Goal: Information Seeking & Learning: Learn about a topic

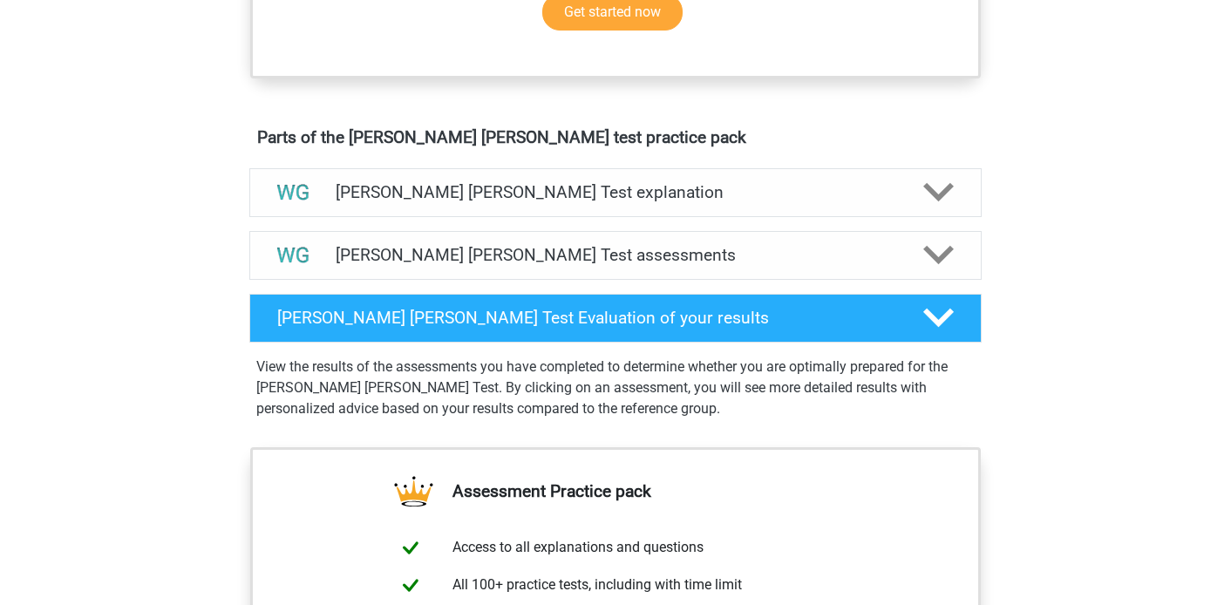
scroll to position [902, 0]
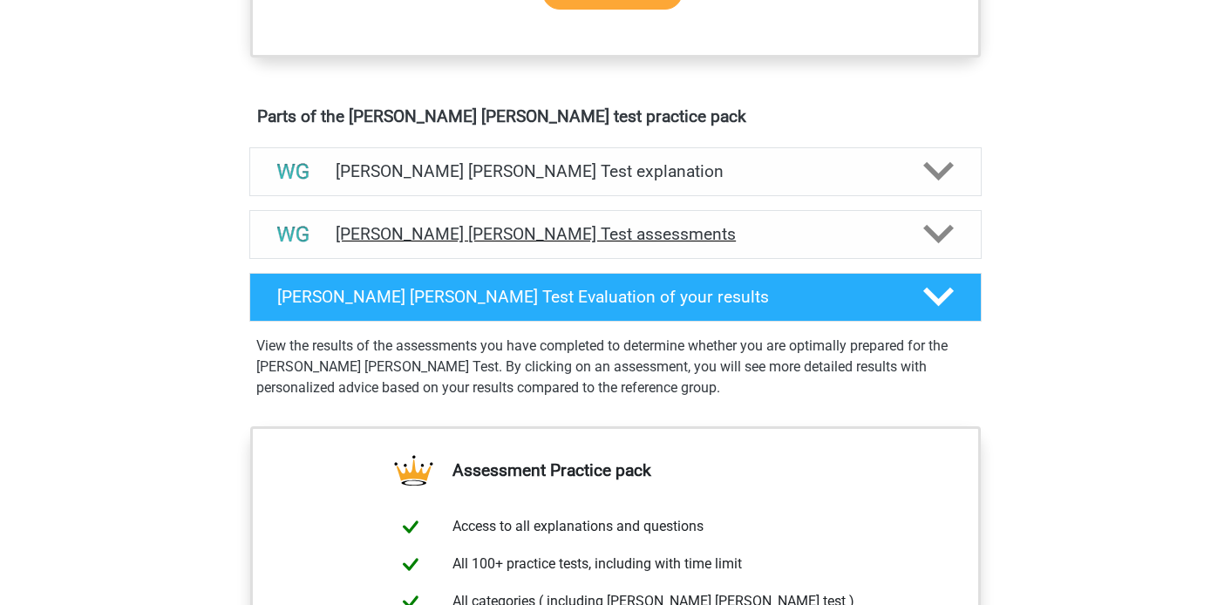
click at [940, 234] on icon at bounding box center [939, 234] width 31 height 31
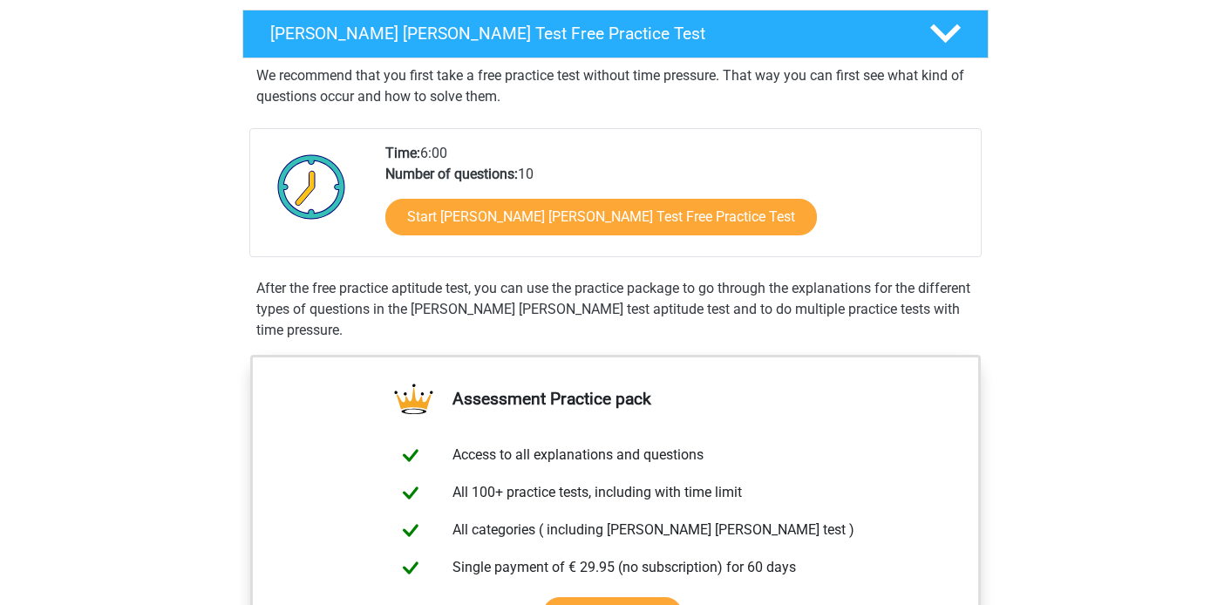
scroll to position [233, 0]
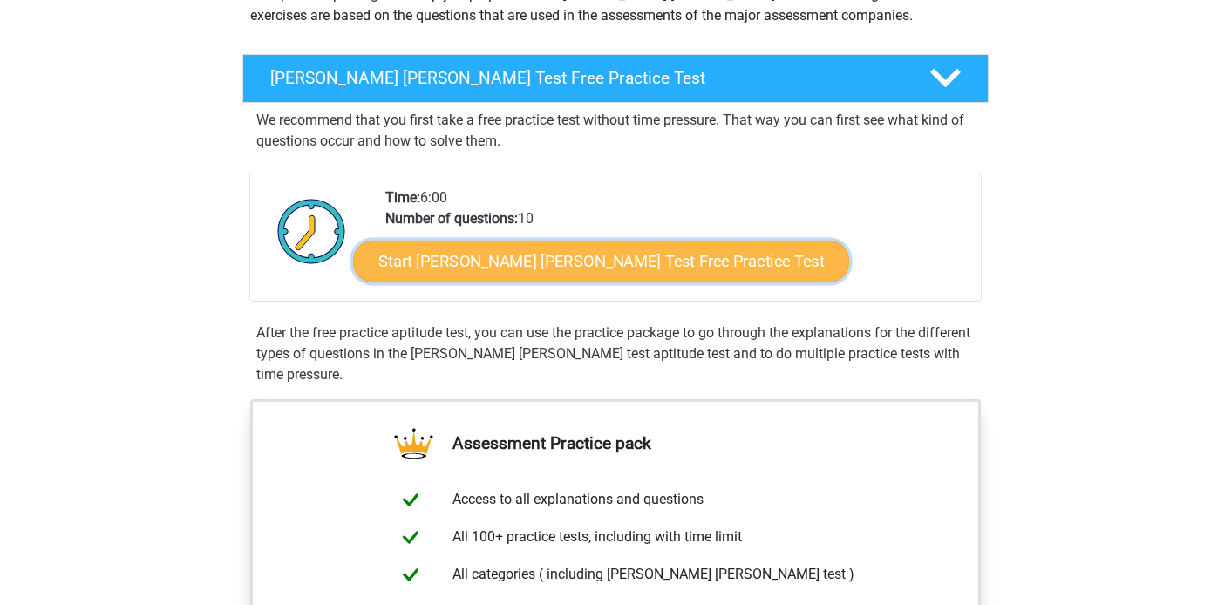
click at [556, 266] on link "Start [PERSON_NAME] [PERSON_NAME] Test Free Practice Test" at bounding box center [601, 262] width 496 height 42
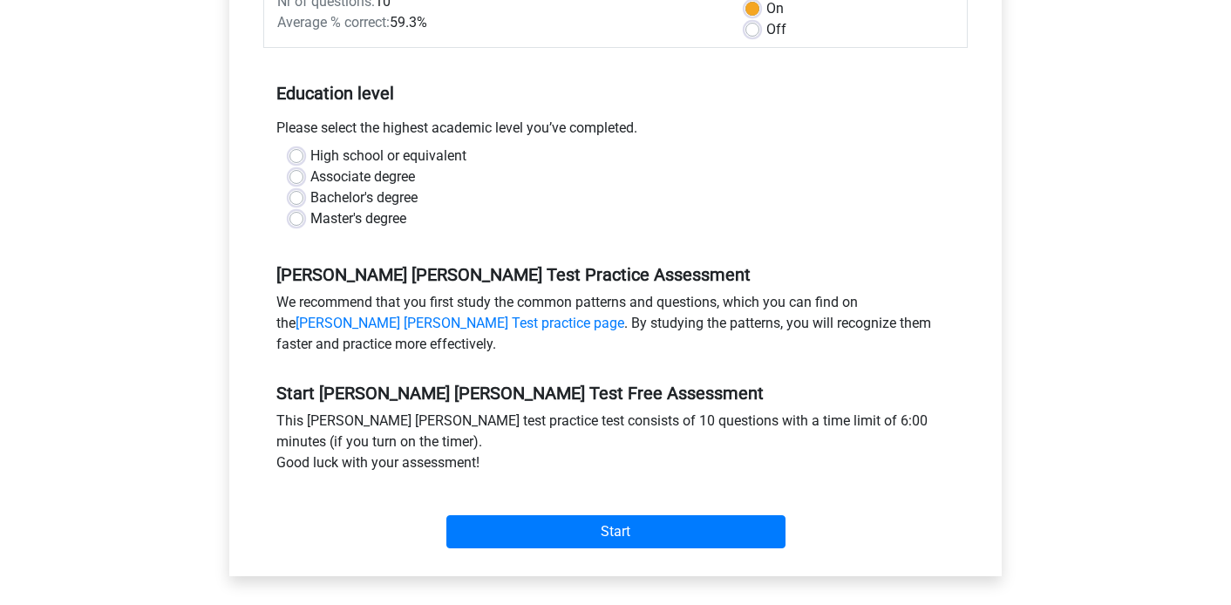
scroll to position [201, 0]
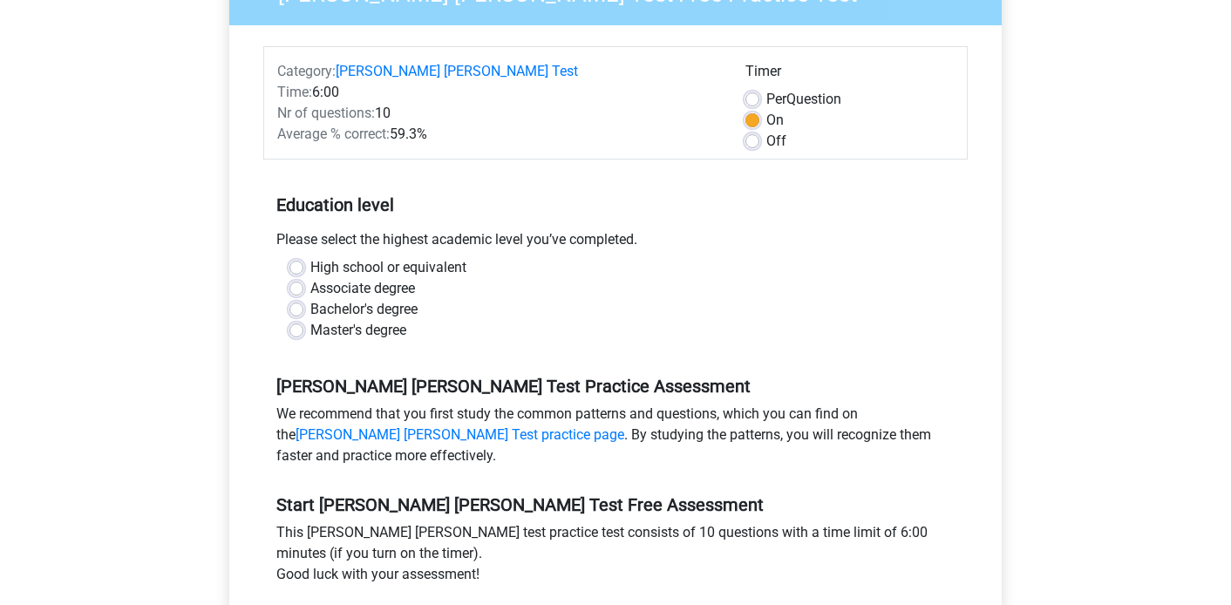
click at [310, 299] on label "Bachelor's degree" at bounding box center [363, 309] width 107 height 21
click at [295, 299] on input "Bachelor's degree" at bounding box center [297, 307] width 14 height 17
radio input "true"
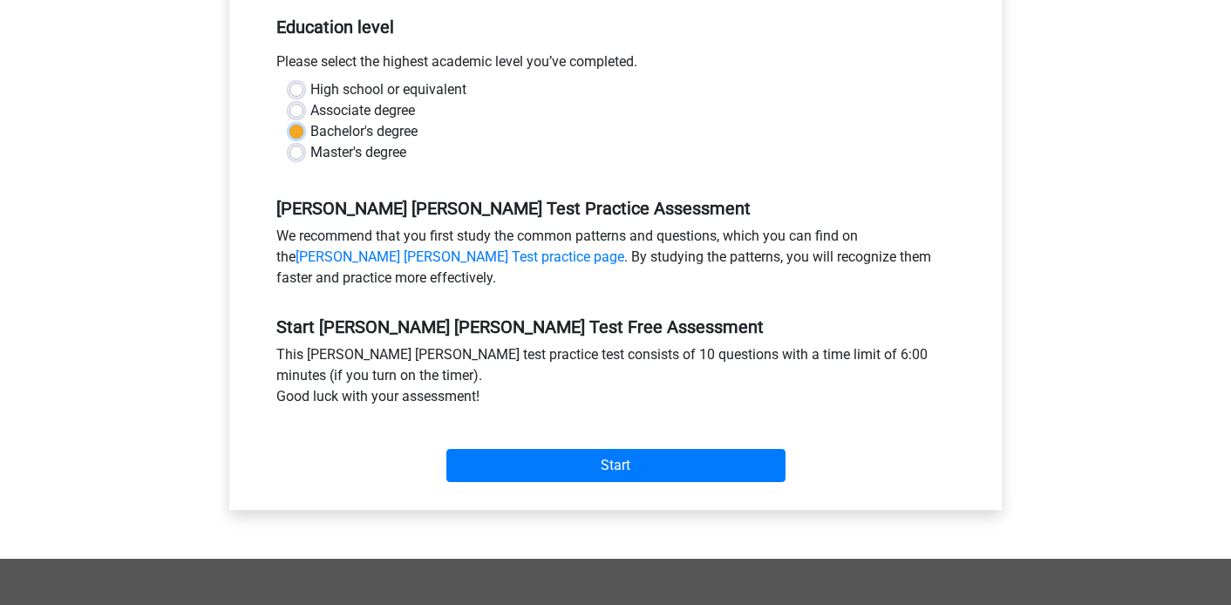
scroll to position [474, 0]
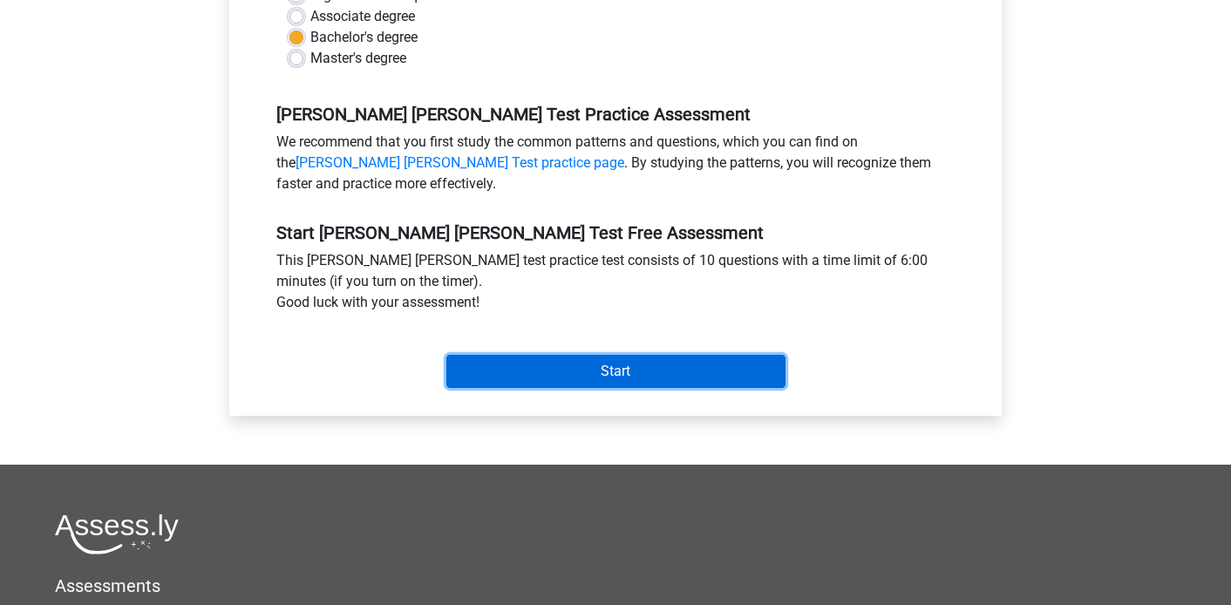
click at [569, 355] on input "Start" at bounding box center [616, 371] width 339 height 33
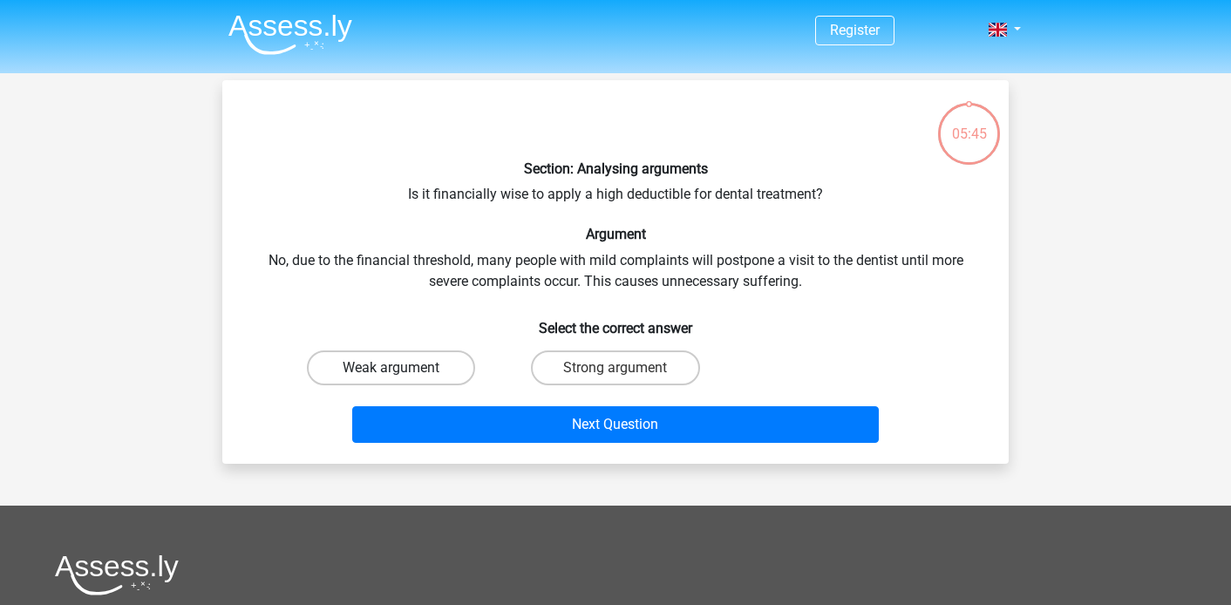
click at [411, 371] on label "Weak argument" at bounding box center [391, 368] width 168 height 35
click at [403, 371] on input "Weak argument" at bounding box center [397, 373] width 11 height 11
radio input "true"
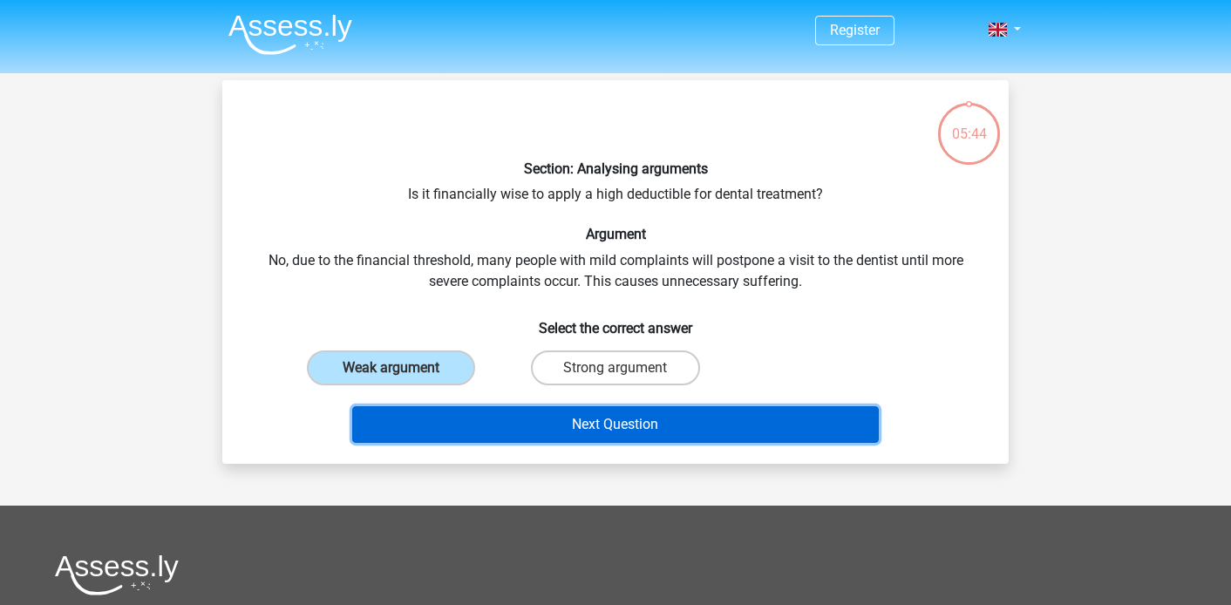
click at [440, 411] on button "Next Question" at bounding box center [616, 424] width 528 height 37
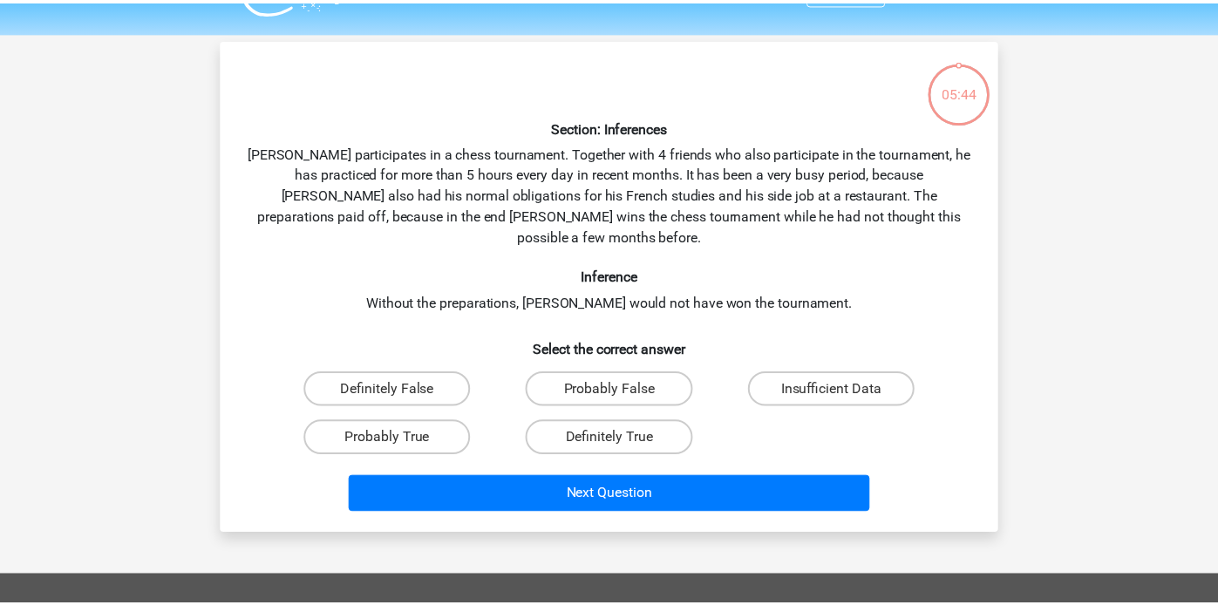
scroll to position [80, 0]
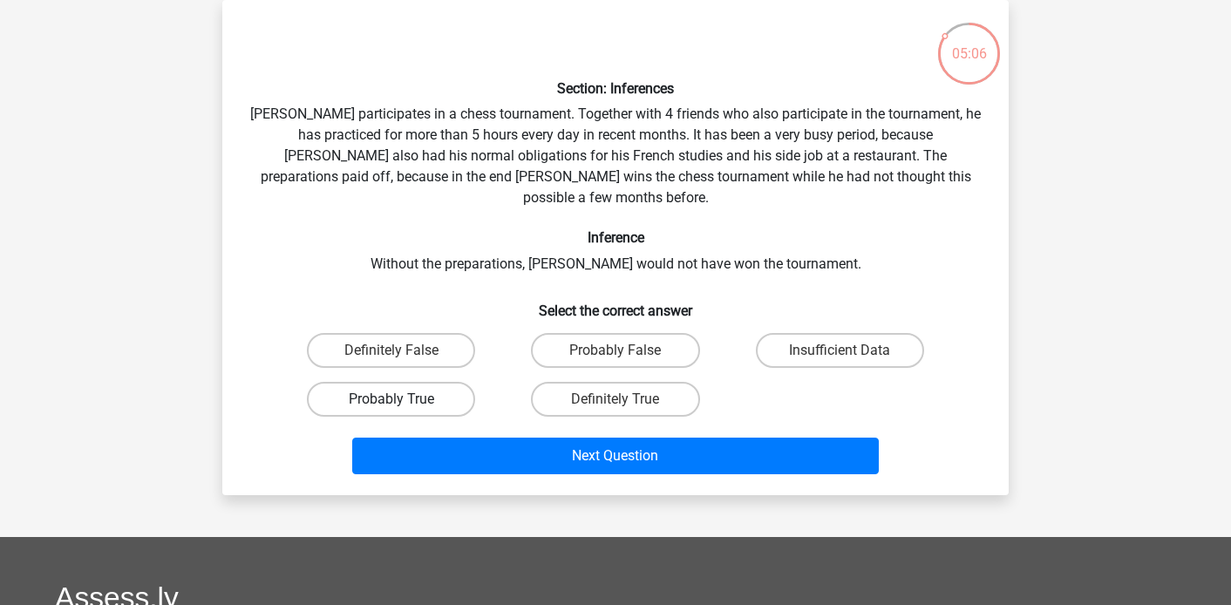
click at [414, 385] on label "Probably True" at bounding box center [391, 399] width 168 height 35
click at [403, 399] on input "Probably True" at bounding box center [397, 404] width 11 height 11
radio input "true"
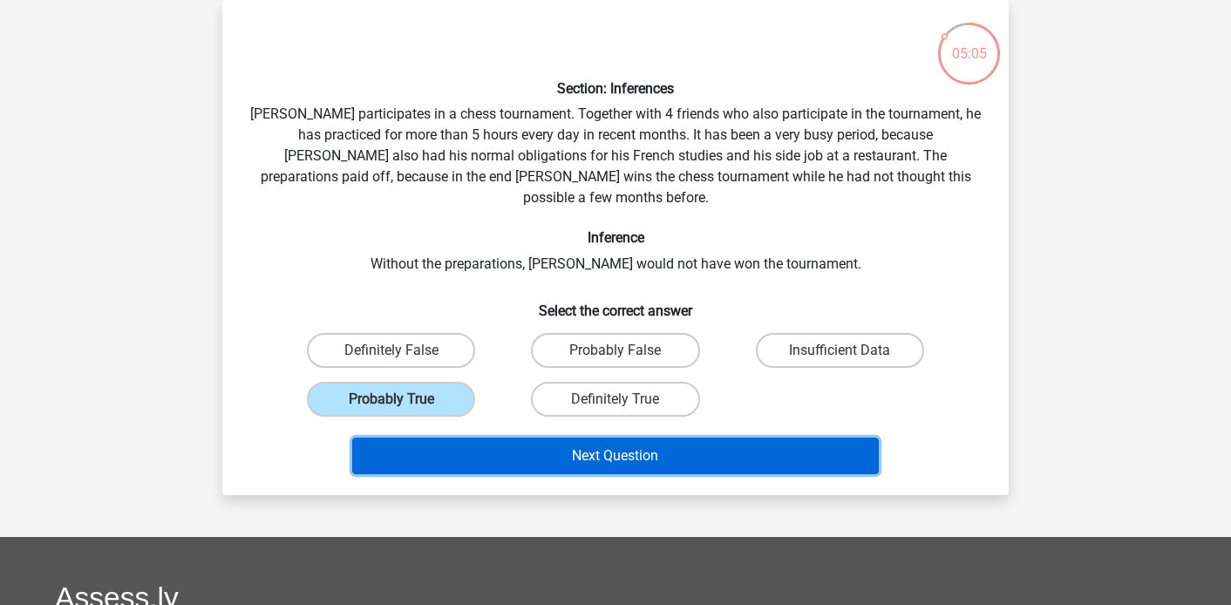
click at [451, 438] on button "Next Question" at bounding box center [616, 456] width 528 height 37
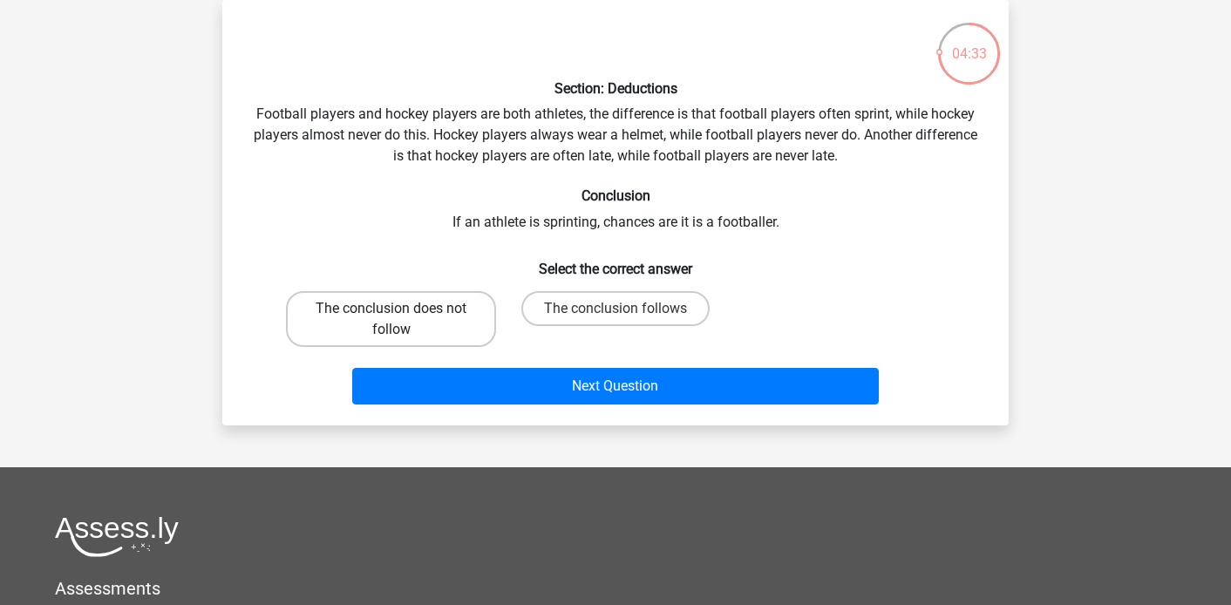
click at [439, 335] on label "The conclusion does not follow" at bounding box center [391, 319] width 210 height 56
click at [403, 320] on input "The conclusion does not follow" at bounding box center [397, 314] width 11 height 11
radio input "true"
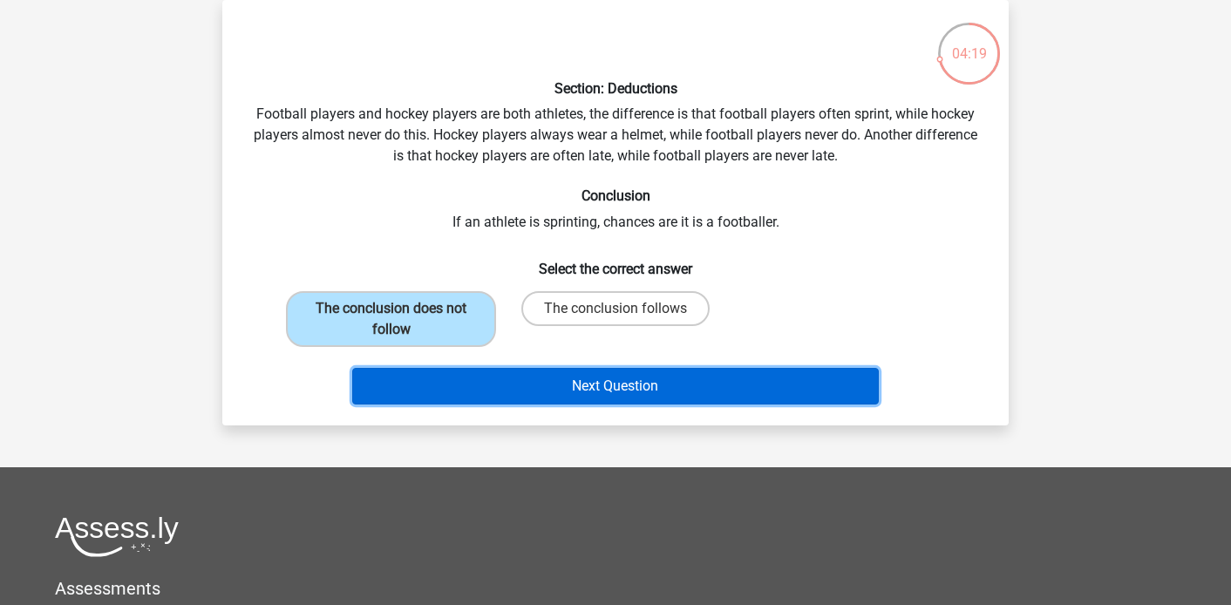
click at [470, 385] on button "Next Question" at bounding box center [616, 386] width 528 height 37
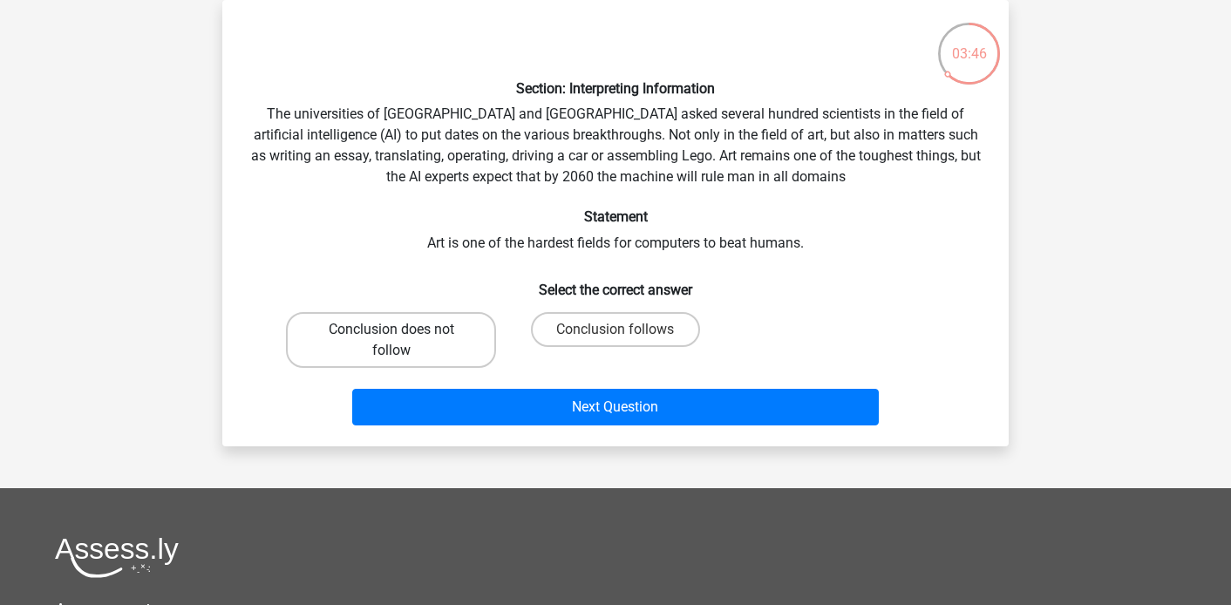
click at [436, 348] on label "Conclusion does not follow" at bounding box center [391, 340] width 210 height 56
click at [403, 341] on input "Conclusion does not follow" at bounding box center [397, 335] width 11 height 11
radio input "true"
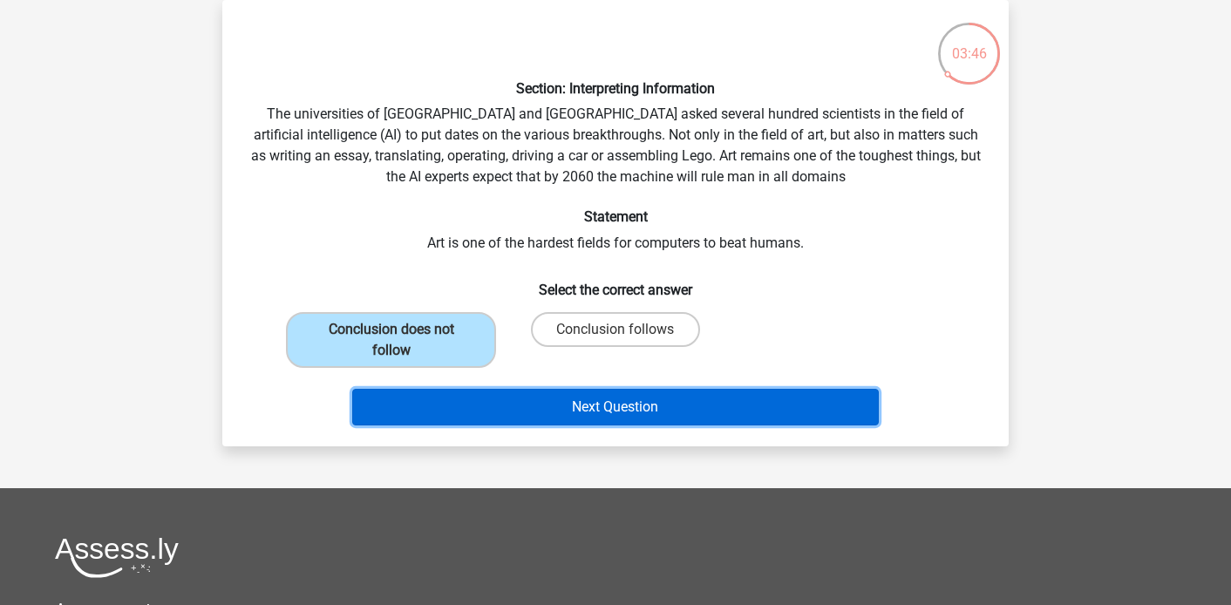
click at [449, 400] on button "Next Question" at bounding box center [616, 407] width 528 height 37
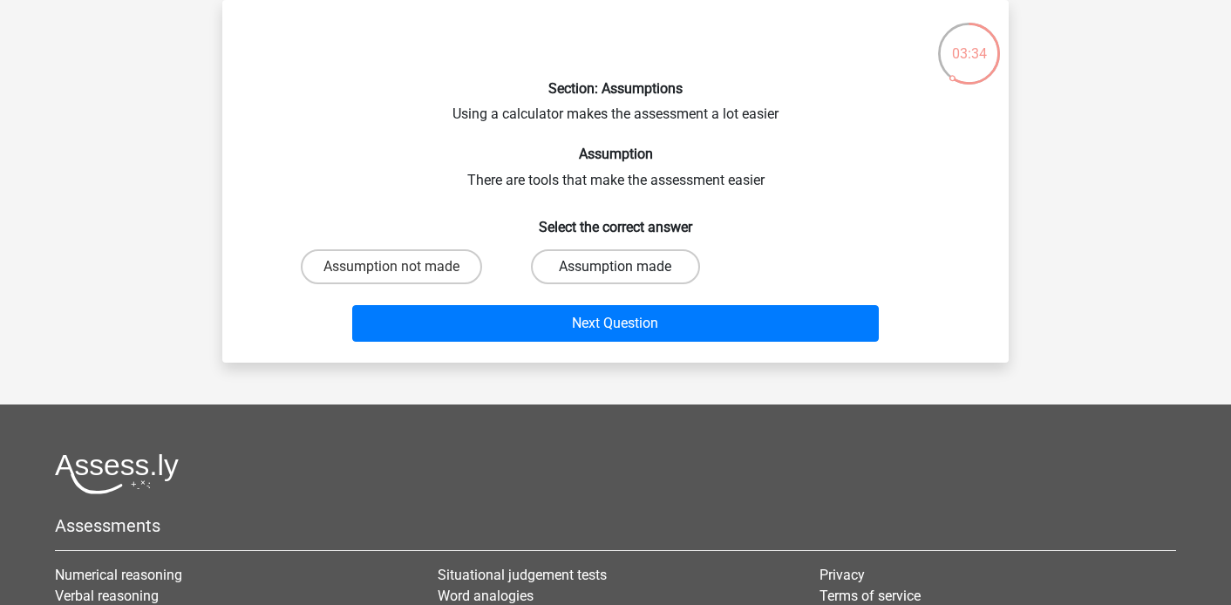
click at [583, 269] on label "Assumption made" at bounding box center [615, 266] width 168 height 35
click at [616, 269] on input "Assumption made" at bounding box center [621, 272] width 11 height 11
radio input "true"
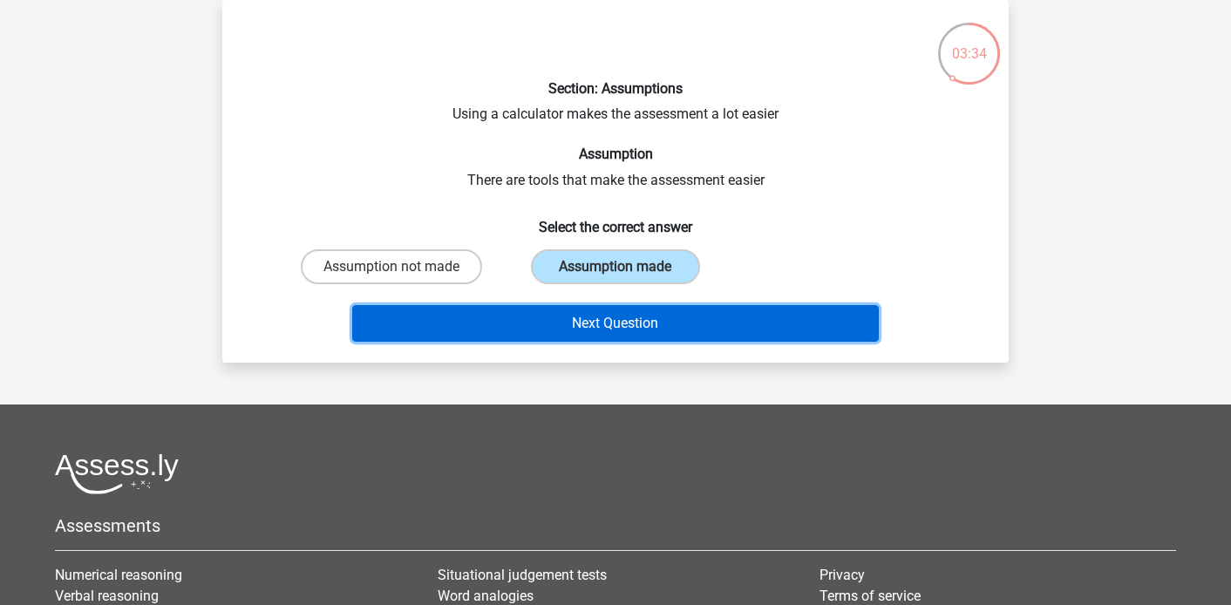
click at [563, 327] on button "Next Question" at bounding box center [616, 323] width 528 height 37
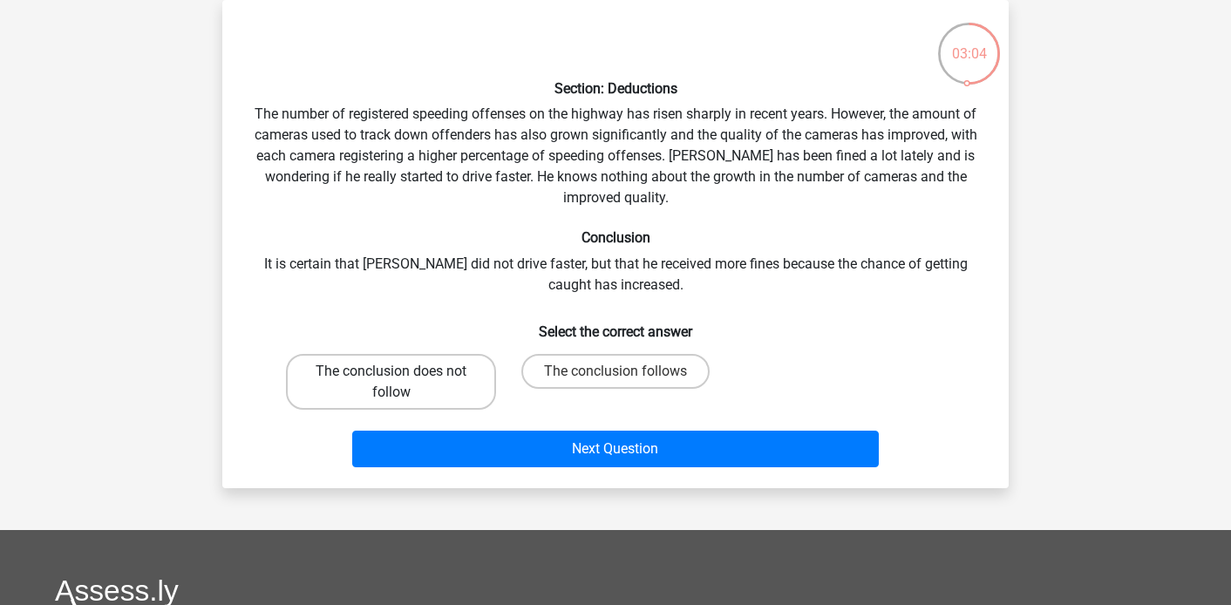
click at [410, 378] on label "The conclusion does not follow" at bounding box center [391, 382] width 210 height 56
click at [403, 378] on input "The conclusion does not follow" at bounding box center [397, 377] width 11 height 11
radio input "true"
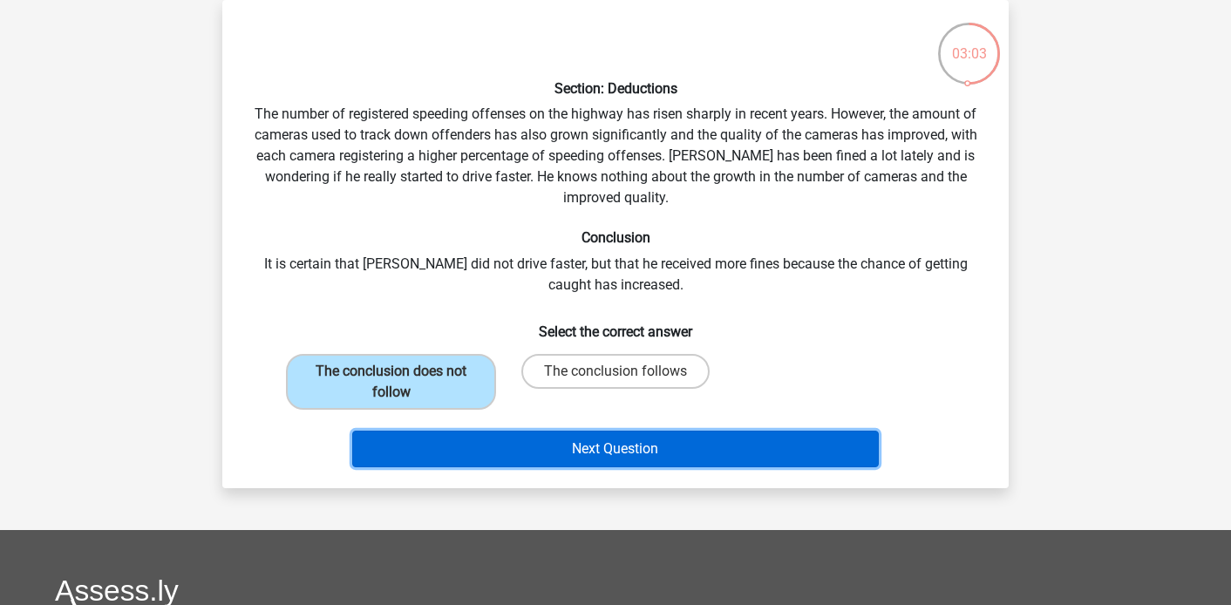
click at [454, 445] on button "Next Question" at bounding box center [616, 449] width 528 height 37
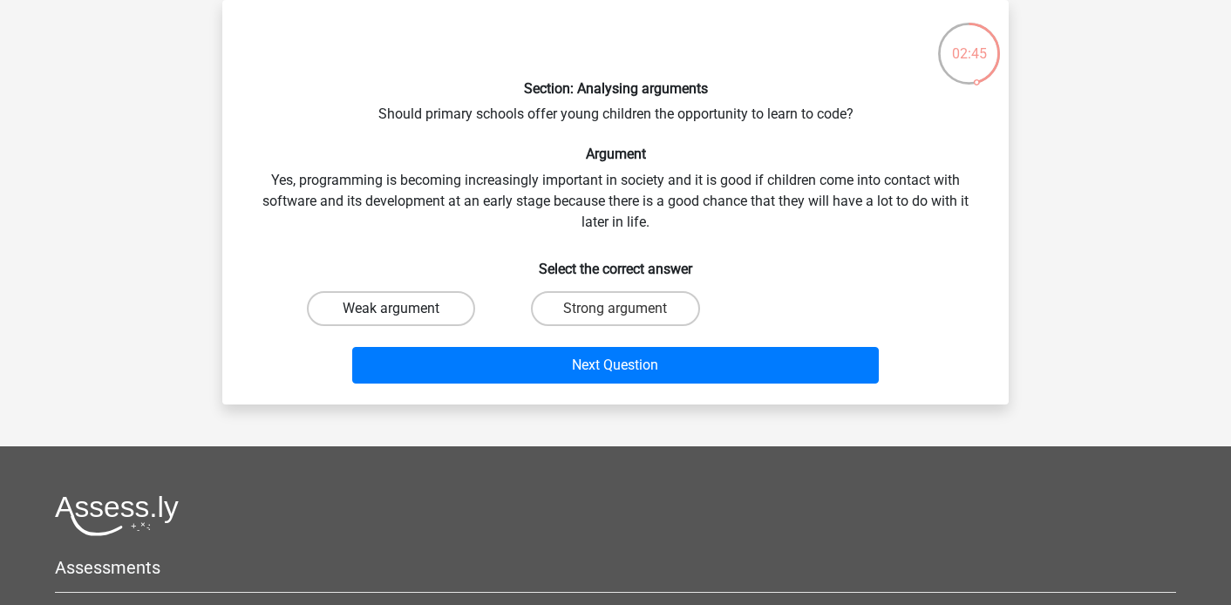
click at [356, 304] on label "Weak argument" at bounding box center [391, 308] width 168 height 35
click at [392, 309] on input "Weak argument" at bounding box center [397, 314] width 11 height 11
radio input "true"
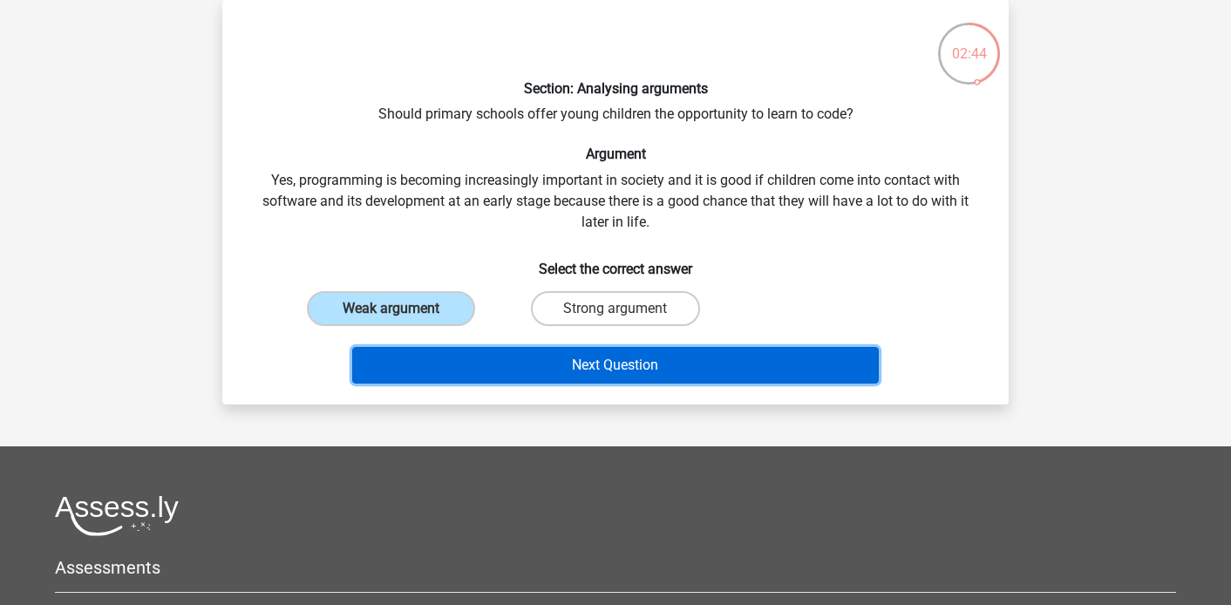
click at [427, 368] on button "Next Question" at bounding box center [616, 365] width 528 height 37
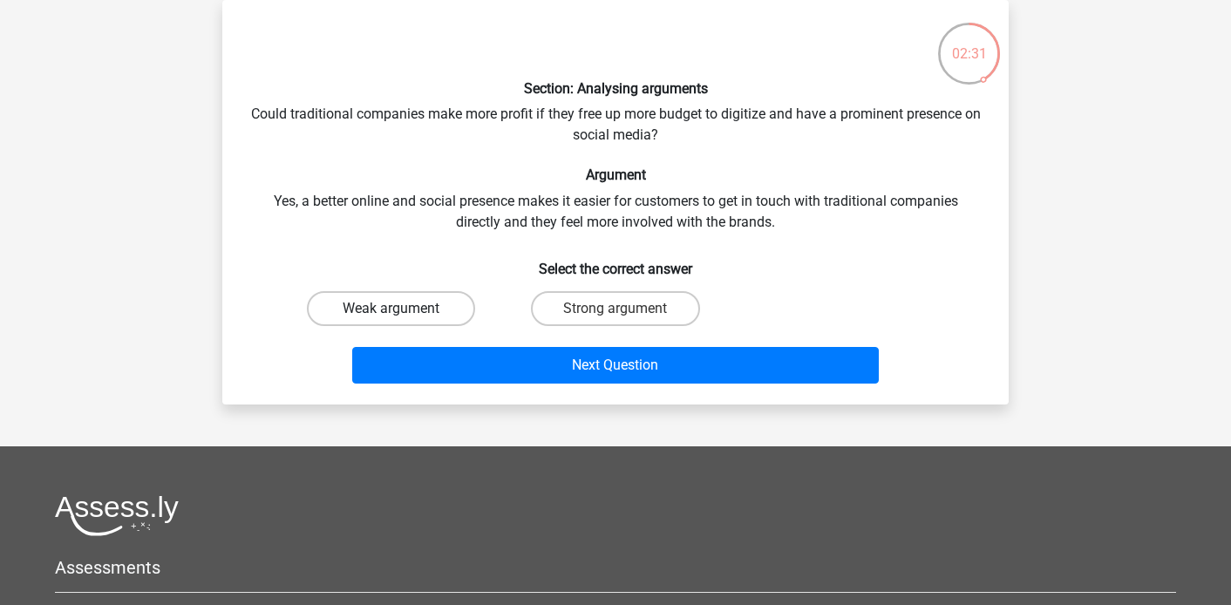
click at [392, 306] on label "Weak argument" at bounding box center [391, 308] width 168 height 35
click at [392, 309] on input "Weak argument" at bounding box center [397, 314] width 11 height 11
radio input "true"
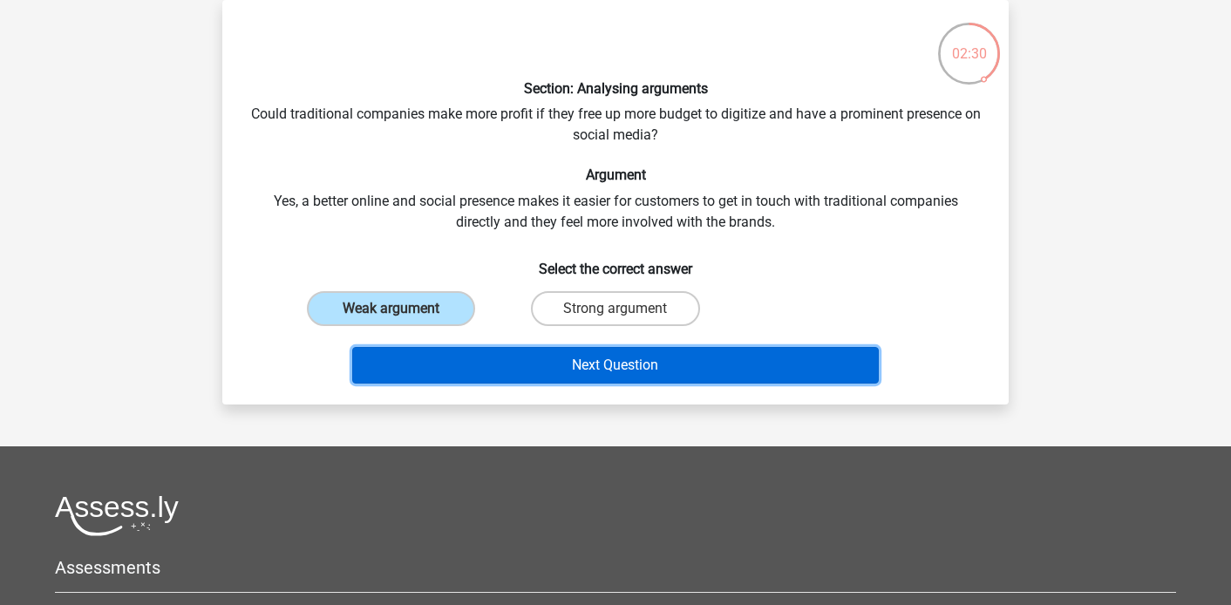
click at [436, 370] on button "Next Question" at bounding box center [616, 365] width 528 height 37
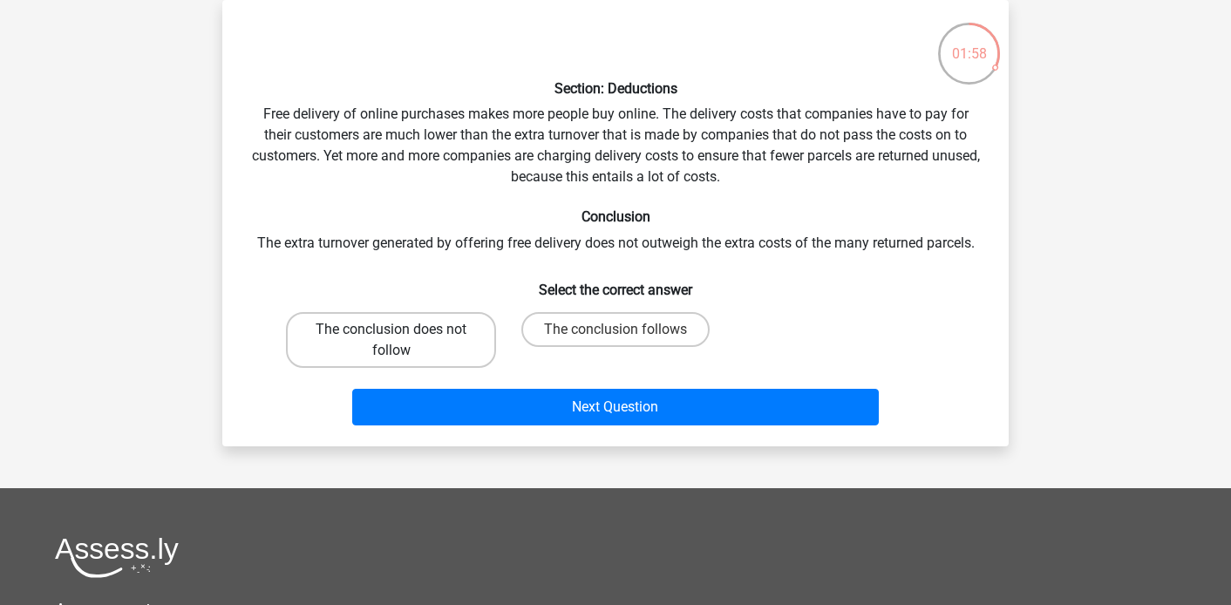
click at [438, 351] on label "The conclusion does not follow" at bounding box center [391, 340] width 210 height 56
click at [403, 341] on input "The conclusion does not follow" at bounding box center [397, 335] width 11 height 11
radio input "true"
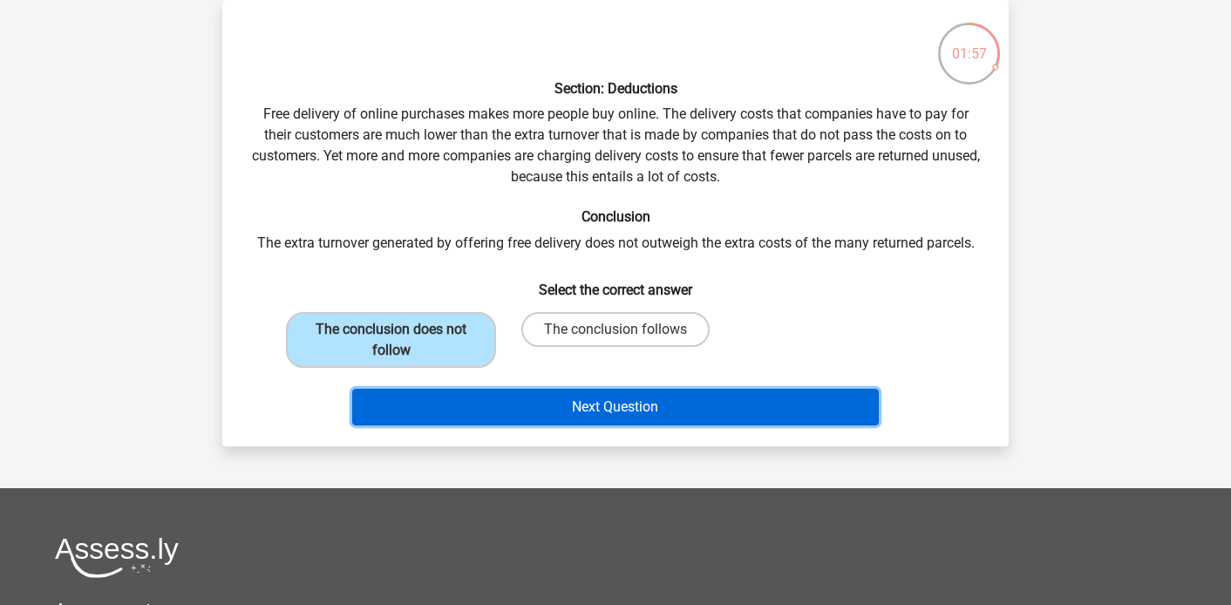
click at [447, 406] on button "Next Question" at bounding box center [616, 407] width 528 height 37
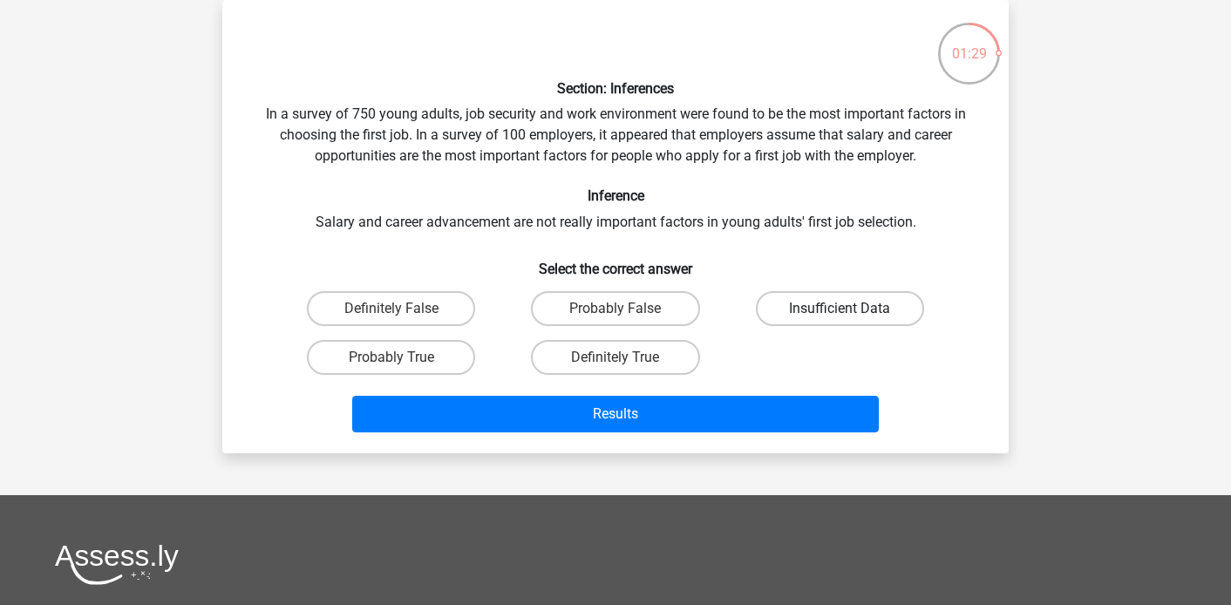
click at [794, 314] on label "Insufficient Data" at bounding box center [840, 308] width 168 height 35
click at [840, 314] on input "Insufficient Data" at bounding box center [845, 314] width 11 height 11
radio input "true"
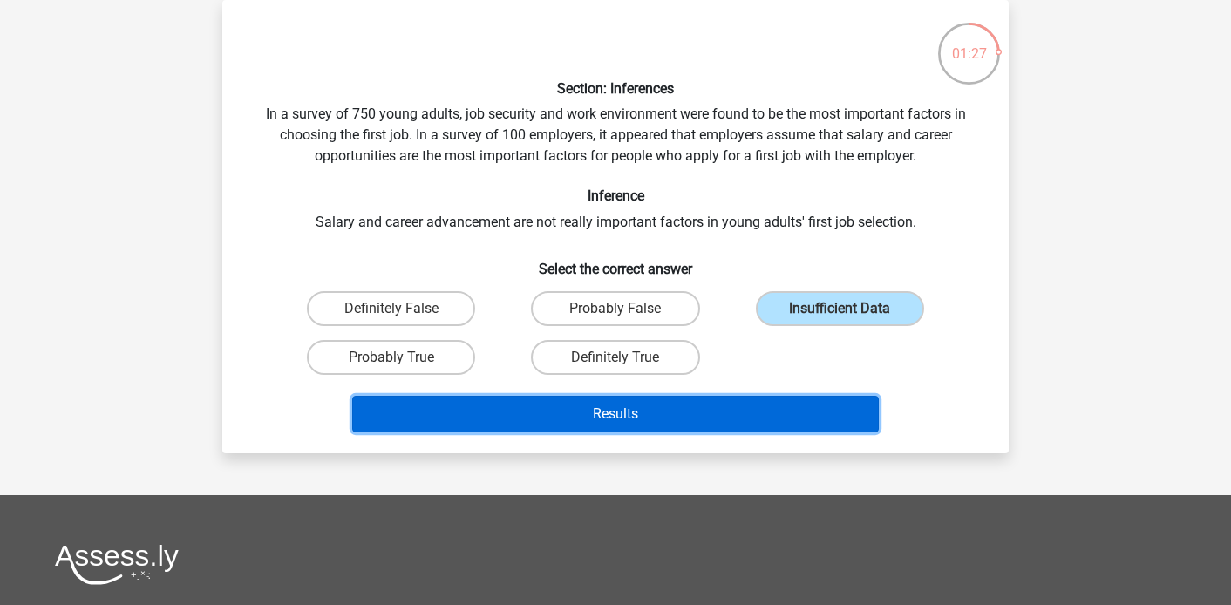
click at [685, 420] on button "Results" at bounding box center [616, 414] width 528 height 37
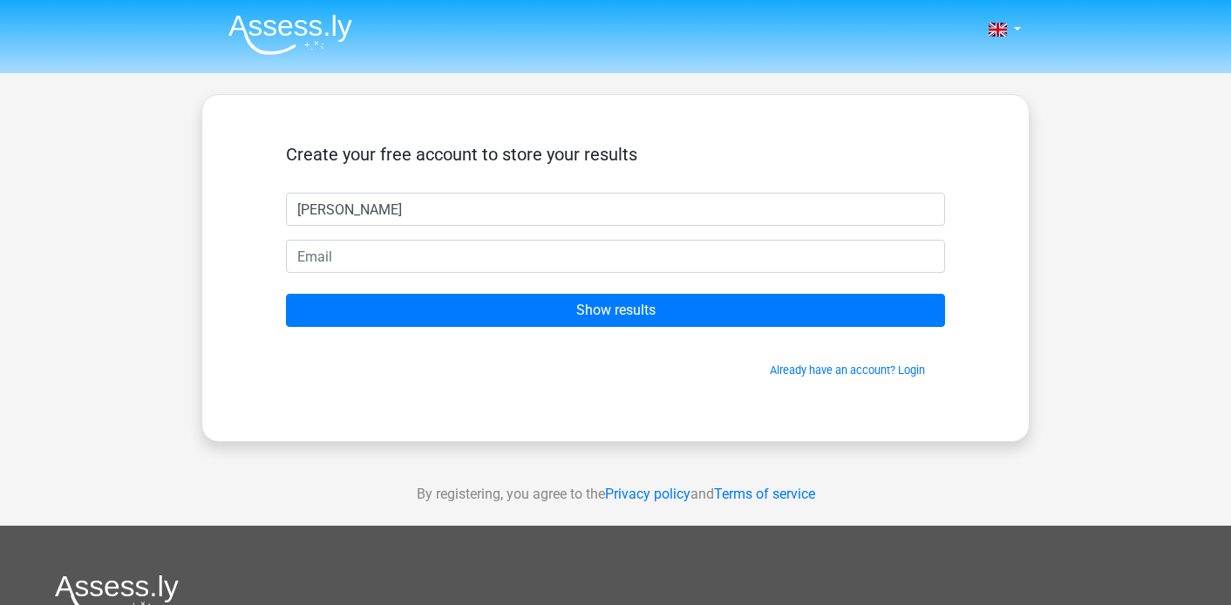
type input "Tamara"
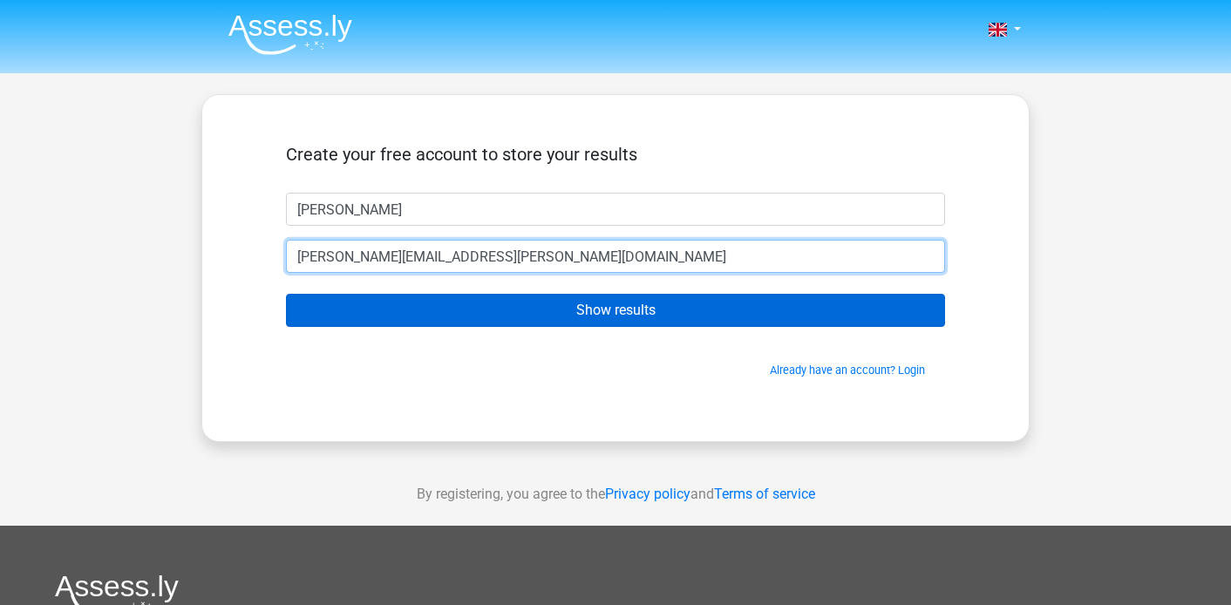
type input "Tamara.Miller@take2games.com"
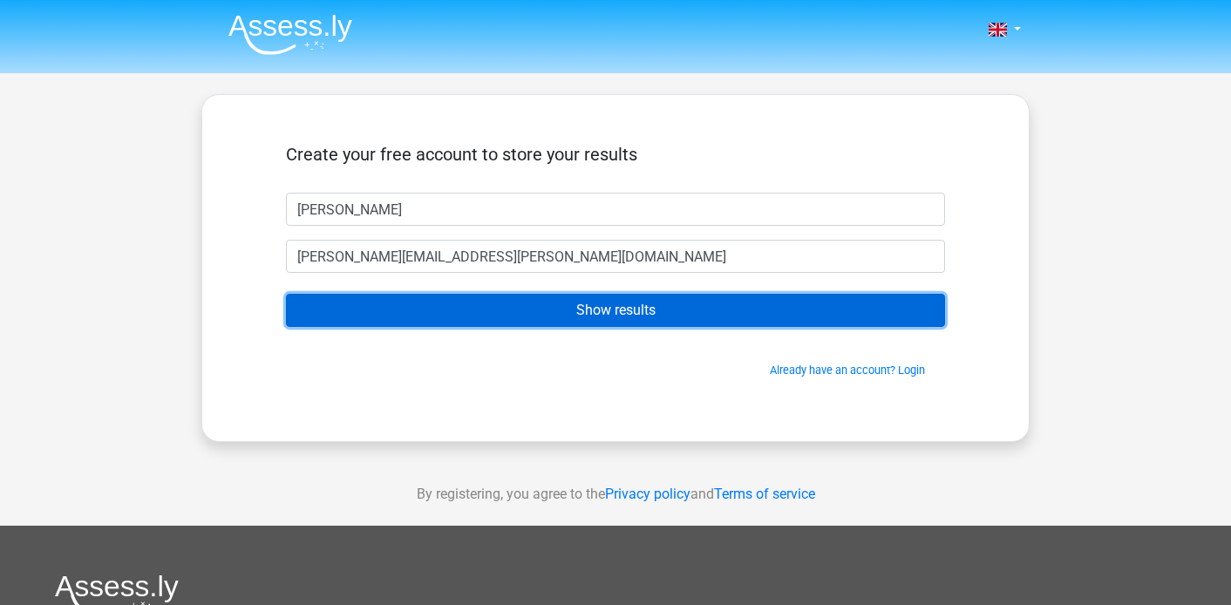
click at [673, 310] on input "Show results" at bounding box center [615, 310] width 659 height 33
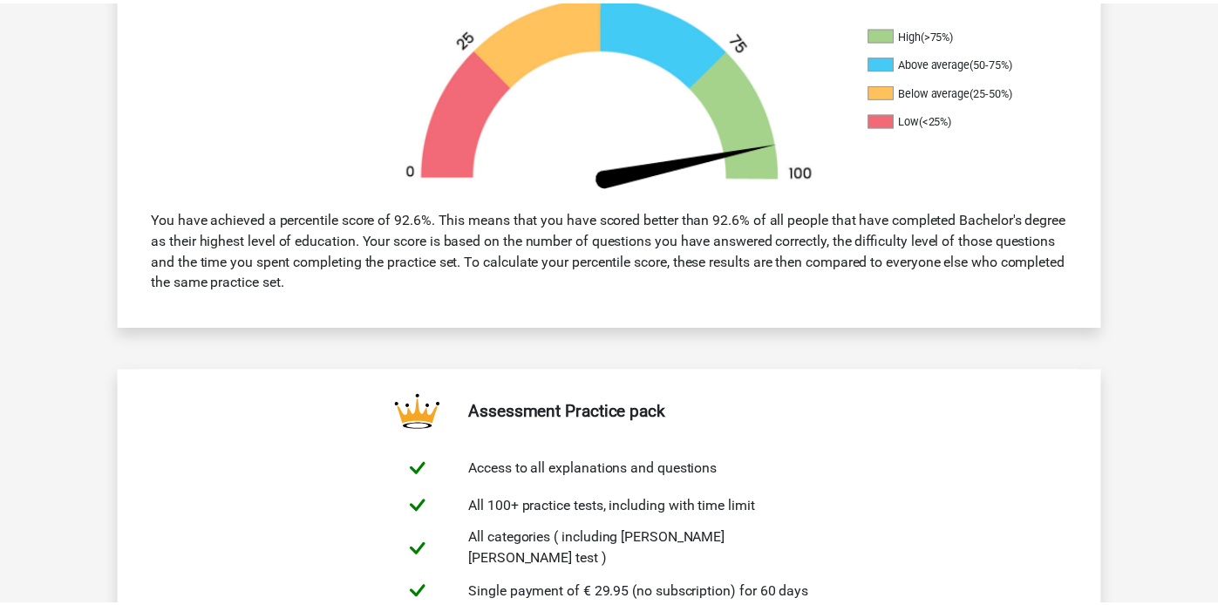
scroll to position [583, 0]
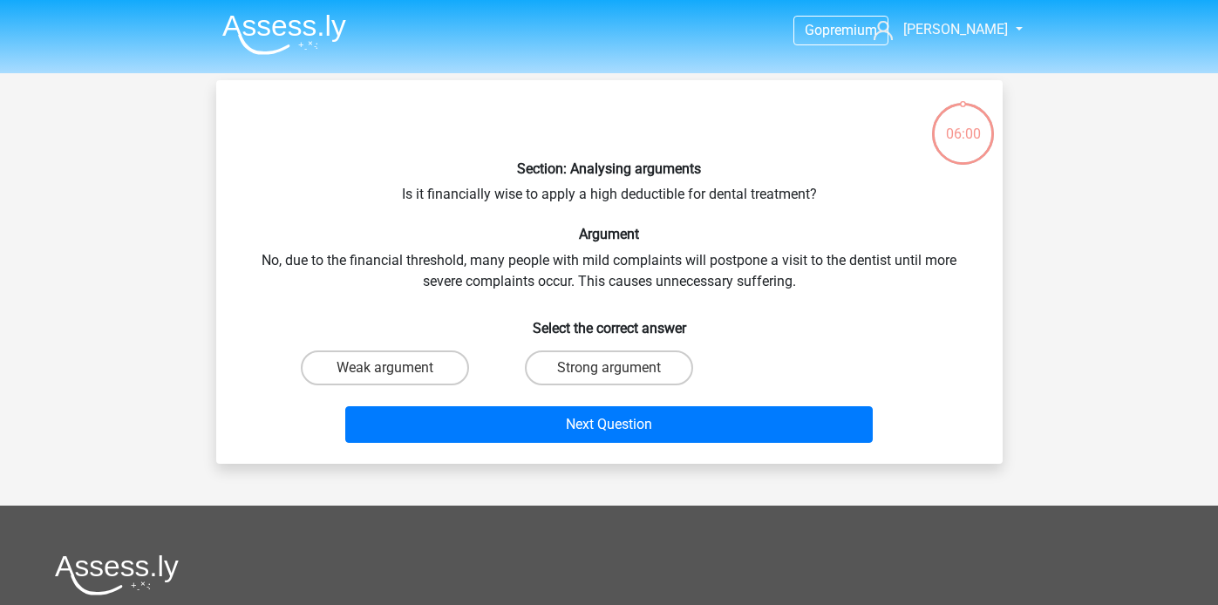
scroll to position [80, 0]
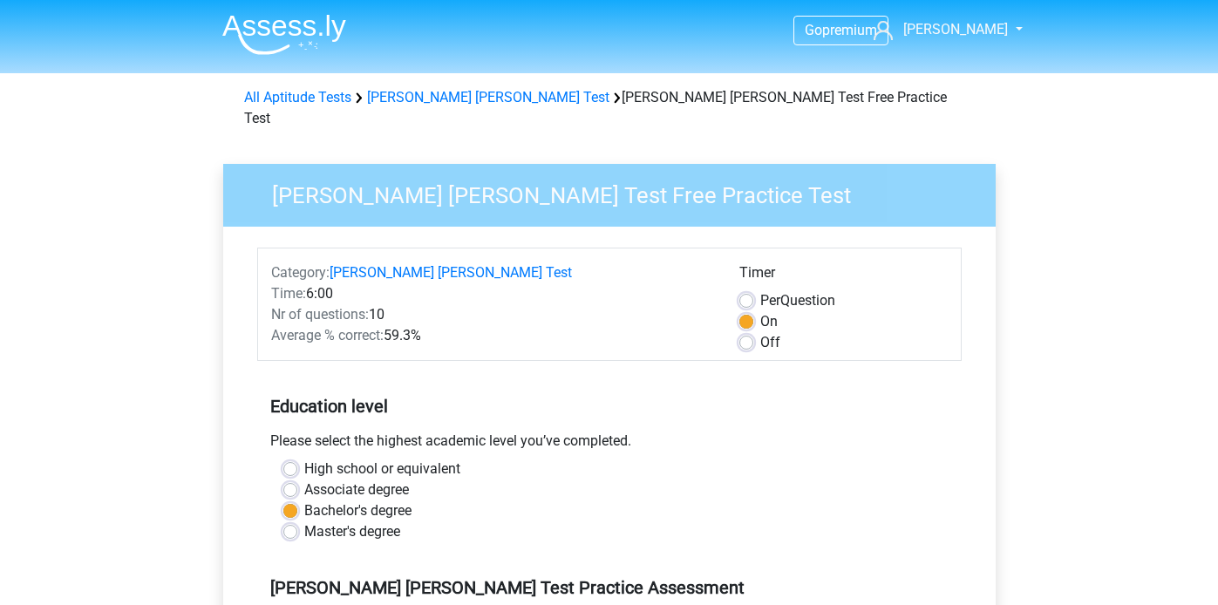
scroll to position [474, 0]
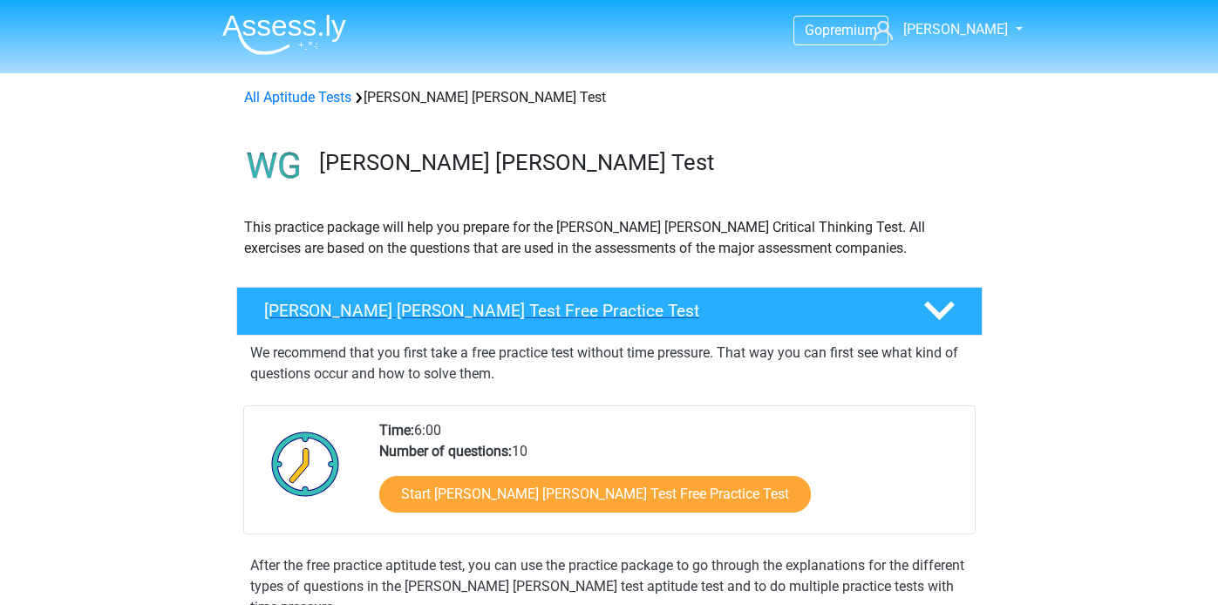
click at [931, 317] on icon at bounding box center [939, 311] width 31 height 31
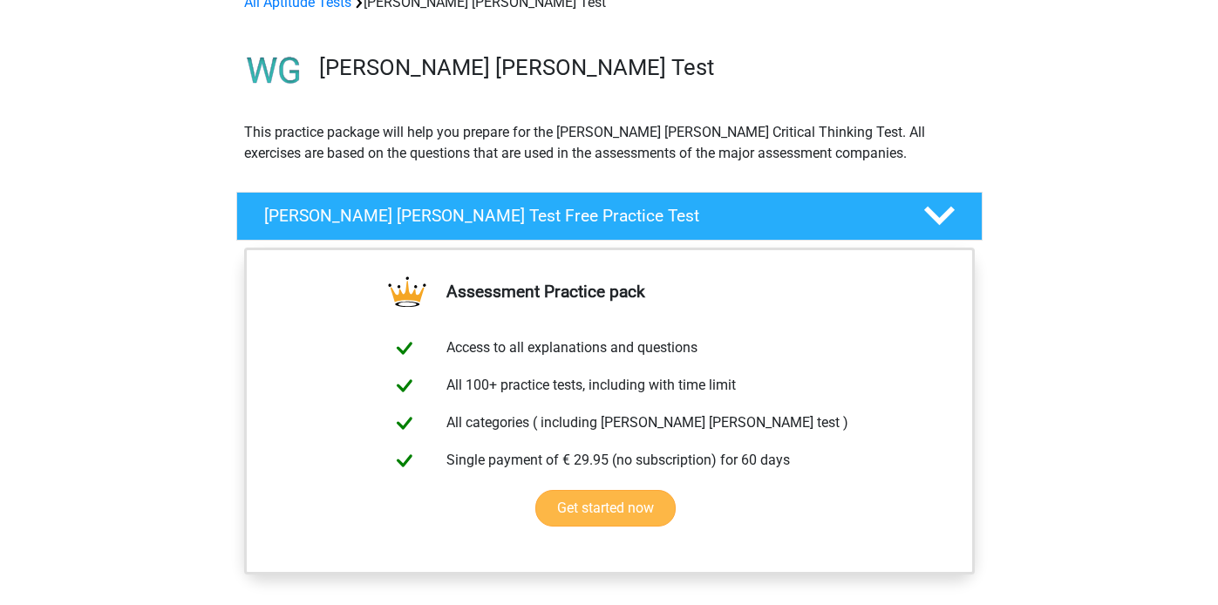
scroll to position [112, 0]
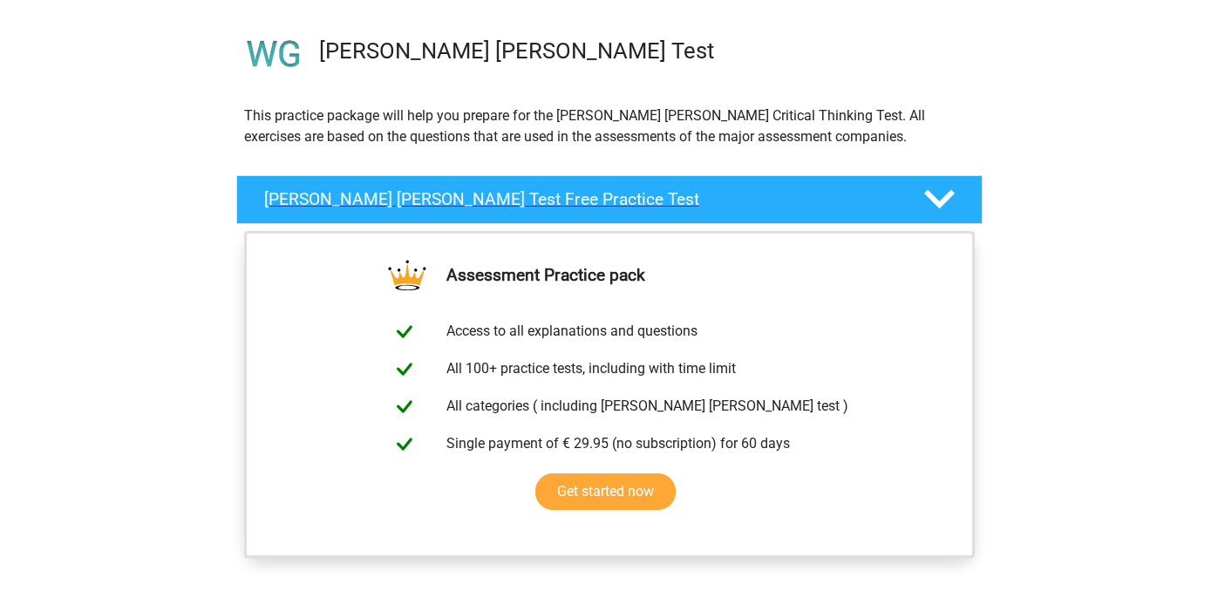
click at [946, 209] on icon at bounding box center [939, 199] width 31 height 31
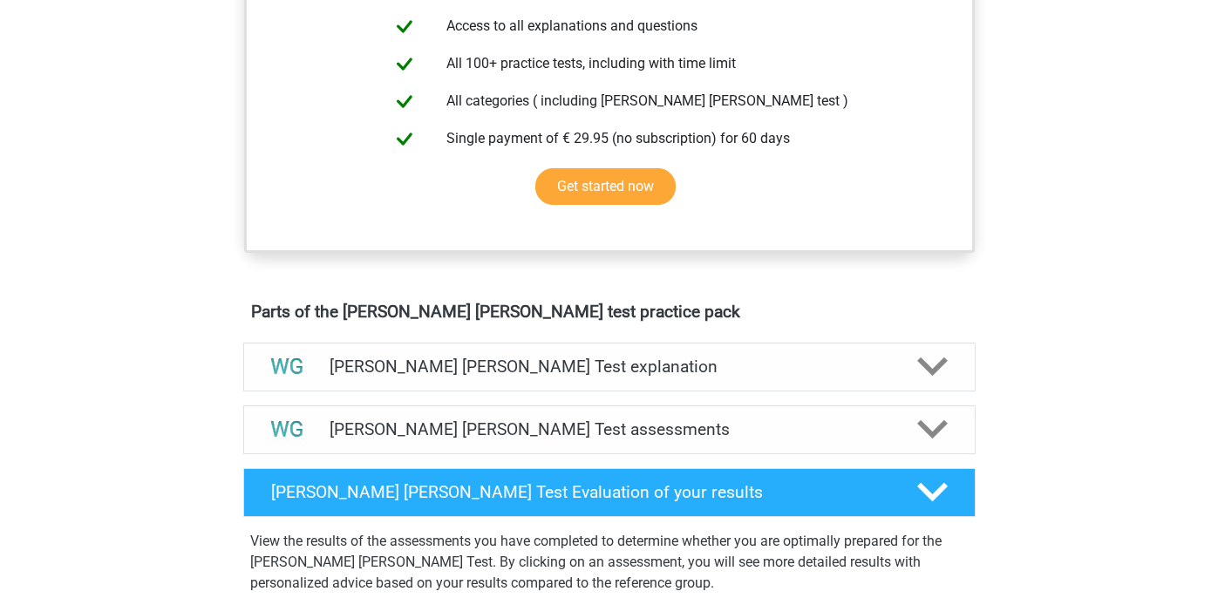
scroll to position [804, 0]
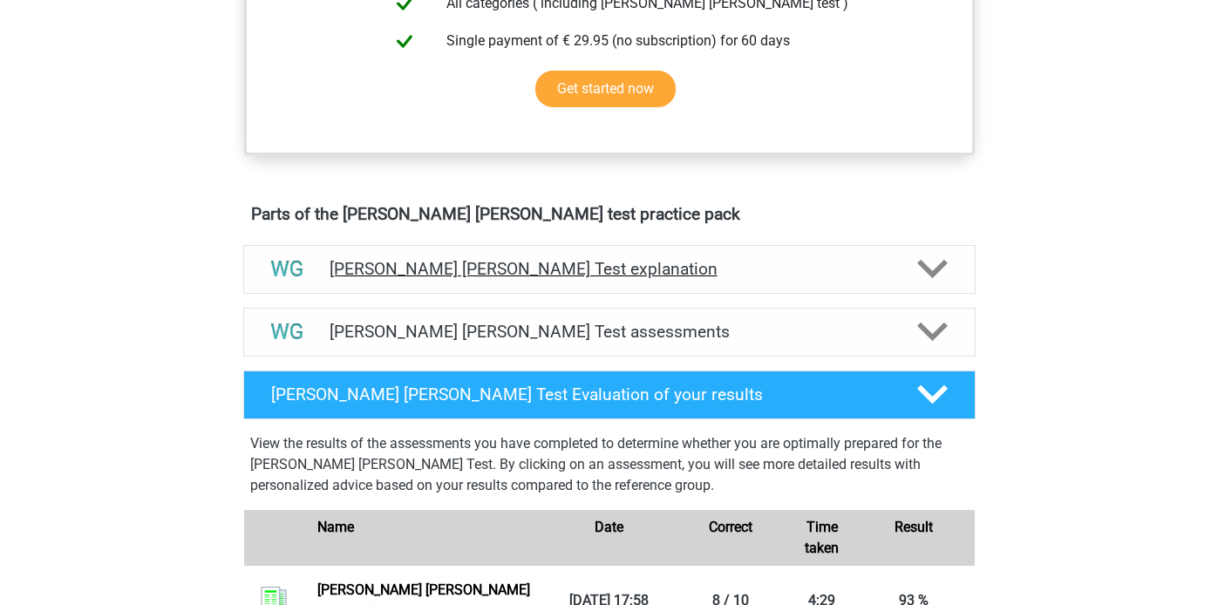
click at [733, 277] on h4 "[PERSON_NAME] [PERSON_NAME] Test explanation" at bounding box center [610, 269] width 560 height 20
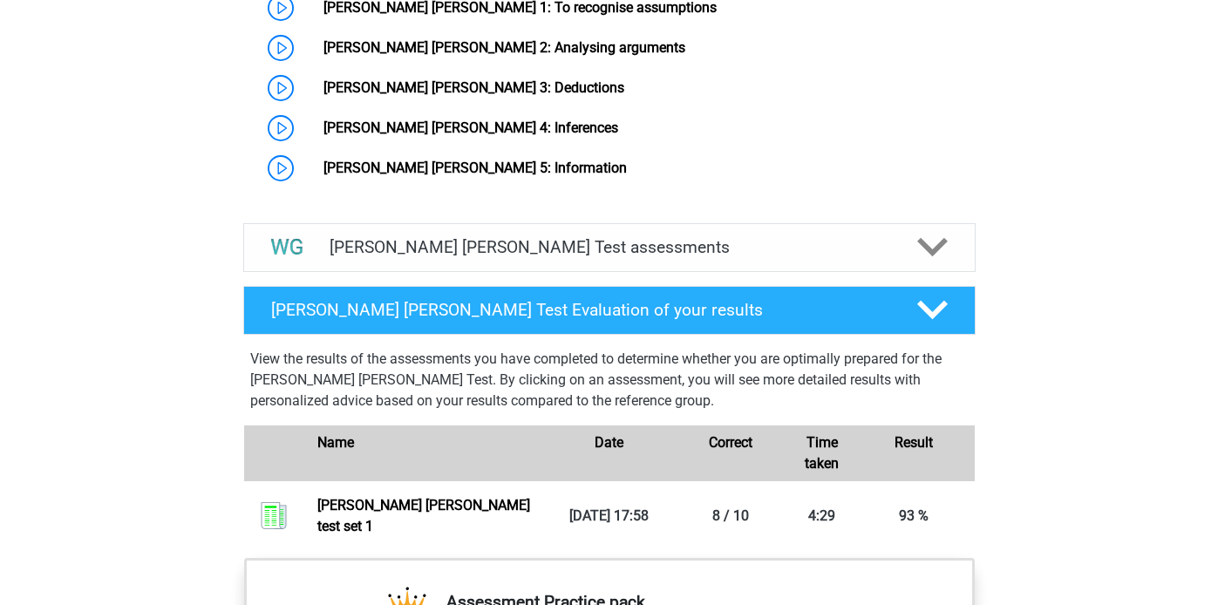
scroll to position [1494, 0]
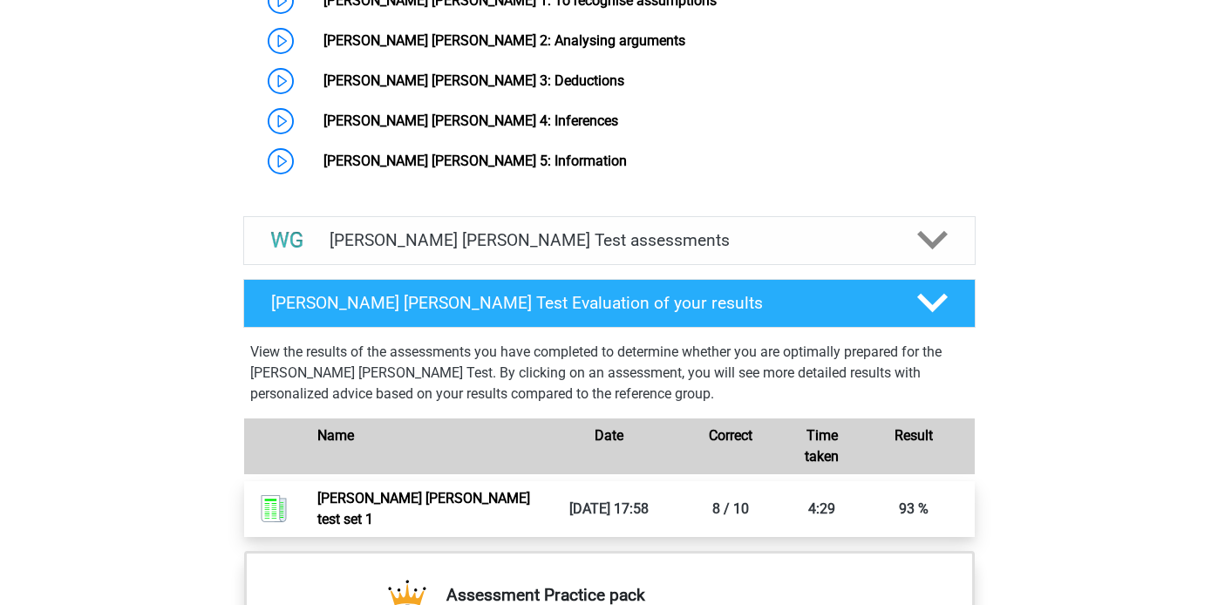
click at [317, 490] on link "Watson glaser test set 1" at bounding box center [423, 509] width 213 height 38
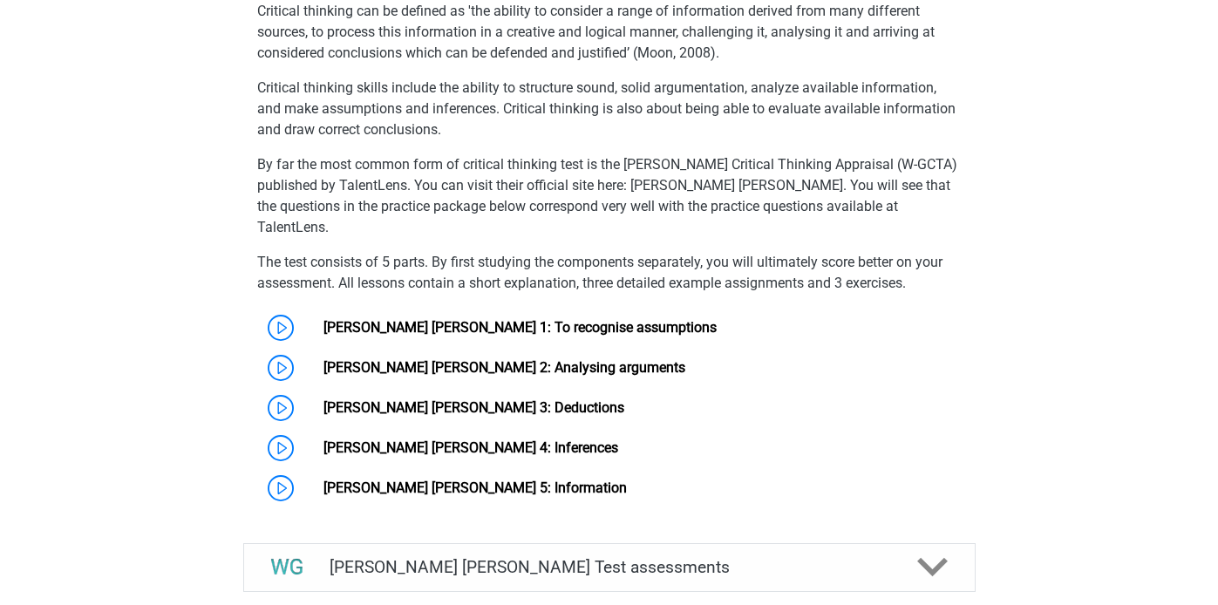
scroll to position [1134, 0]
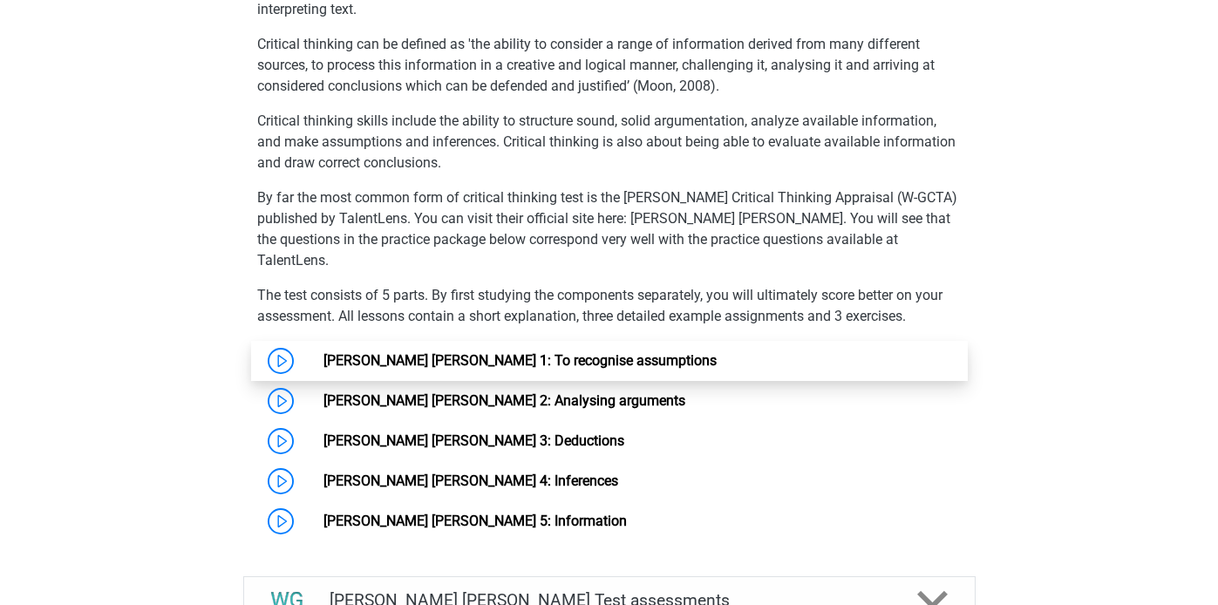
click at [324, 352] on link "[PERSON_NAME] [PERSON_NAME] 1: To recognise assumptions" at bounding box center [520, 360] width 393 height 17
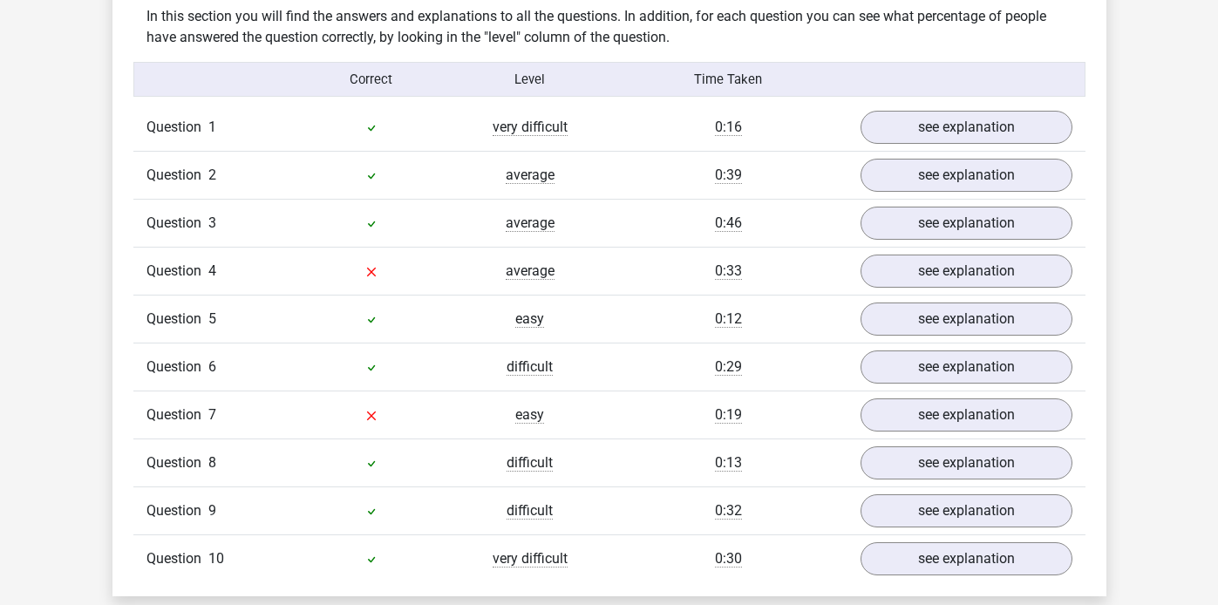
scroll to position [1388, 0]
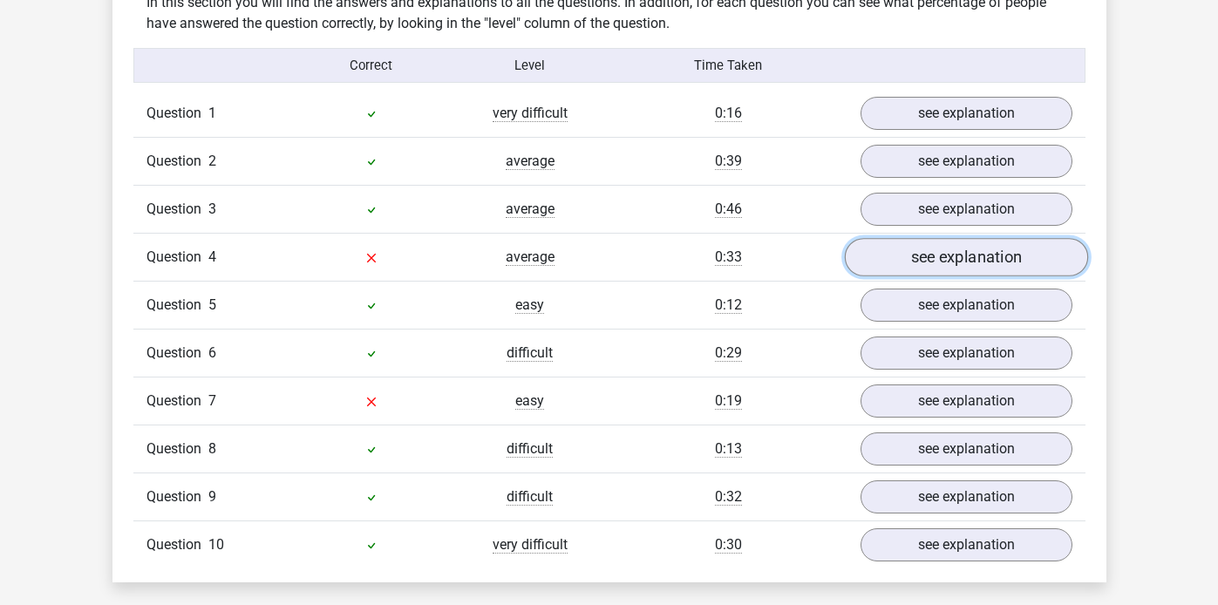
click at [956, 253] on link "see explanation" at bounding box center [965, 257] width 243 height 38
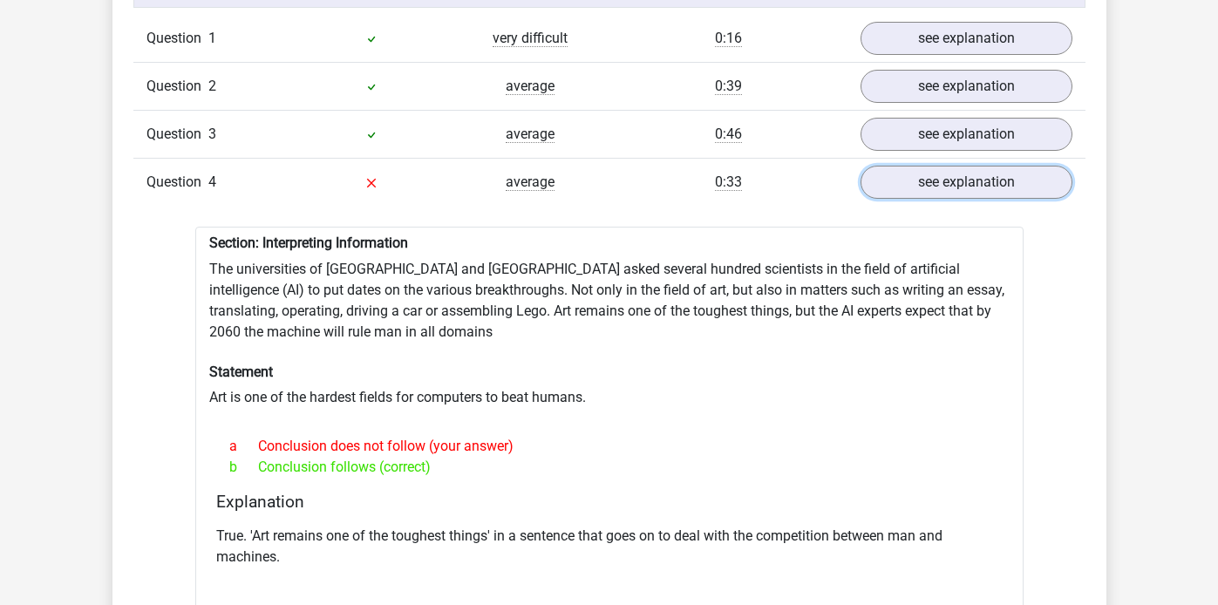
scroll to position [1497, 0]
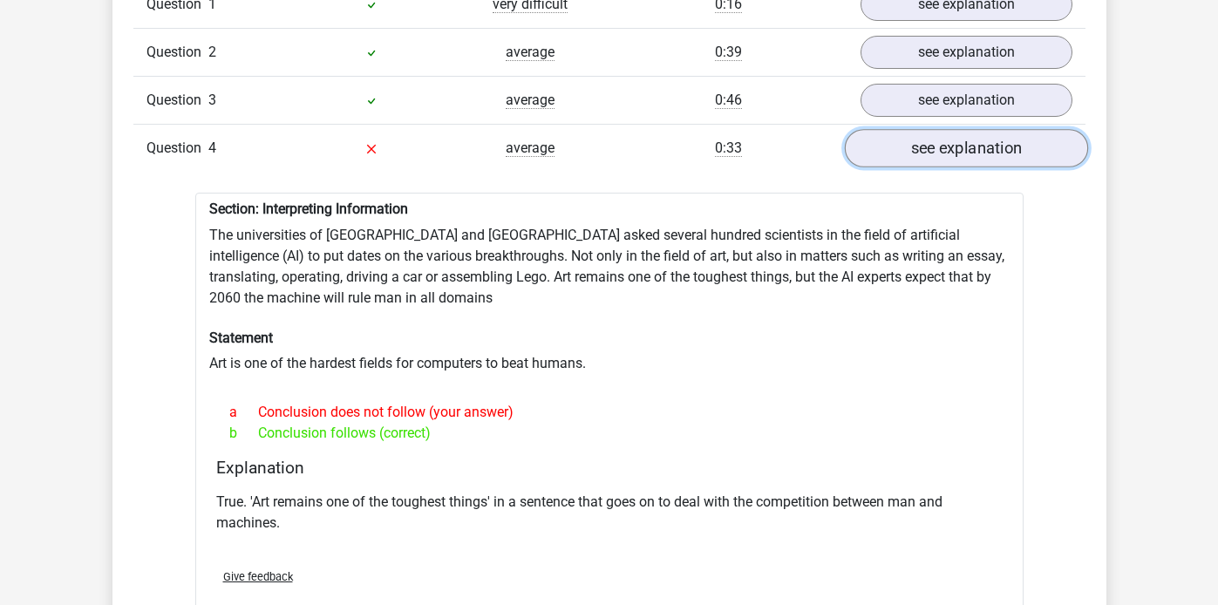
click at [951, 147] on link "see explanation" at bounding box center [965, 148] width 243 height 38
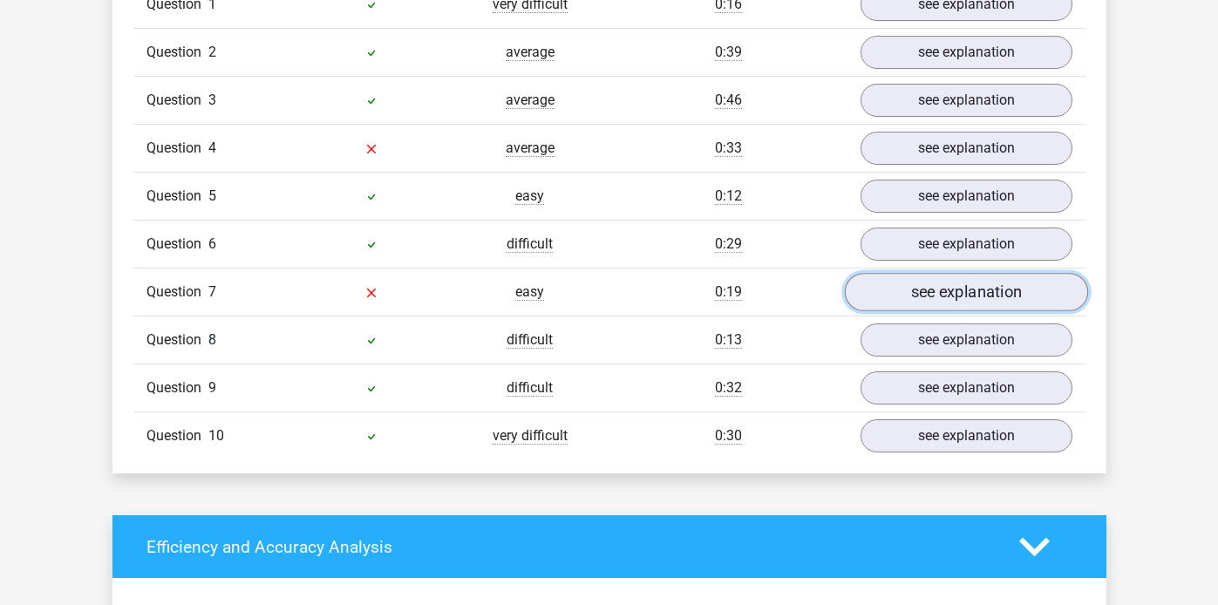
click at [986, 291] on link "see explanation" at bounding box center [965, 292] width 243 height 38
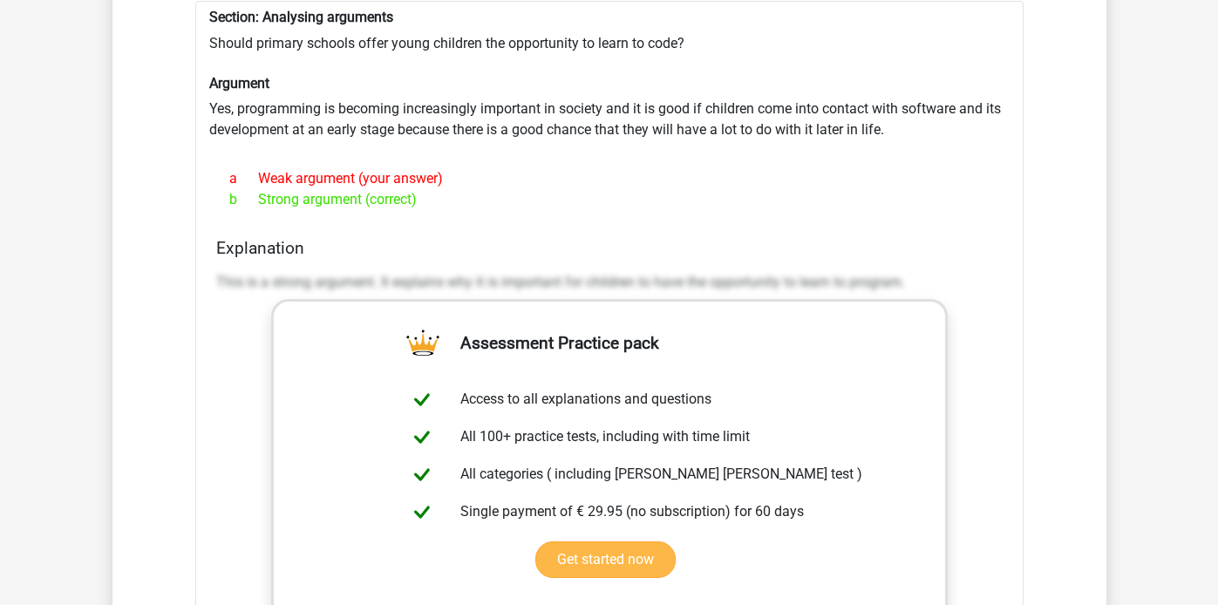
scroll to position [1583, 0]
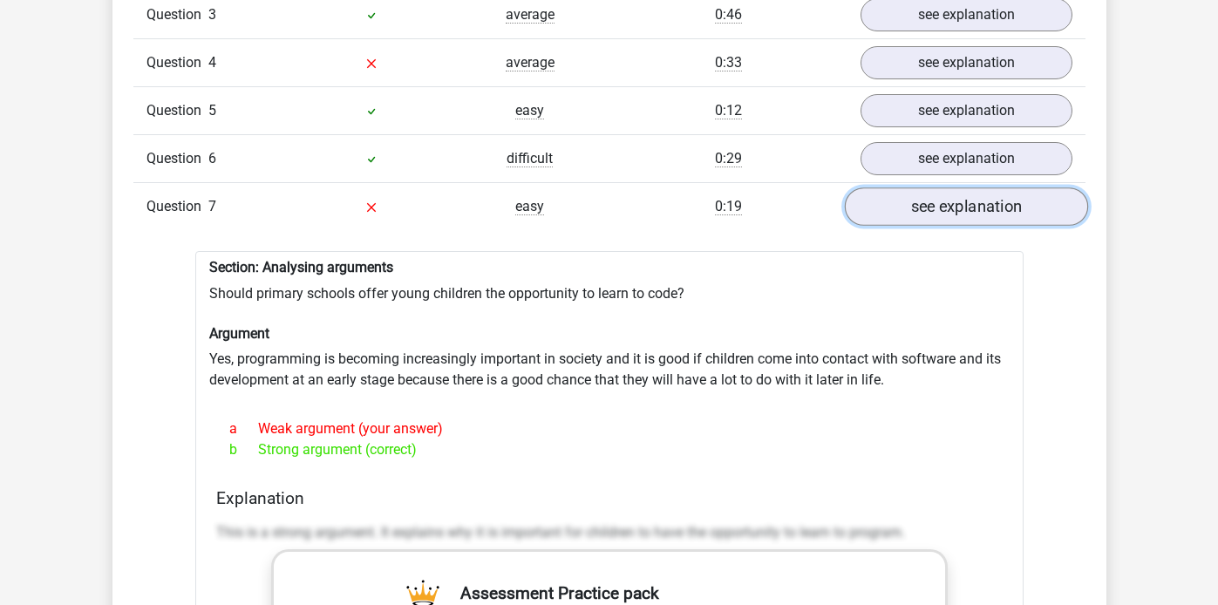
click at [979, 210] on link "see explanation" at bounding box center [965, 207] width 243 height 38
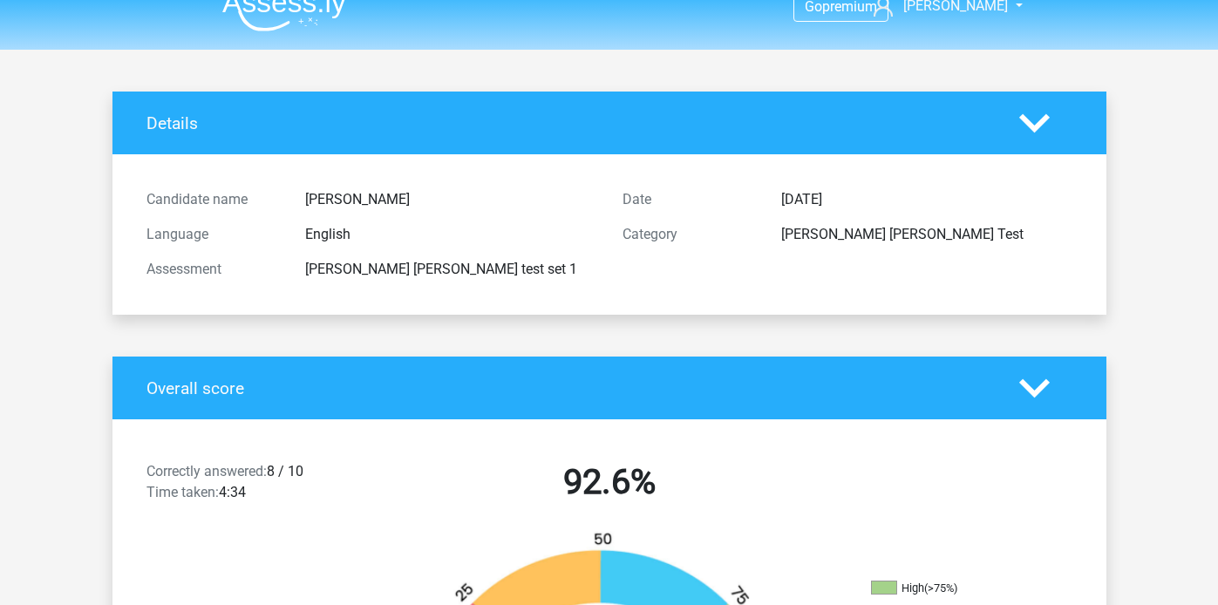
scroll to position [0, 0]
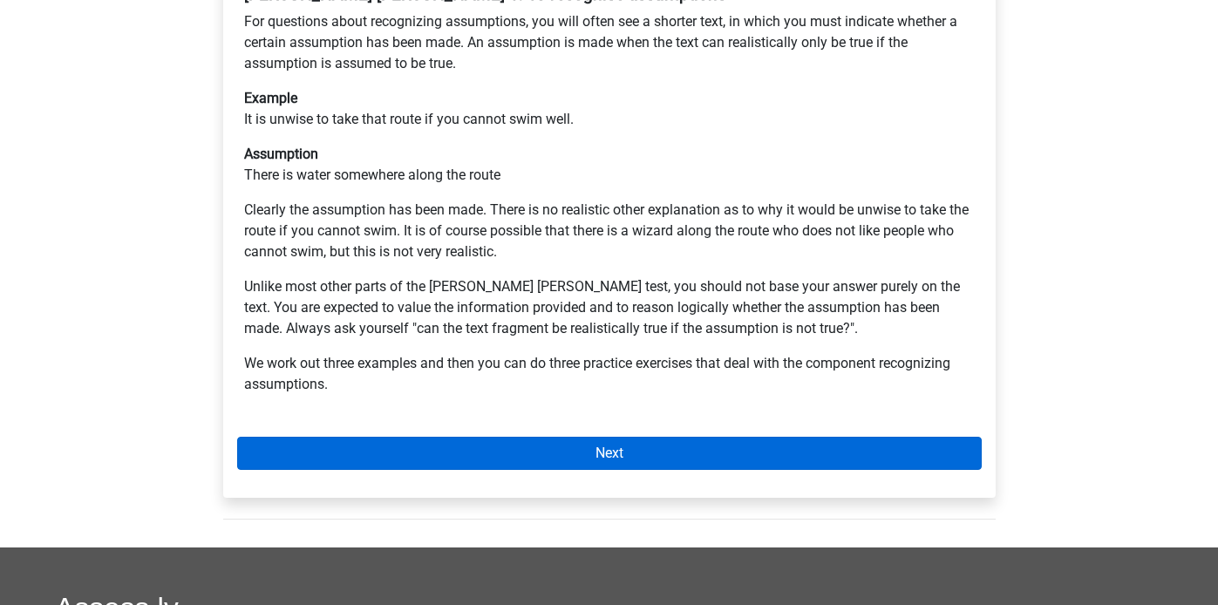
scroll to position [401, 0]
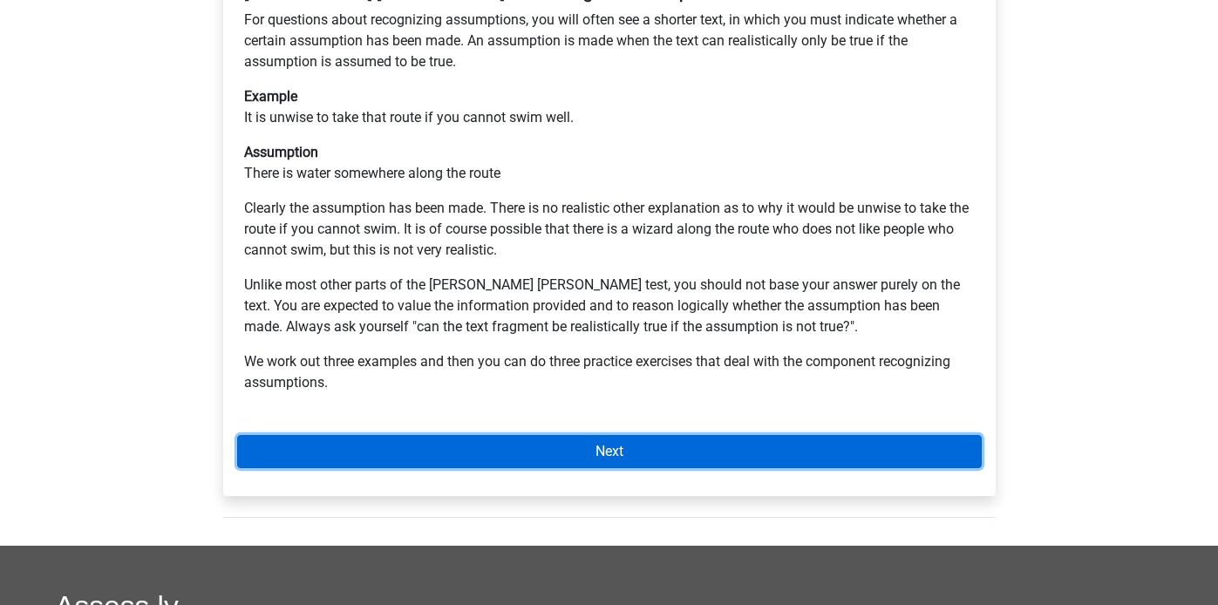
click at [426, 435] on link "Next" at bounding box center [609, 451] width 745 height 33
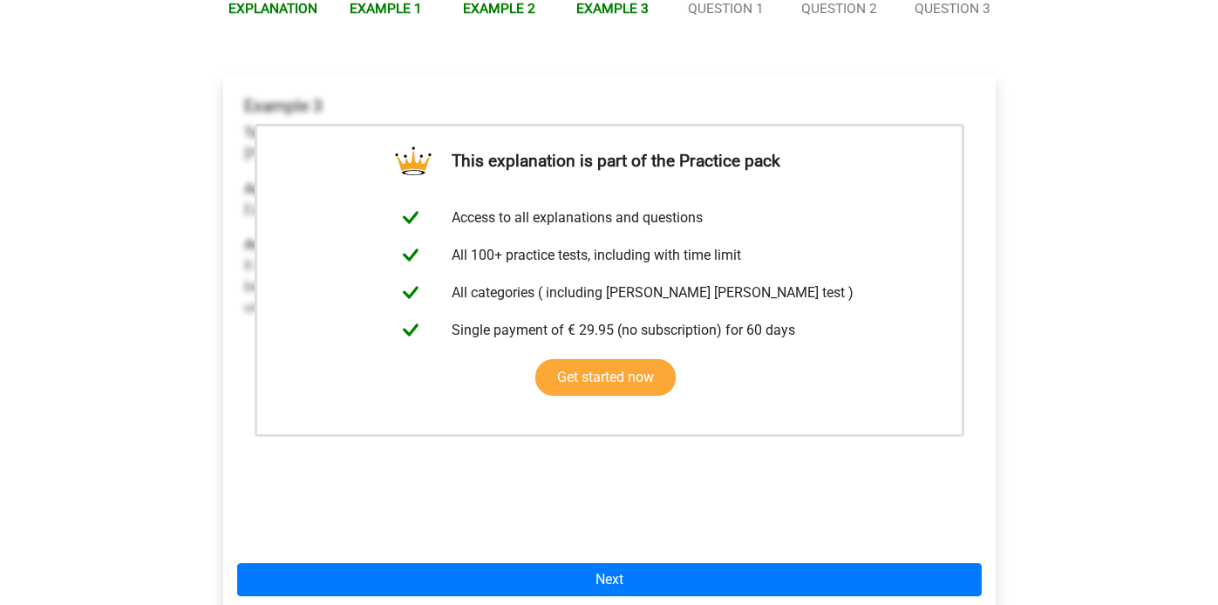
scroll to position [288, 0]
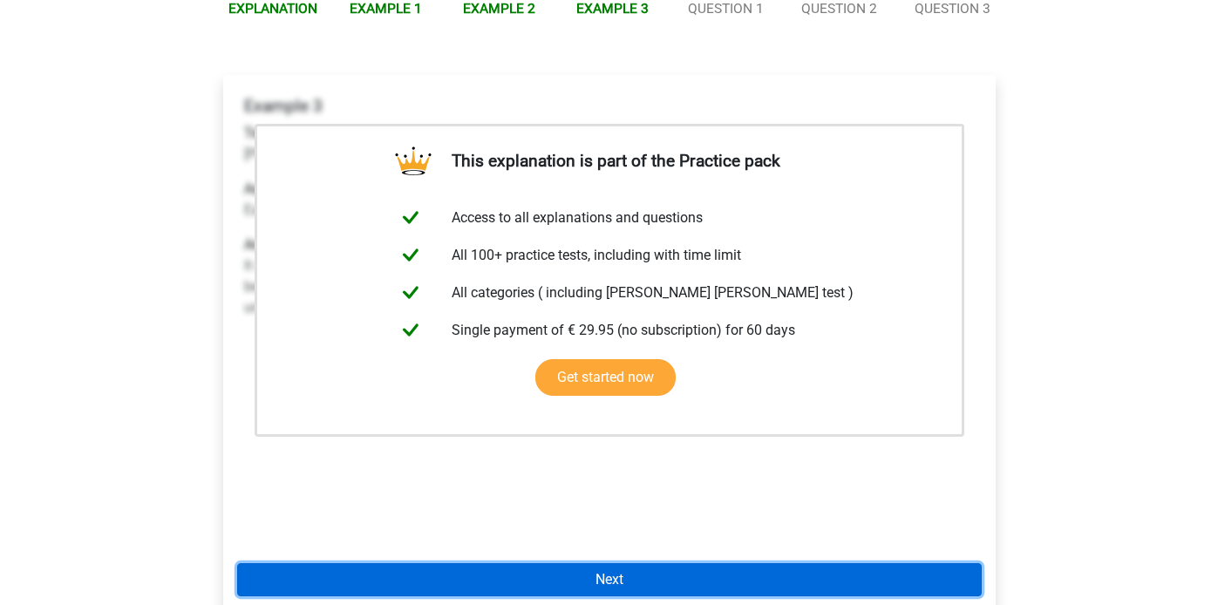
click at [630, 563] on link "Next" at bounding box center [609, 579] width 745 height 33
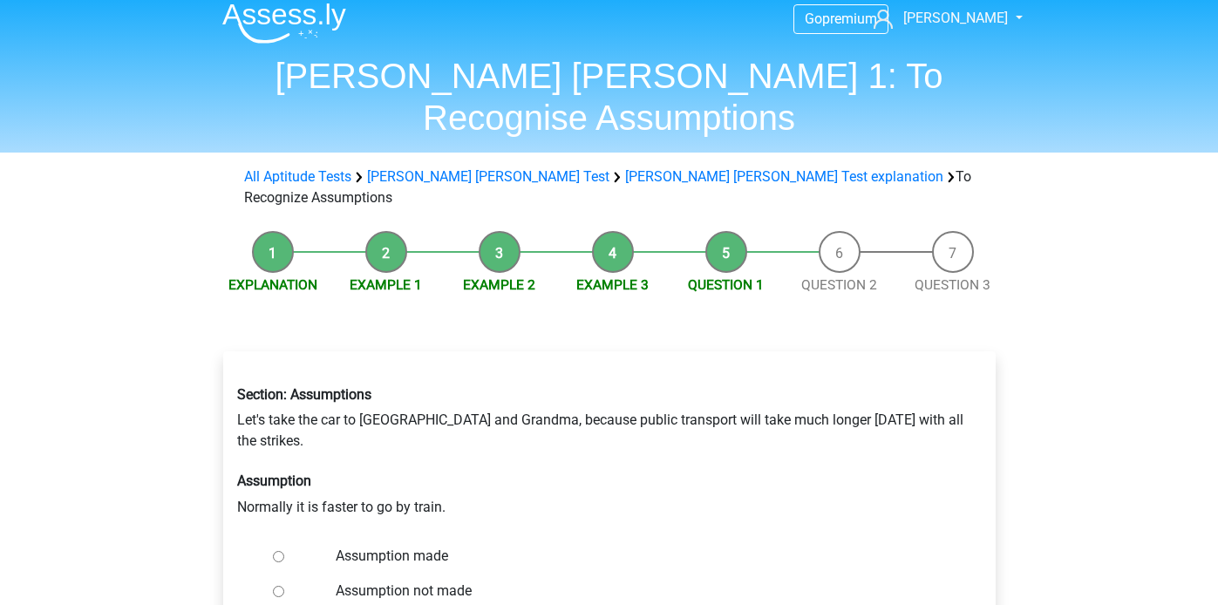
scroll to position [25, 0]
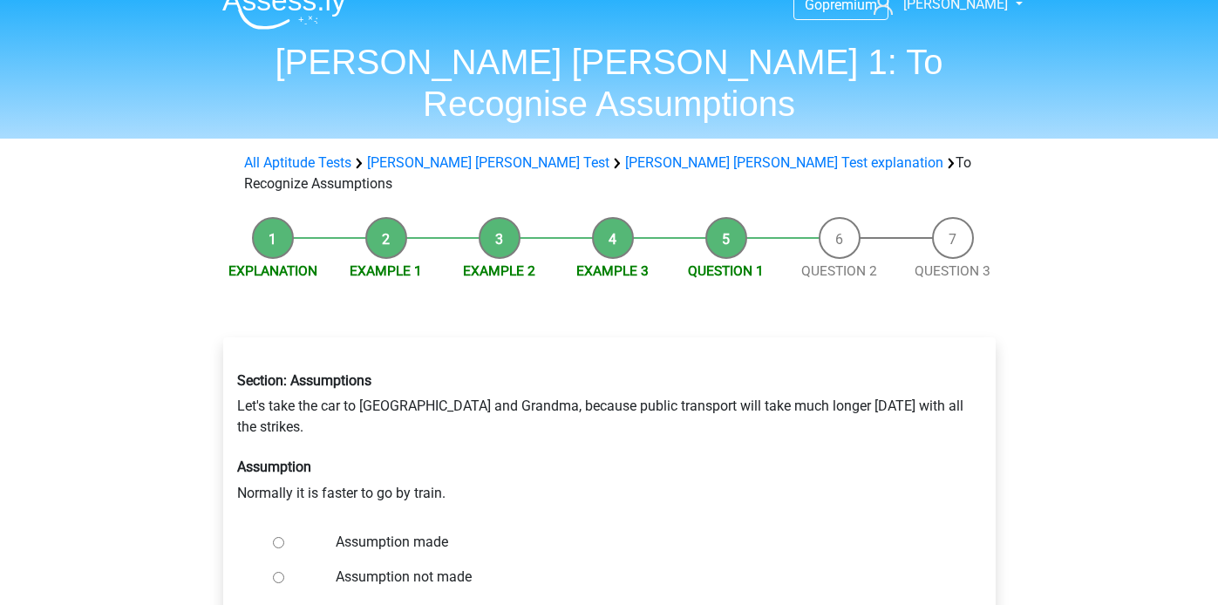
click at [276, 537] on input "Assumption made" at bounding box center [278, 542] width 11 height 11
radio input "true"
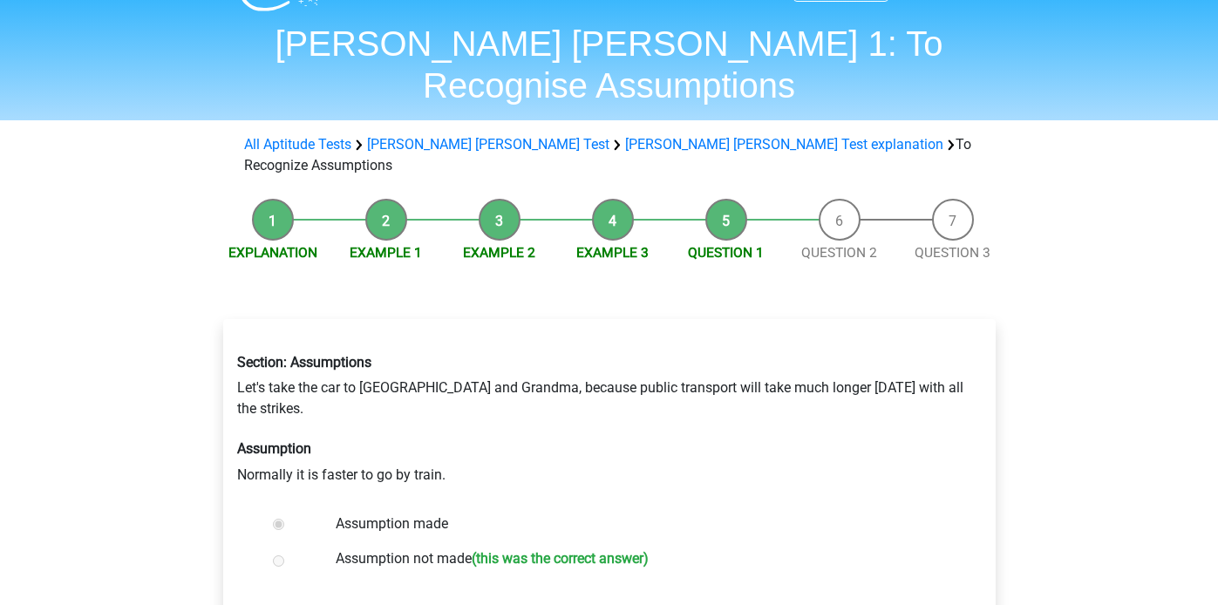
scroll to position [134, 0]
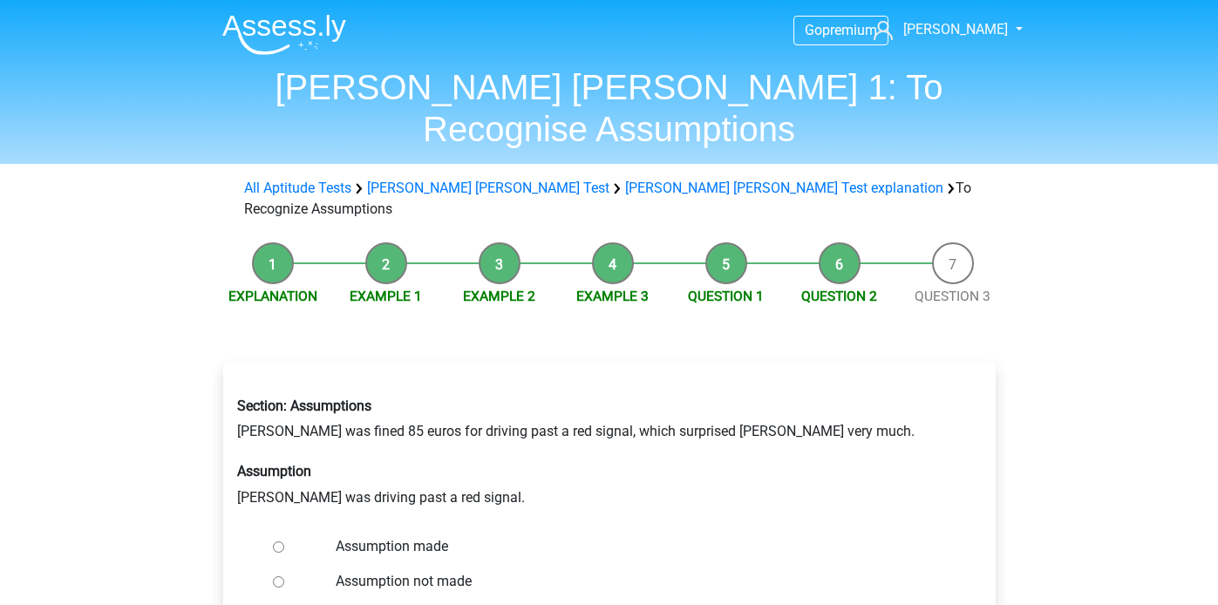
click at [278, 542] on input "Assumption made" at bounding box center [278, 547] width 11 height 11
radio input "true"
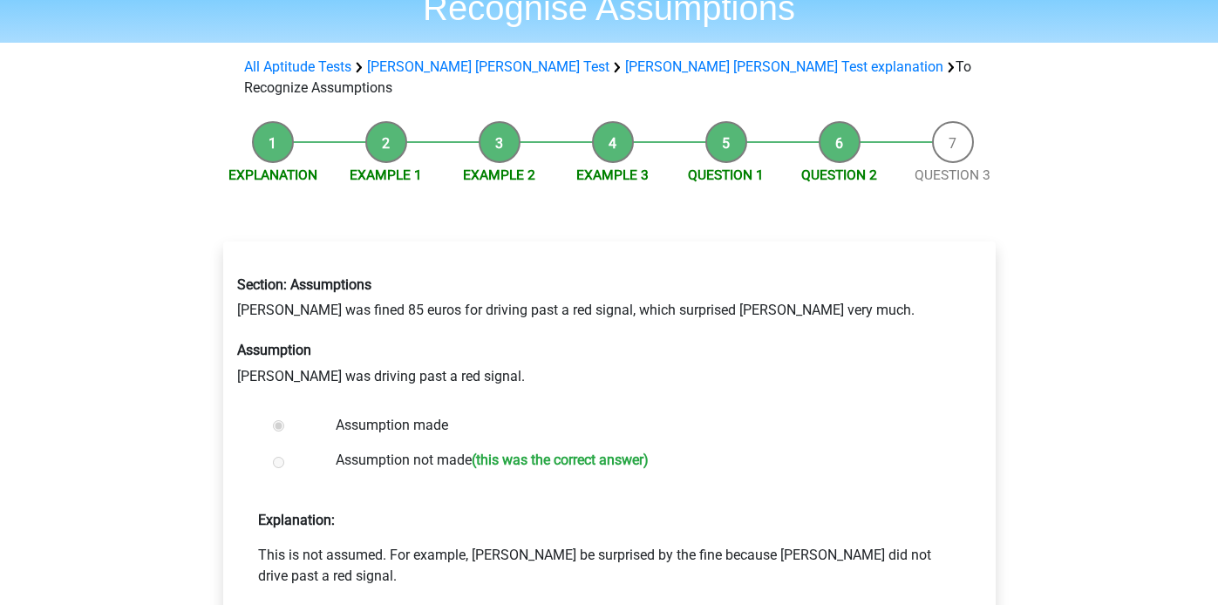
scroll to position [125, 0]
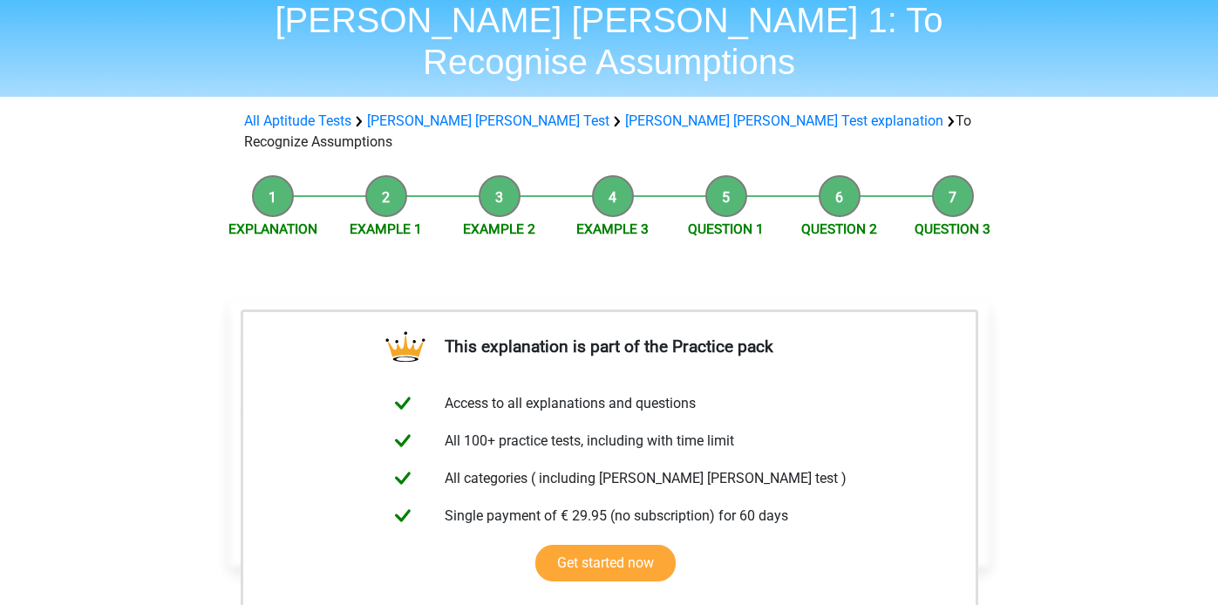
scroll to position [300, 0]
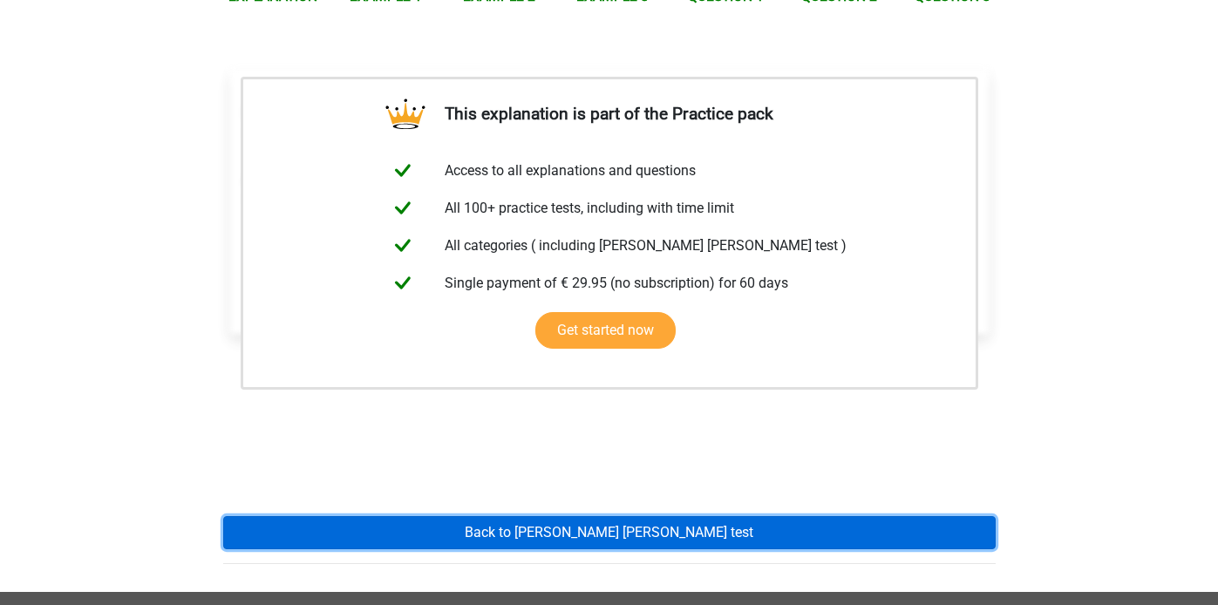
click at [529, 516] on link "Back to watson glaser test" at bounding box center [609, 532] width 773 height 33
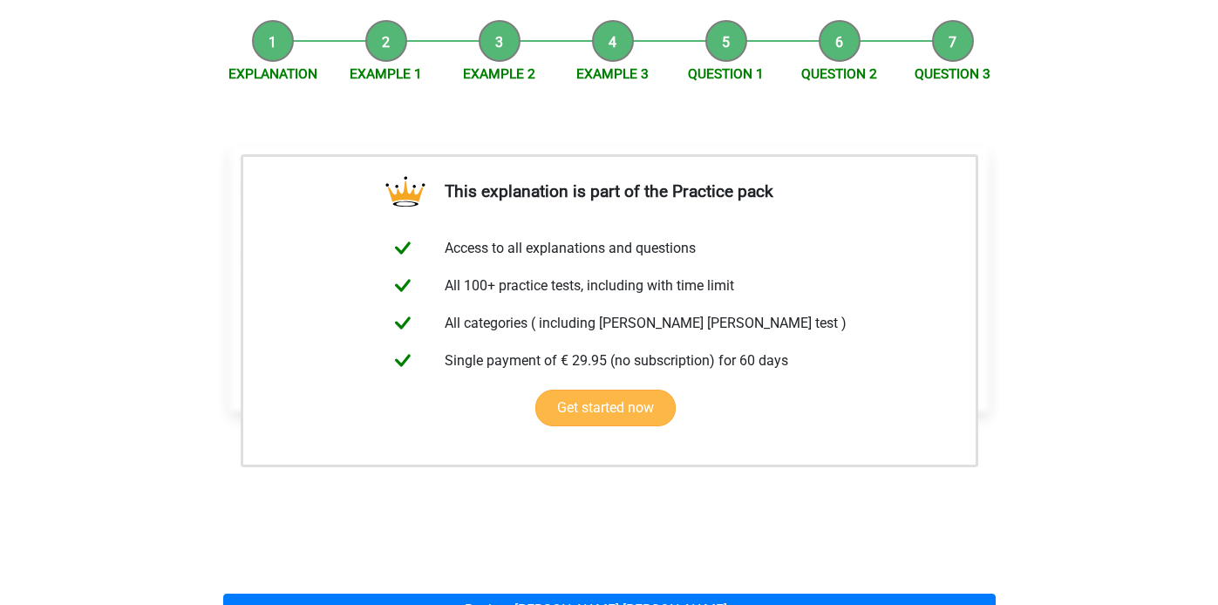
scroll to position [0, 0]
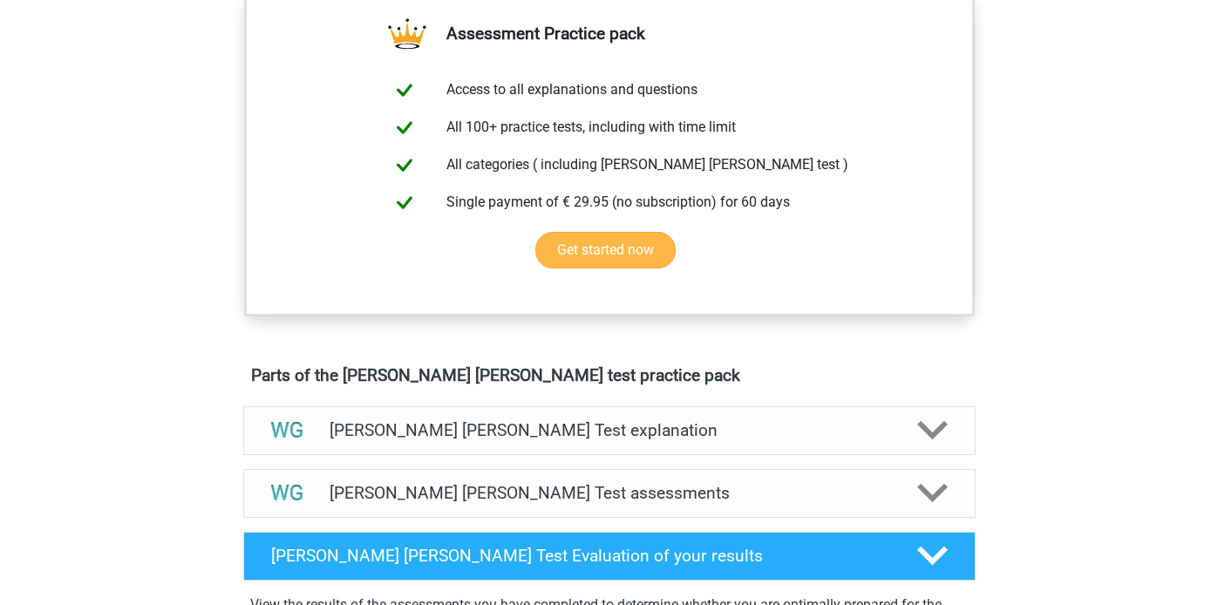
scroll to position [644, 0]
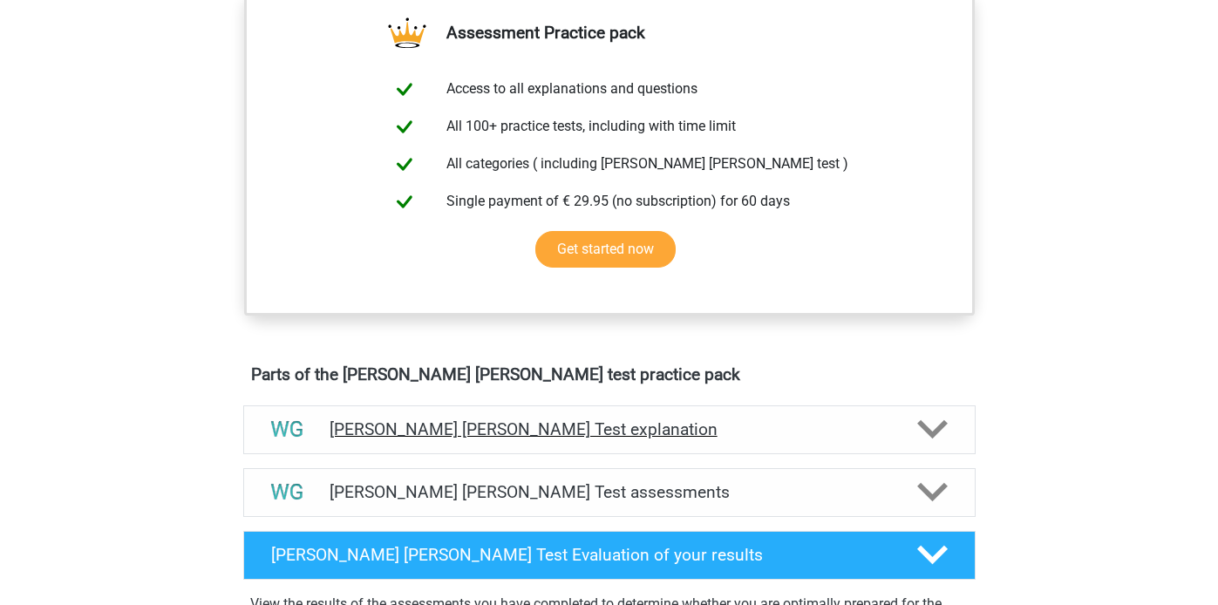
click at [522, 451] on div "[PERSON_NAME] [PERSON_NAME] Test explanation" at bounding box center [609, 430] width 733 height 49
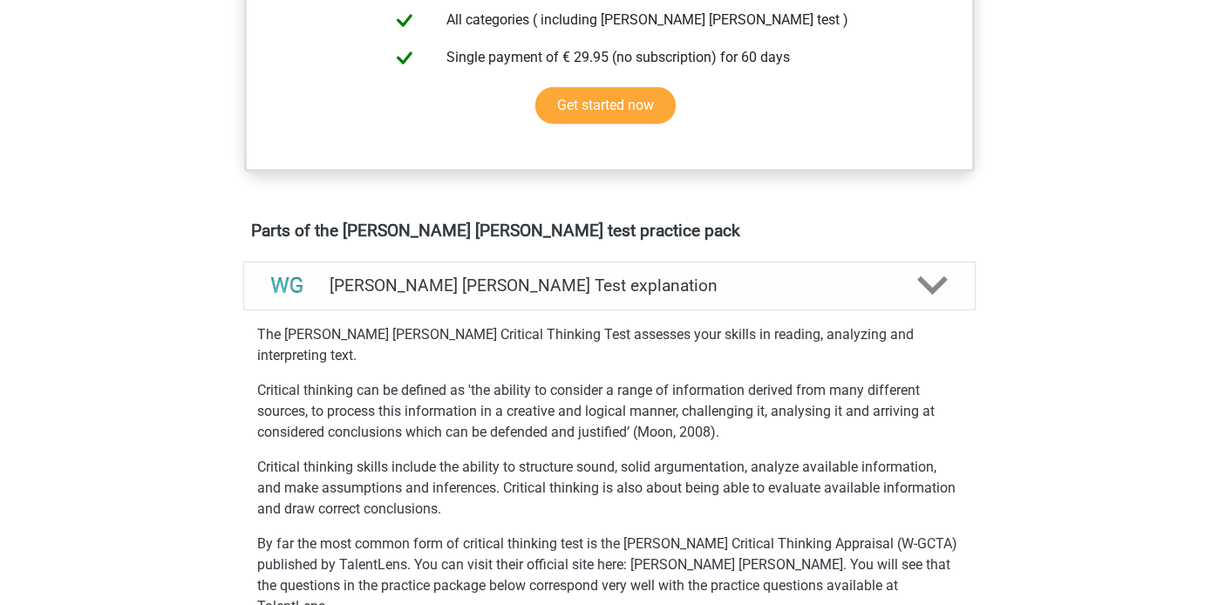
scroll to position [331, 0]
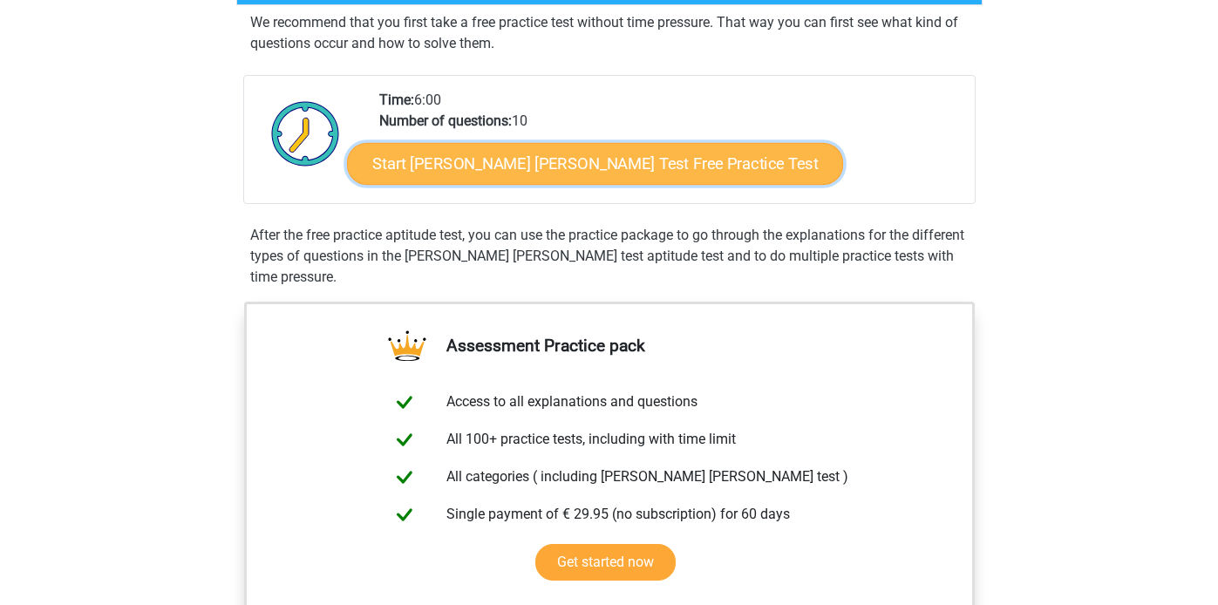
click at [471, 176] on link "Start [PERSON_NAME] [PERSON_NAME] Test Free Practice Test" at bounding box center [595, 164] width 496 height 42
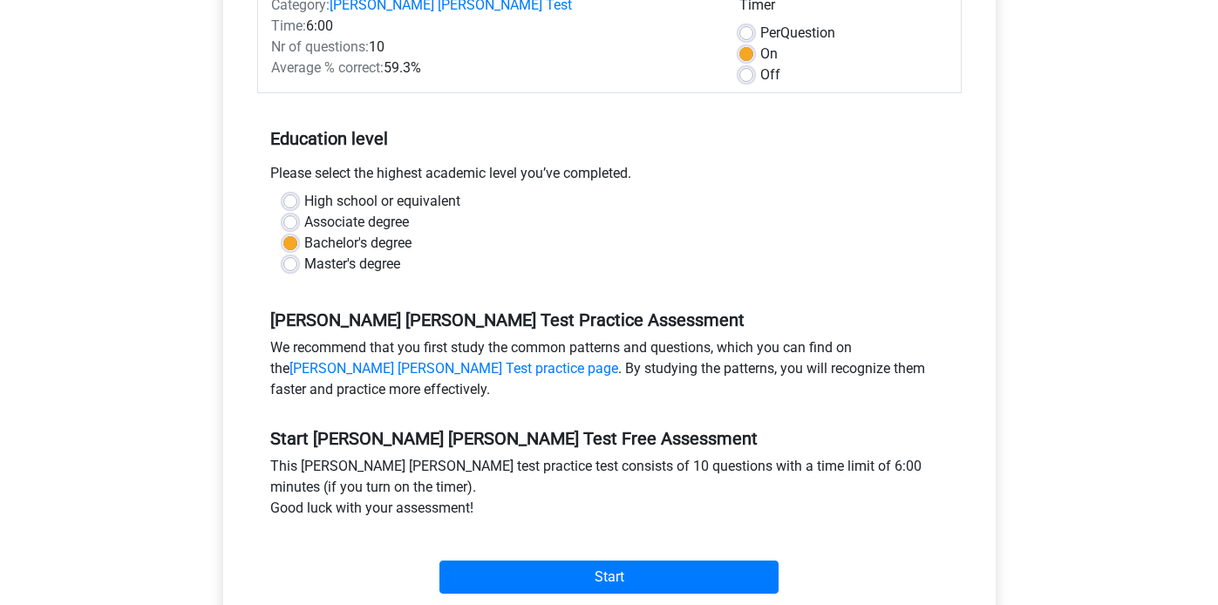
scroll to position [288, 0]
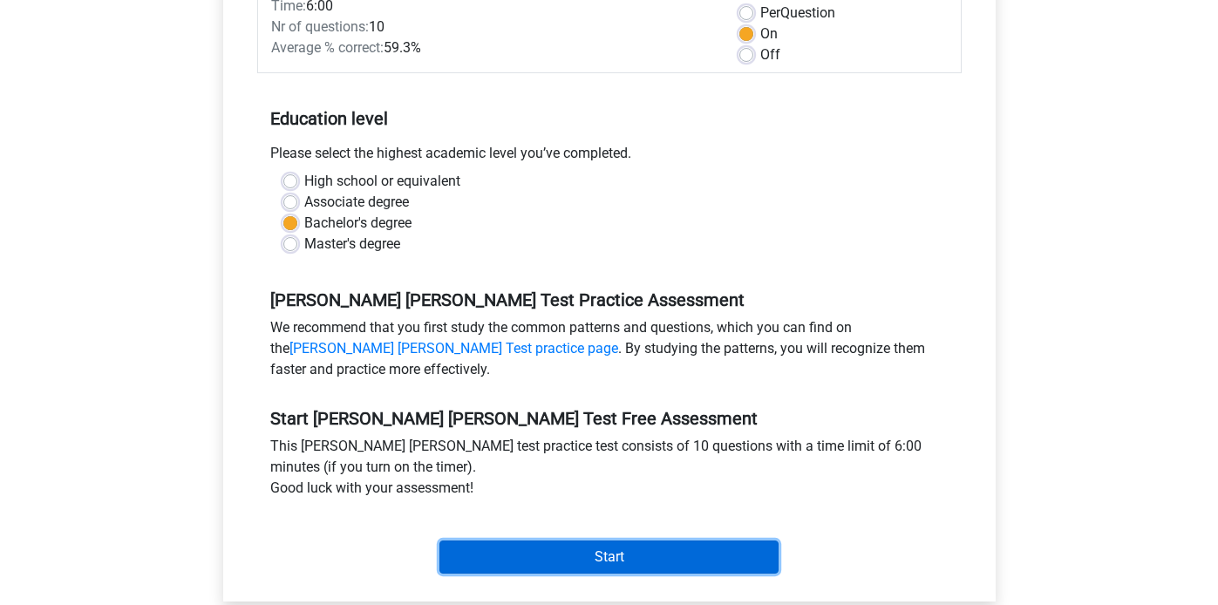
click at [665, 541] on input "Start" at bounding box center [609, 557] width 339 height 33
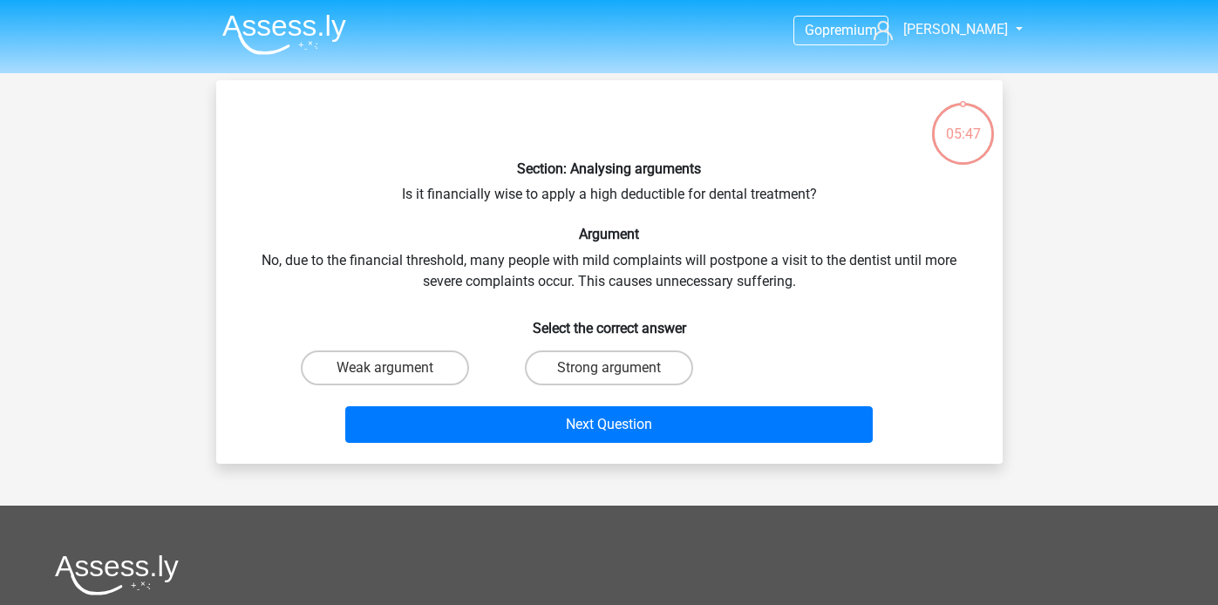
click at [392, 368] on input "Weak argument" at bounding box center [390, 373] width 11 height 11
radio input "true"
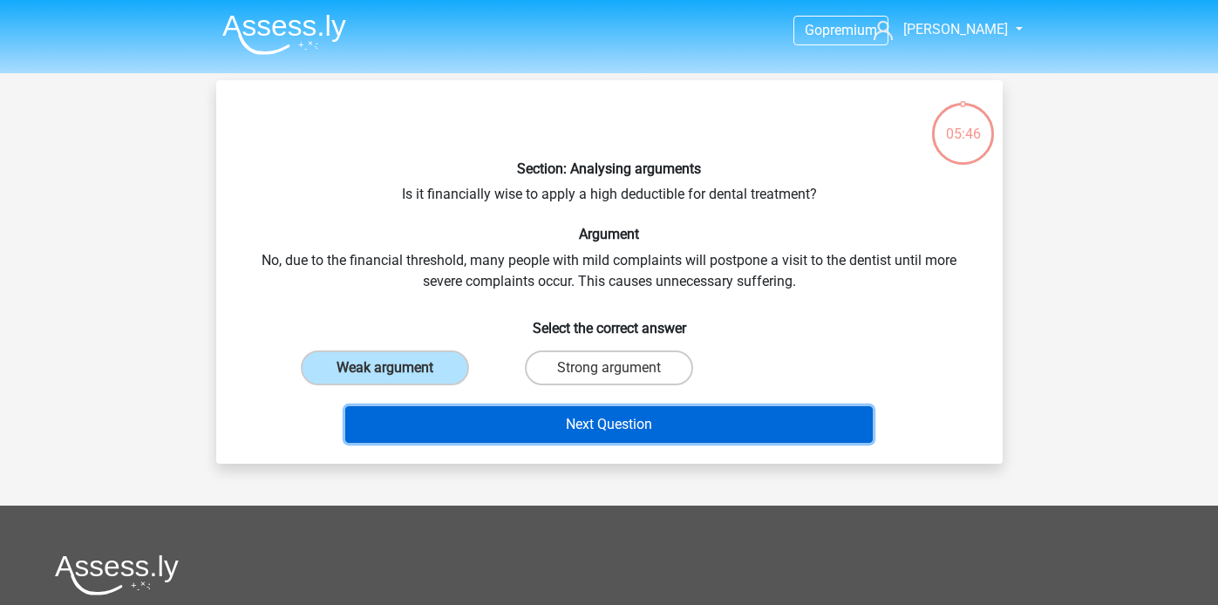
click at [511, 429] on button "Next Question" at bounding box center [609, 424] width 528 height 37
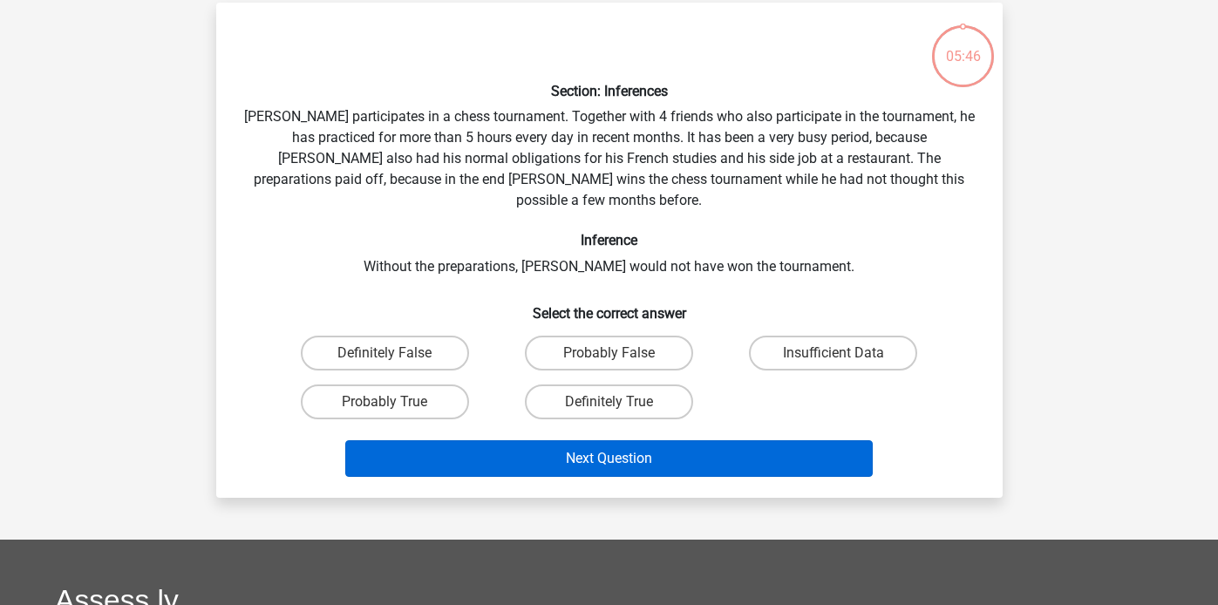
scroll to position [80, 0]
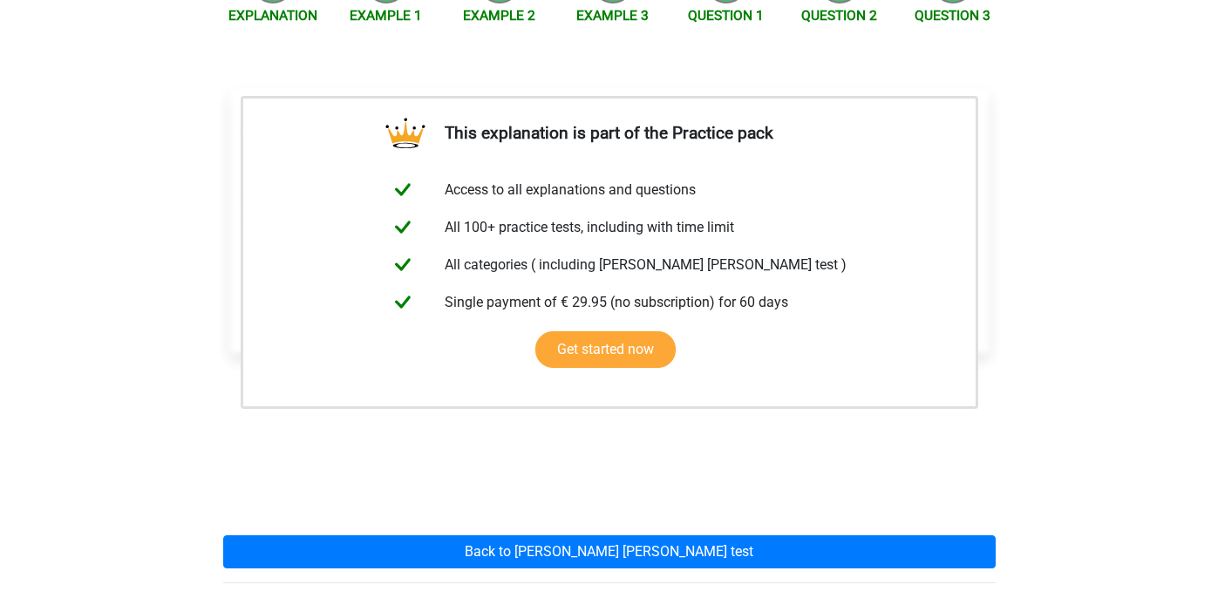
scroll to position [448, 0]
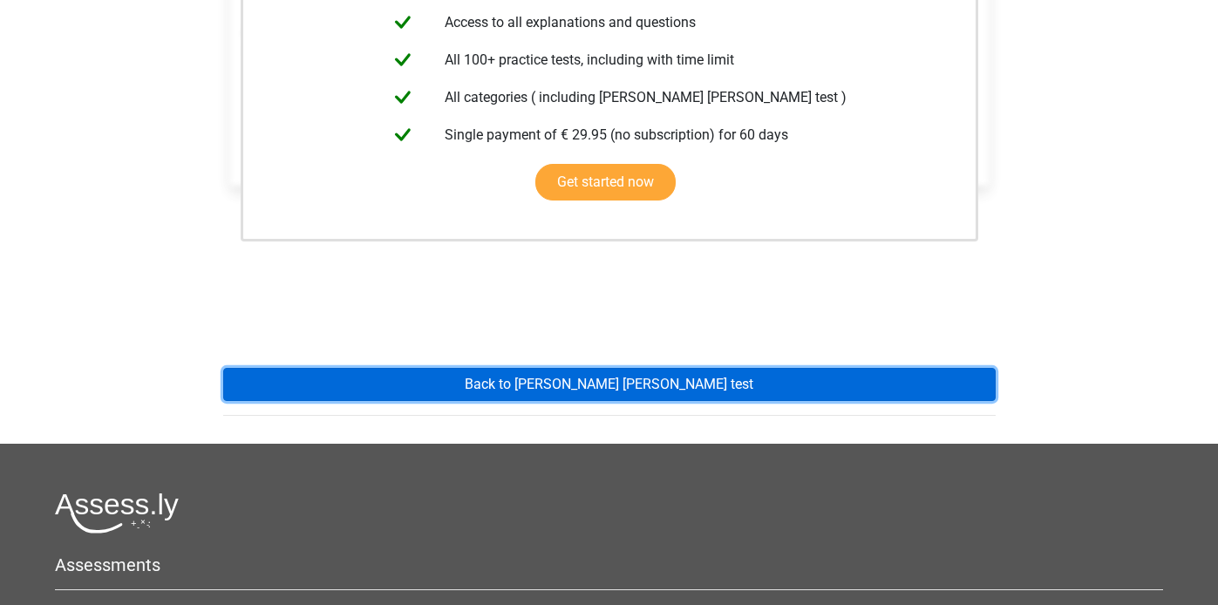
click at [543, 368] on link "Back to watson glaser test" at bounding box center [609, 384] width 773 height 33
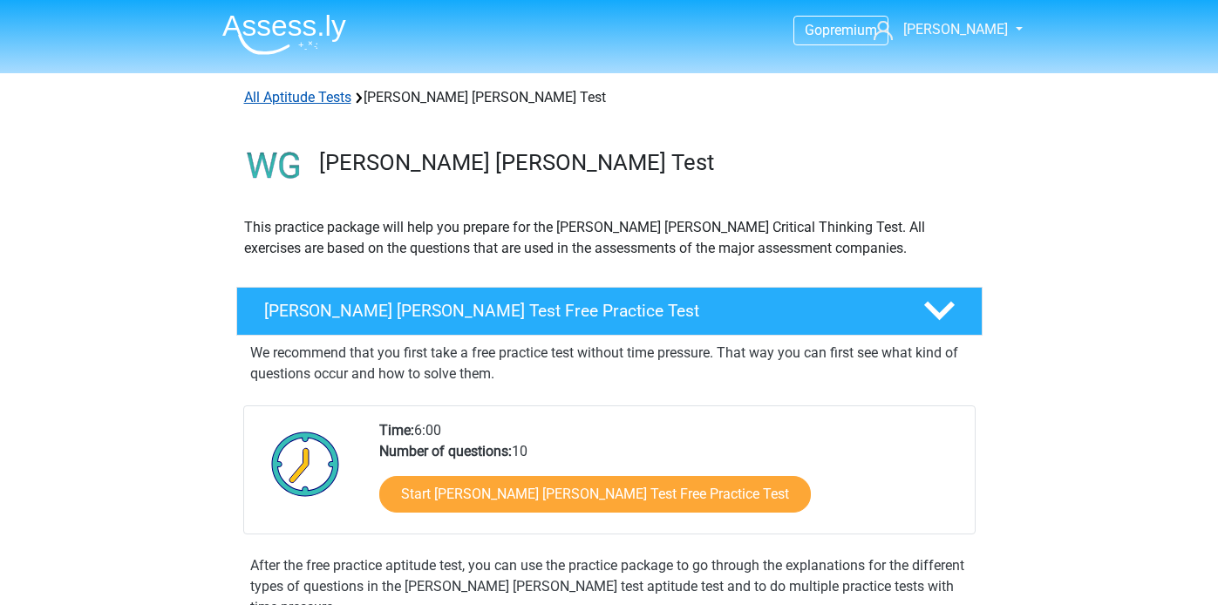
click at [306, 104] on link "All Aptitude Tests" at bounding box center [297, 97] width 107 height 17
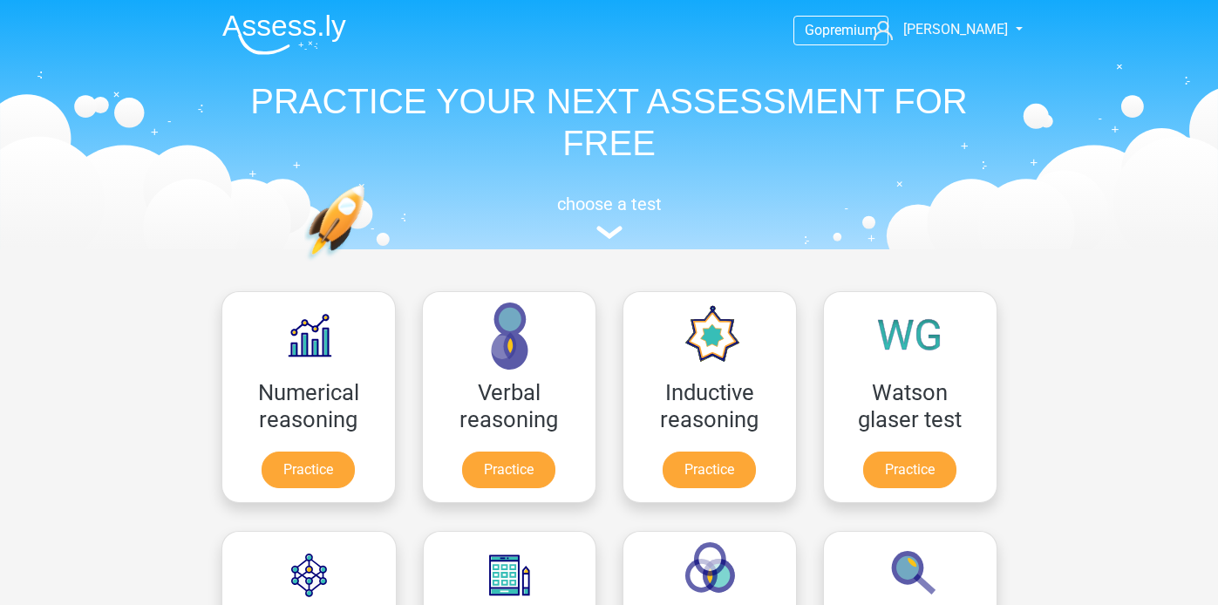
scroll to position [277, 0]
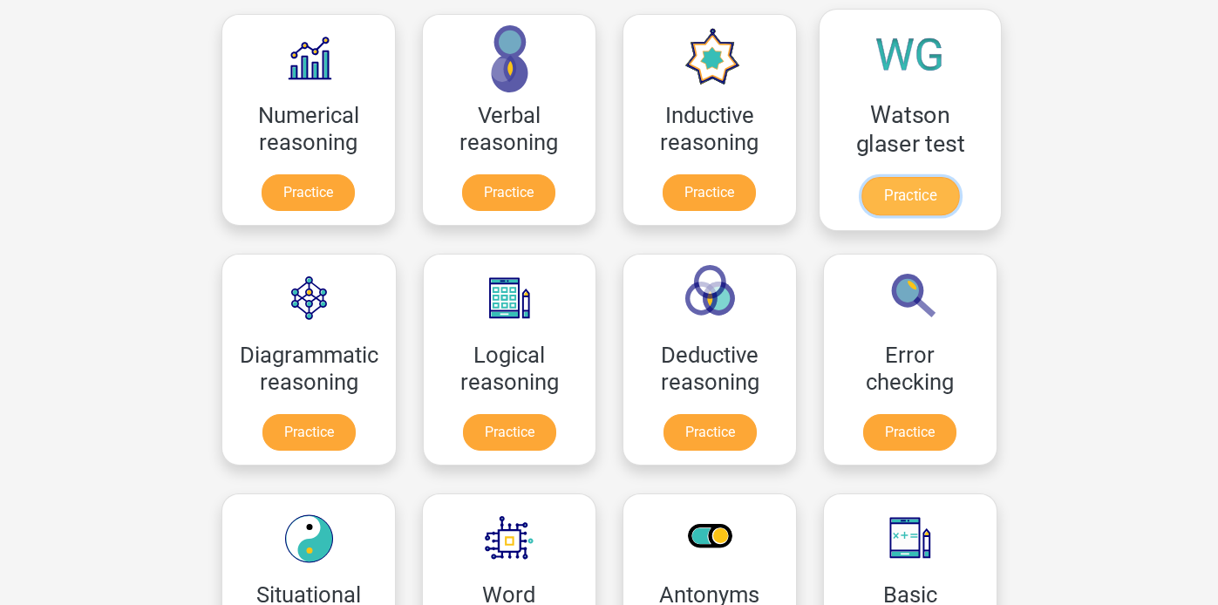
click at [880, 177] on link "Practice" at bounding box center [910, 196] width 98 height 38
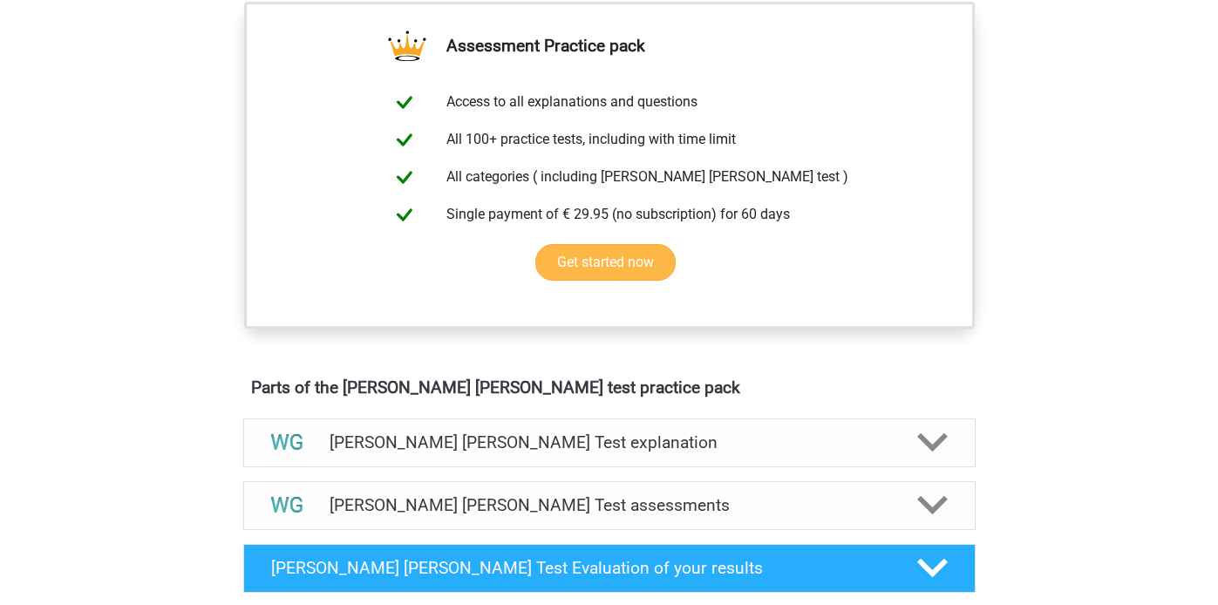
scroll to position [850, 0]
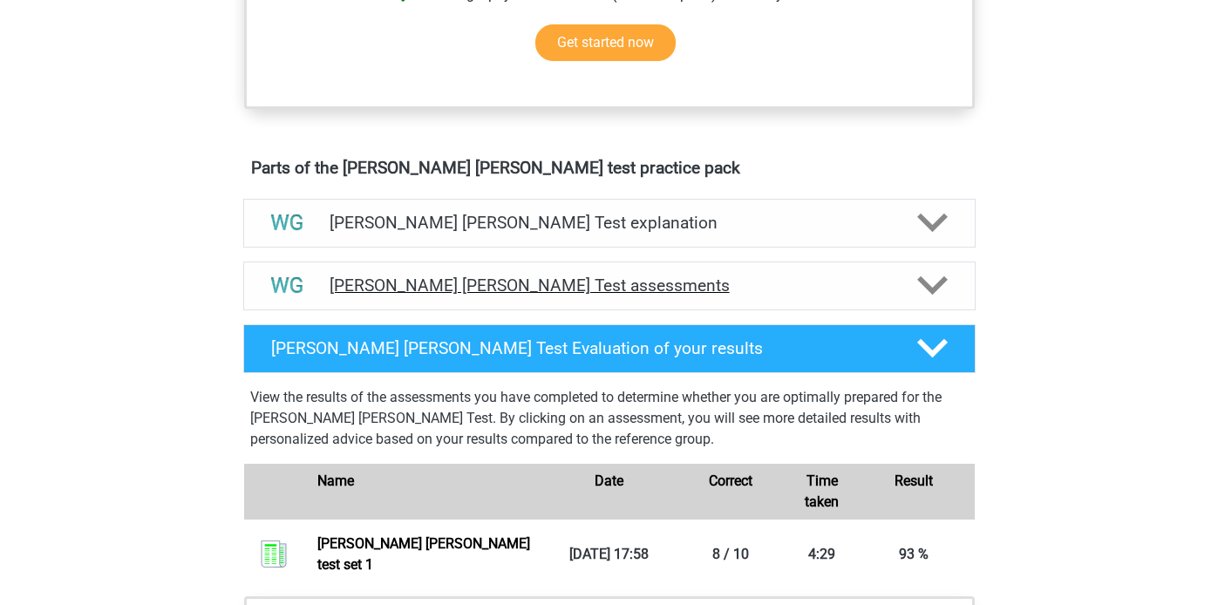
click at [475, 274] on div "[PERSON_NAME] [PERSON_NAME] Test assessments" at bounding box center [609, 286] width 733 height 49
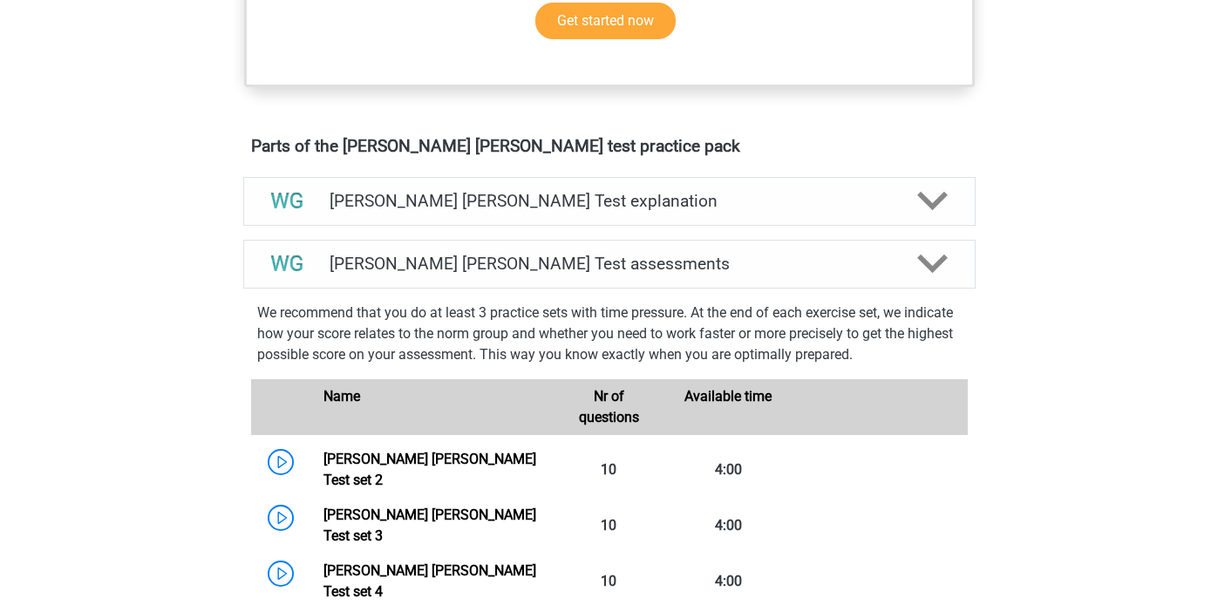
scroll to position [974, 0]
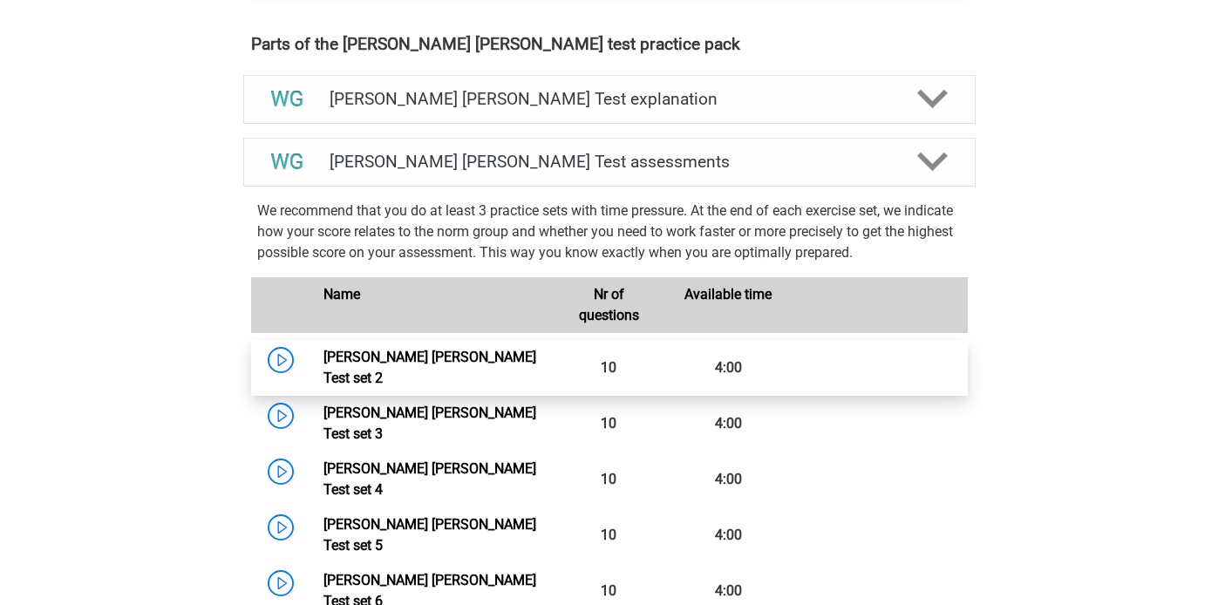
click at [324, 359] on link "Watson Glaser Test set 2" at bounding box center [430, 368] width 213 height 38
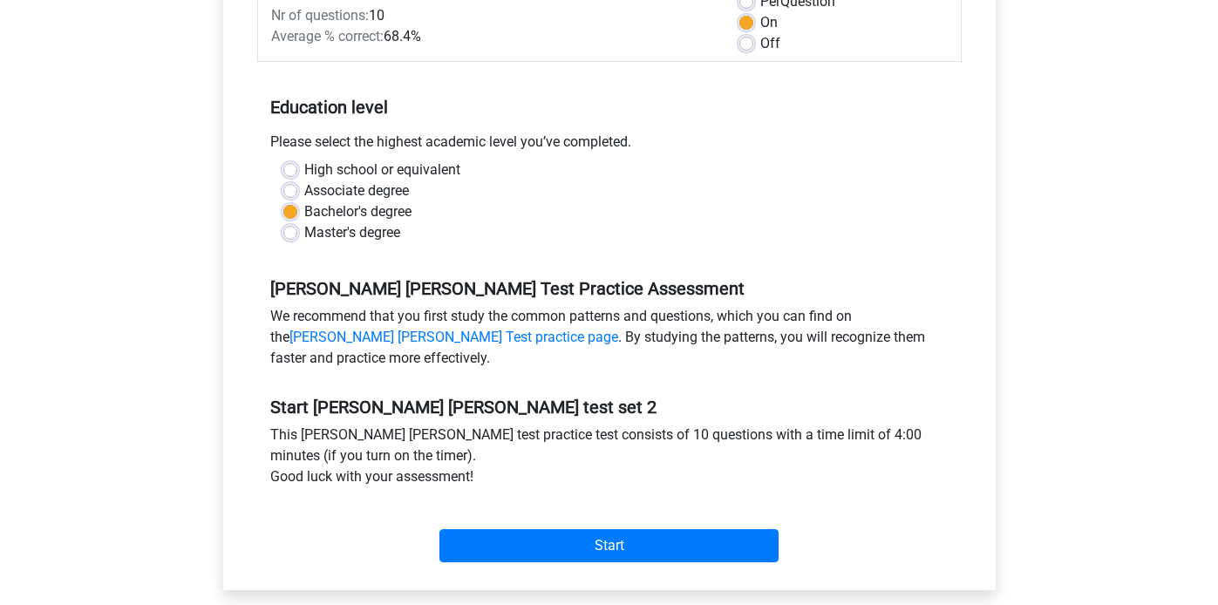
scroll to position [282, 0]
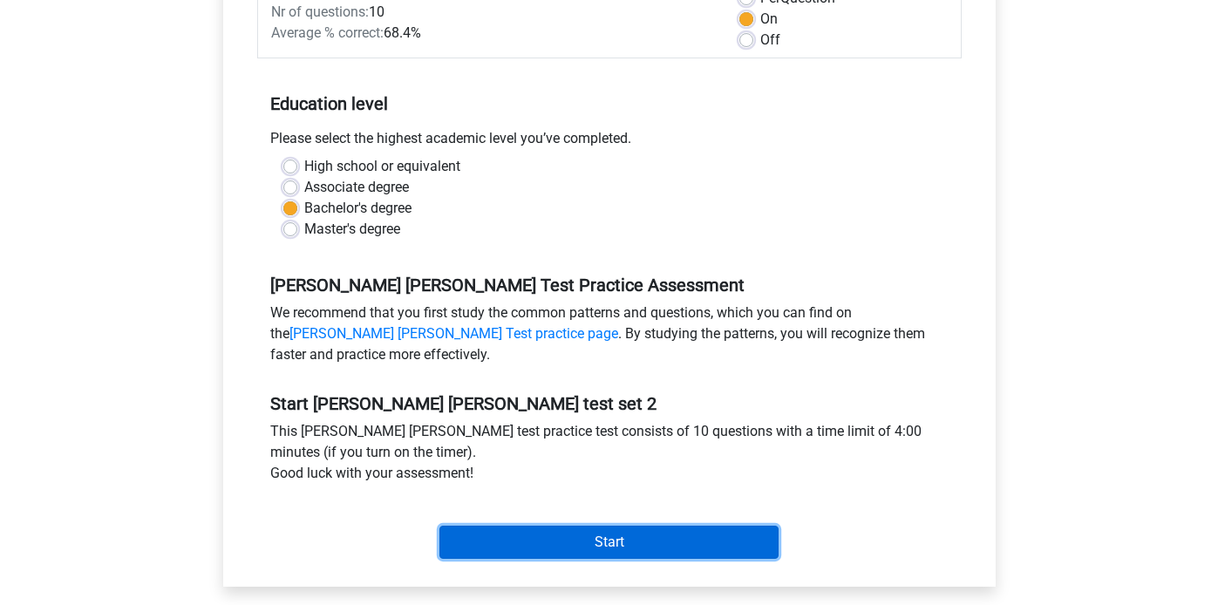
click at [601, 530] on input "Start" at bounding box center [609, 542] width 339 height 33
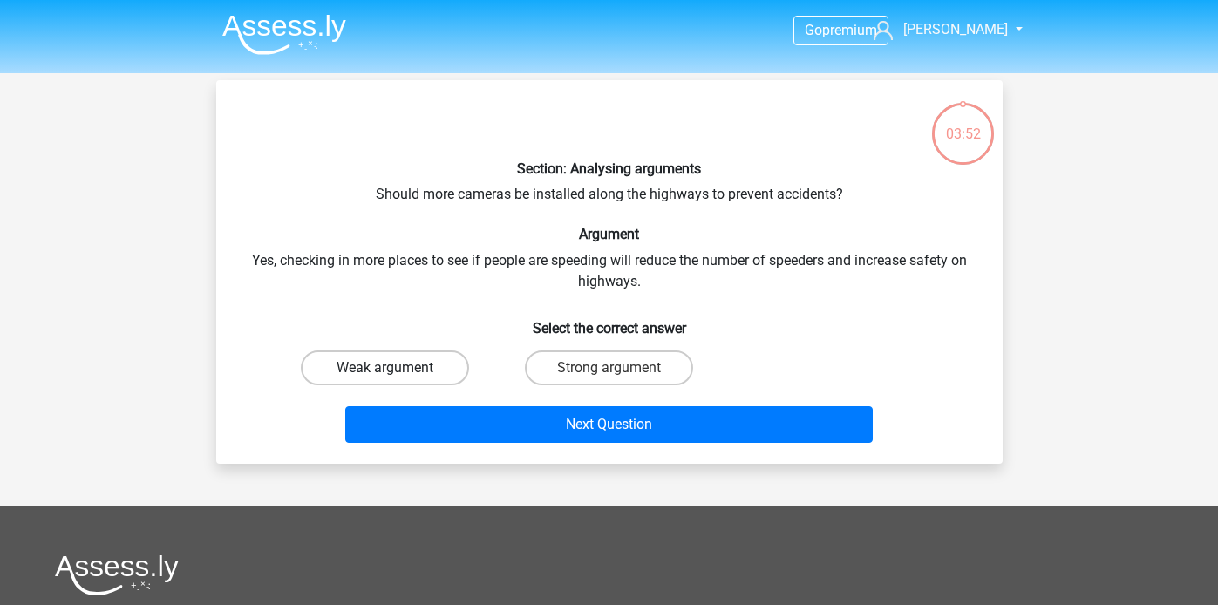
click at [397, 359] on label "Weak argument" at bounding box center [385, 368] width 168 height 35
click at [396, 368] on input "Weak argument" at bounding box center [390, 373] width 11 height 11
radio input "true"
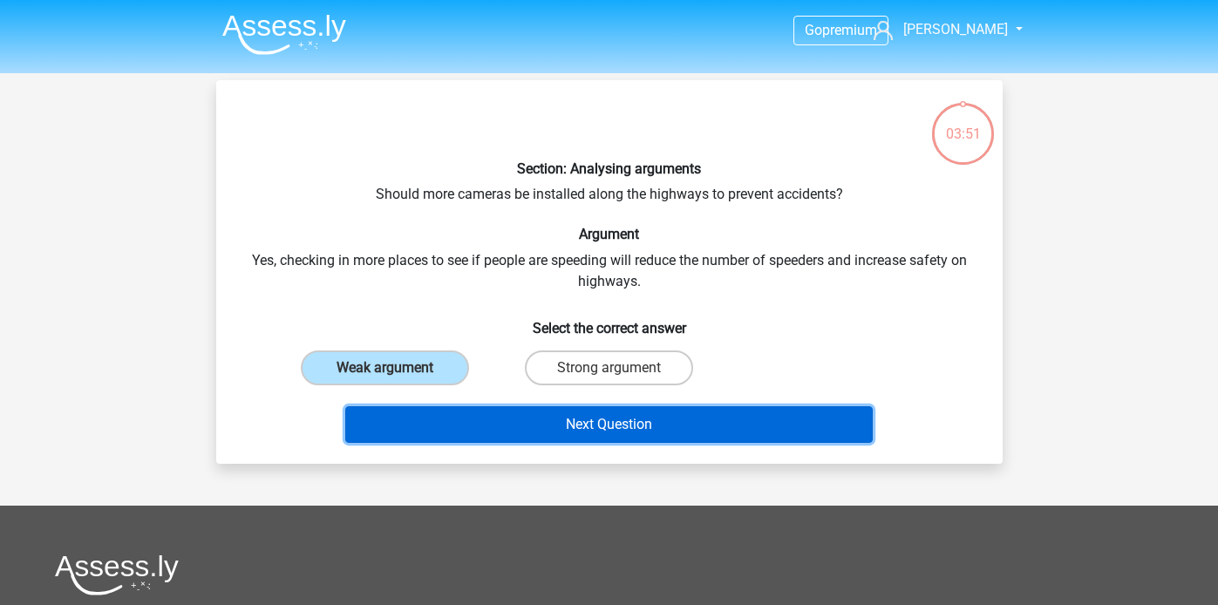
click at [501, 441] on button "Next Question" at bounding box center [609, 424] width 528 height 37
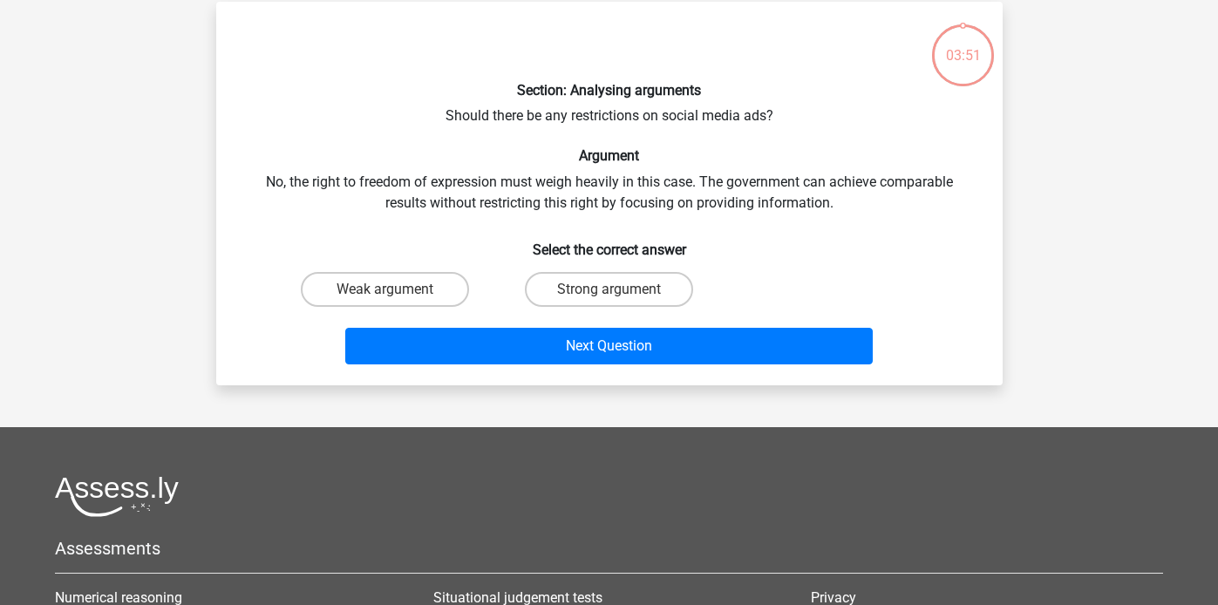
scroll to position [80, 0]
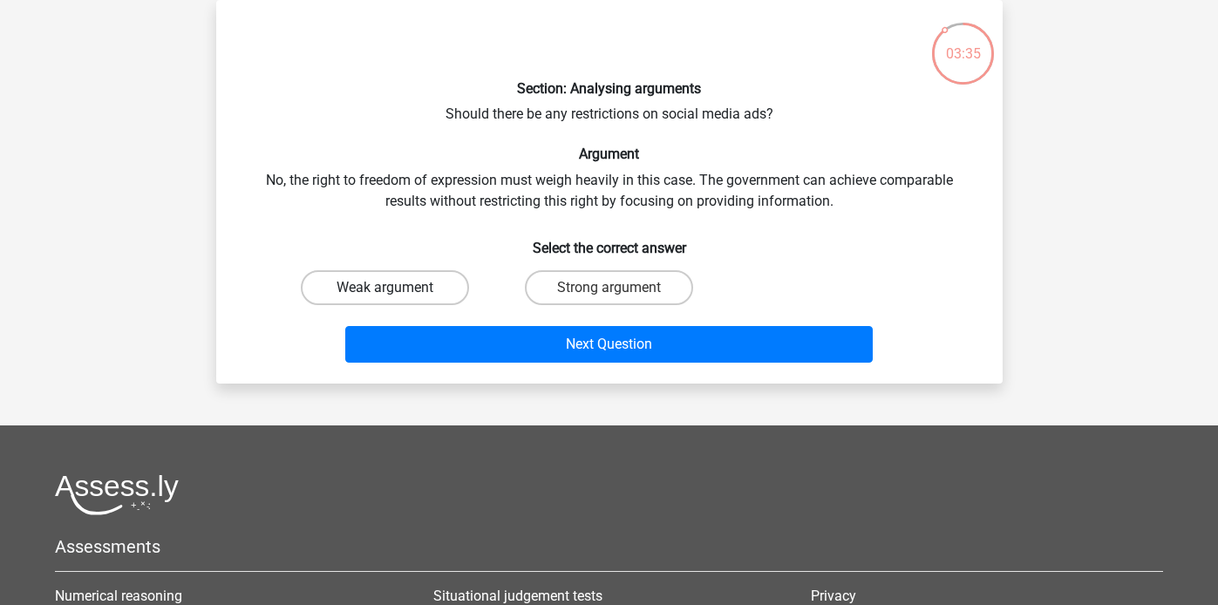
click at [366, 297] on label "Weak argument" at bounding box center [385, 287] width 168 height 35
click at [385, 297] on input "Weak argument" at bounding box center [390, 293] width 11 height 11
radio input "true"
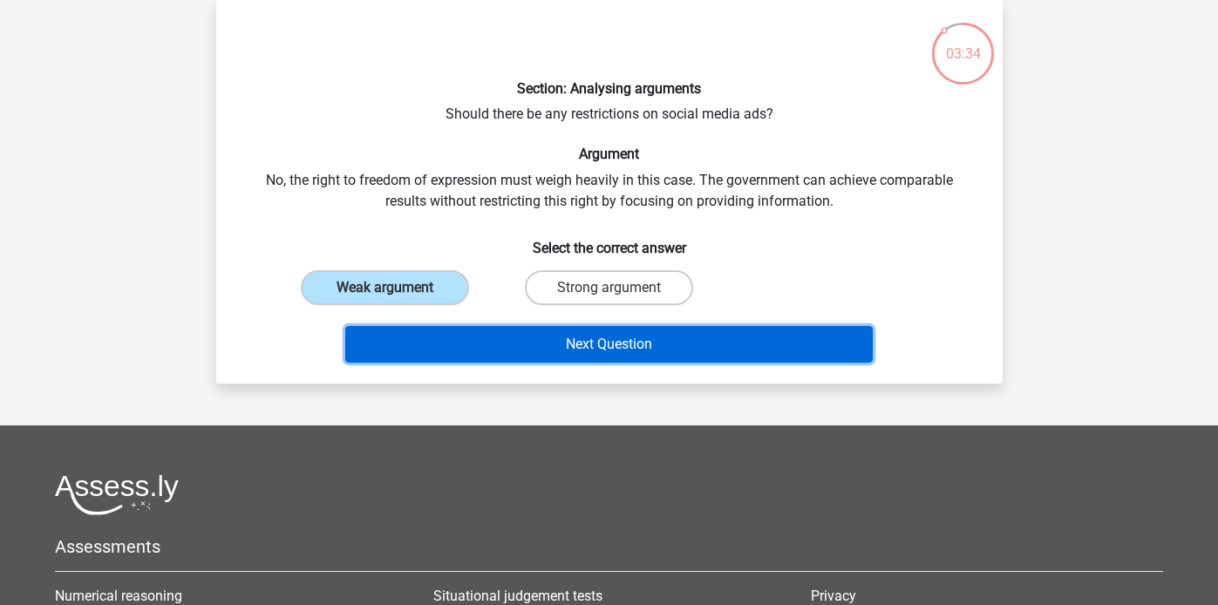
click at [399, 342] on button "Next Question" at bounding box center [609, 344] width 528 height 37
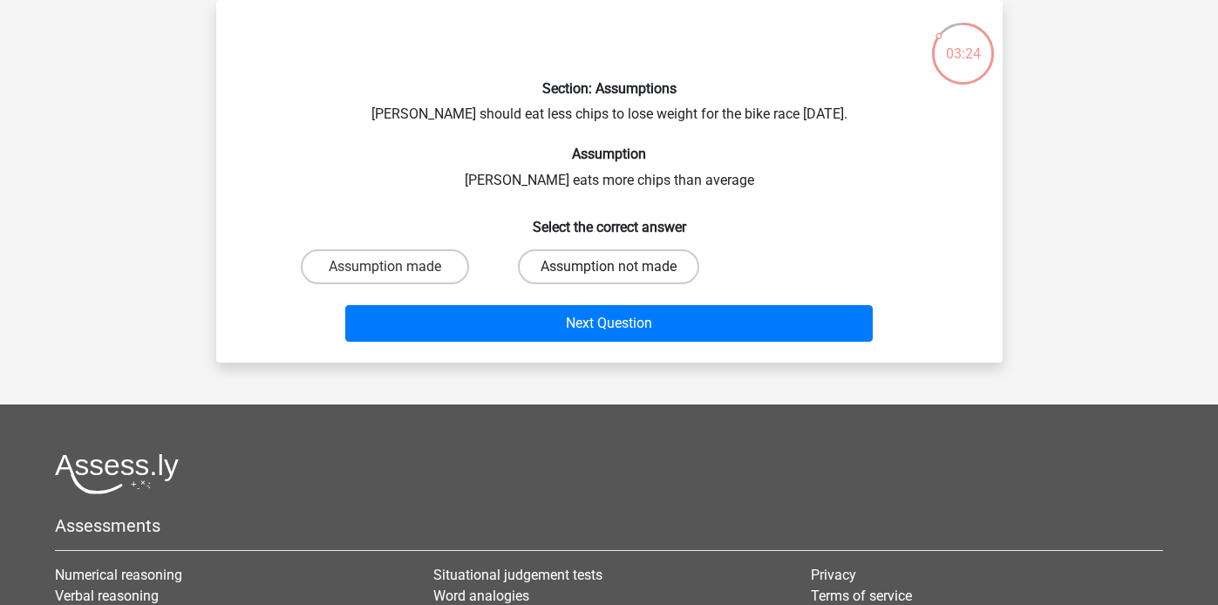
click at [570, 269] on label "Assumption not made" at bounding box center [608, 266] width 181 height 35
click at [609, 269] on input "Assumption not made" at bounding box center [614, 272] width 11 height 11
radio input "true"
click at [428, 269] on label "Assumption made" at bounding box center [385, 266] width 168 height 35
click at [396, 269] on input "Assumption made" at bounding box center [390, 272] width 11 height 11
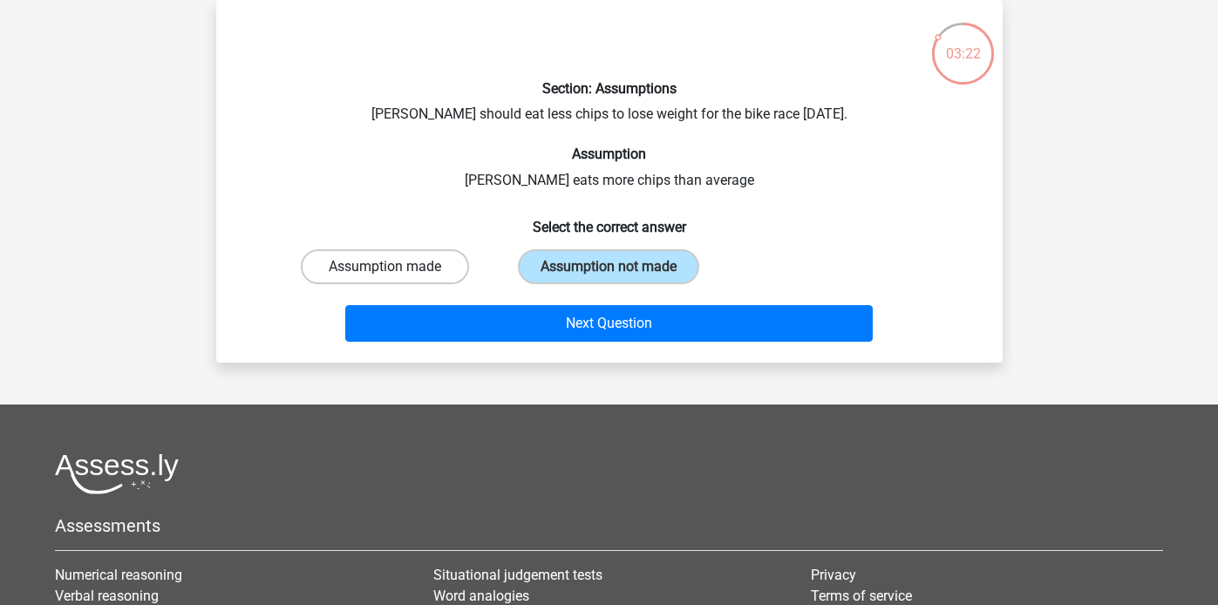
radio input "true"
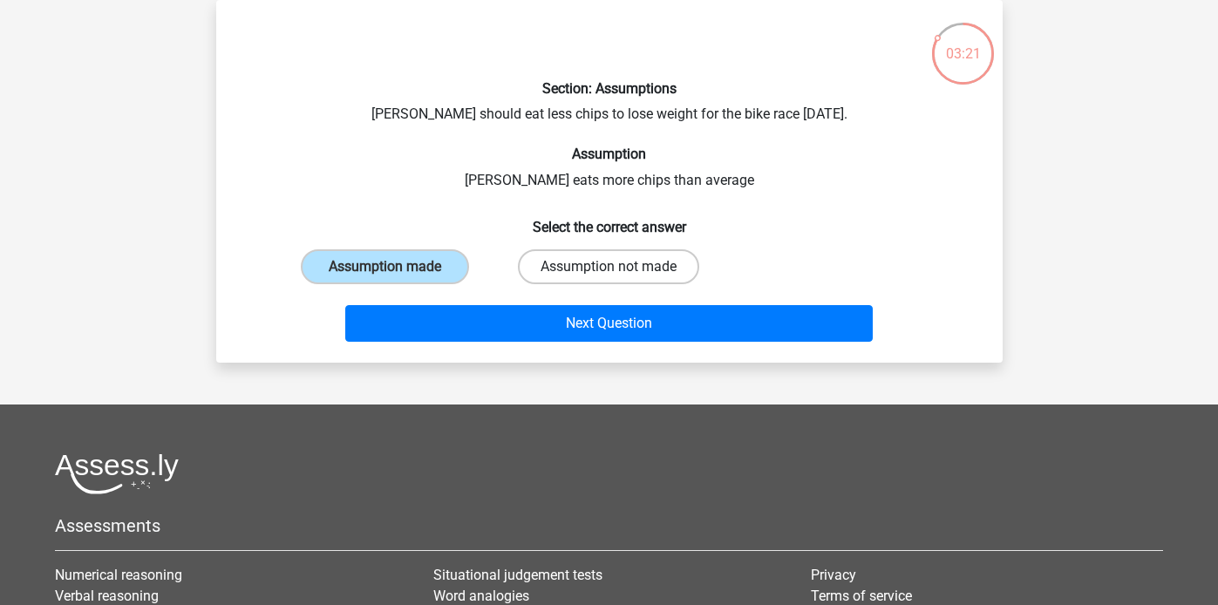
click at [584, 278] on label "Assumption not made" at bounding box center [608, 266] width 181 height 35
click at [609, 278] on input "Assumption not made" at bounding box center [614, 272] width 11 height 11
radio input "true"
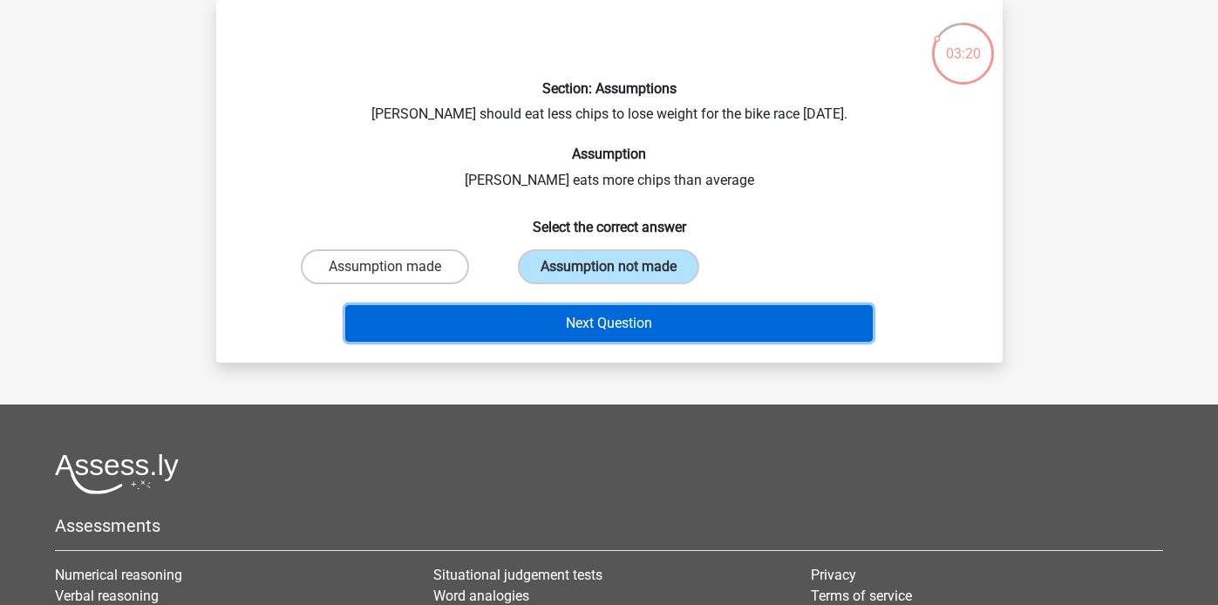
click at [576, 324] on button "Next Question" at bounding box center [609, 323] width 528 height 37
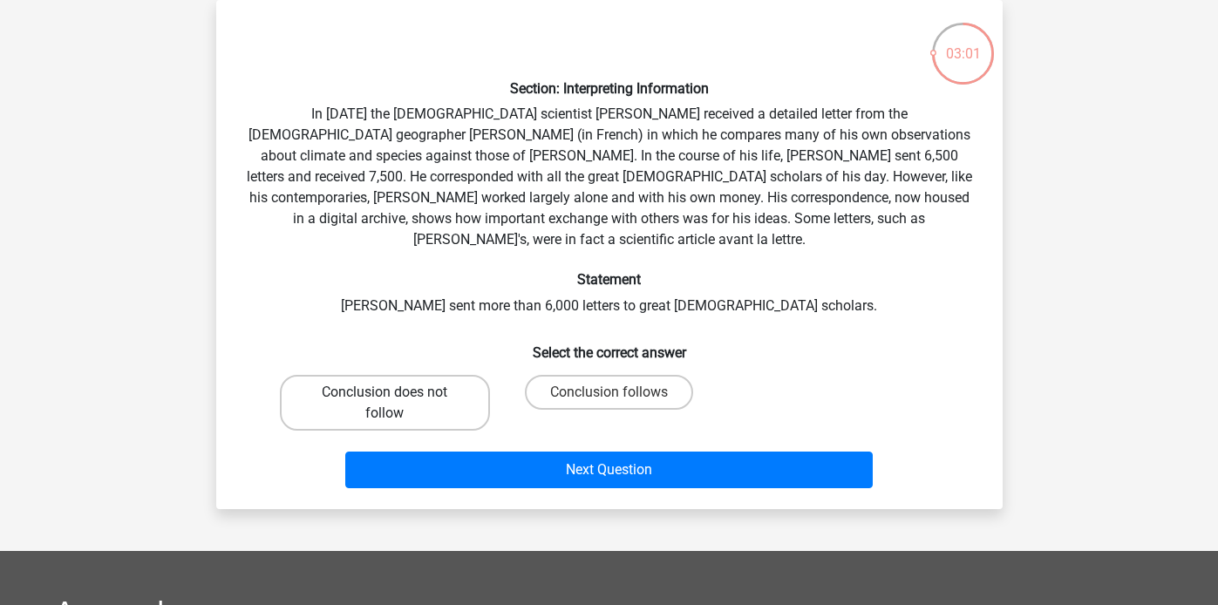
drag, startPoint x: 411, startPoint y: 392, endPoint x: 419, endPoint y: 398, distance: 10.2
click at [411, 393] on label "Conclusion does not follow" at bounding box center [385, 403] width 210 height 56
click at [396, 393] on input "Conclusion does not follow" at bounding box center [390, 397] width 11 height 11
radio input "true"
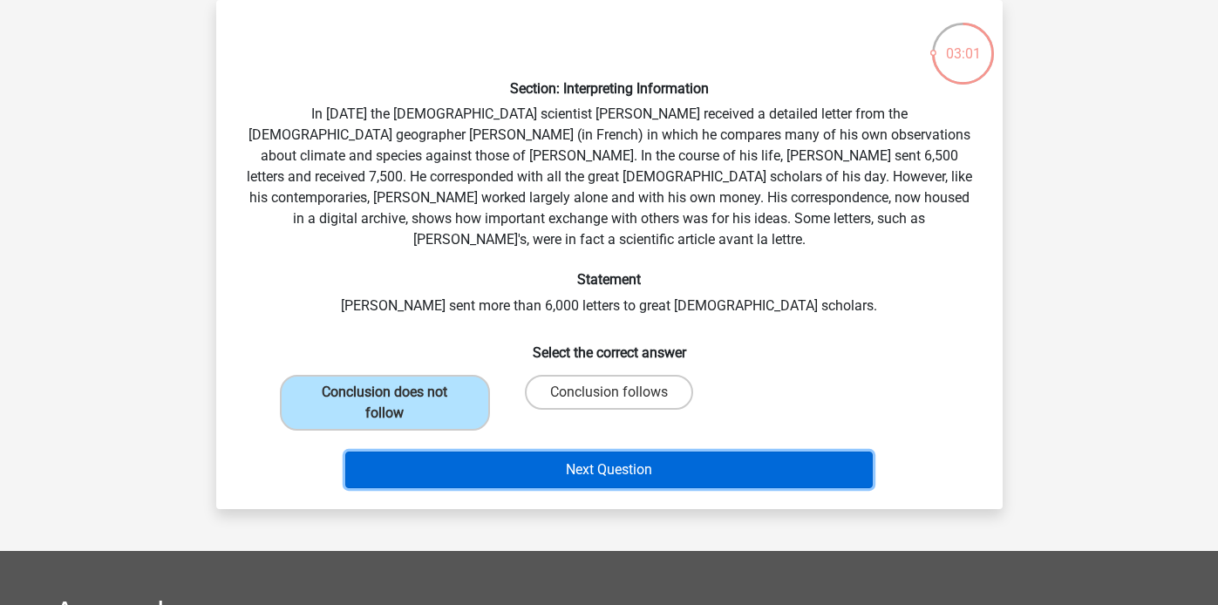
click at [468, 452] on button "Next Question" at bounding box center [609, 470] width 528 height 37
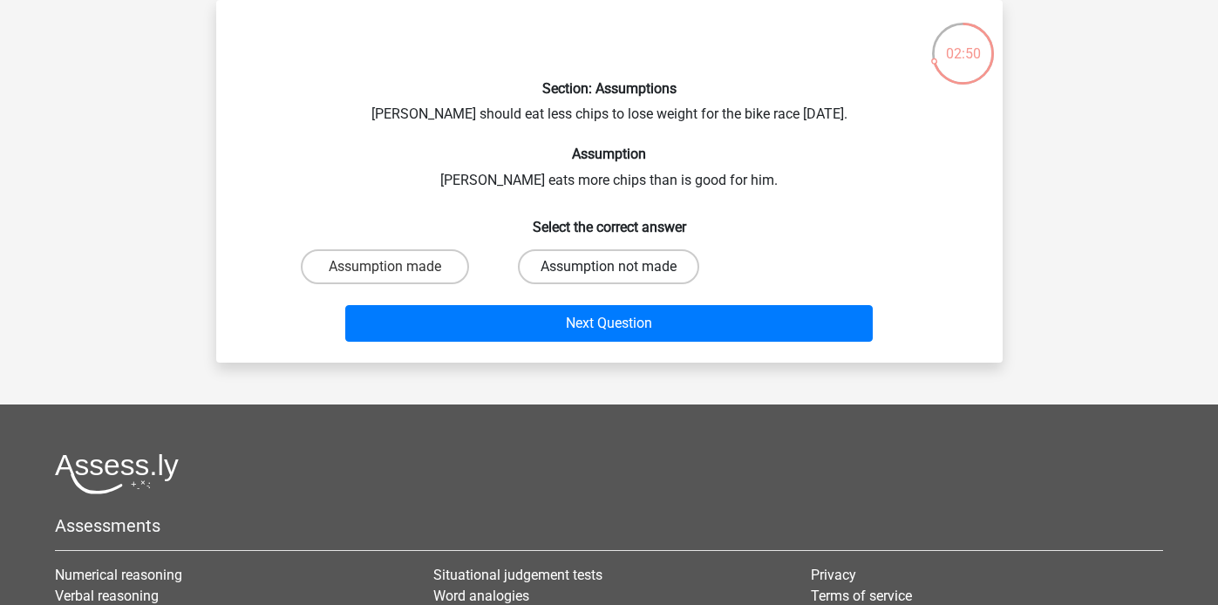
click at [568, 275] on label "Assumption not made" at bounding box center [608, 266] width 181 height 35
click at [609, 275] on input "Assumption not made" at bounding box center [614, 272] width 11 height 11
radio input "true"
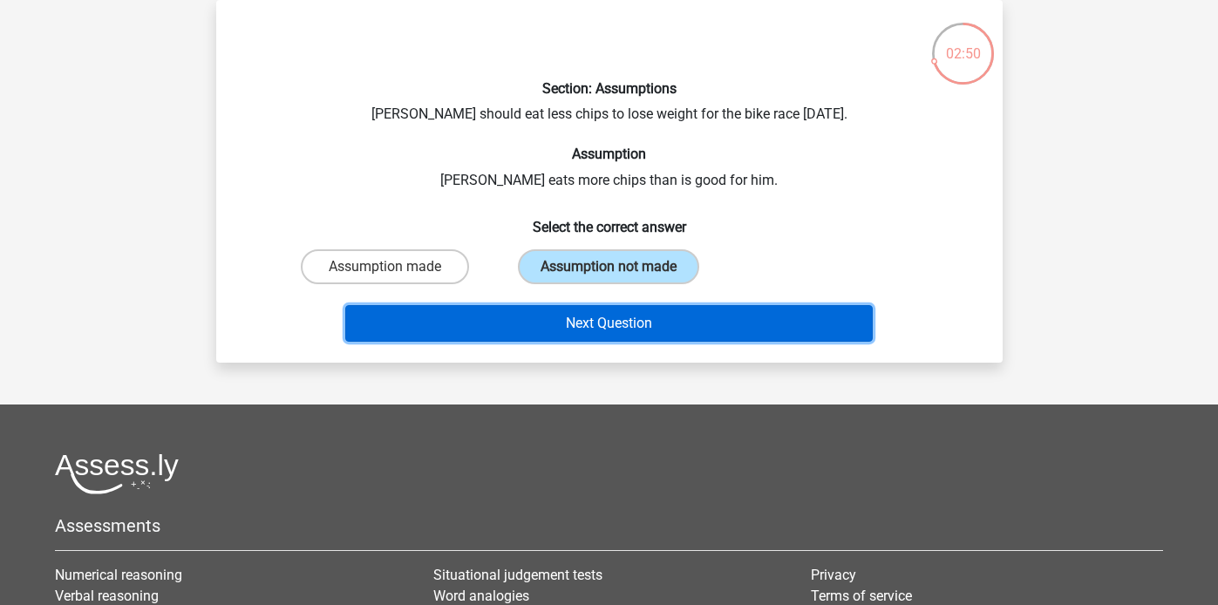
click at [563, 320] on button "Next Question" at bounding box center [609, 323] width 528 height 37
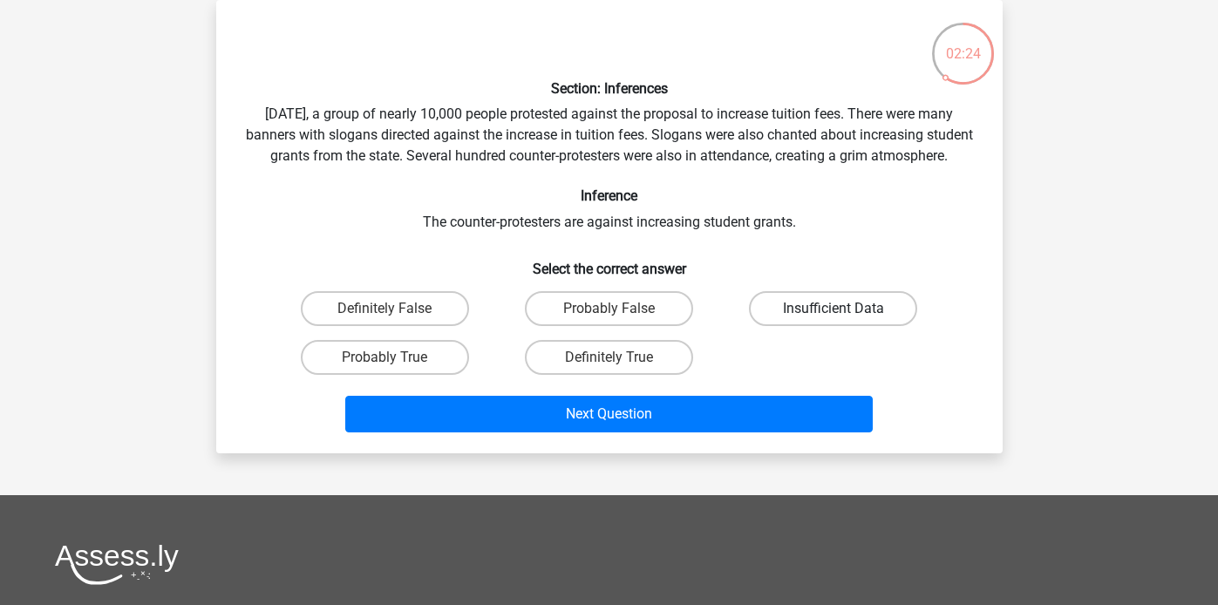
click at [817, 325] on label "Insufficient Data" at bounding box center [833, 308] width 168 height 35
click at [834, 320] on input "Insufficient Data" at bounding box center [839, 314] width 11 height 11
radio input "true"
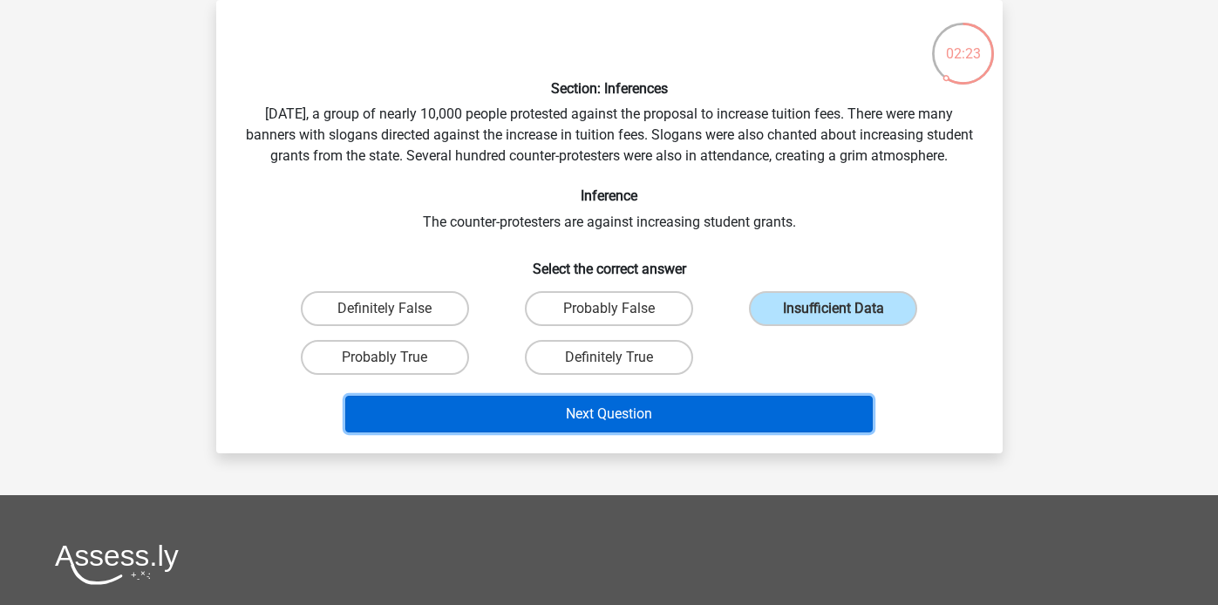
click at [651, 426] on button "Next Question" at bounding box center [609, 414] width 528 height 37
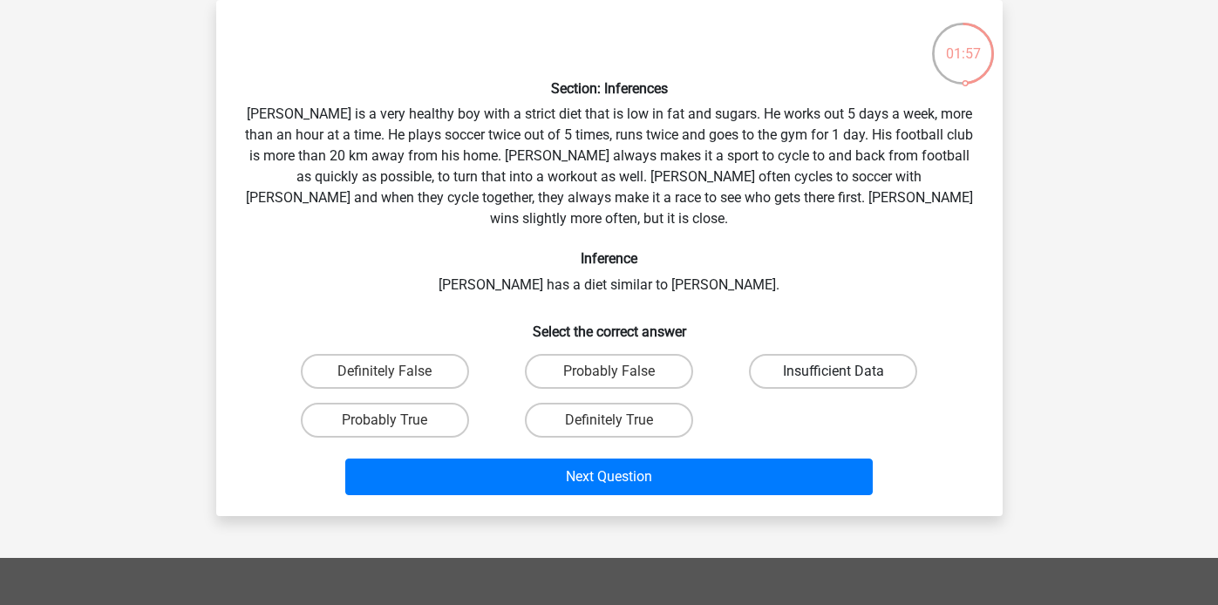
click at [816, 354] on label "Insufficient Data" at bounding box center [833, 371] width 168 height 35
click at [834, 372] on input "Insufficient Data" at bounding box center [839, 377] width 11 height 11
radio input "true"
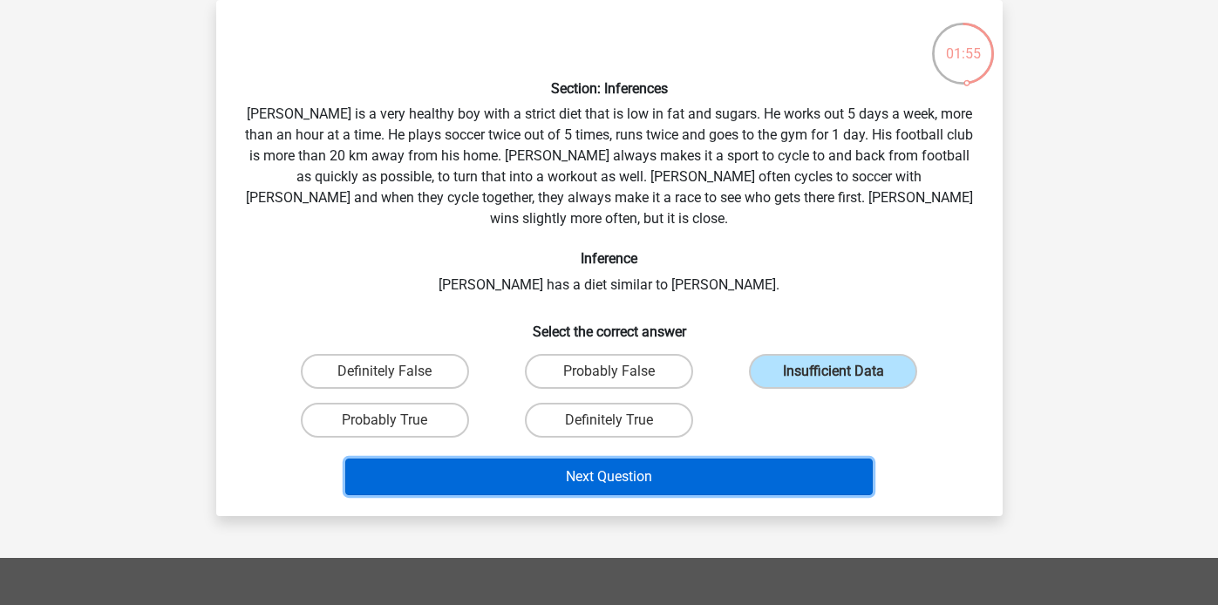
click at [644, 459] on button "Next Question" at bounding box center [609, 477] width 528 height 37
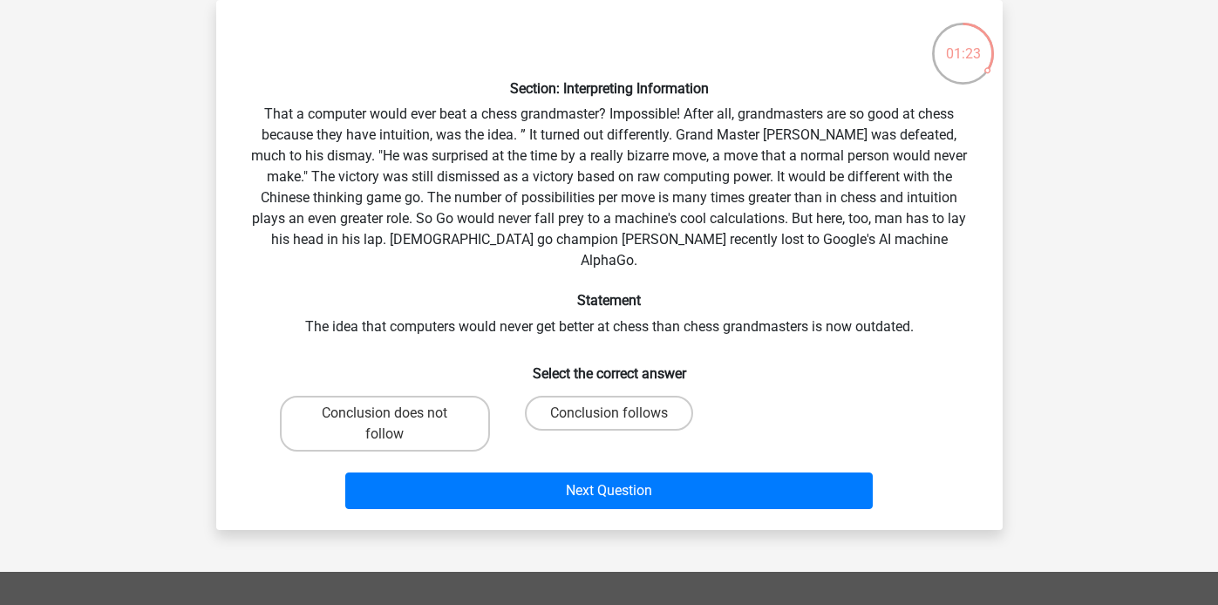
drag, startPoint x: 610, startPoint y: 391, endPoint x: 610, endPoint y: 433, distance: 41.9
click at [490, 396] on div "Conclusion follows" at bounding box center [385, 424] width 210 height 56
click at [620, 396] on label "Conclusion follows" at bounding box center [609, 413] width 168 height 35
click at [620, 413] on input "Conclusion follows" at bounding box center [614, 418] width 11 height 11
radio input "true"
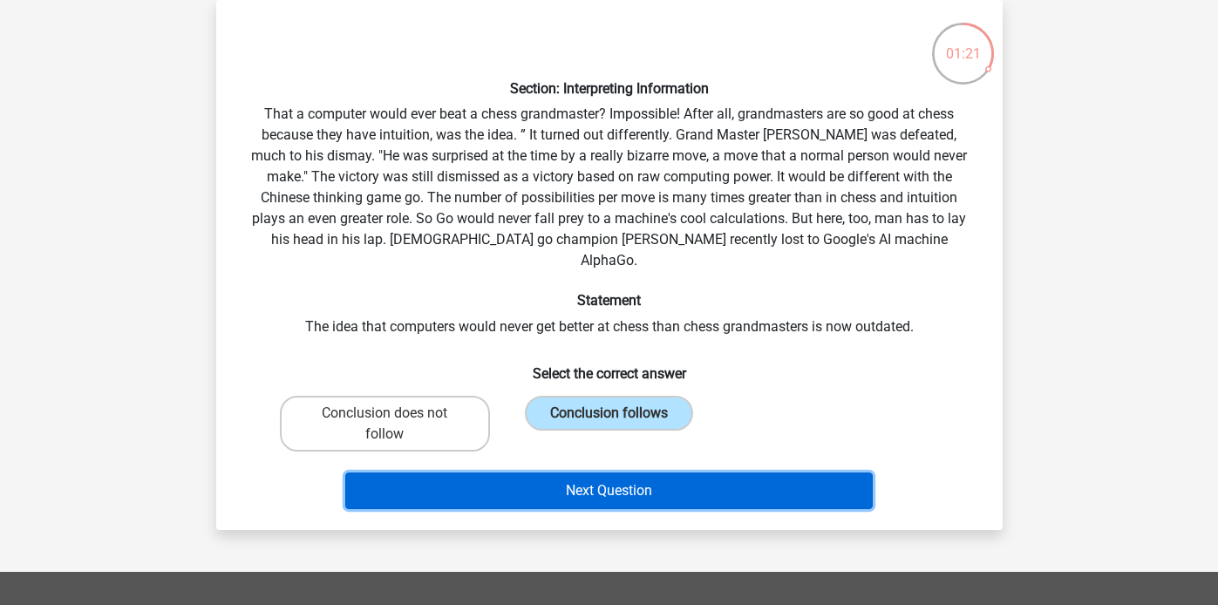
click at [645, 478] on button "Next Question" at bounding box center [609, 491] width 528 height 37
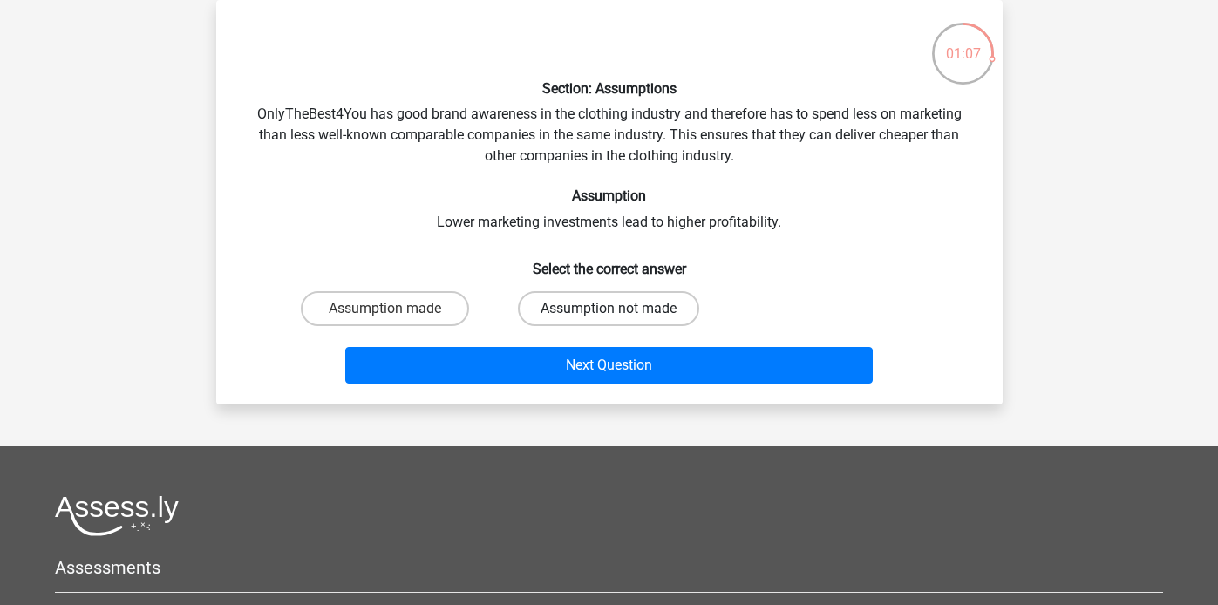
click at [598, 310] on label "Assumption not made" at bounding box center [608, 308] width 181 height 35
click at [609, 310] on input "Assumption not made" at bounding box center [614, 314] width 11 height 11
radio input "true"
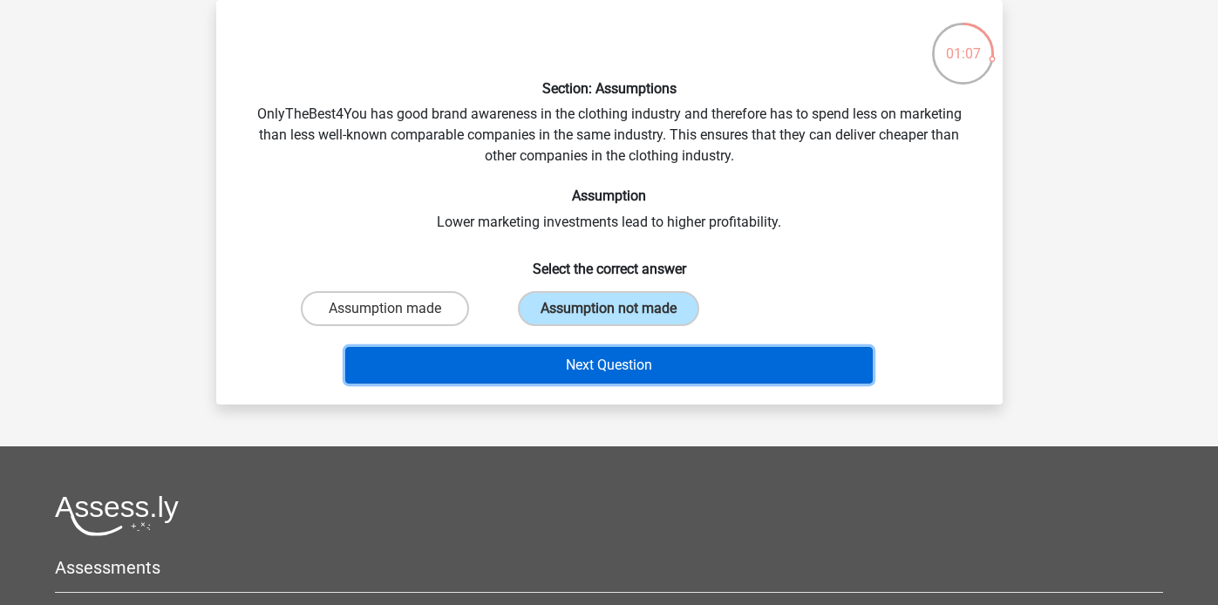
click at [599, 356] on button "Next Question" at bounding box center [609, 365] width 528 height 37
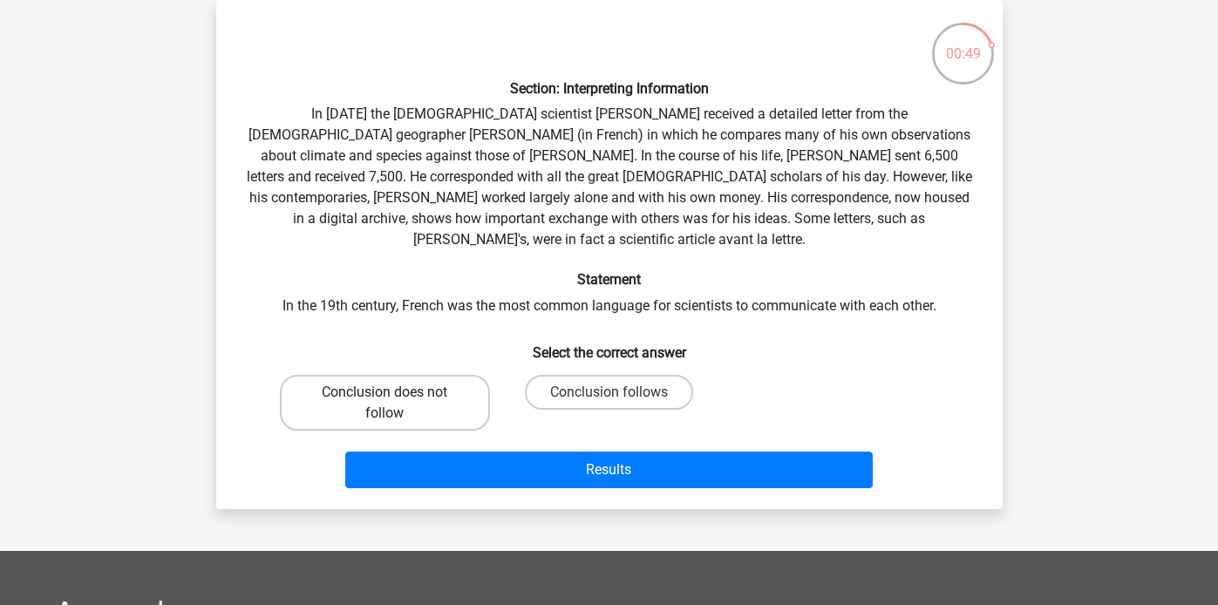
drag, startPoint x: 460, startPoint y: 386, endPoint x: 481, endPoint y: 401, distance: 26.4
click at [460, 387] on label "Conclusion does not follow" at bounding box center [385, 403] width 210 height 56
click at [396, 392] on input "Conclusion does not follow" at bounding box center [390, 397] width 11 height 11
radio input "true"
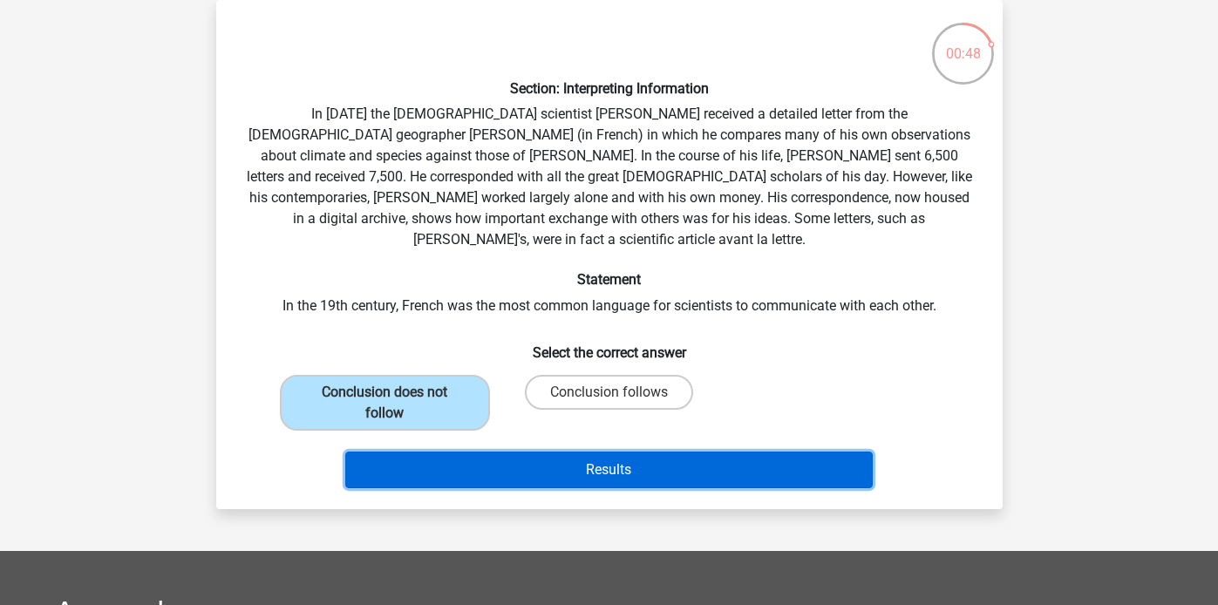
click at [537, 452] on button "Results" at bounding box center [609, 470] width 528 height 37
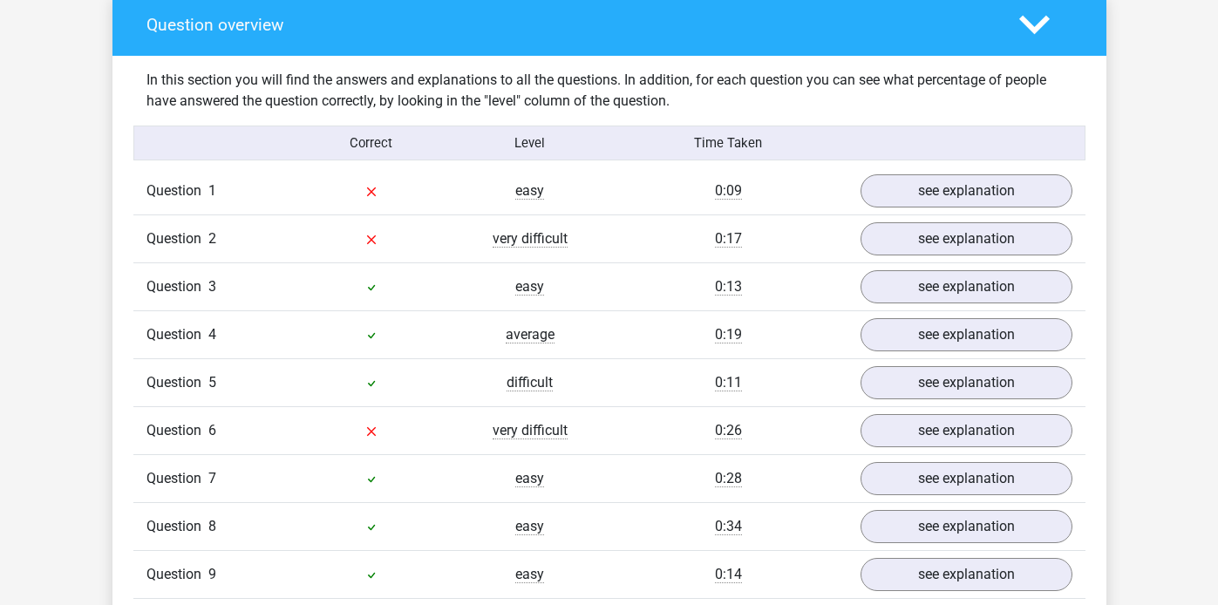
scroll to position [1411, 0]
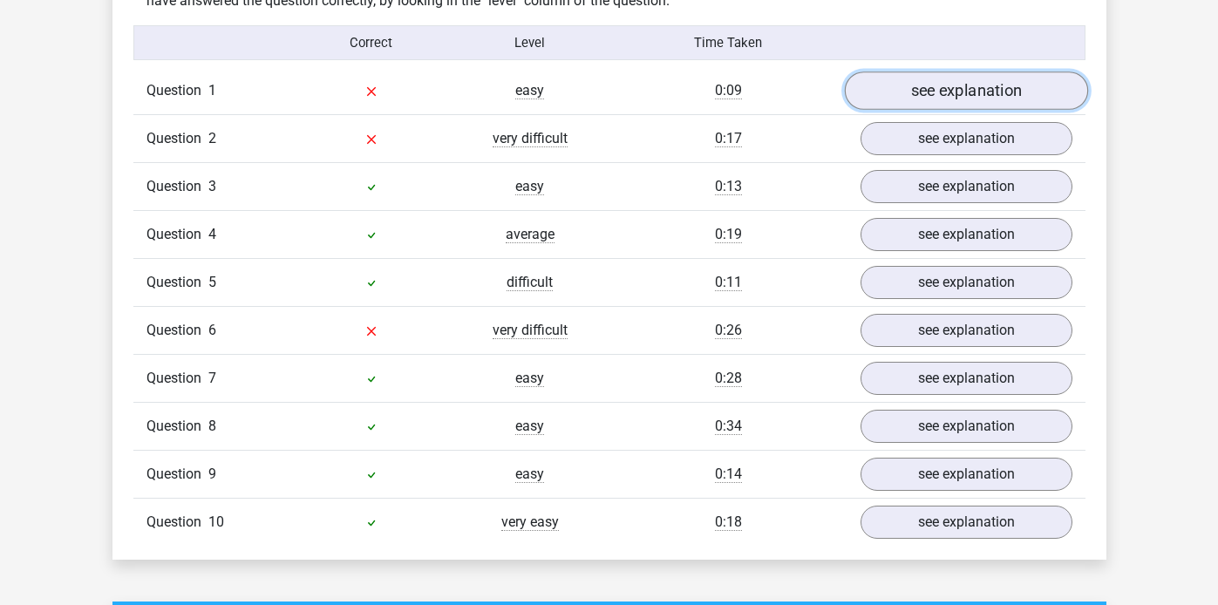
click at [973, 75] on link "see explanation" at bounding box center [965, 91] width 243 height 38
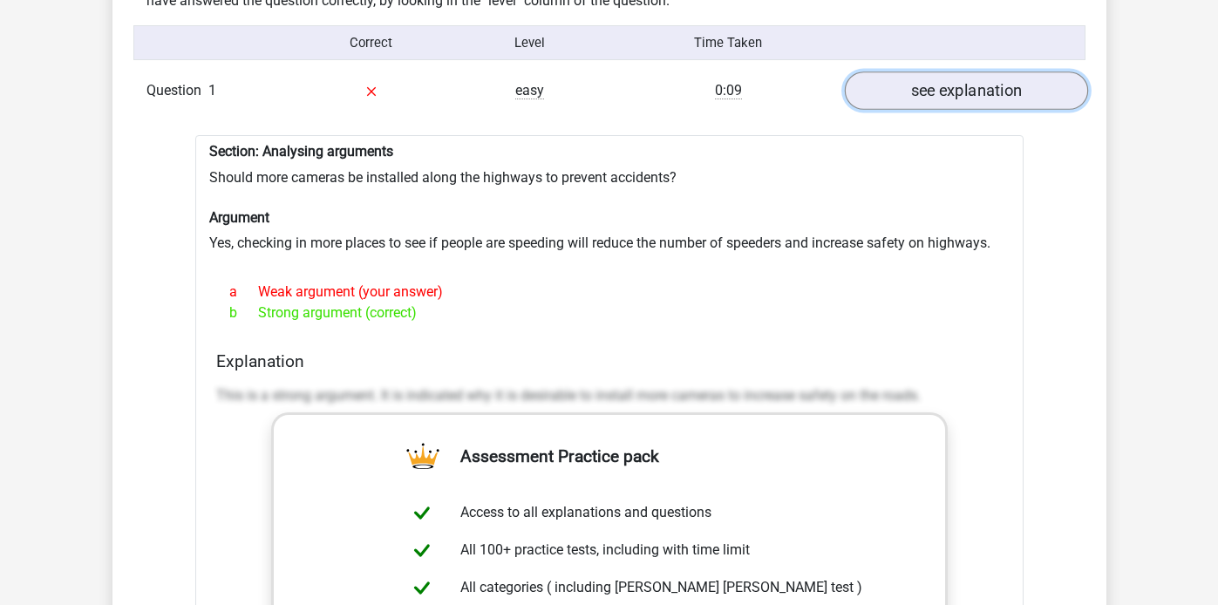
click at [958, 85] on link "see explanation" at bounding box center [965, 91] width 243 height 38
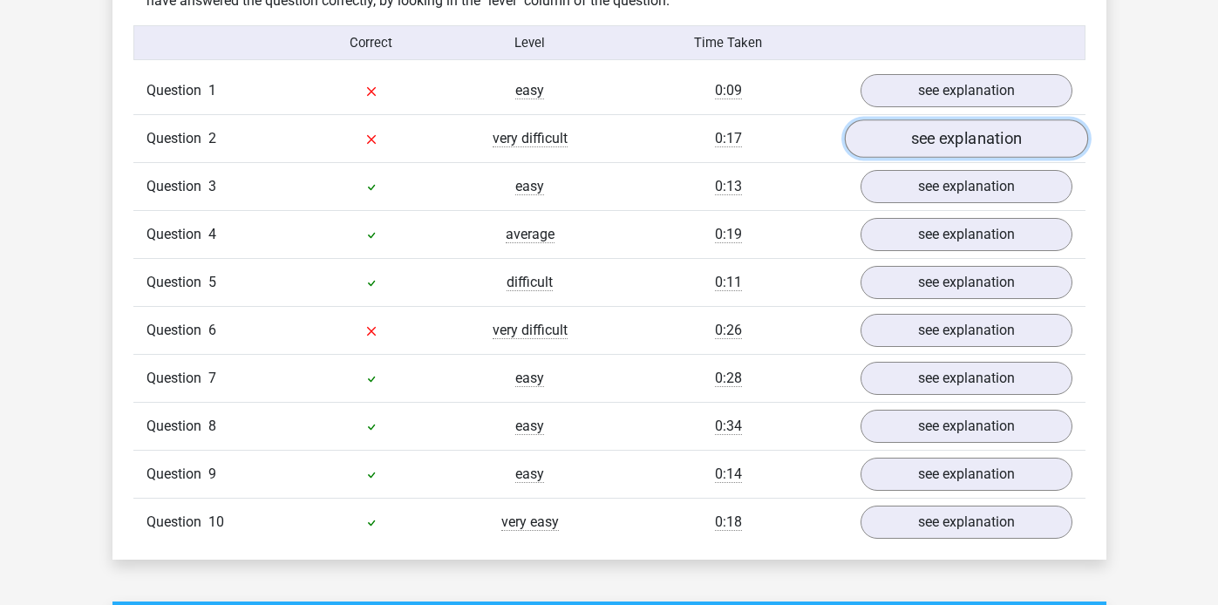
click at [967, 129] on link "see explanation" at bounding box center [965, 138] width 243 height 38
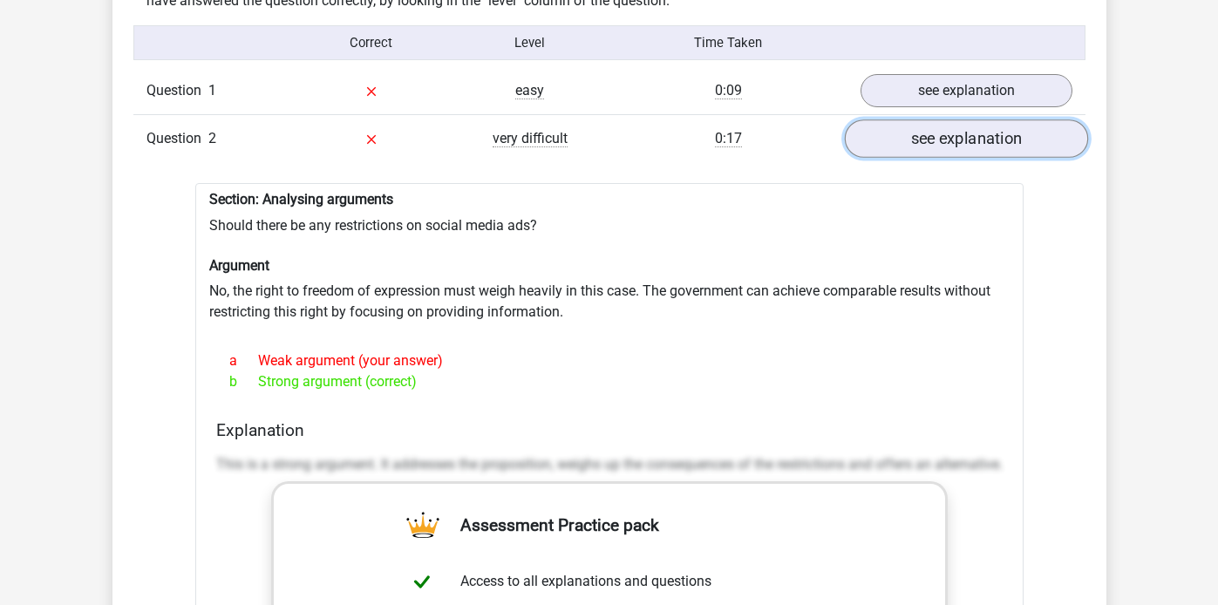
click at [966, 123] on link "see explanation" at bounding box center [965, 138] width 243 height 38
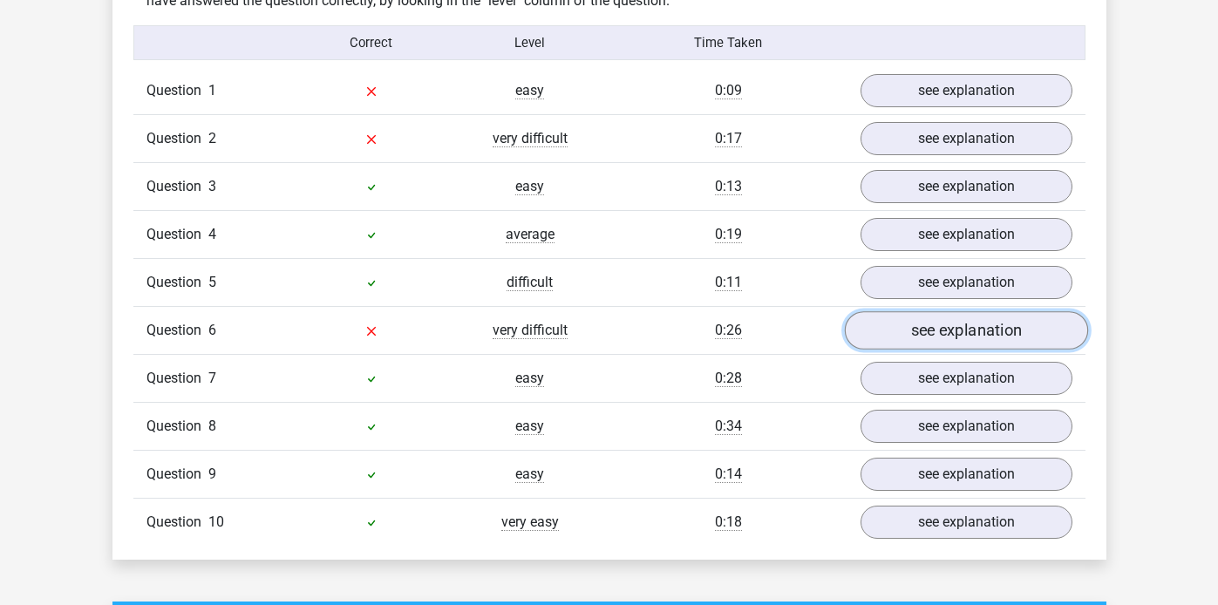
click at [1000, 324] on link "see explanation" at bounding box center [965, 330] width 243 height 38
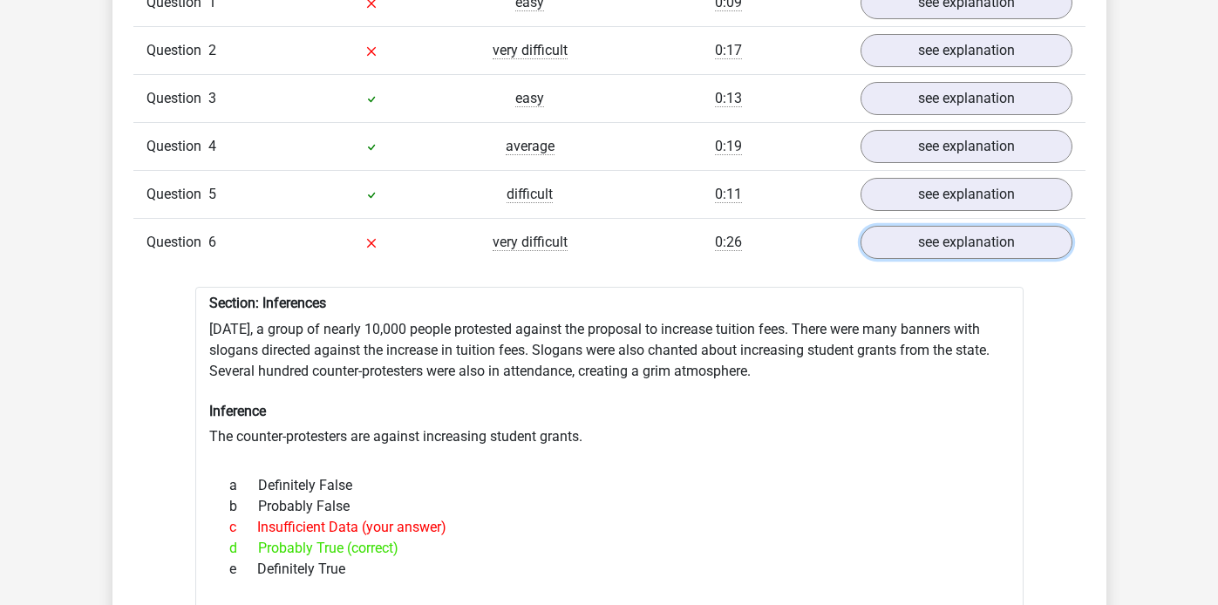
scroll to position [1503, 0]
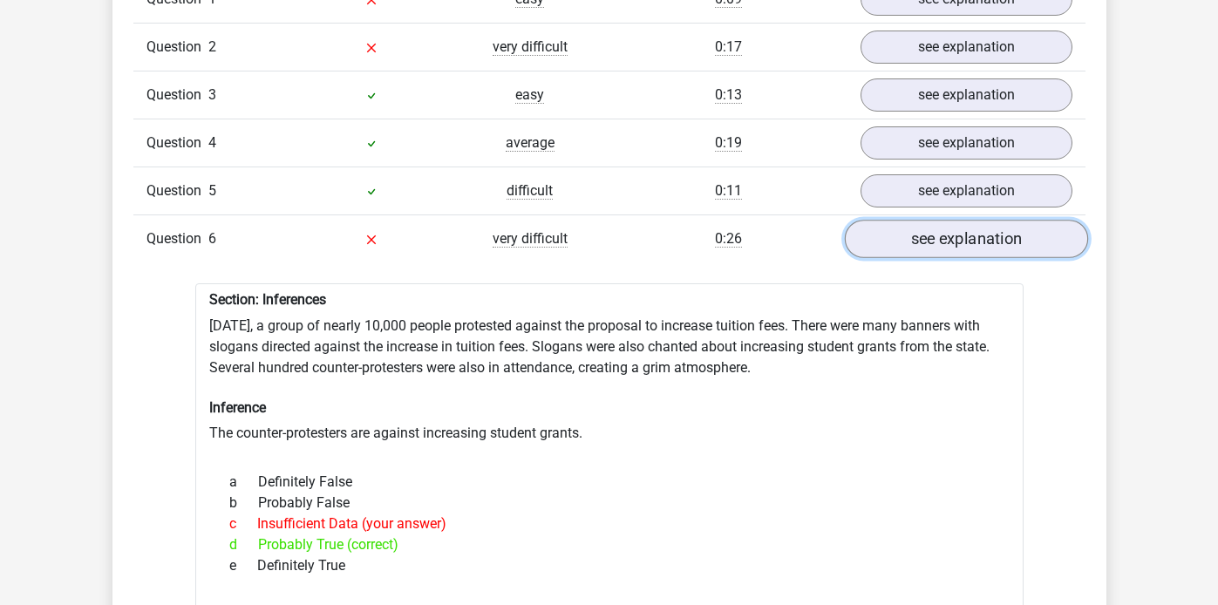
click at [978, 228] on link "see explanation" at bounding box center [965, 239] width 243 height 38
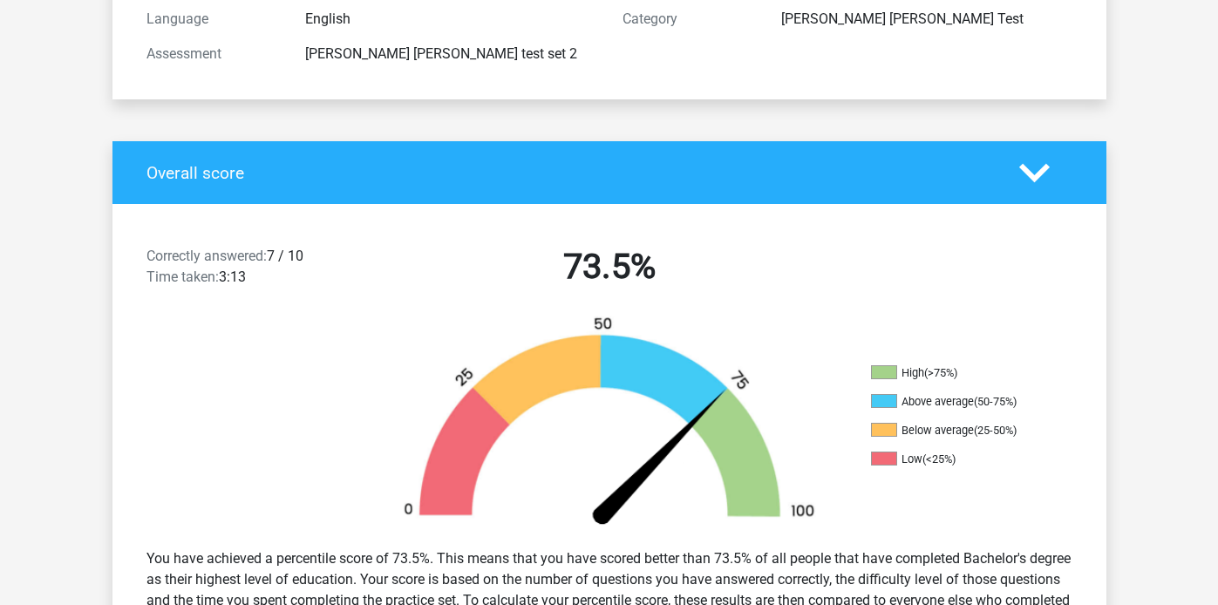
scroll to position [0, 0]
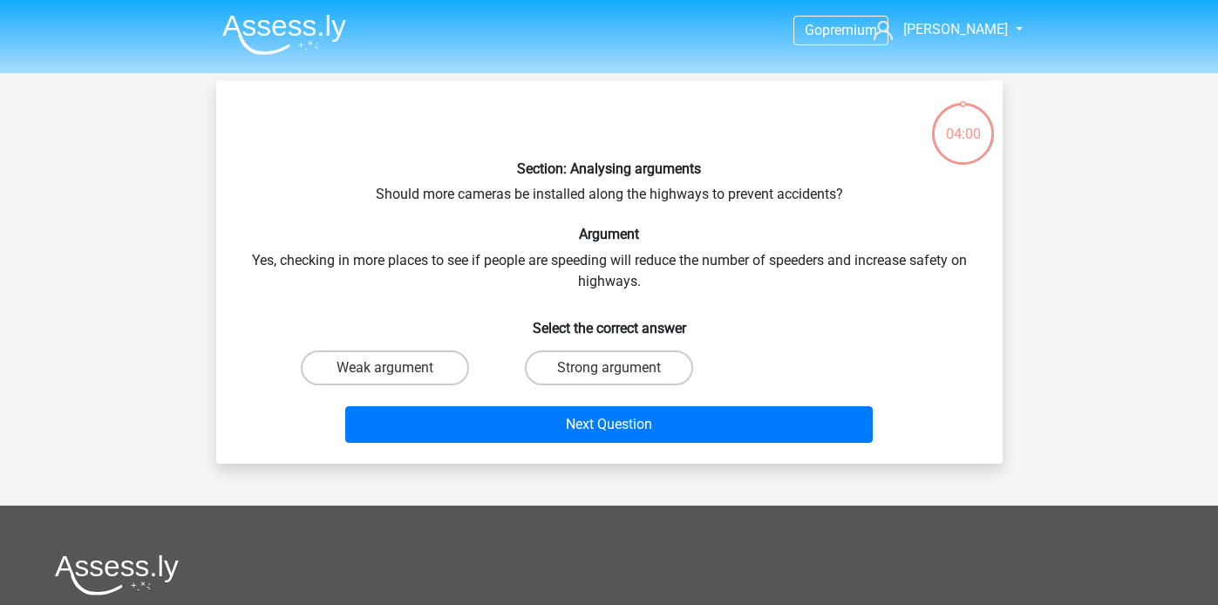
scroll to position [80, 0]
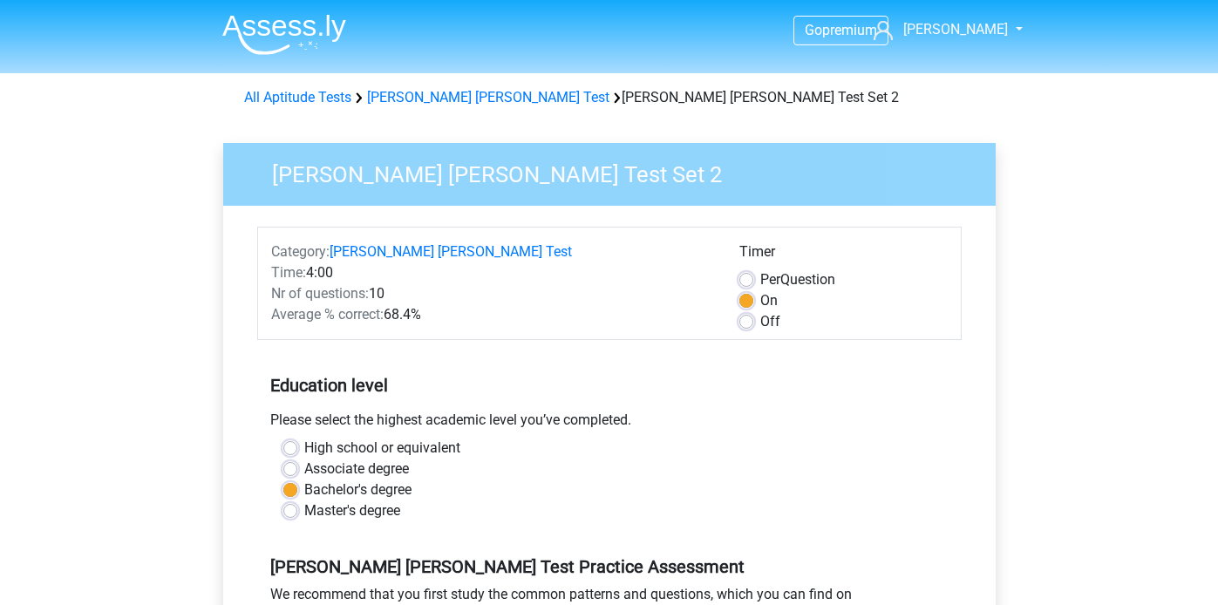
scroll to position [282, 0]
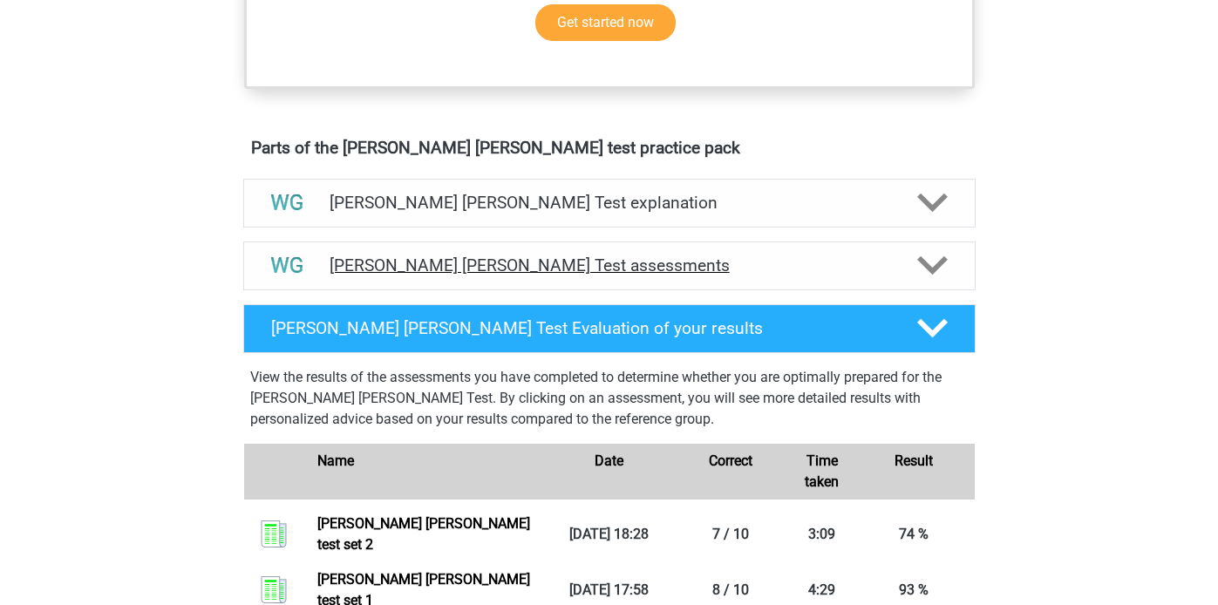
scroll to position [844, 0]
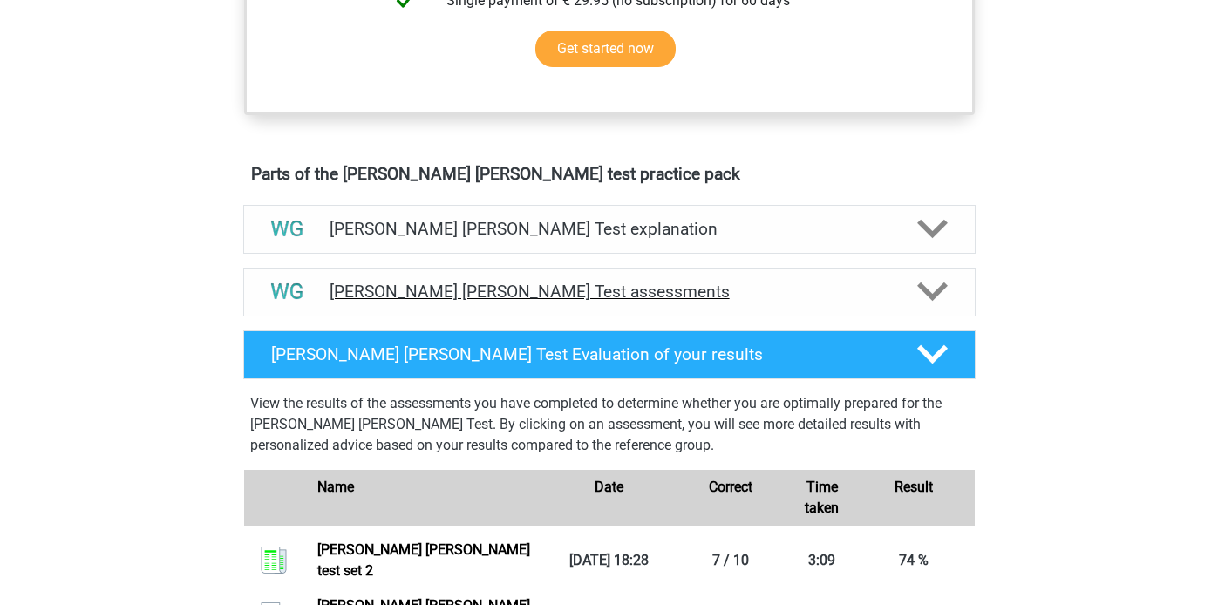
click at [924, 295] on icon at bounding box center [932, 291] width 31 height 31
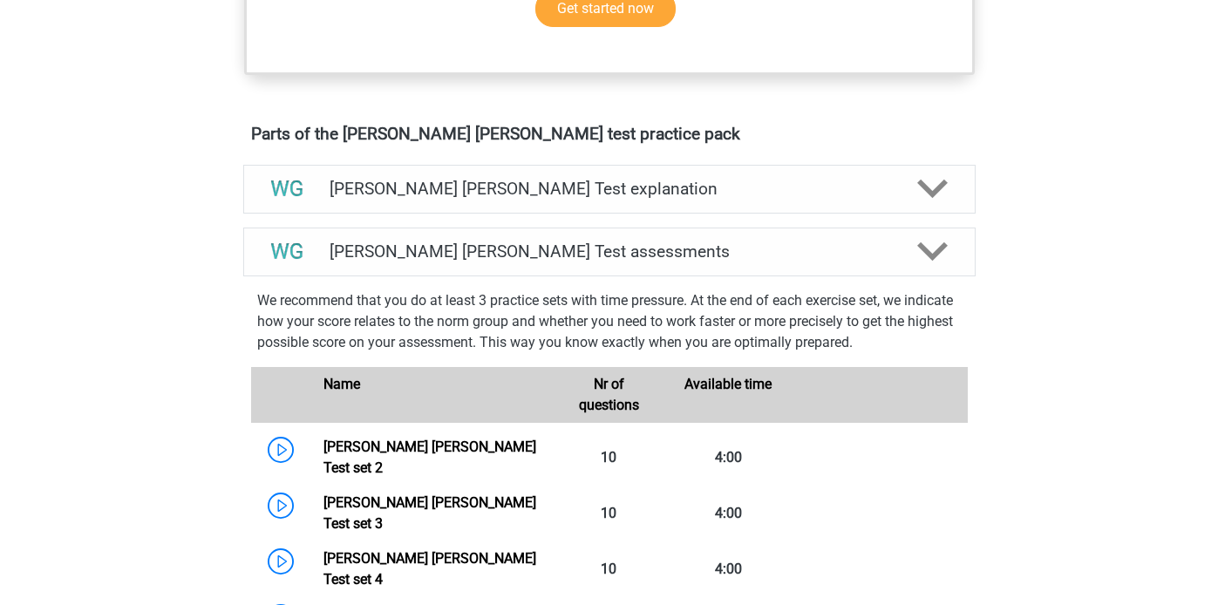
scroll to position [1120, 0]
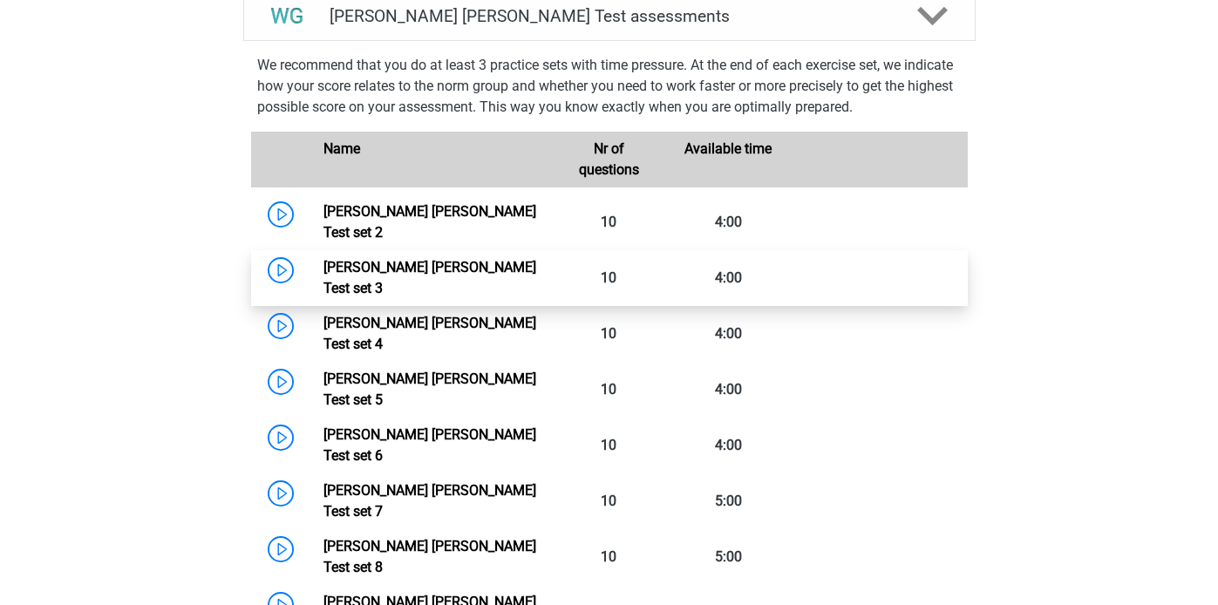
click at [324, 259] on link "[PERSON_NAME] [PERSON_NAME] Test set 3" at bounding box center [430, 278] width 213 height 38
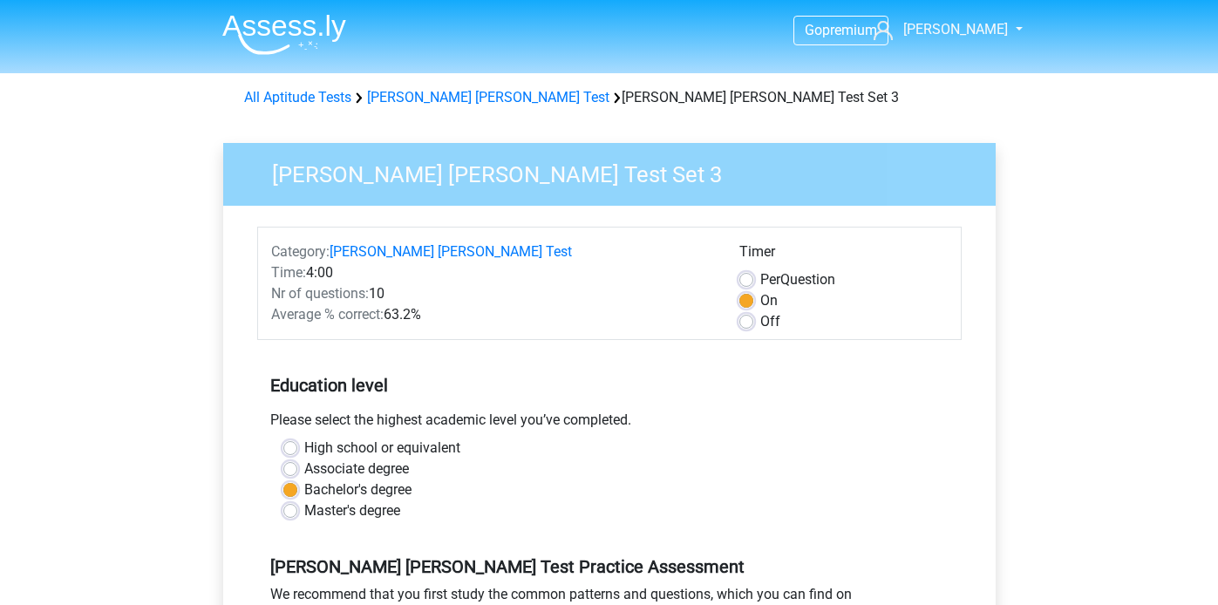
scroll to position [304, 0]
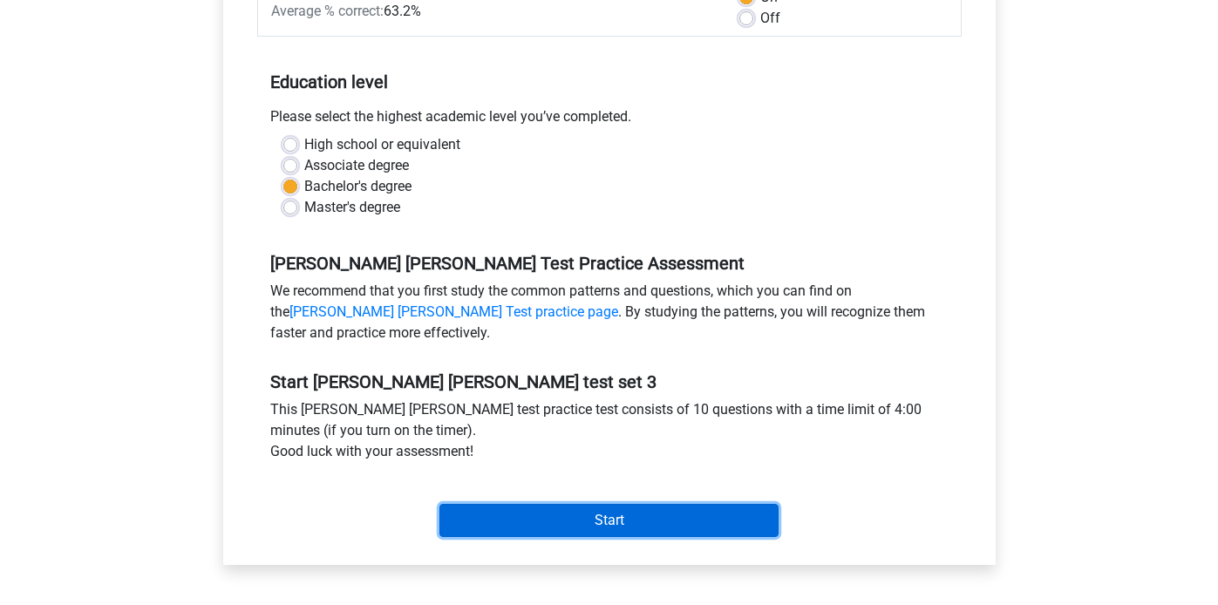
click at [575, 525] on input "Start" at bounding box center [609, 520] width 339 height 33
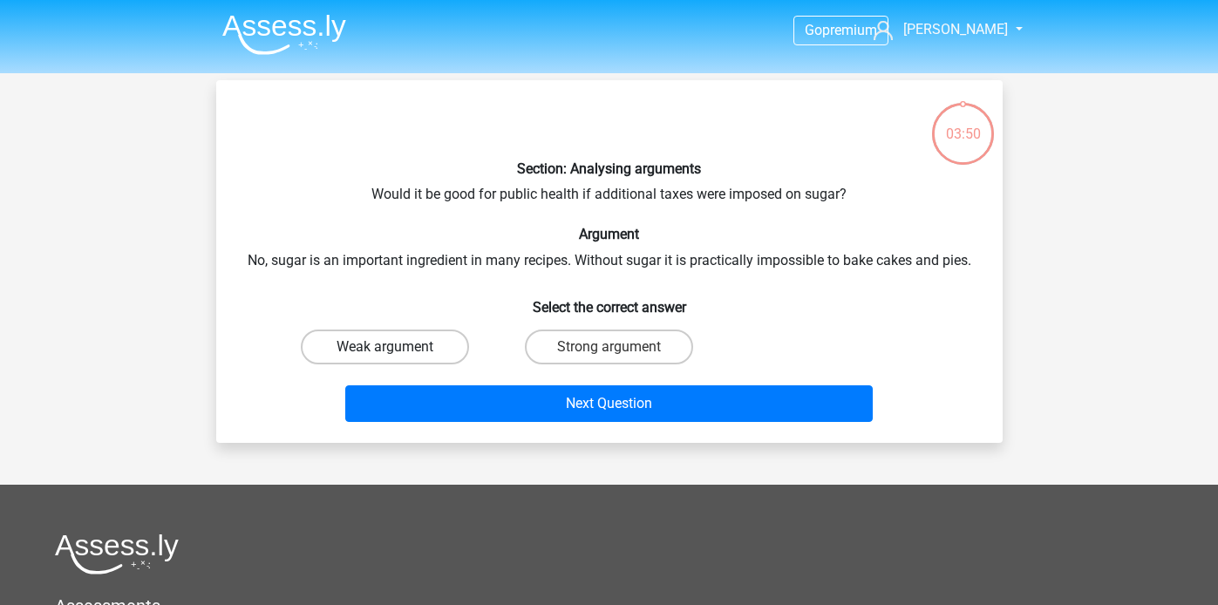
click at [405, 351] on label "Weak argument" at bounding box center [385, 347] width 168 height 35
click at [396, 351] on input "Weak argument" at bounding box center [390, 352] width 11 height 11
radio input "true"
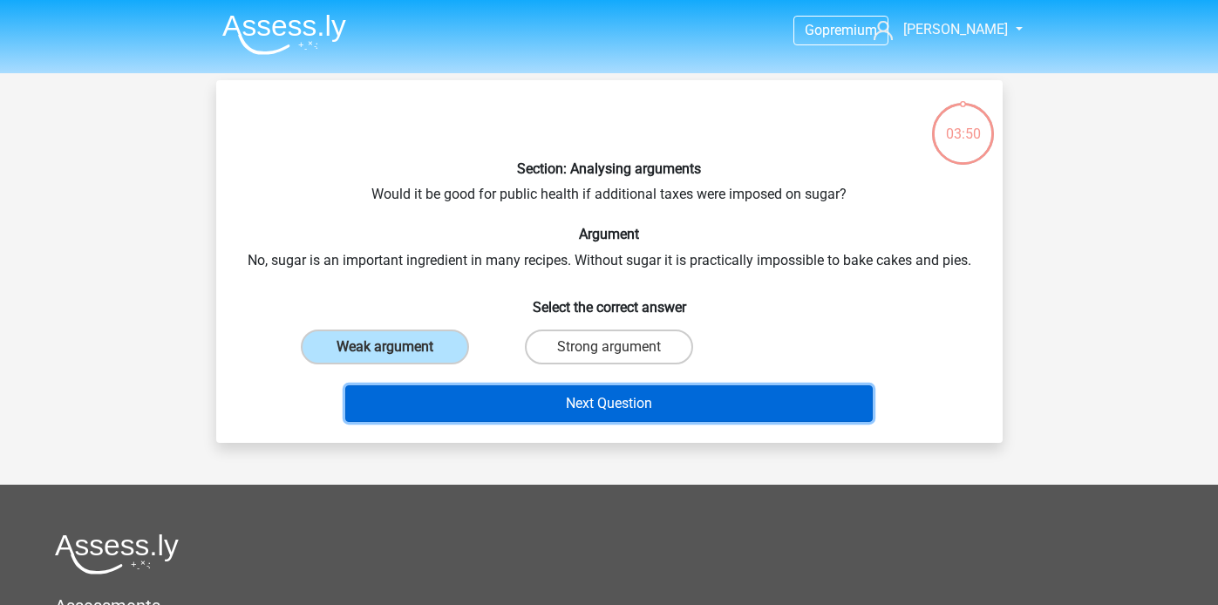
click at [473, 401] on button "Next Question" at bounding box center [609, 403] width 528 height 37
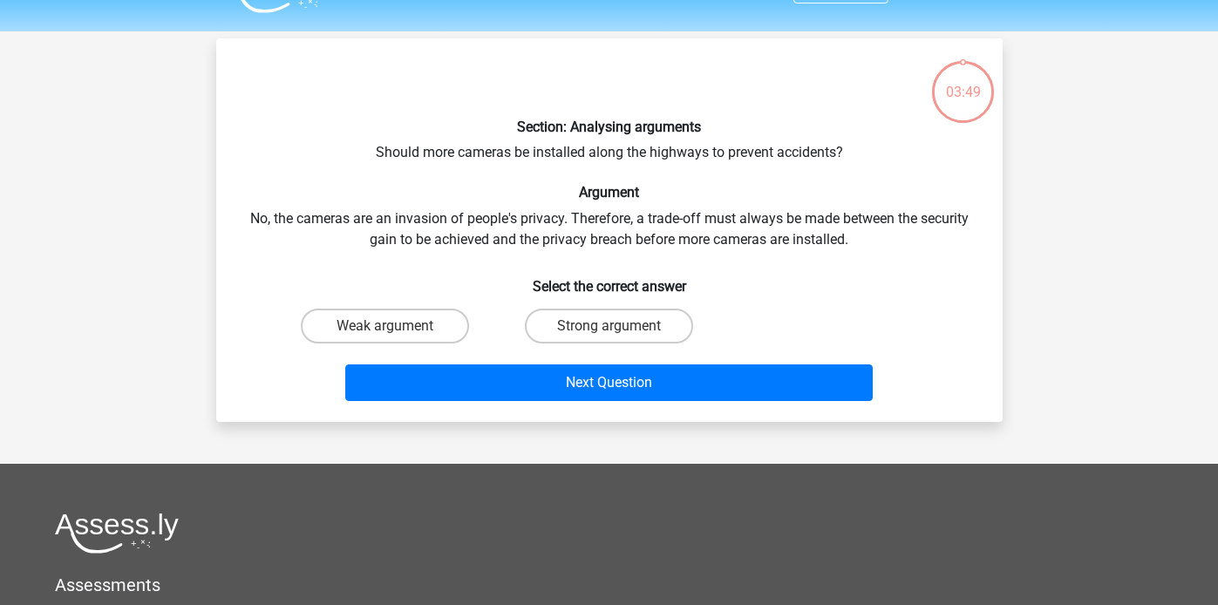
scroll to position [80, 0]
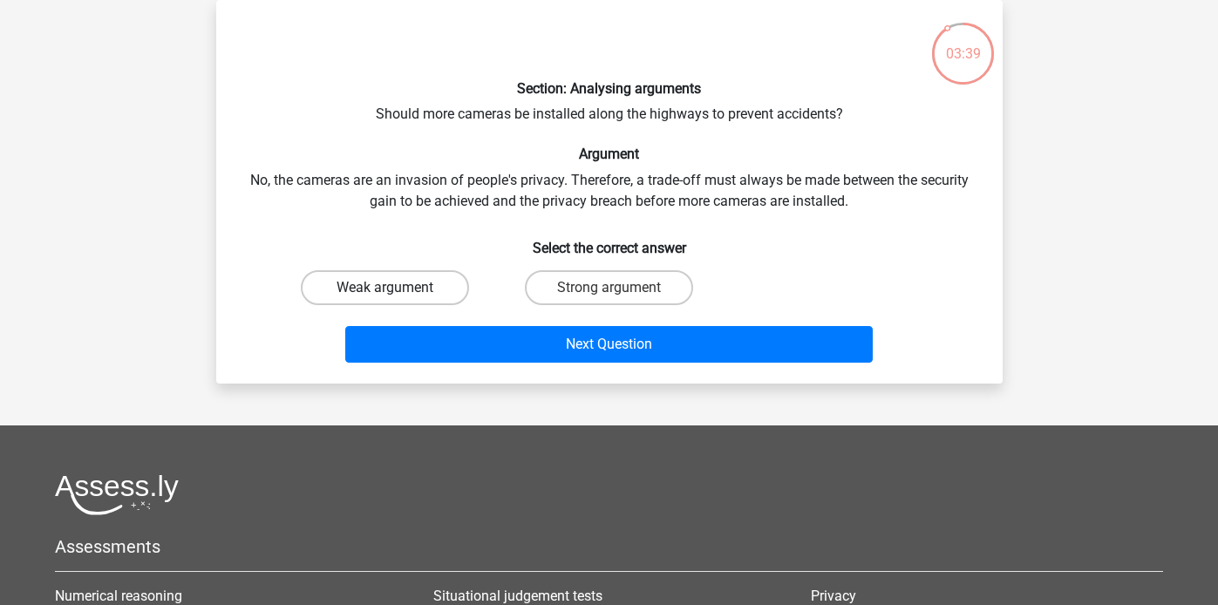
click at [367, 290] on label "Weak argument" at bounding box center [385, 287] width 168 height 35
click at [385, 290] on input "Weak argument" at bounding box center [390, 293] width 11 height 11
radio input "true"
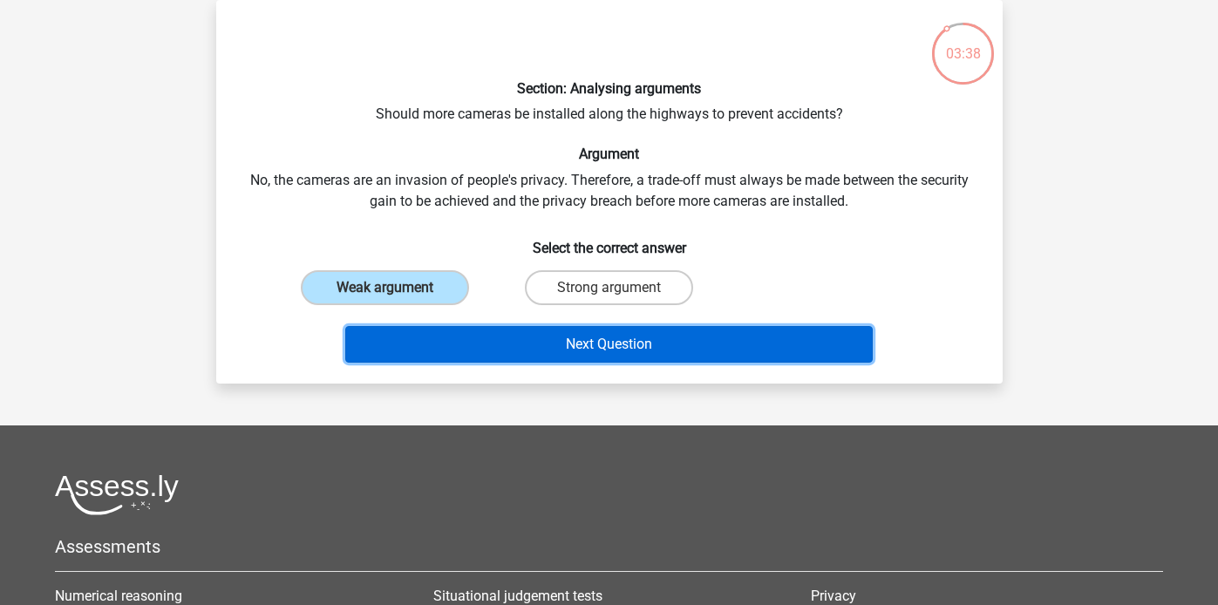
click at [447, 358] on button "Next Question" at bounding box center [609, 344] width 528 height 37
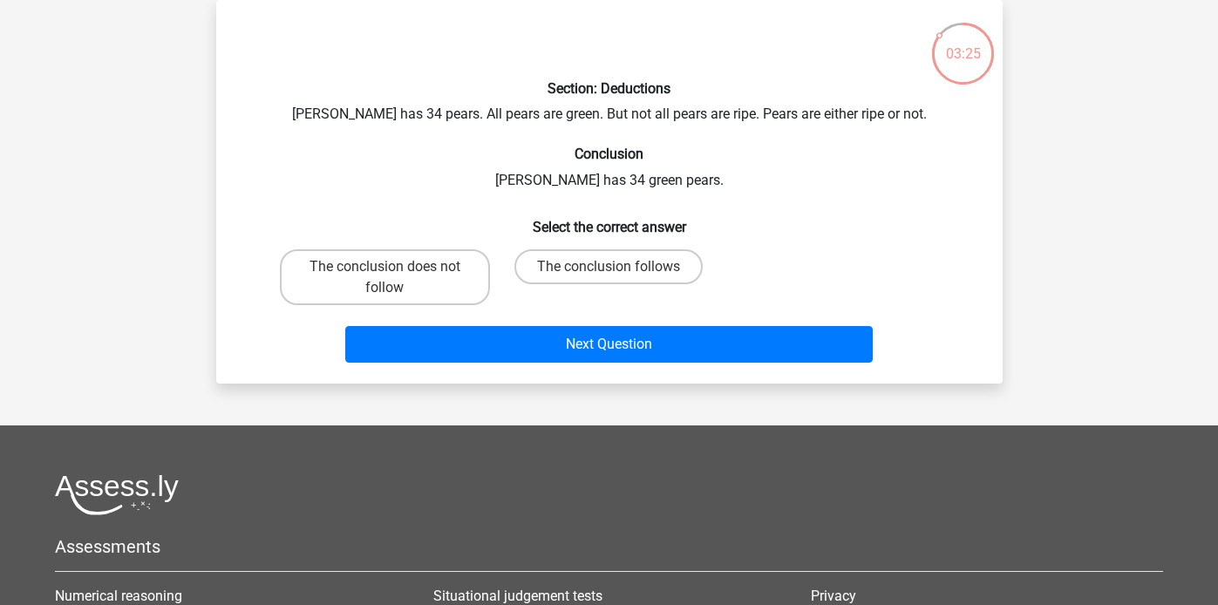
drag, startPoint x: 579, startPoint y: 269, endPoint x: 580, endPoint y: 284, distance: 15.7
click at [579, 270] on label "The conclusion follows" at bounding box center [609, 266] width 188 height 35
click at [609, 270] on input "The conclusion follows" at bounding box center [614, 272] width 11 height 11
radio input "true"
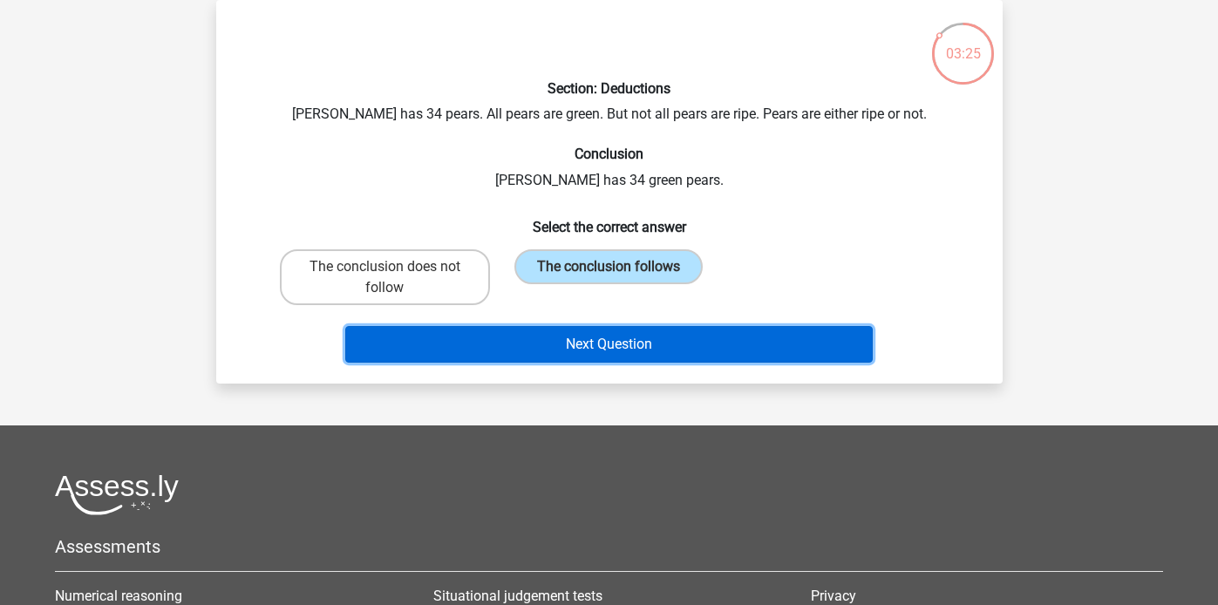
click at [584, 351] on button "Next Question" at bounding box center [609, 344] width 528 height 37
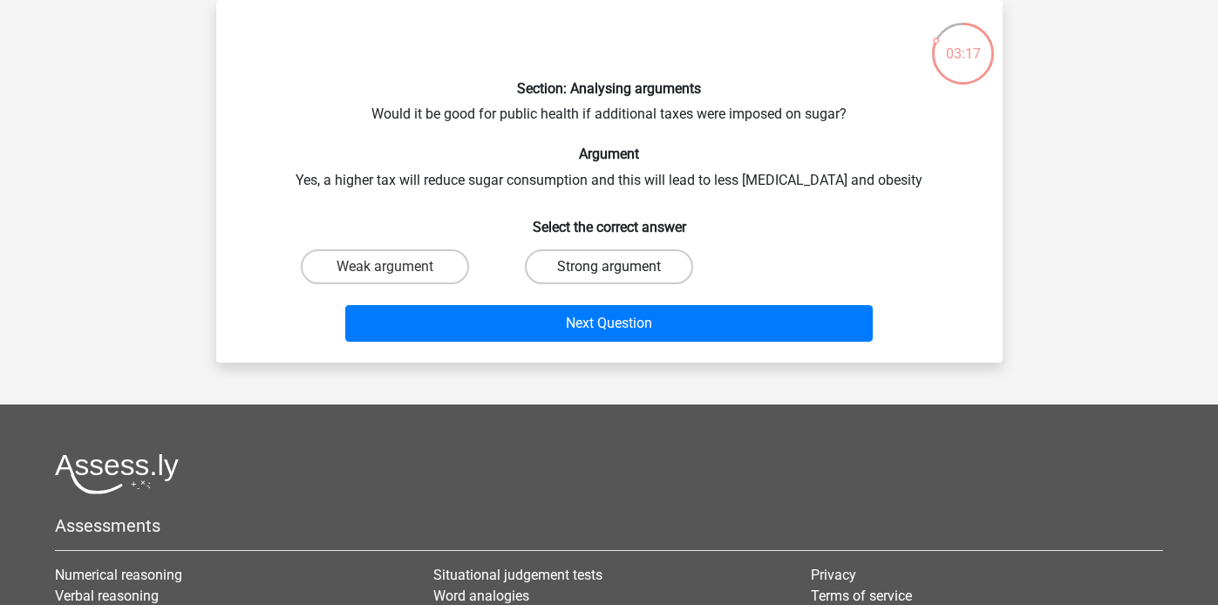
click at [585, 272] on label "Strong argument" at bounding box center [609, 266] width 168 height 35
click at [609, 272] on input "Strong argument" at bounding box center [614, 272] width 11 height 11
radio input "true"
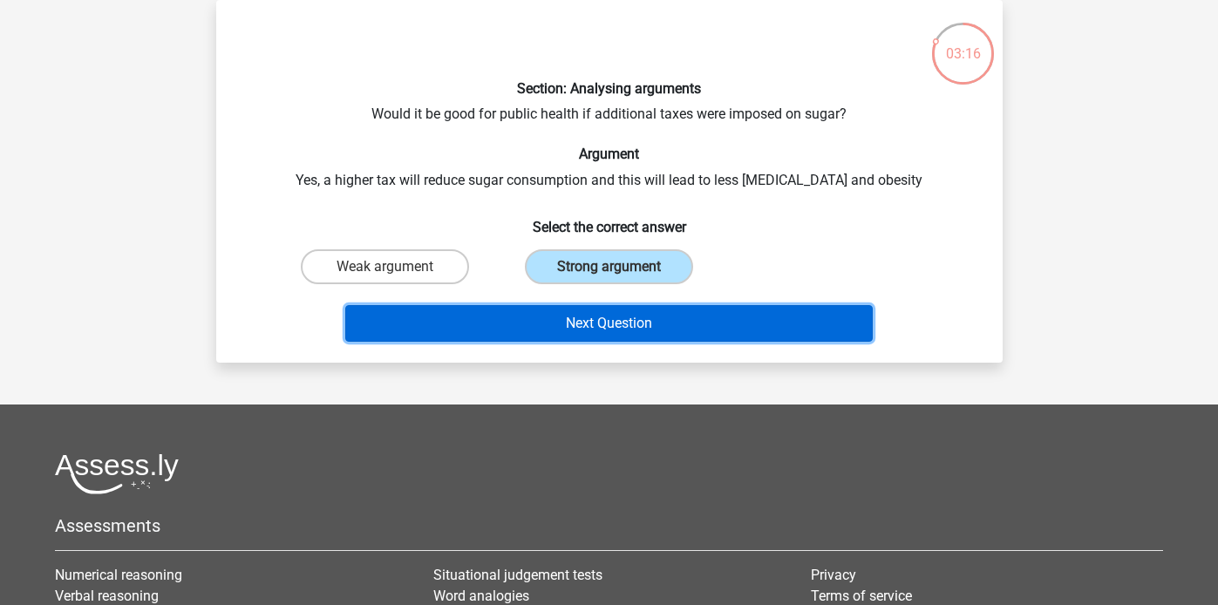
click at [586, 317] on button "Next Question" at bounding box center [609, 323] width 528 height 37
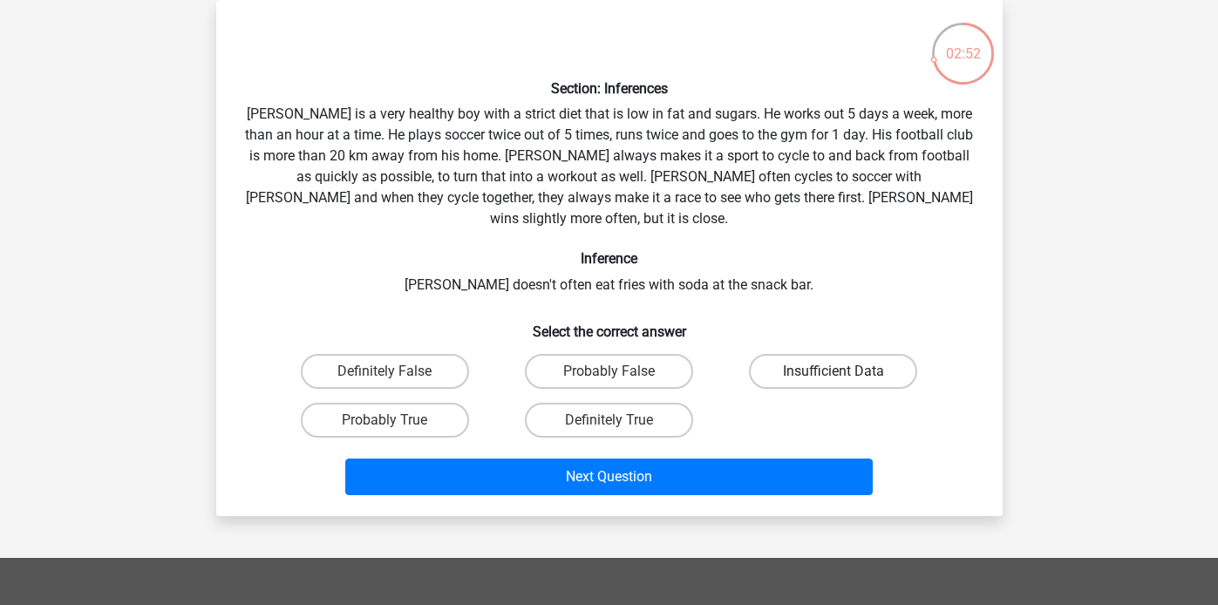
click at [851, 354] on label "Insufficient Data" at bounding box center [833, 371] width 168 height 35
click at [845, 372] on input "Insufficient Data" at bounding box center [839, 377] width 11 height 11
radio input "true"
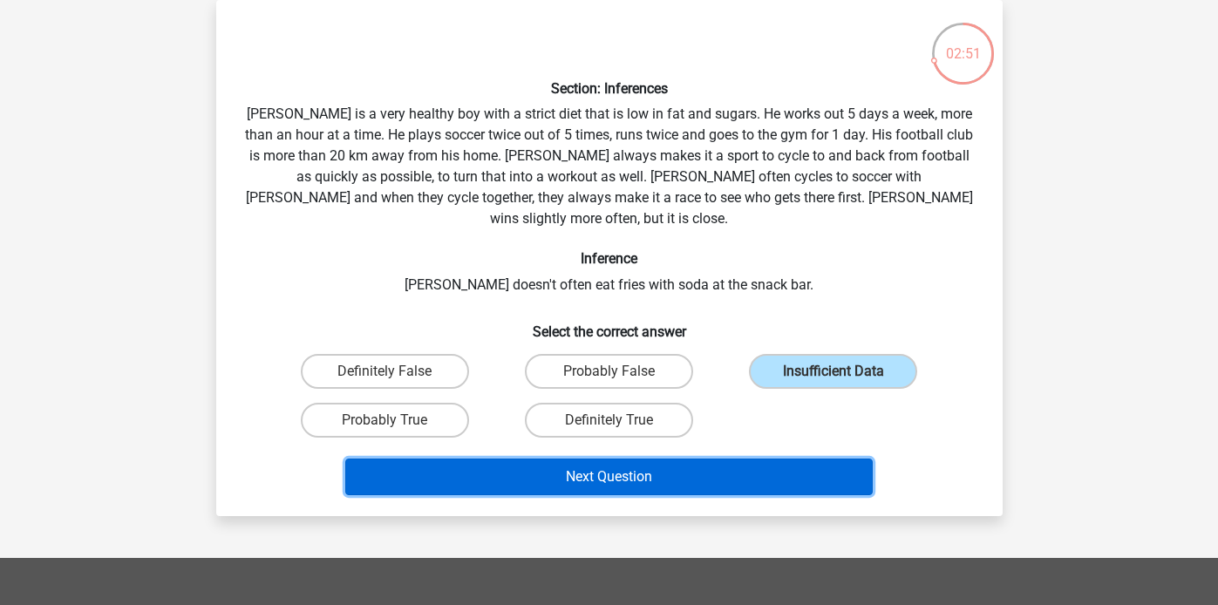
click at [666, 461] on button "Next Question" at bounding box center [609, 477] width 528 height 37
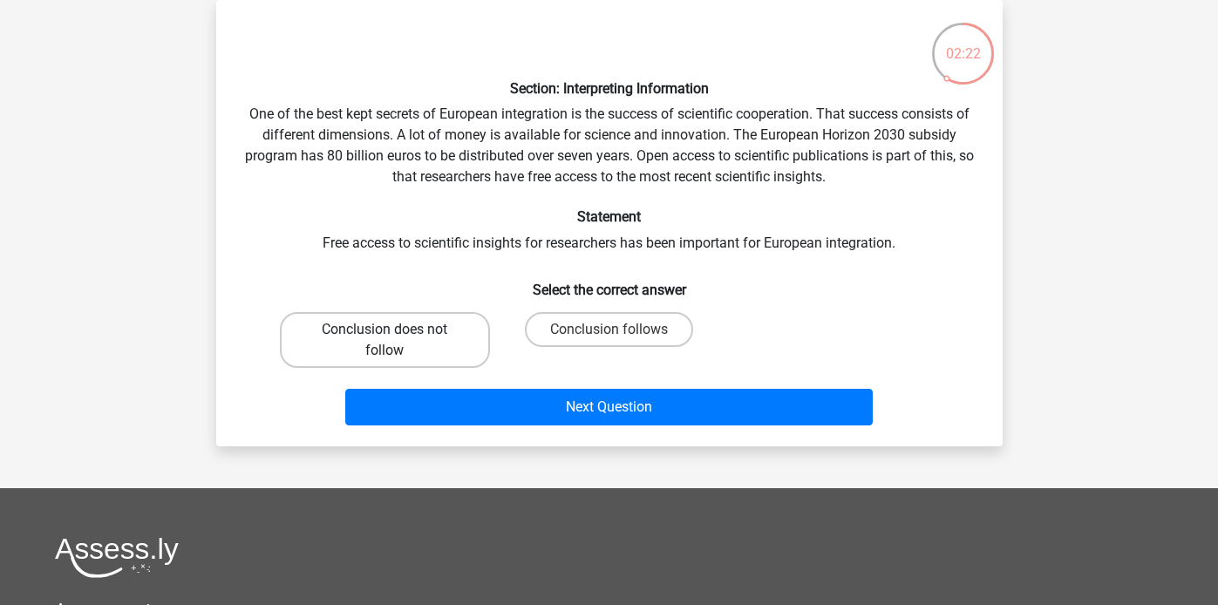
click at [396, 358] on label "Conclusion does not follow" at bounding box center [385, 340] width 210 height 56
click at [396, 341] on input "Conclusion does not follow" at bounding box center [390, 335] width 11 height 11
radio input "true"
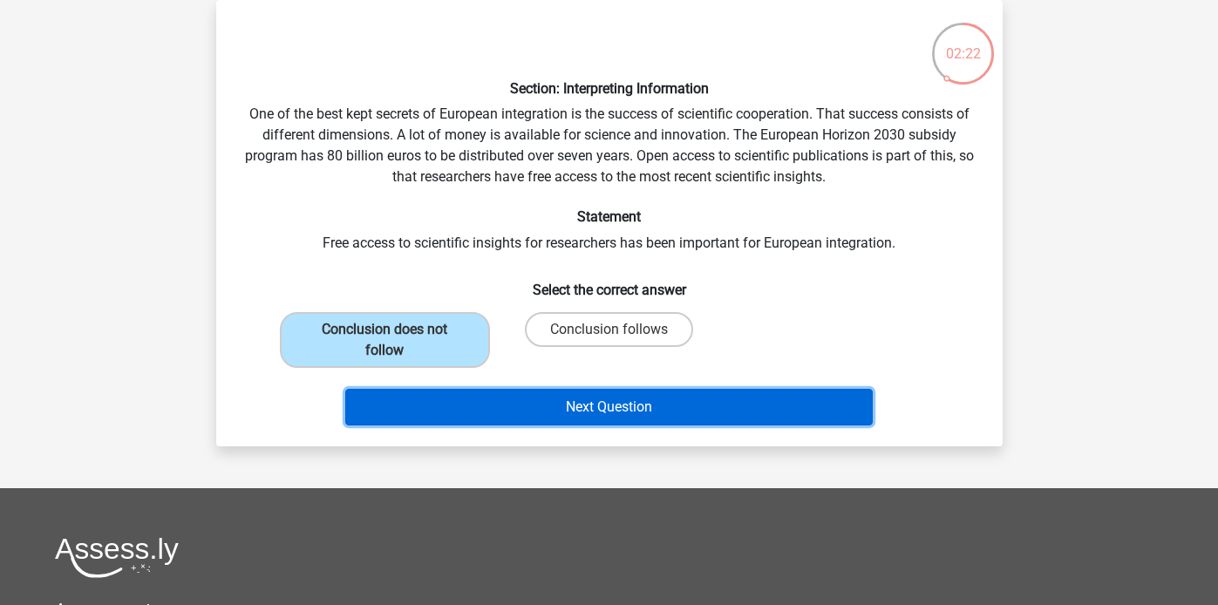
click at [484, 400] on button "Next Question" at bounding box center [609, 407] width 528 height 37
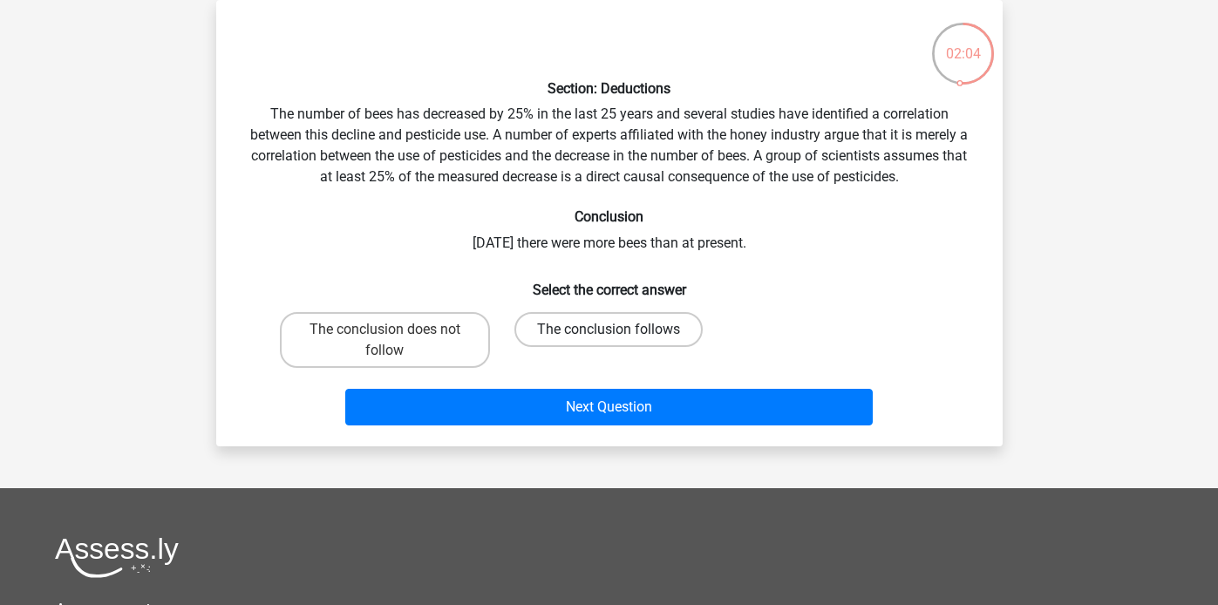
click at [594, 333] on label "The conclusion follows" at bounding box center [609, 329] width 188 height 35
click at [609, 333] on input "The conclusion follows" at bounding box center [614, 335] width 11 height 11
radio input "true"
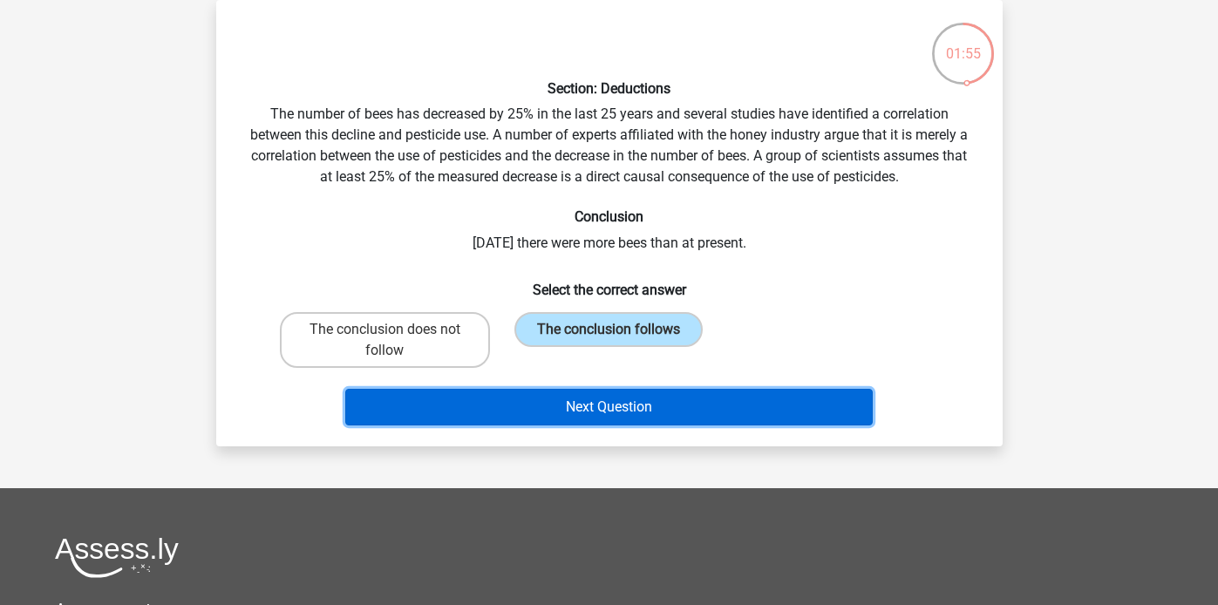
click at [607, 407] on button "Next Question" at bounding box center [609, 407] width 528 height 37
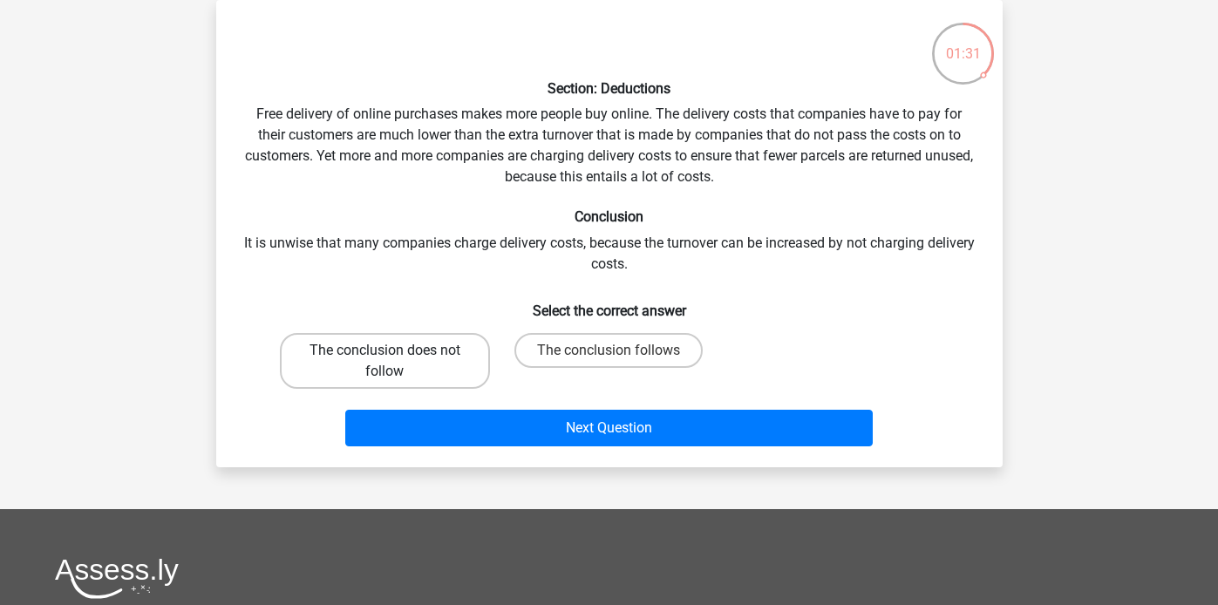
click at [448, 338] on label "The conclusion does not follow" at bounding box center [385, 361] width 210 height 56
click at [396, 351] on input "The conclusion does not follow" at bounding box center [390, 356] width 11 height 11
radio input "true"
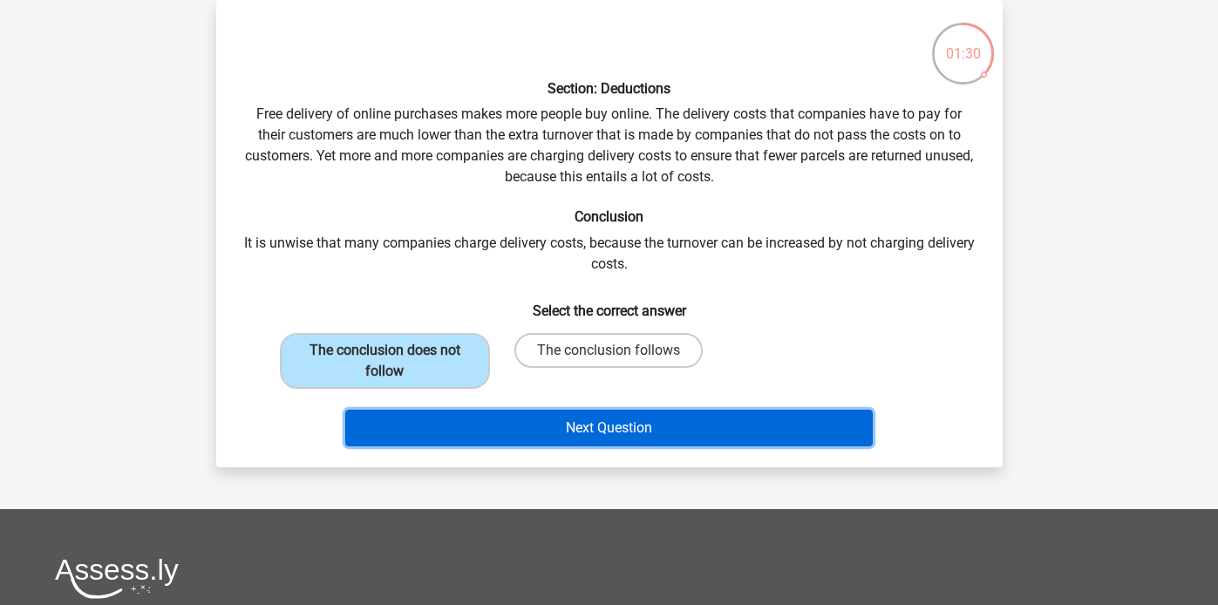
click at [502, 415] on button "Next Question" at bounding box center [609, 428] width 528 height 37
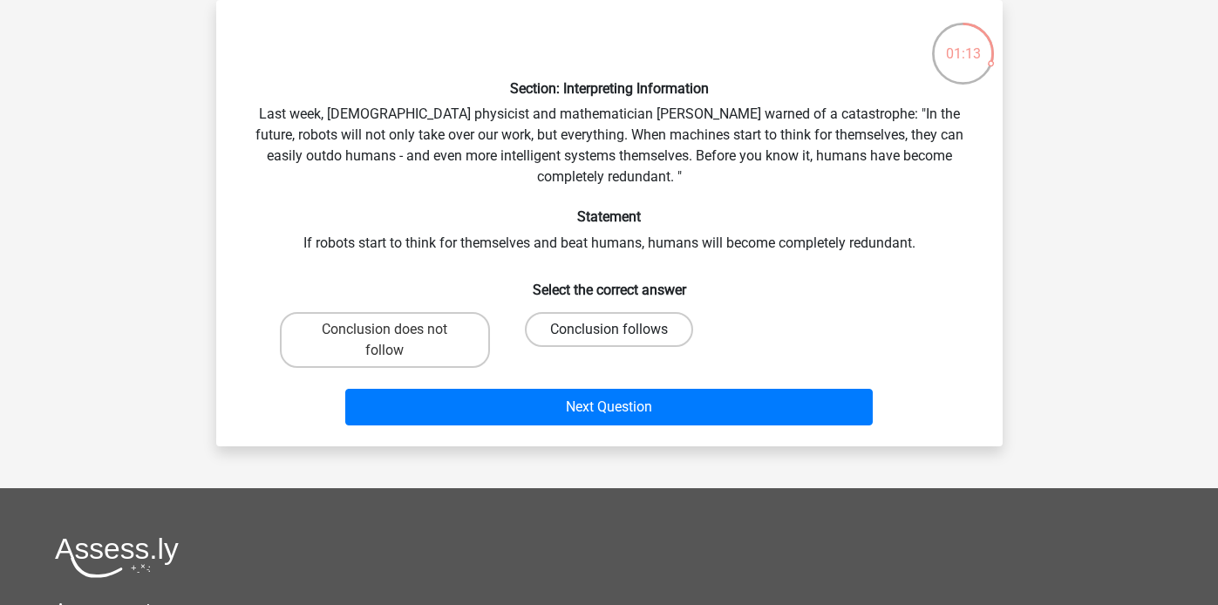
click at [622, 330] on label "Conclusion follows" at bounding box center [609, 329] width 168 height 35
click at [620, 330] on input "Conclusion follows" at bounding box center [614, 335] width 11 height 11
radio input "true"
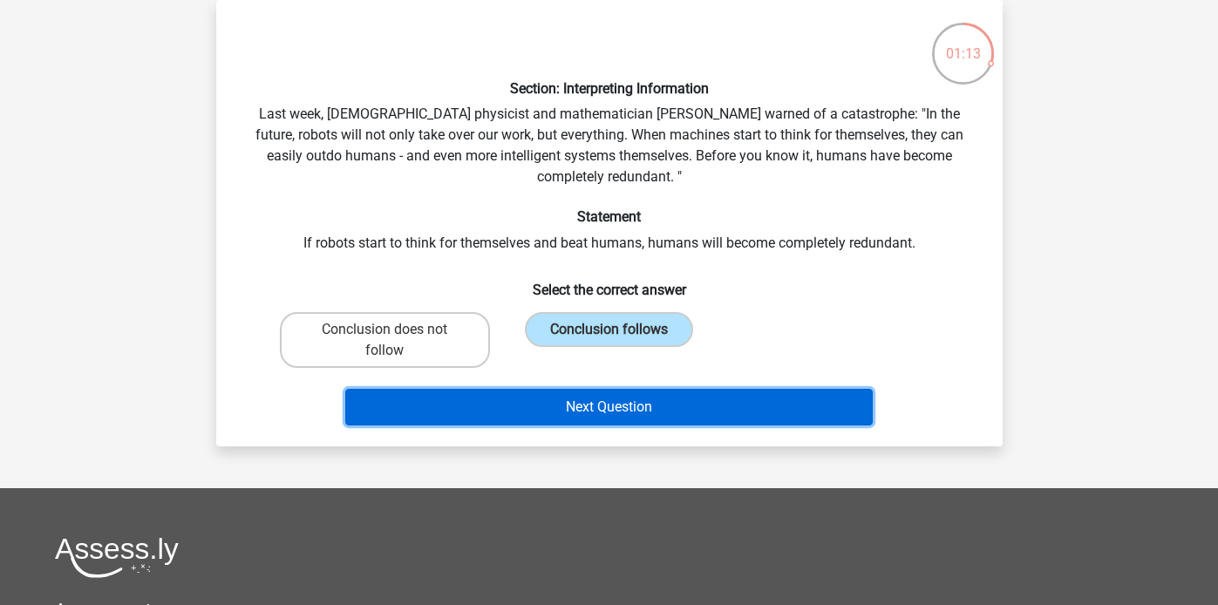
click at [630, 419] on button "Next Question" at bounding box center [609, 407] width 528 height 37
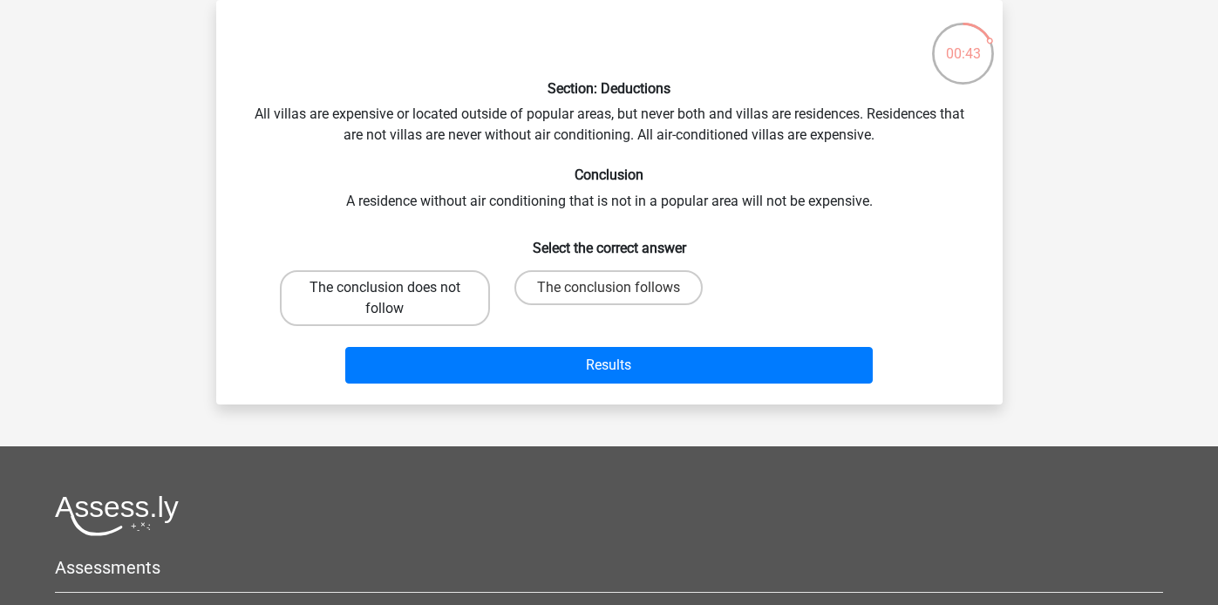
click at [425, 308] on label "The conclusion does not follow" at bounding box center [385, 298] width 210 height 56
click at [396, 299] on input "The conclusion does not follow" at bounding box center [390, 293] width 11 height 11
radio input "true"
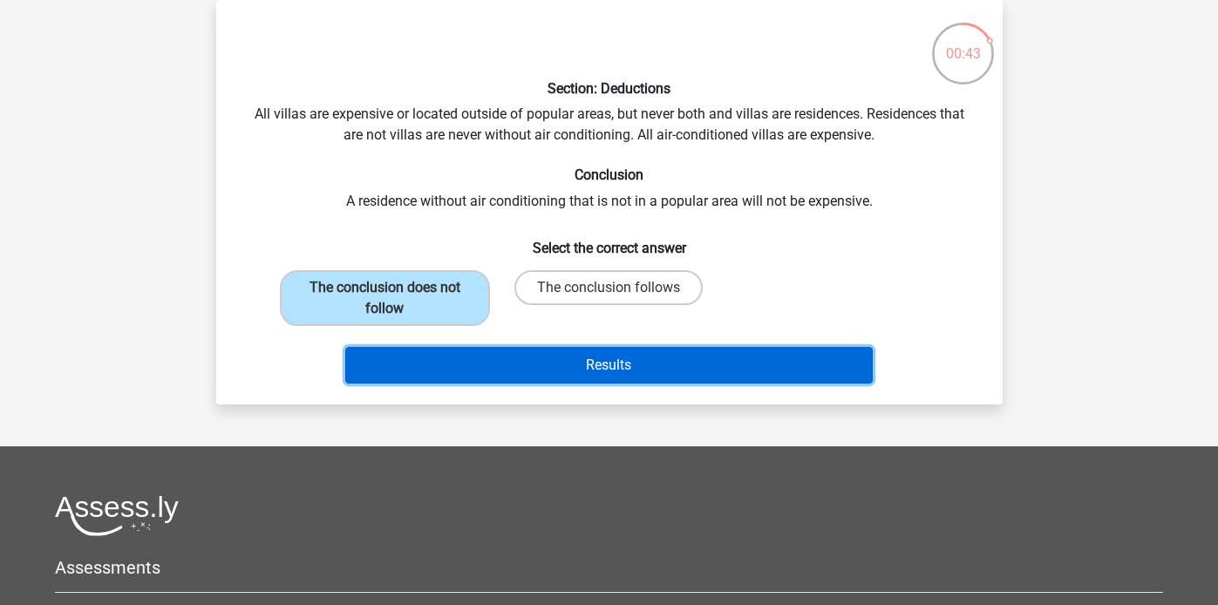
click at [494, 373] on button "Results" at bounding box center [609, 365] width 528 height 37
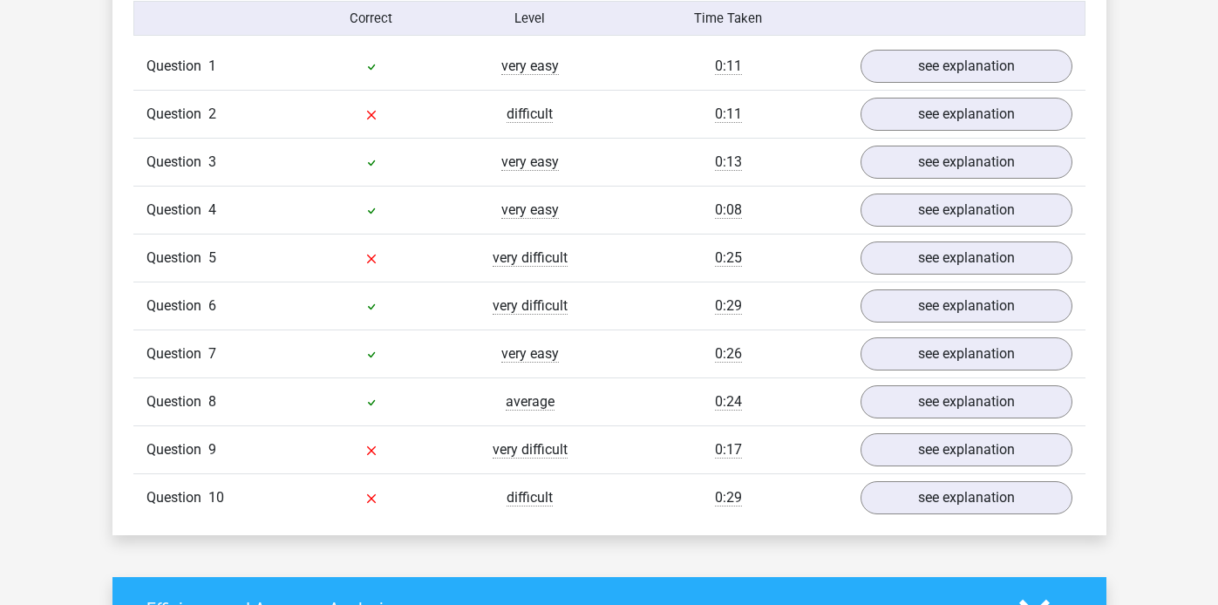
scroll to position [1435, 0]
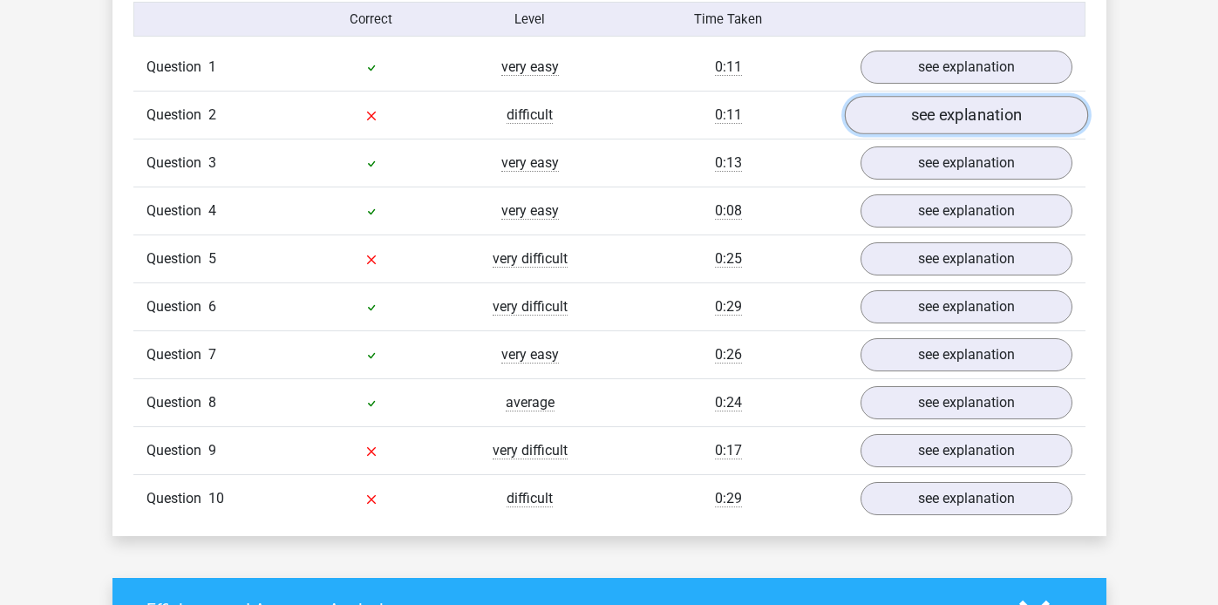
click at [969, 99] on link "see explanation" at bounding box center [965, 115] width 243 height 38
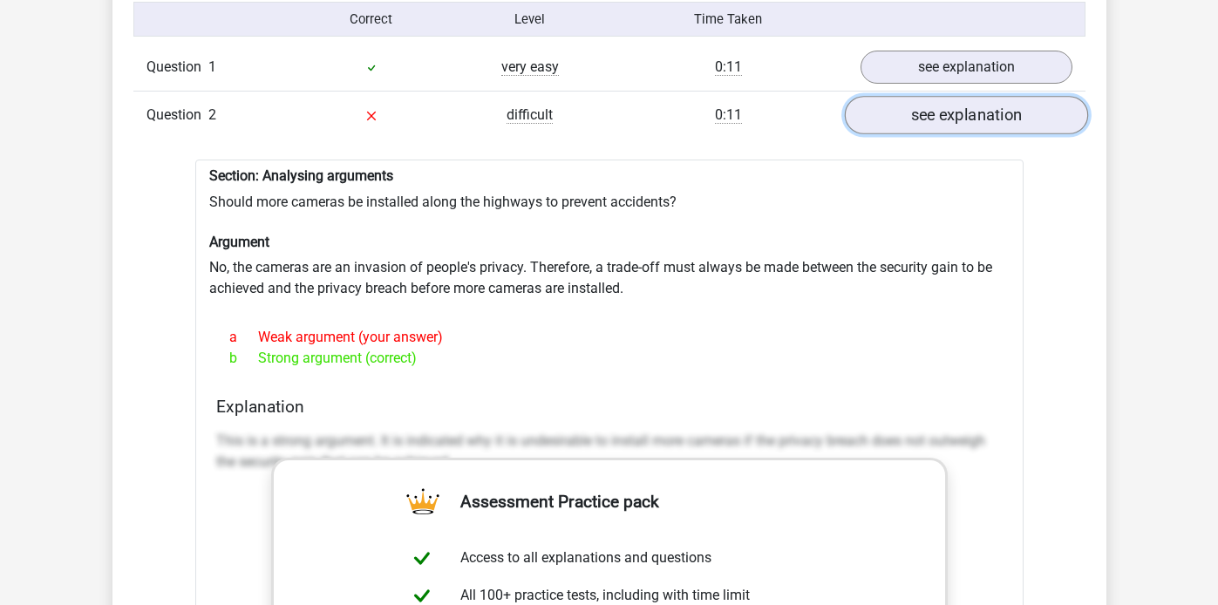
click at [972, 110] on link "see explanation" at bounding box center [965, 115] width 243 height 38
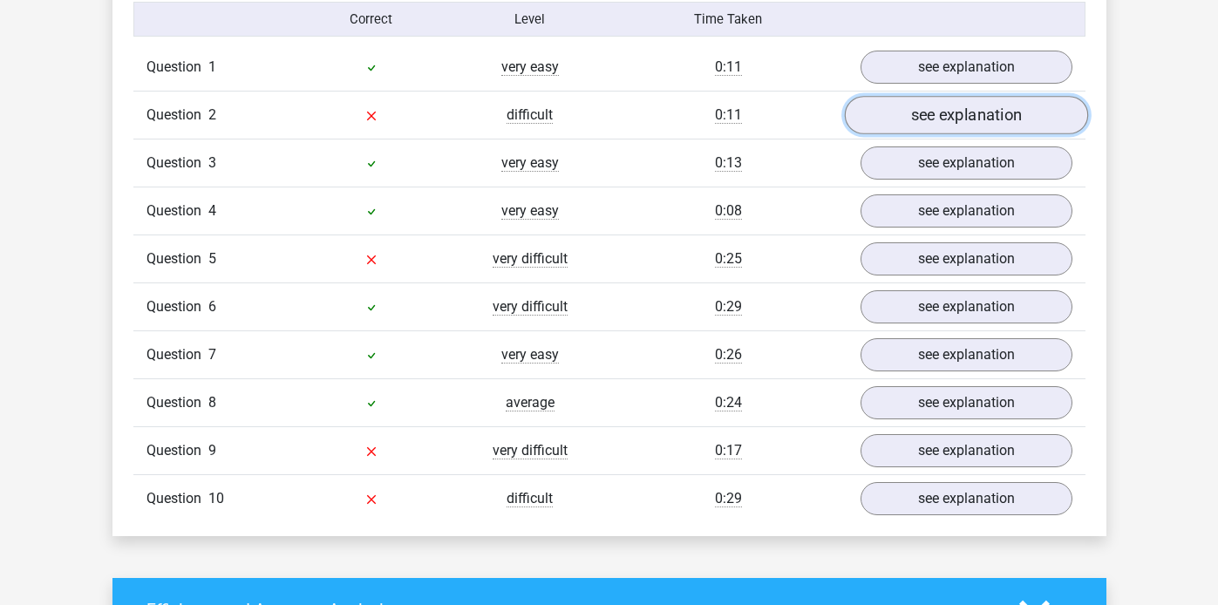
click at [998, 115] on link "see explanation" at bounding box center [965, 115] width 243 height 38
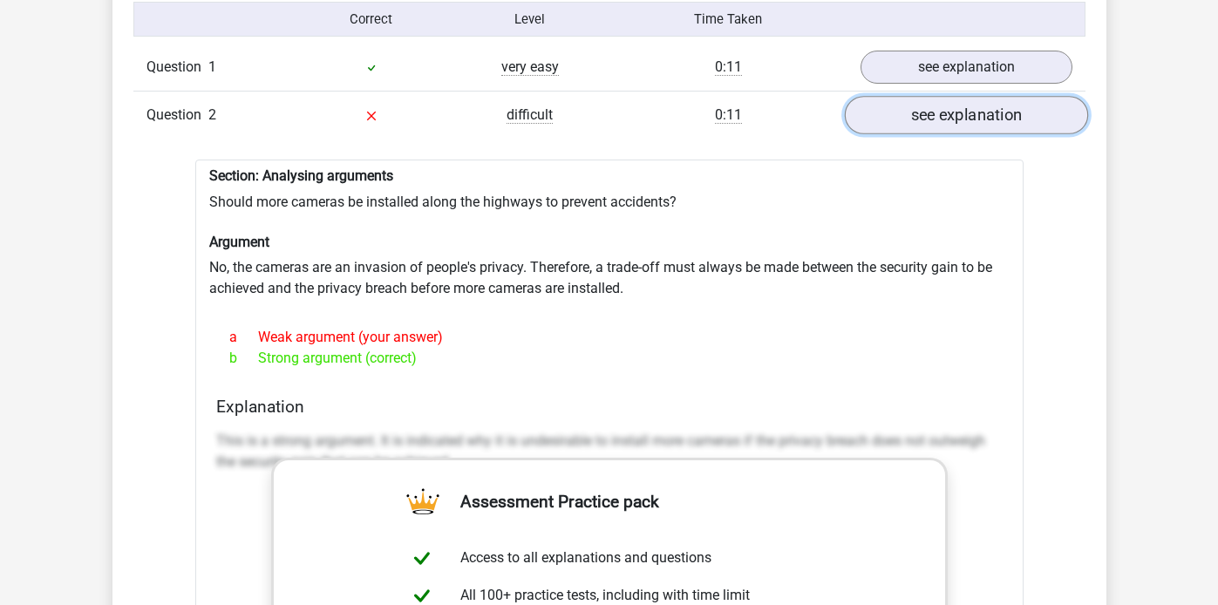
click at [987, 113] on link "see explanation" at bounding box center [965, 115] width 243 height 38
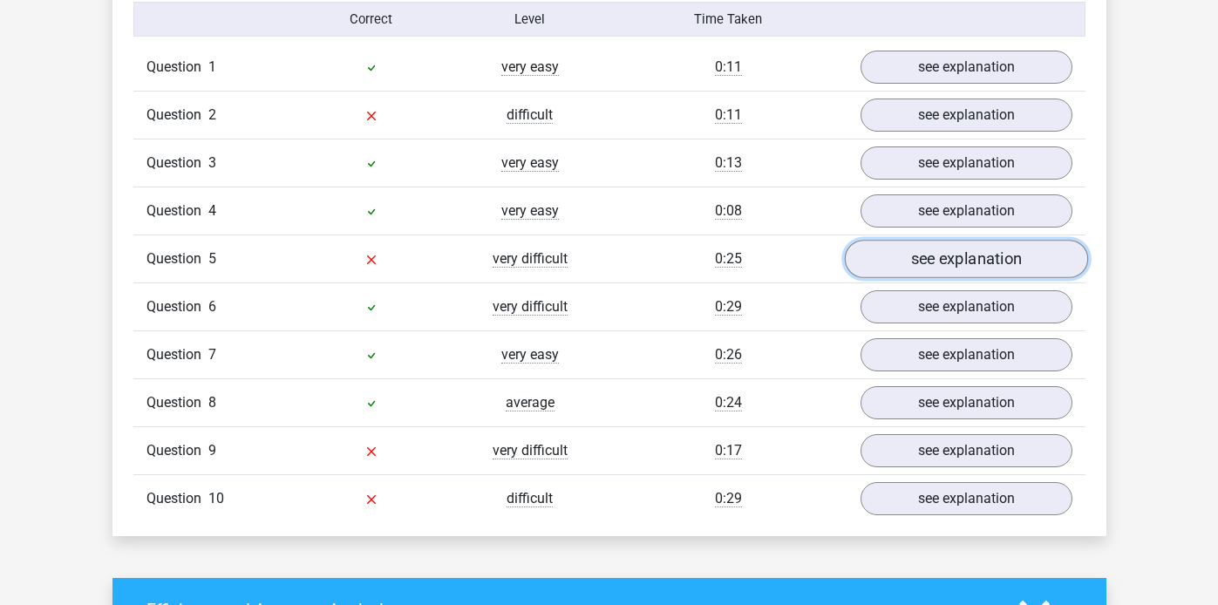
click at [965, 251] on link "see explanation" at bounding box center [965, 259] width 243 height 38
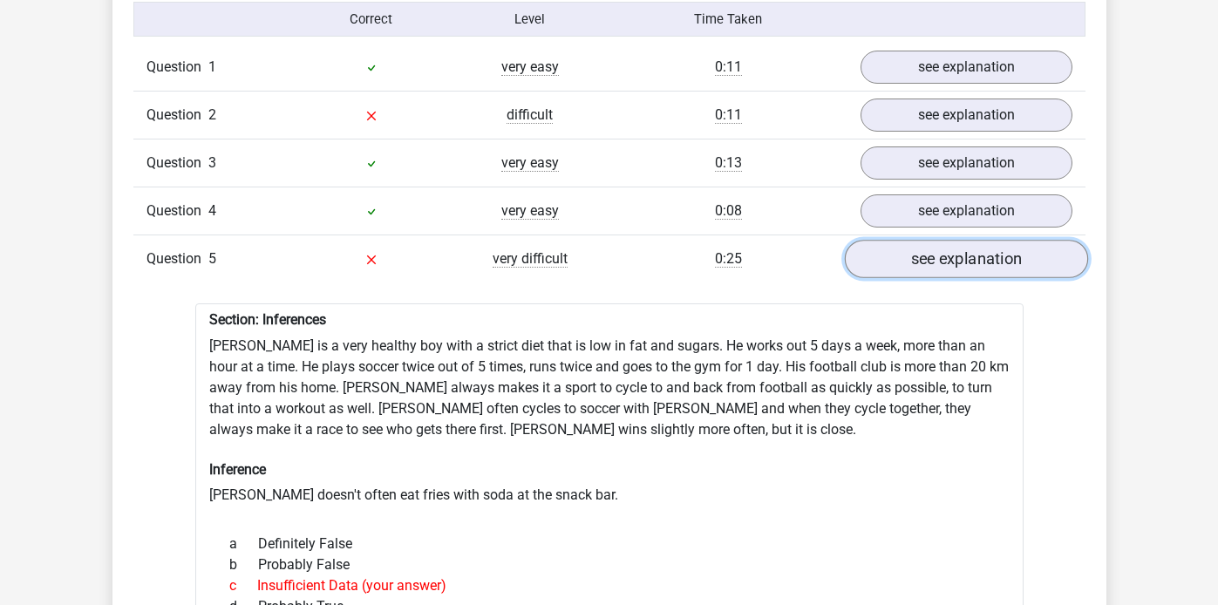
click at [952, 252] on link "see explanation" at bounding box center [965, 259] width 243 height 38
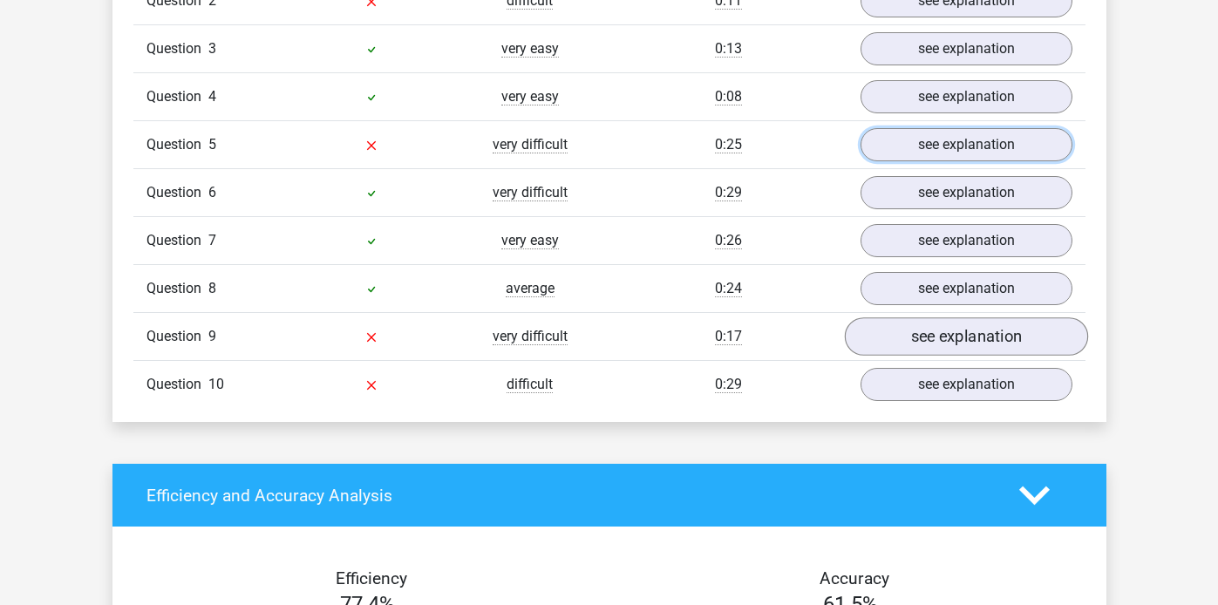
scroll to position [1553, 0]
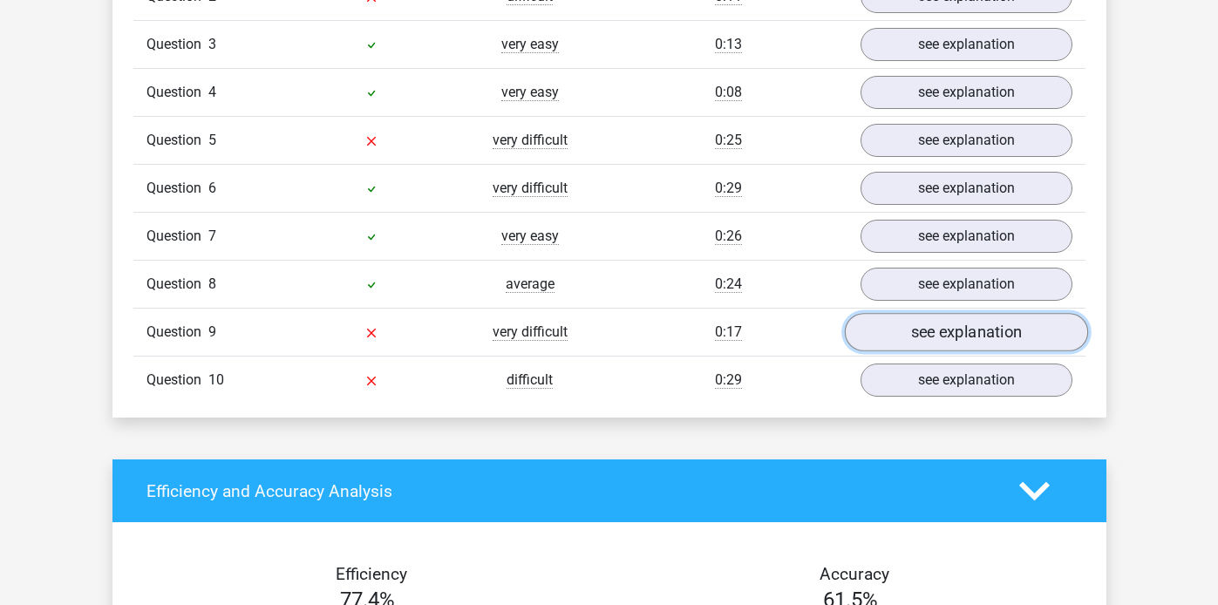
click at [970, 321] on link "see explanation" at bounding box center [965, 332] width 243 height 38
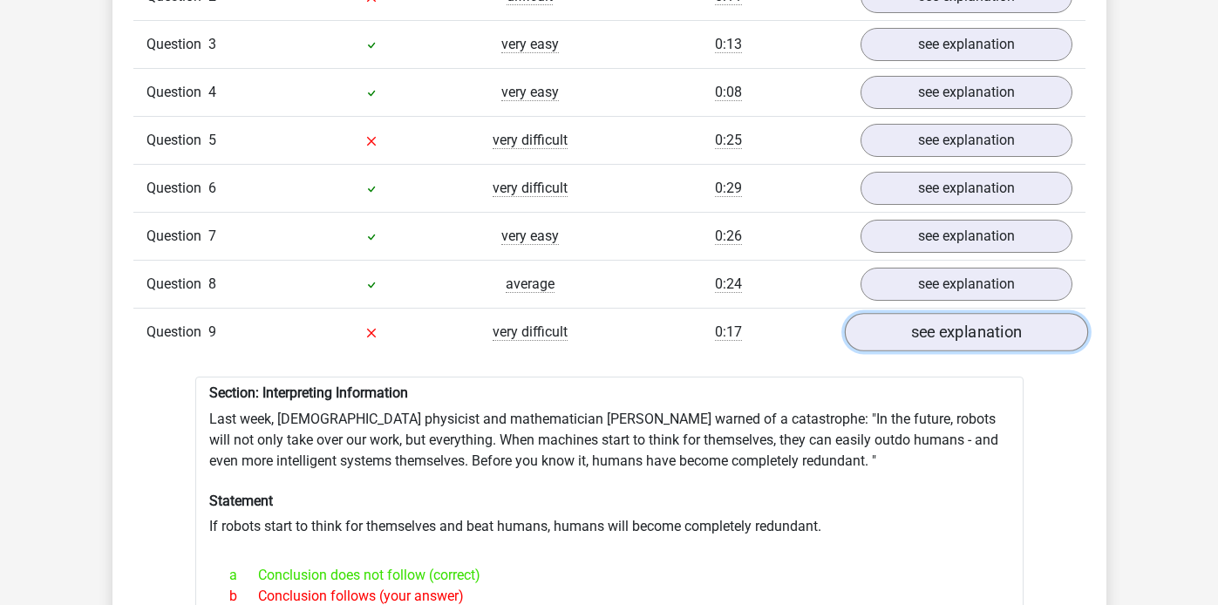
click at [958, 324] on link "see explanation" at bounding box center [965, 332] width 243 height 38
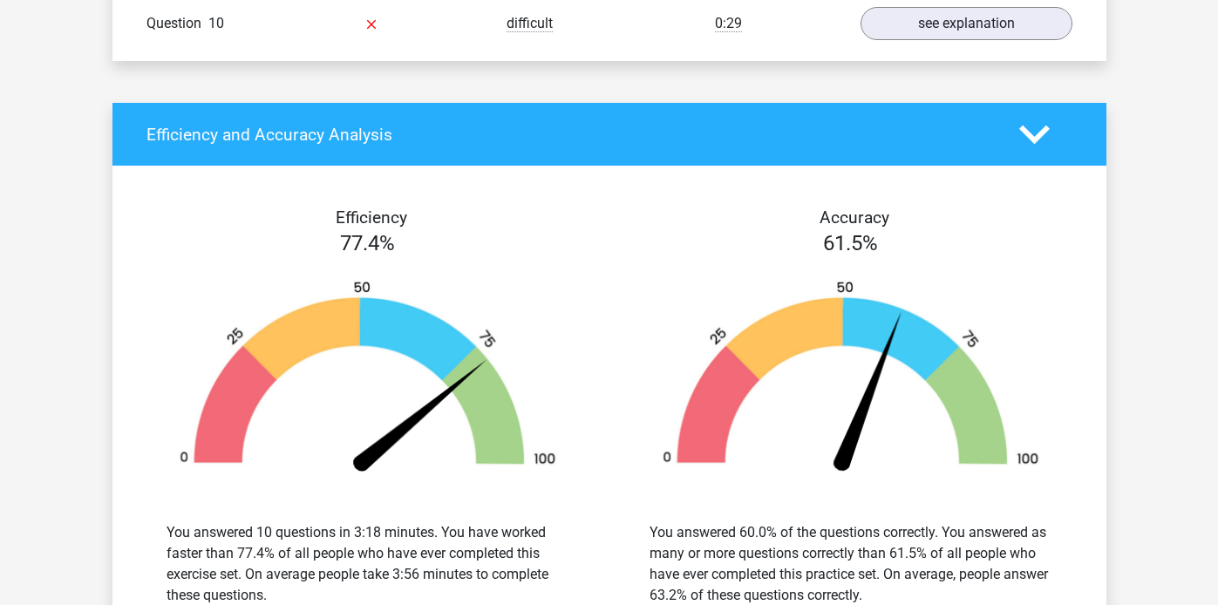
scroll to position [1879, 0]
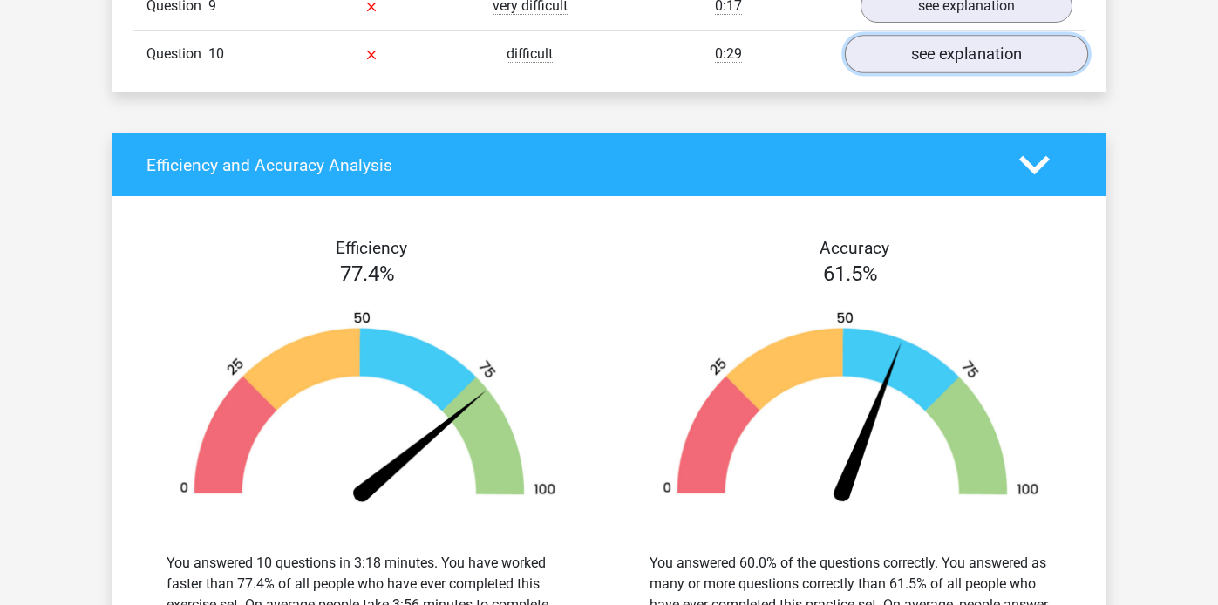
click at [950, 55] on link "see explanation" at bounding box center [965, 54] width 243 height 38
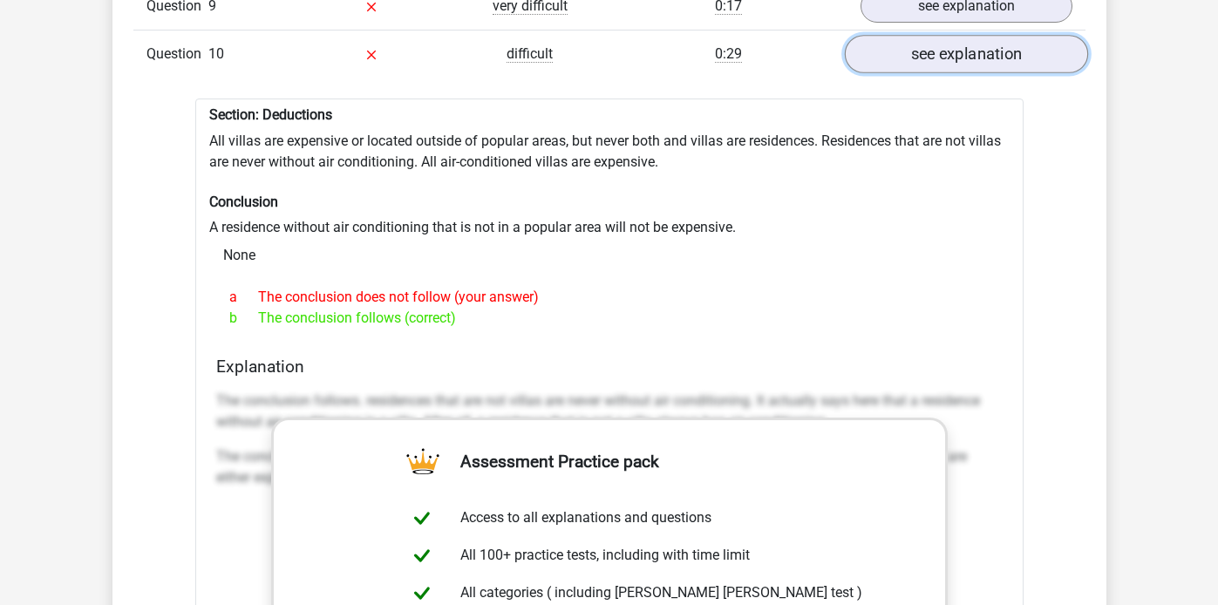
click at [911, 40] on link "see explanation" at bounding box center [965, 54] width 243 height 38
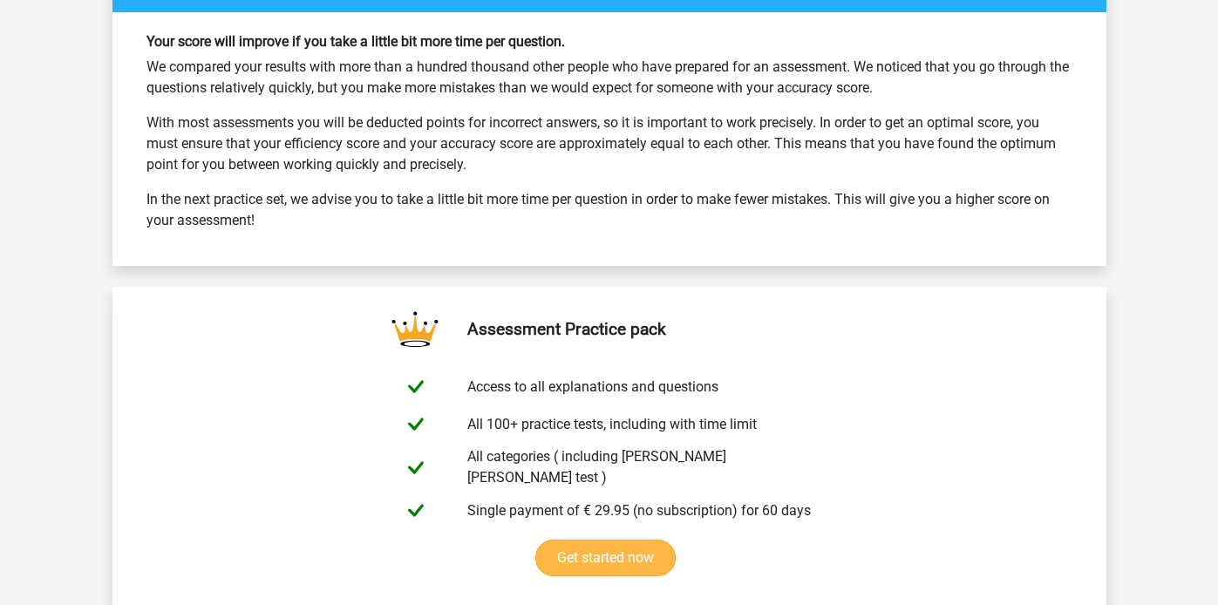
scroll to position [2902, 0]
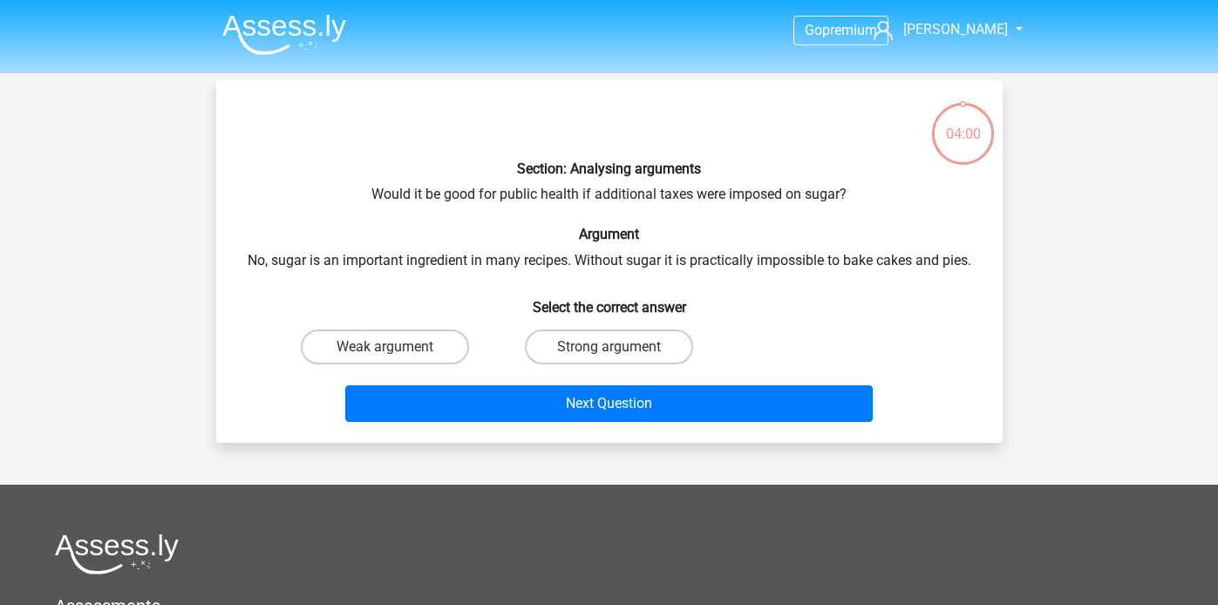
scroll to position [80, 0]
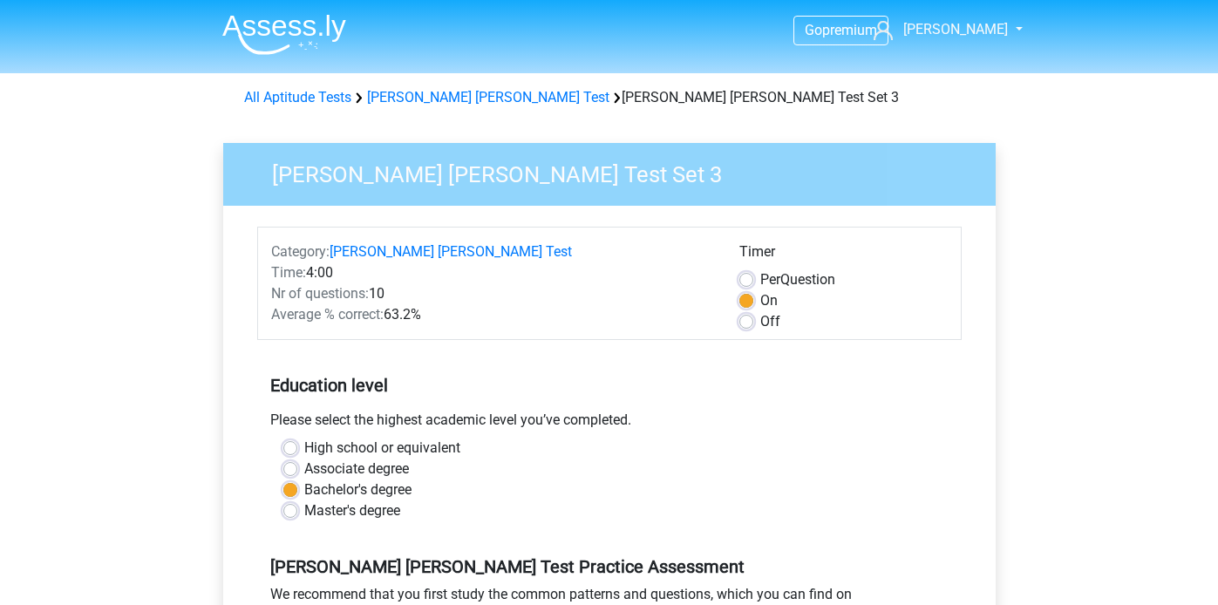
scroll to position [304, 0]
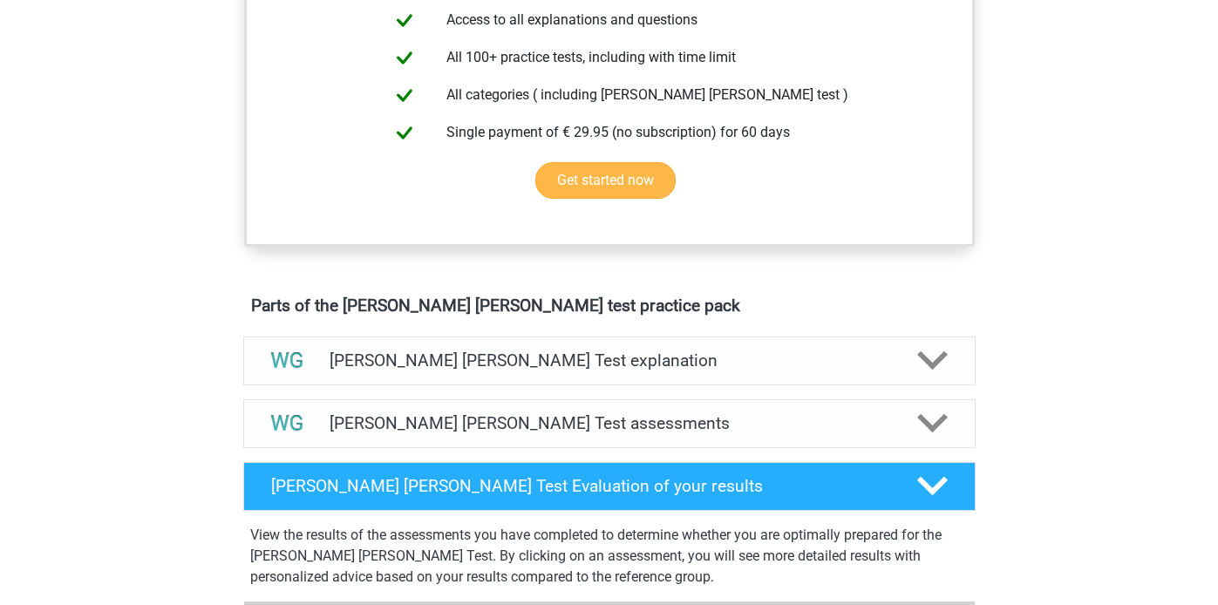
scroll to position [617, 0]
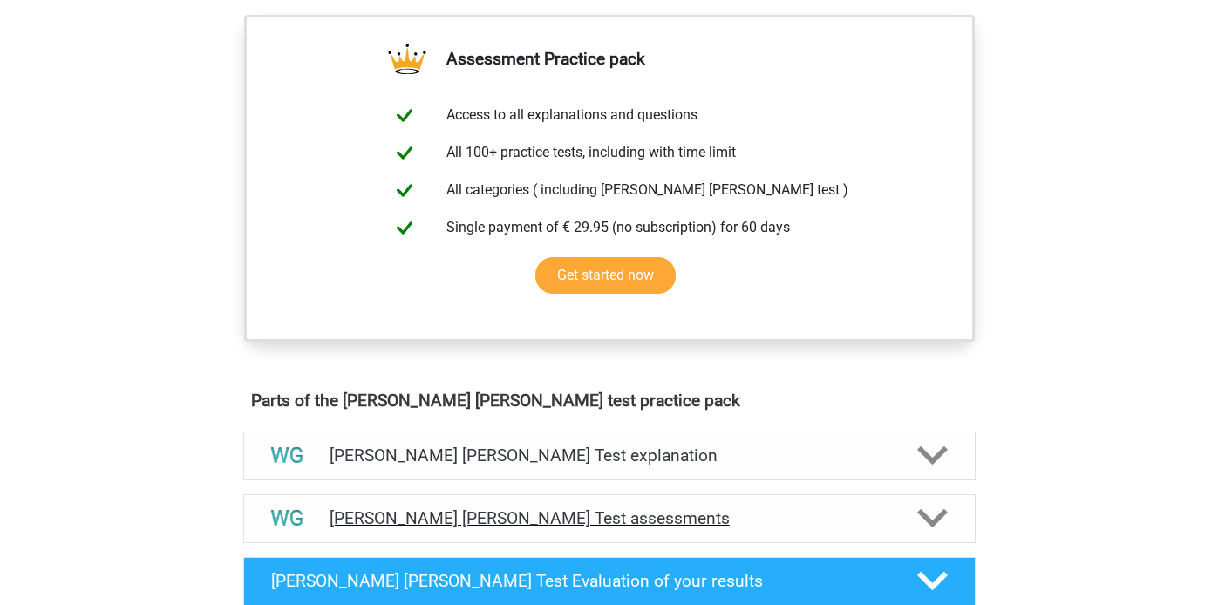
click at [935, 509] on icon at bounding box center [932, 518] width 31 height 31
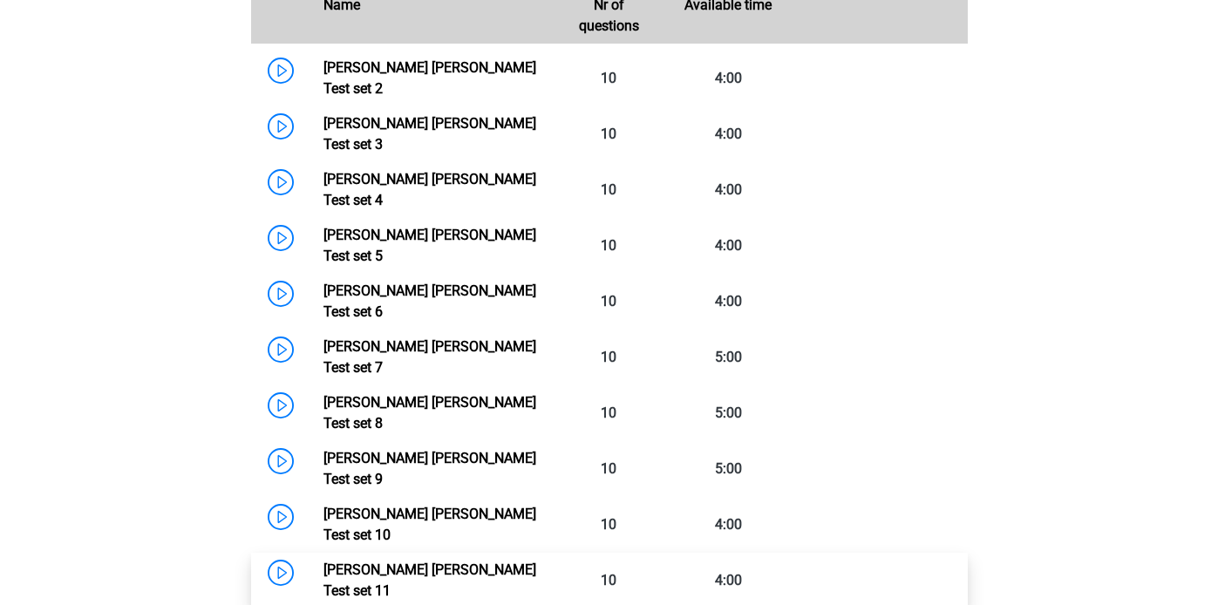
scroll to position [1272, 0]
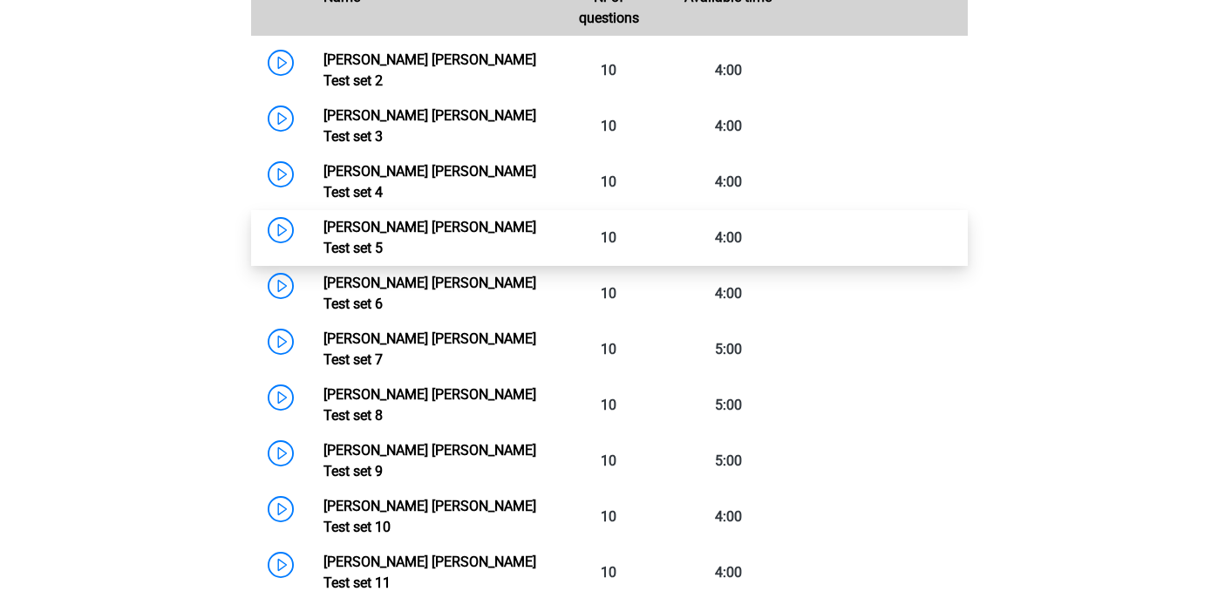
click at [392, 219] on link "[PERSON_NAME] [PERSON_NAME] Test set 5" at bounding box center [430, 238] width 213 height 38
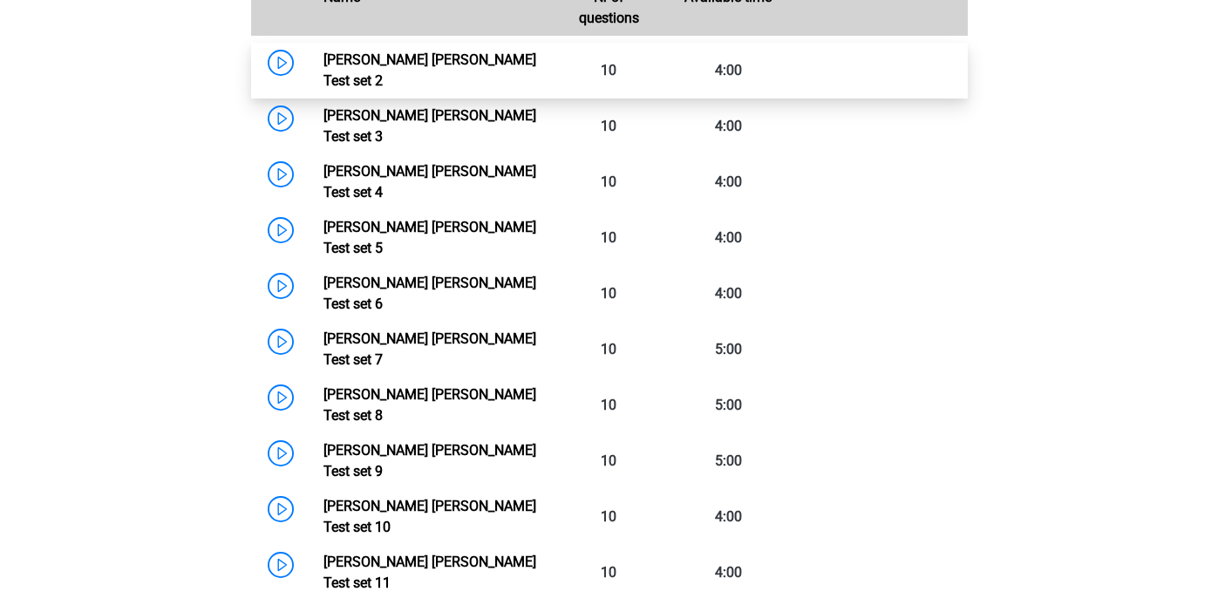
click at [447, 72] on link "[PERSON_NAME] [PERSON_NAME] Test set 2" at bounding box center [430, 70] width 213 height 38
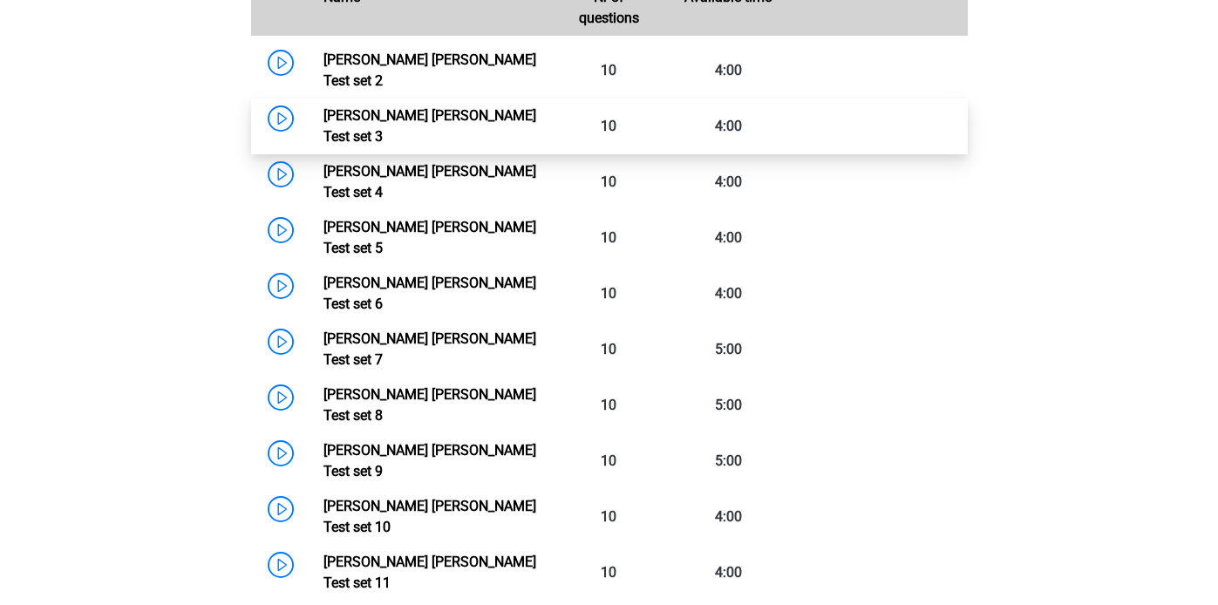
click at [377, 113] on link "[PERSON_NAME] [PERSON_NAME] Test set 3" at bounding box center [430, 126] width 213 height 38
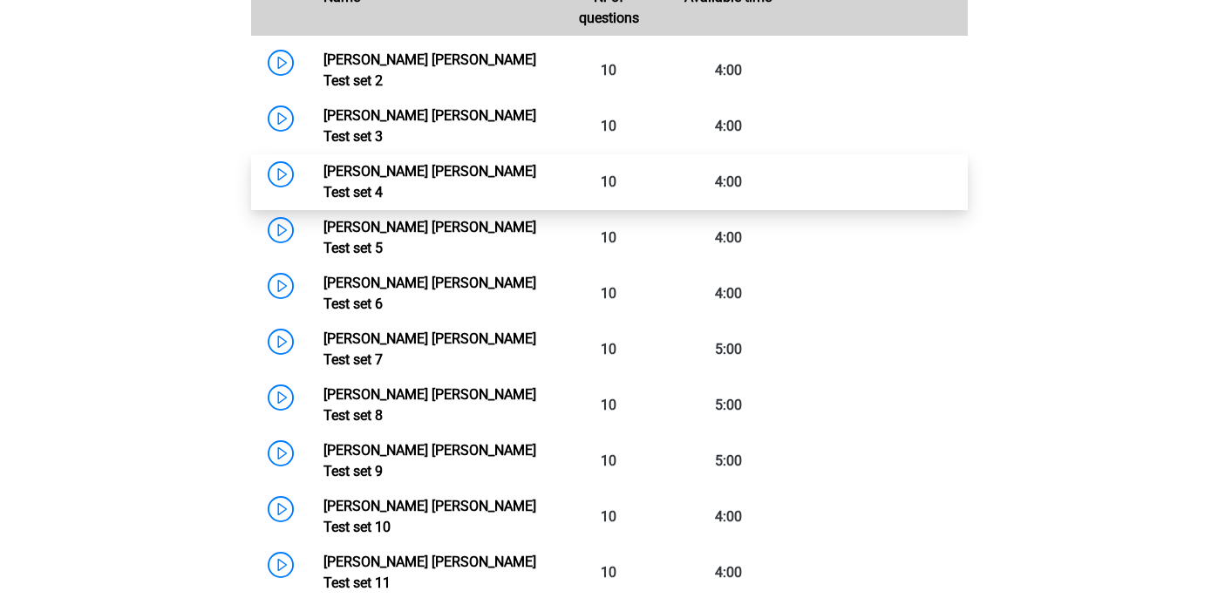
click at [480, 163] on link "[PERSON_NAME] [PERSON_NAME] Test set 4" at bounding box center [430, 182] width 213 height 38
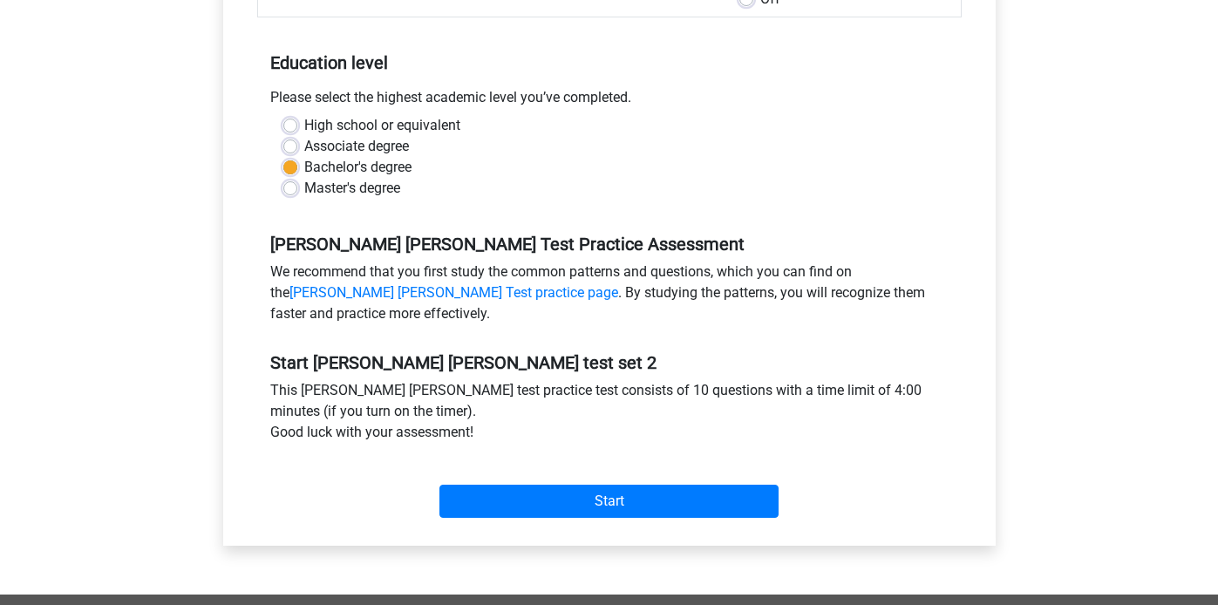
scroll to position [319, 0]
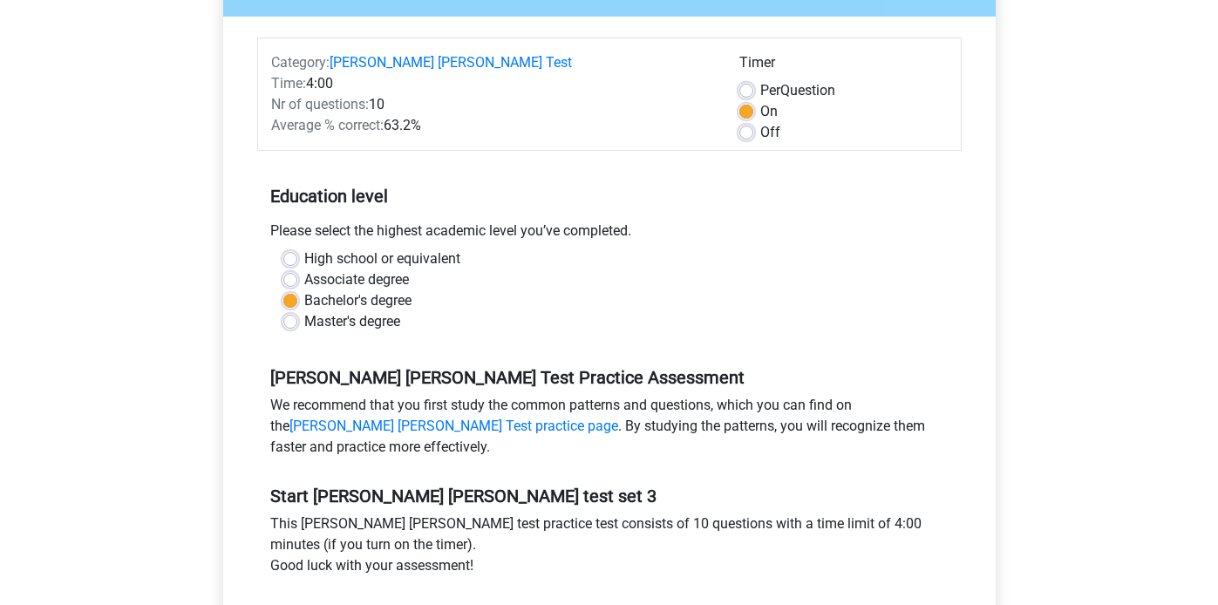
scroll to position [232, 0]
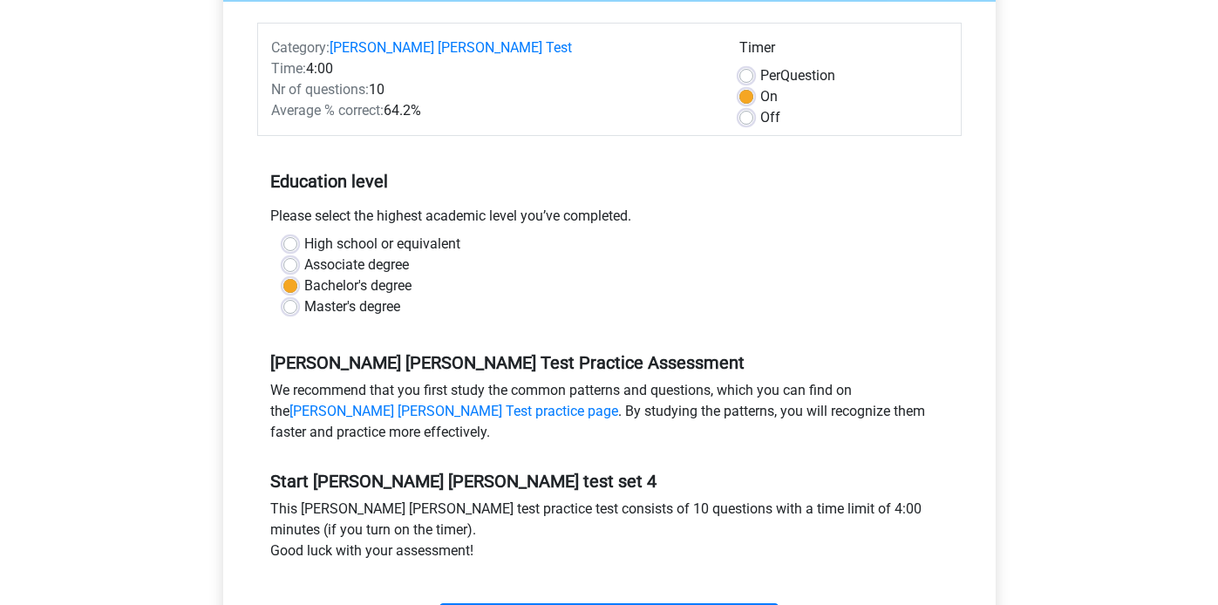
scroll to position [241, 0]
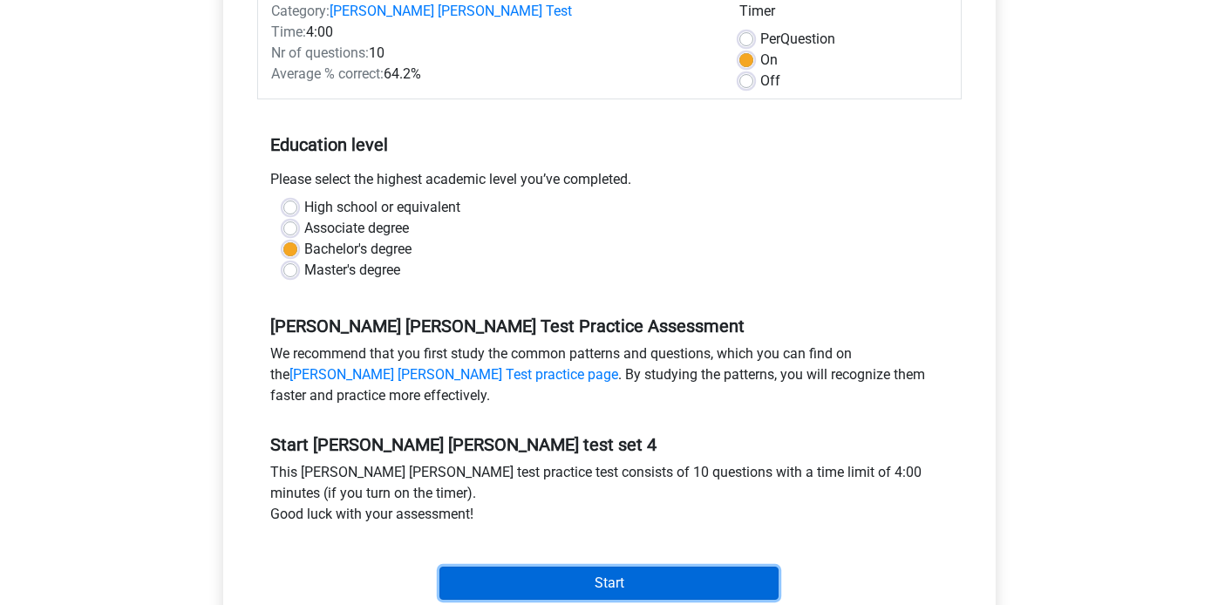
click at [549, 579] on input "Start" at bounding box center [609, 583] width 339 height 33
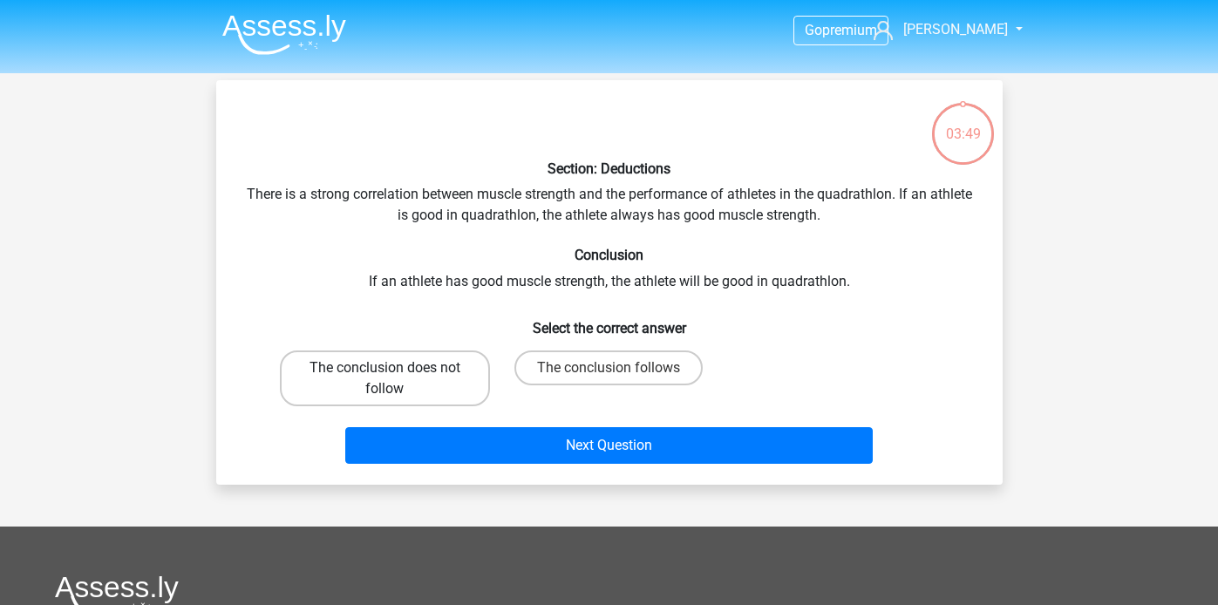
click at [410, 384] on label "The conclusion does not follow" at bounding box center [385, 379] width 210 height 56
click at [396, 379] on input "The conclusion does not follow" at bounding box center [390, 373] width 11 height 11
radio input "true"
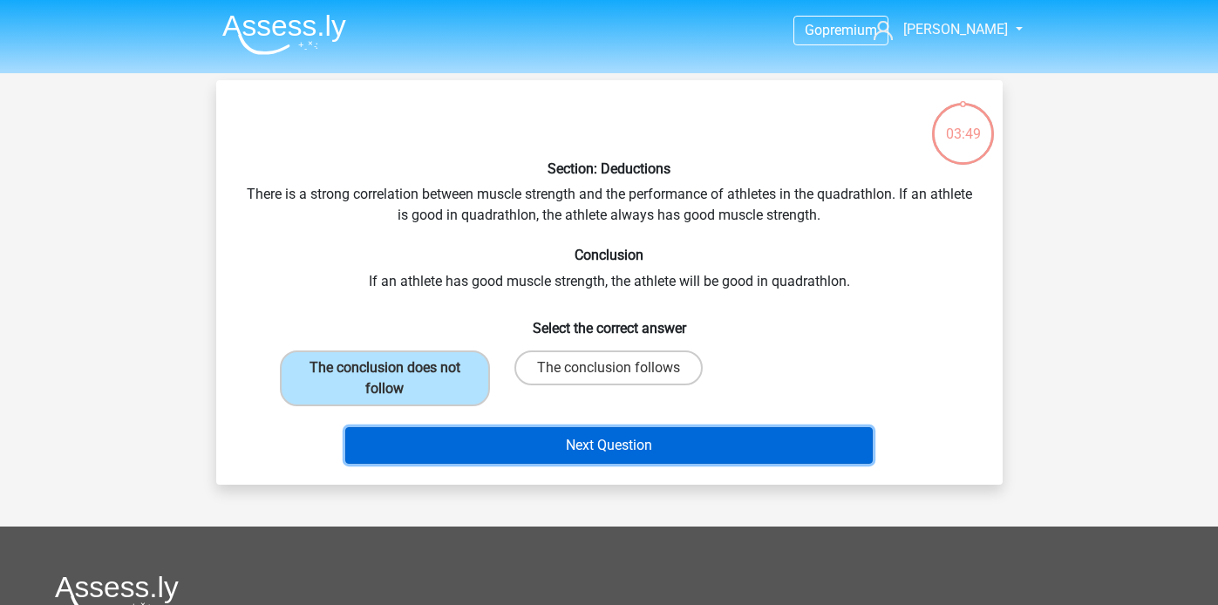
click at [498, 448] on button "Next Question" at bounding box center [609, 445] width 528 height 37
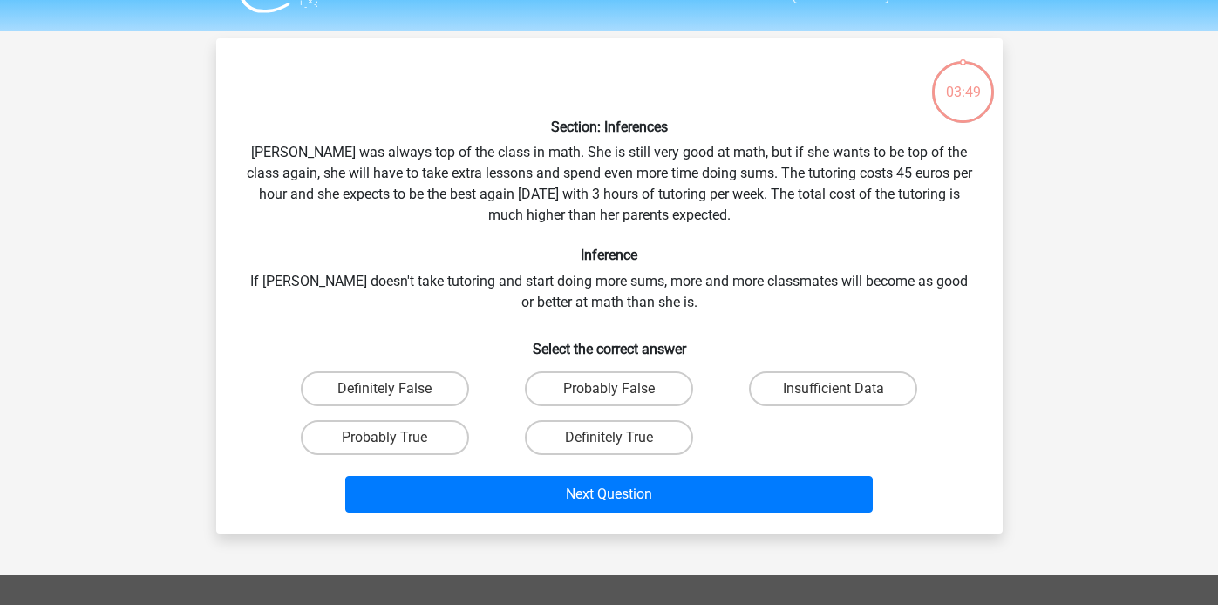
scroll to position [80, 0]
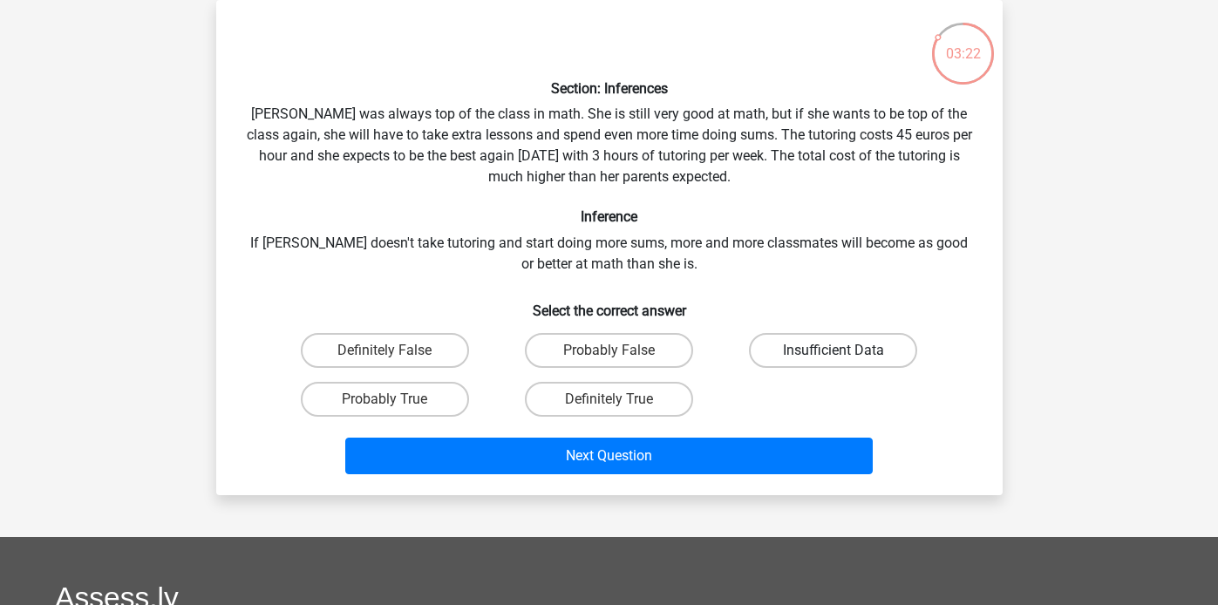
click at [850, 338] on label "Insufficient Data" at bounding box center [833, 350] width 168 height 35
click at [845, 351] on input "Insufficient Data" at bounding box center [839, 356] width 11 height 11
radio input "true"
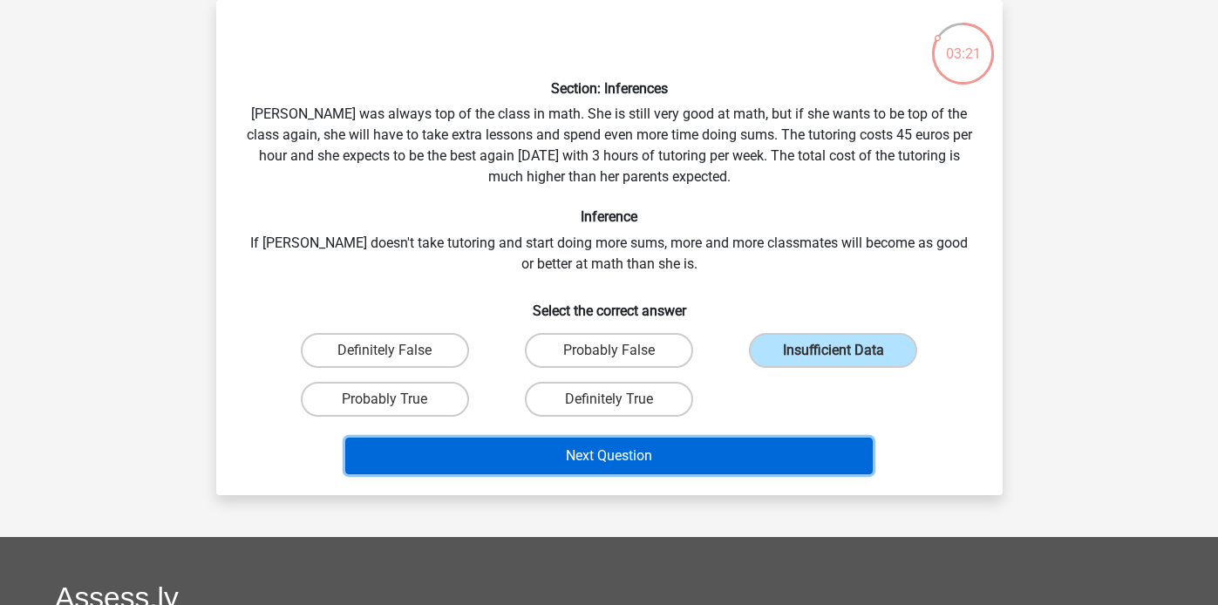
click at [688, 448] on button "Next Question" at bounding box center [609, 456] width 528 height 37
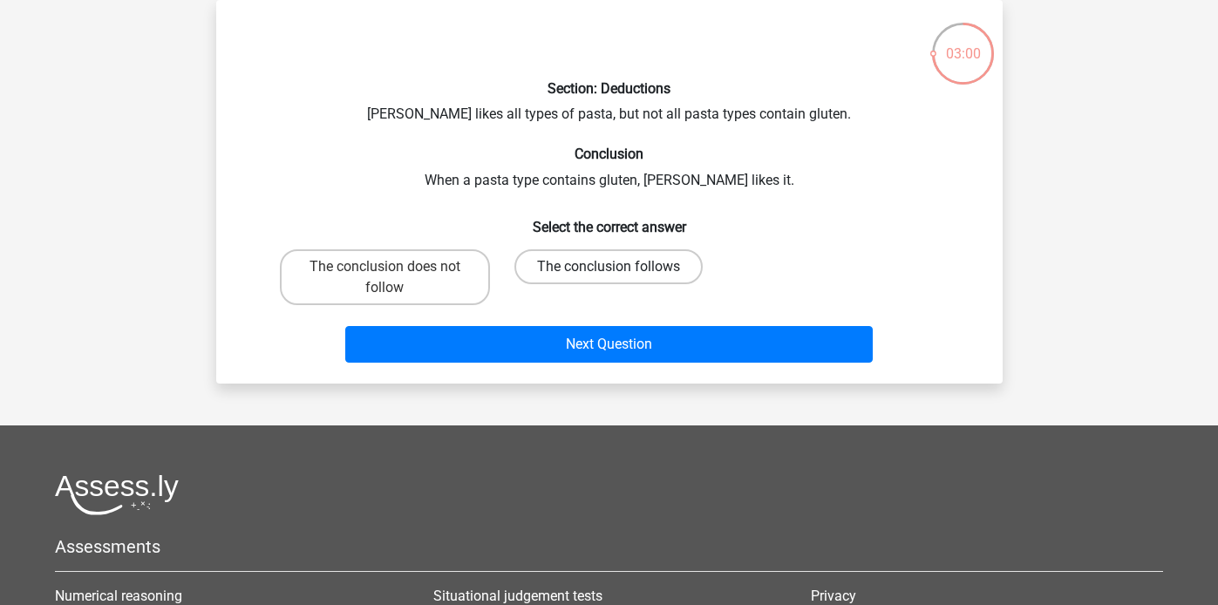
click at [537, 264] on label "The conclusion follows" at bounding box center [609, 266] width 188 height 35
click at [609, 267] on input "The conclusion follows" at bounding box center [614, 272] width 11 height 11
radio input "true"
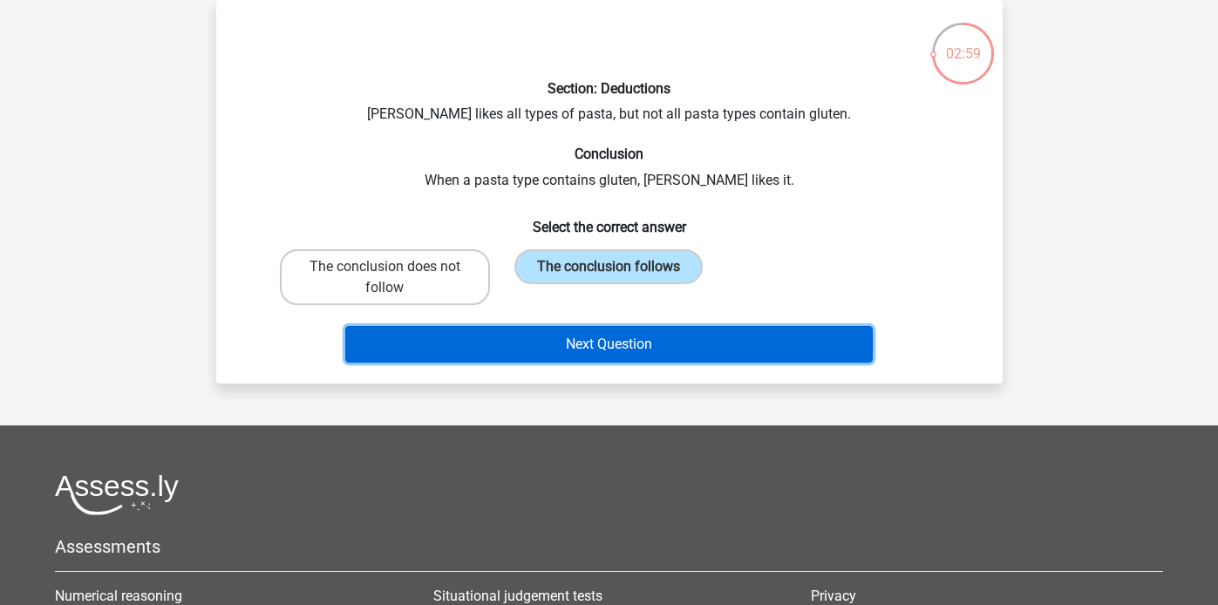
click at [515, 337] on button "Next Question" at bounding box center [609, 344] width 528 height 37
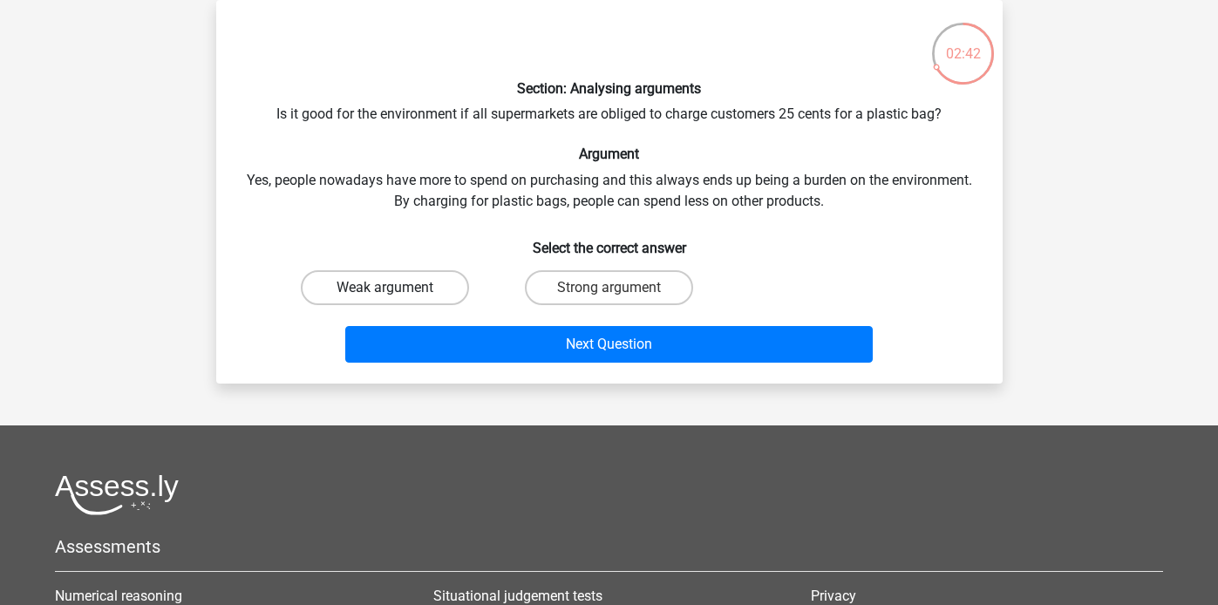
click at [434, 287] on label "Weak argument" at bounding box center [385, 287] width 168 height 35
click at [396, 288] on input "Weak argument" at bounding box center [390, 293] width 11 height 11
radio input "true"
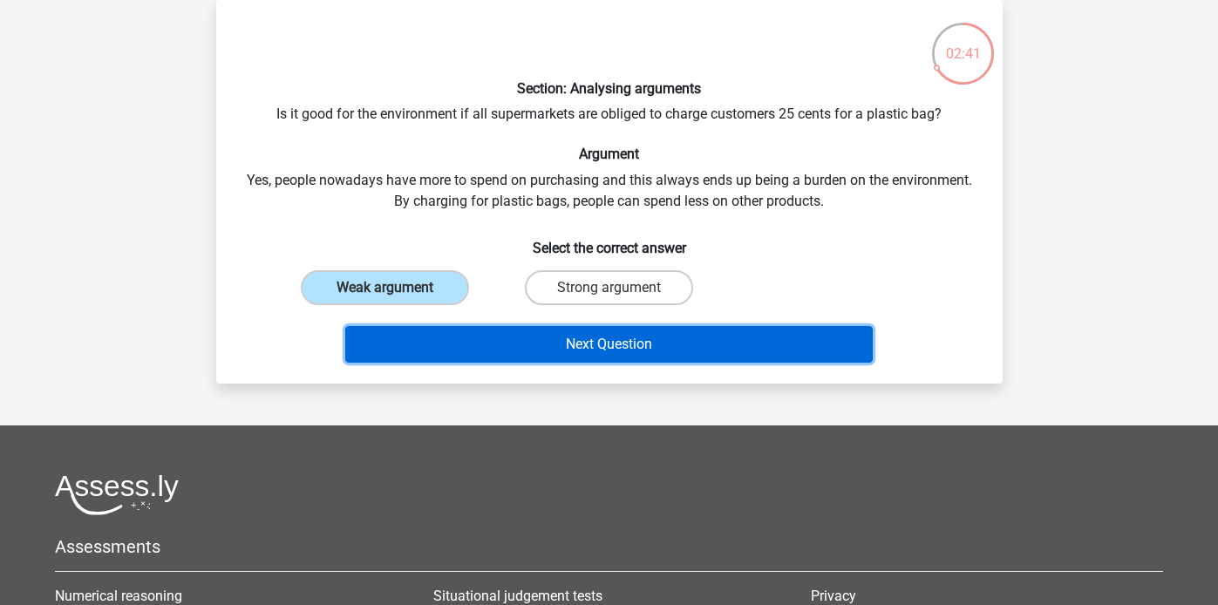
click at [475, 331] on button "Next Question" at bounding box center [609, 344] width 528 height 37
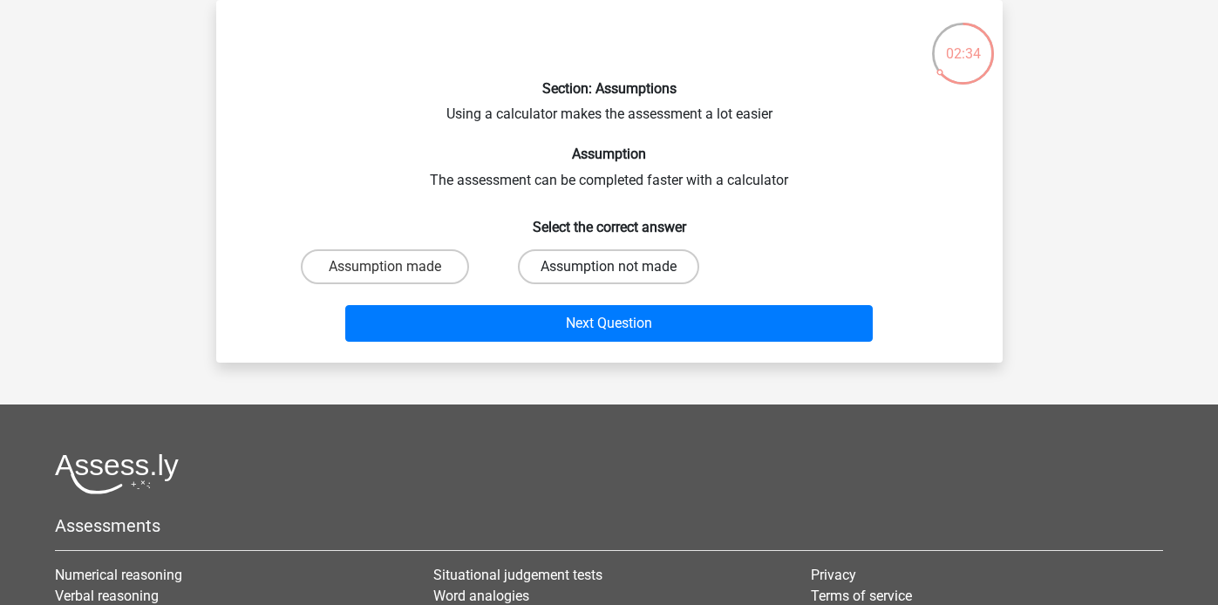
click at [490, 273] on div "Assumption not made" at bounding box center [385, 266] width 210 height 35
drag, startPoint x: 602, startPoint y: 263, endPoint x: 606, endPoint y: 285, distance: 22.2
click at [601, 263] on label "Assumption not made" at bounding box center [608, 266] width 181 height 35
click at [609, 267] on input "Assumption not made" at bounding box center [614, 272] width 11 height 11
radio input "true"
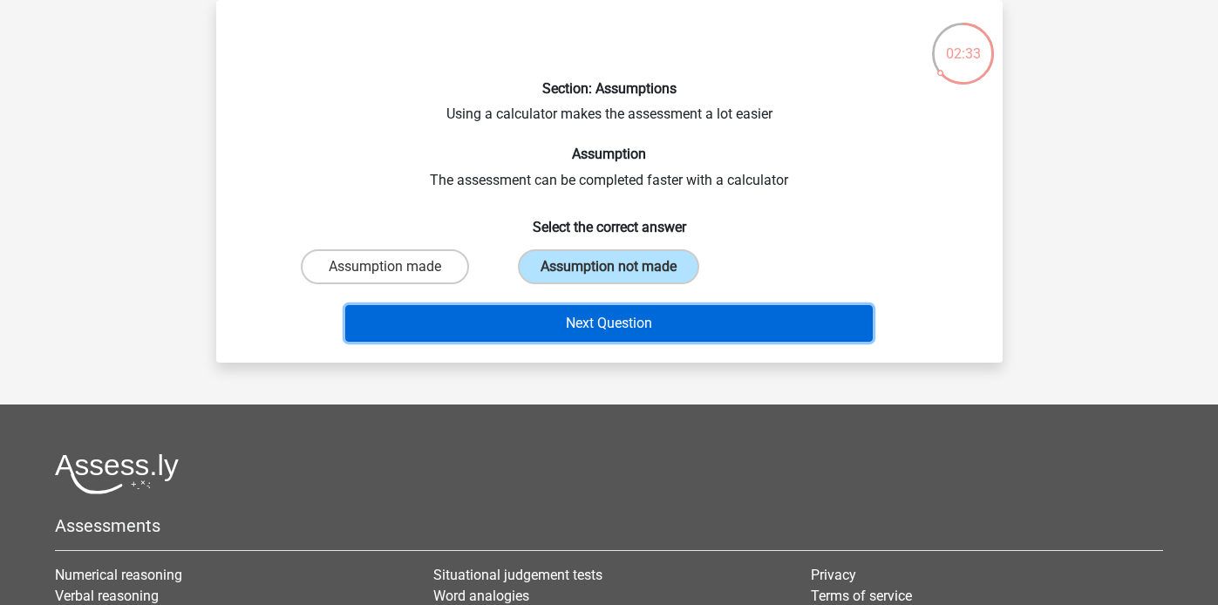
click at [598, 323] on button "Next Question" at bounding box center [609, 323] width 528 height 37
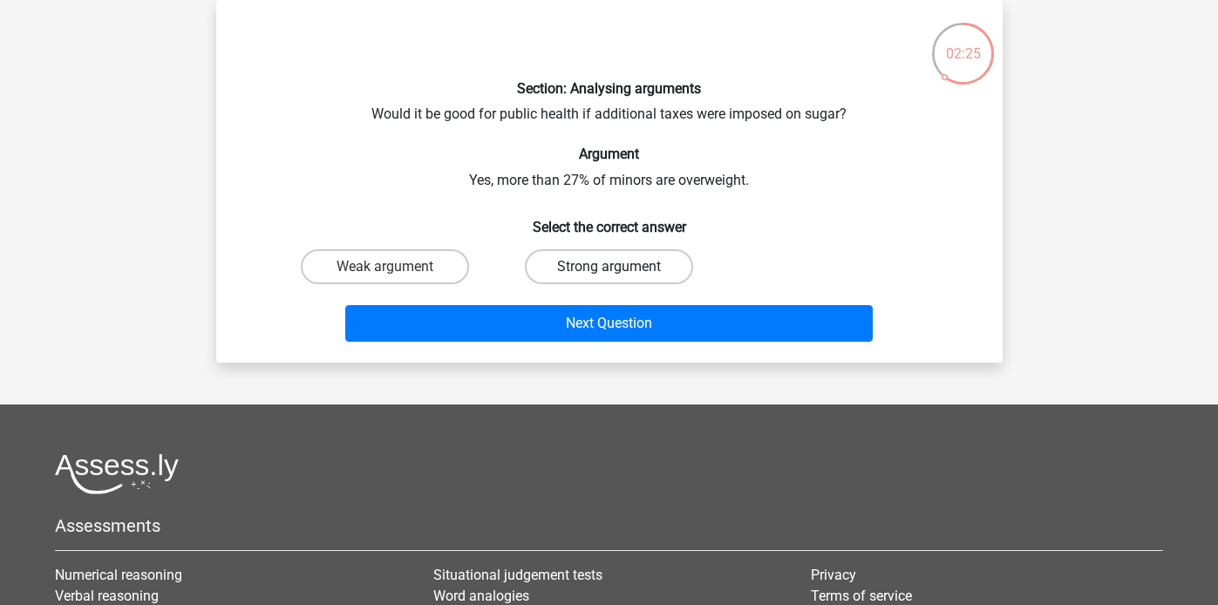
click at [558, 260] on label "Strong argument" at bounding box center [609, 266] width 168 height 35
click at [609, 267] on input "Strong argument" at bounding box center [614, 272] width 11 height 11
radio input "true"
click at [542, 304] on div "Next Question" at bounding box center [609, 320] width 731 height 58
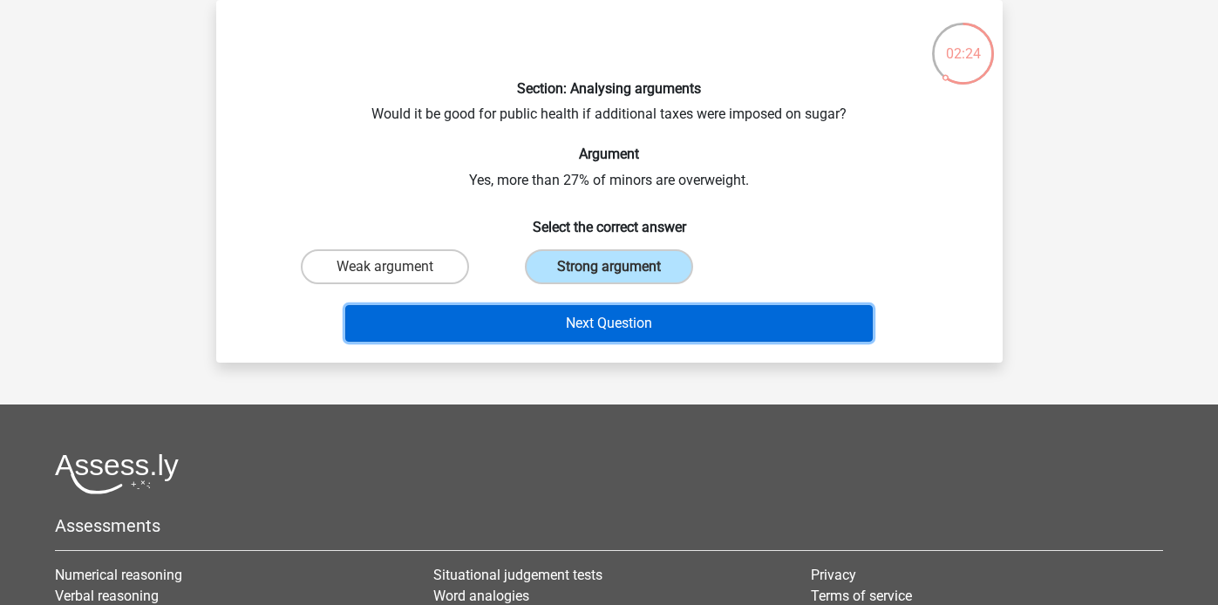
click at [533, 336] on button "Next Question" at bounding box center [609, 323] width 528 height 37
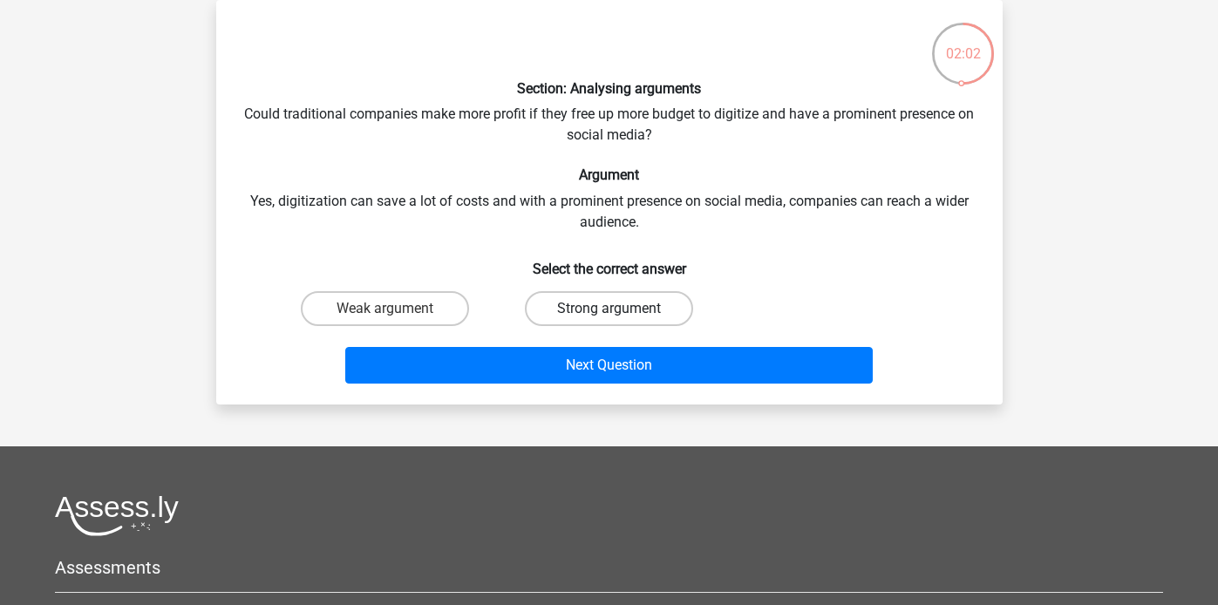
click at [543, 307] on label "Strong argument" at bounding box center [609, 308] width 168 height 35
click at [609, 309] on input "Strong argument" at bounding box center [614, 314] width 11 height 11
radio input "true"
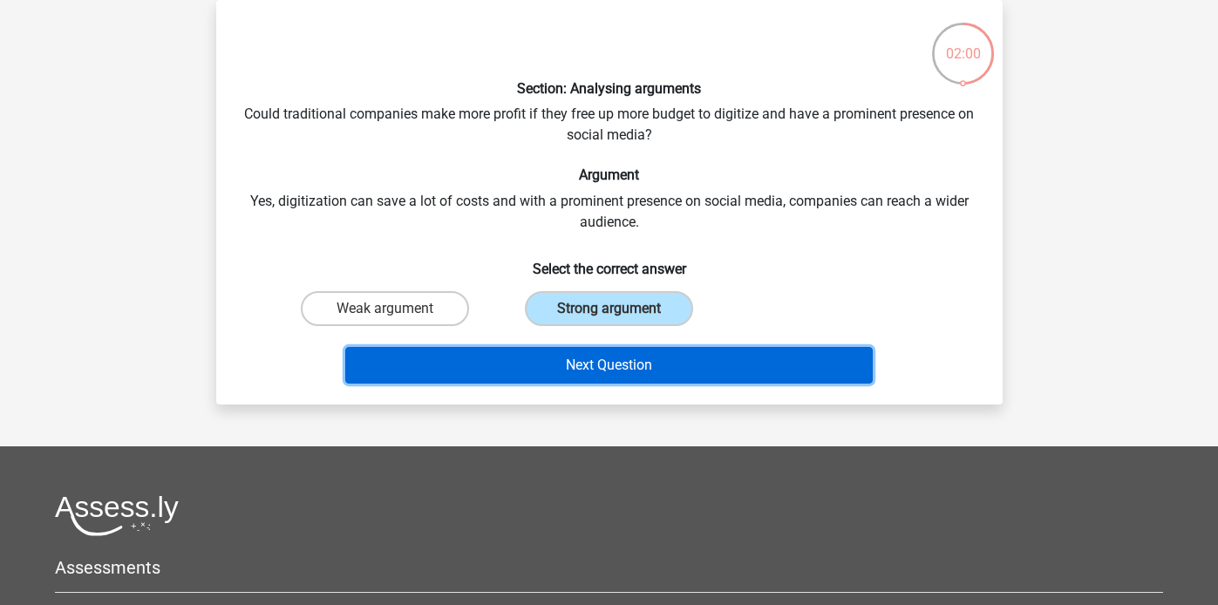
click at [534, 351] on button "Next Question" at bounding box center [609, 365] width 528 height 37
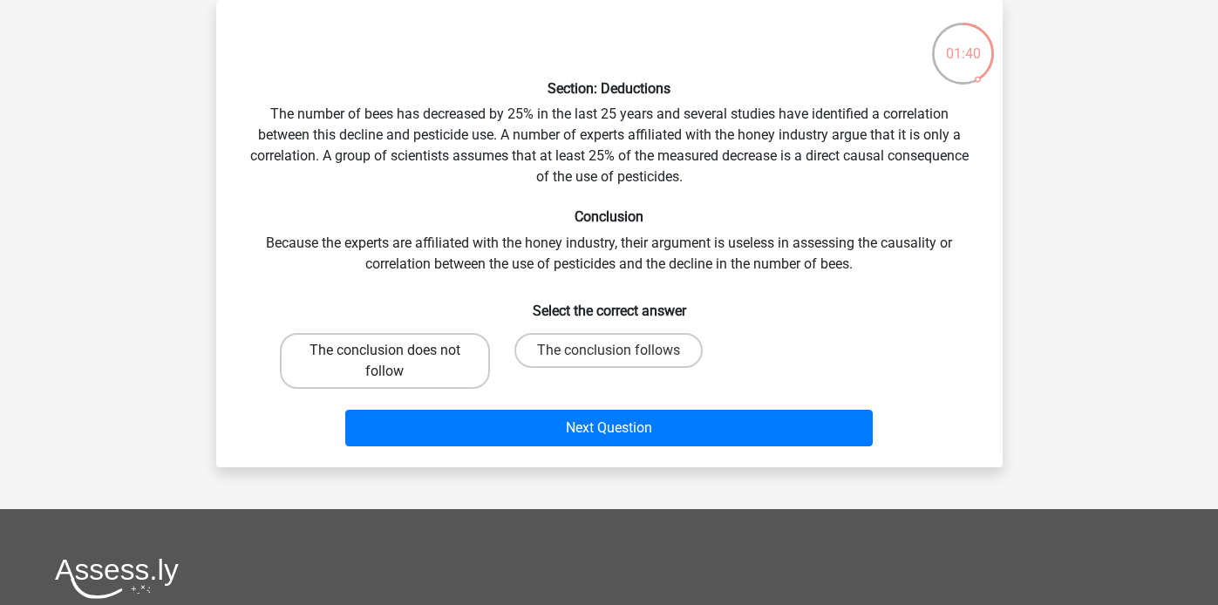
click at [438, 358] on label "The conclusion does not follow" at bounding box center [385, 361] width 210 height 56
click at [396, 358] on input "The conclusion does not follow" at bounding box center [390, 356] width 11 height 11
radio input "true"
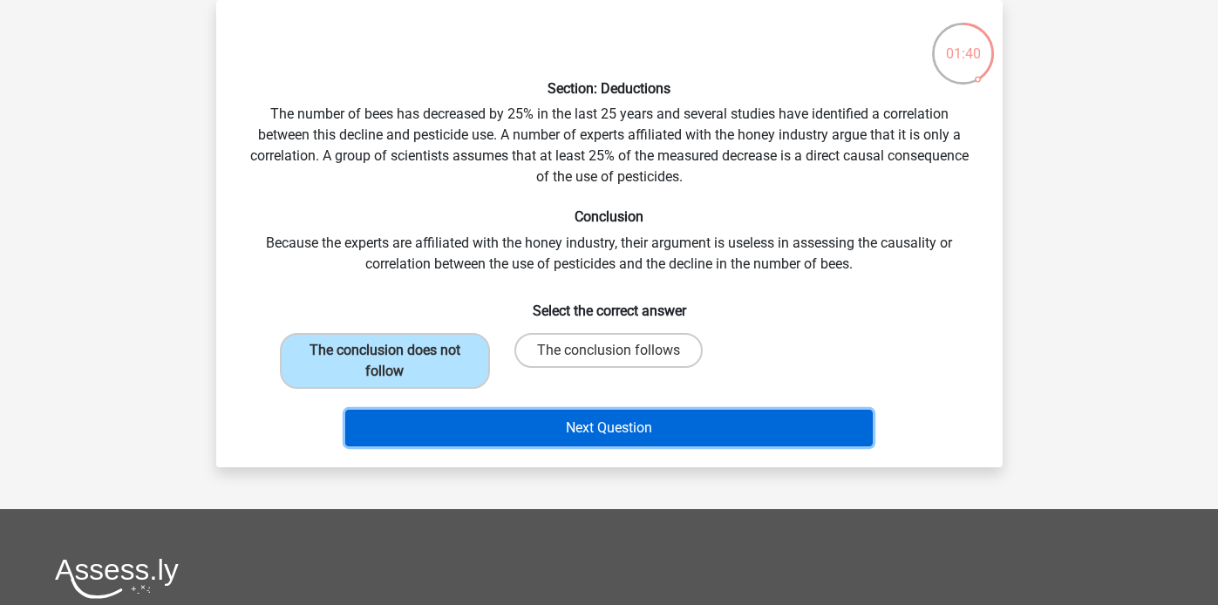
click at [508, 433] on button "Next Question" at bounding box center [609, 428] width 528 height 37
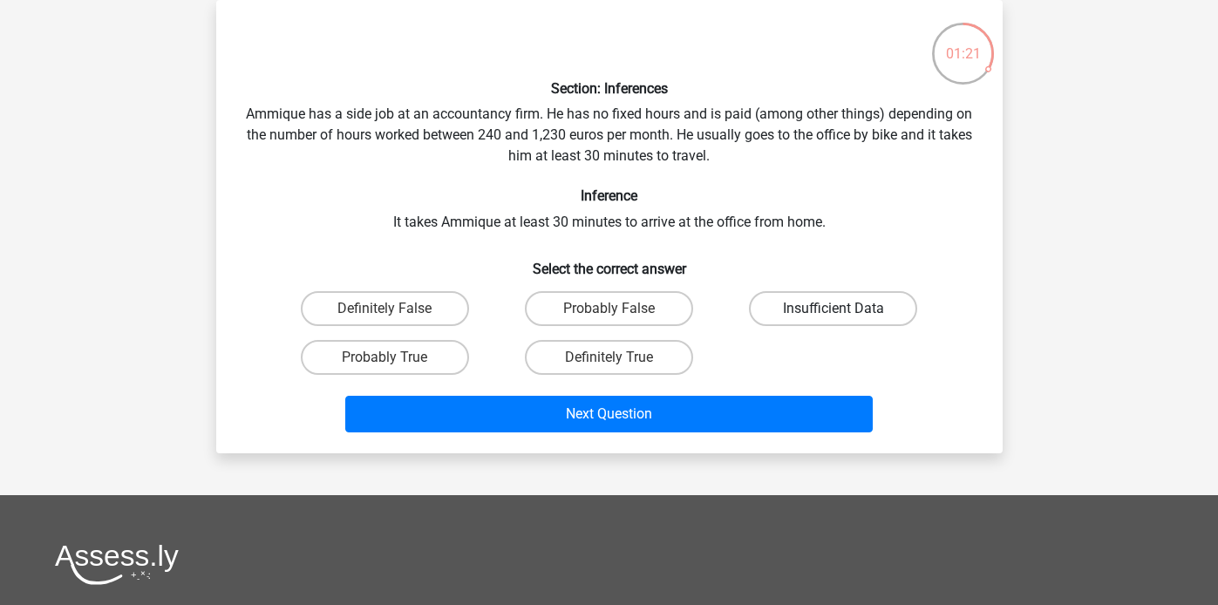
click at [814, 302] on label "Insufficient Data" at bounding box center [833, 308] width 168 height 35
click at [834, 309] on input "Insufficient Data" at bounding box center [839, 314] width 11 height 11
radio input "true"
drag, startPoint x: 427, startPoint y: 356, endPoint x: 444, endPoint y: 373, distance: 24.1
click at [426, 356] on label "Probably True" at bounding box center [385, 357] width 168 height 35
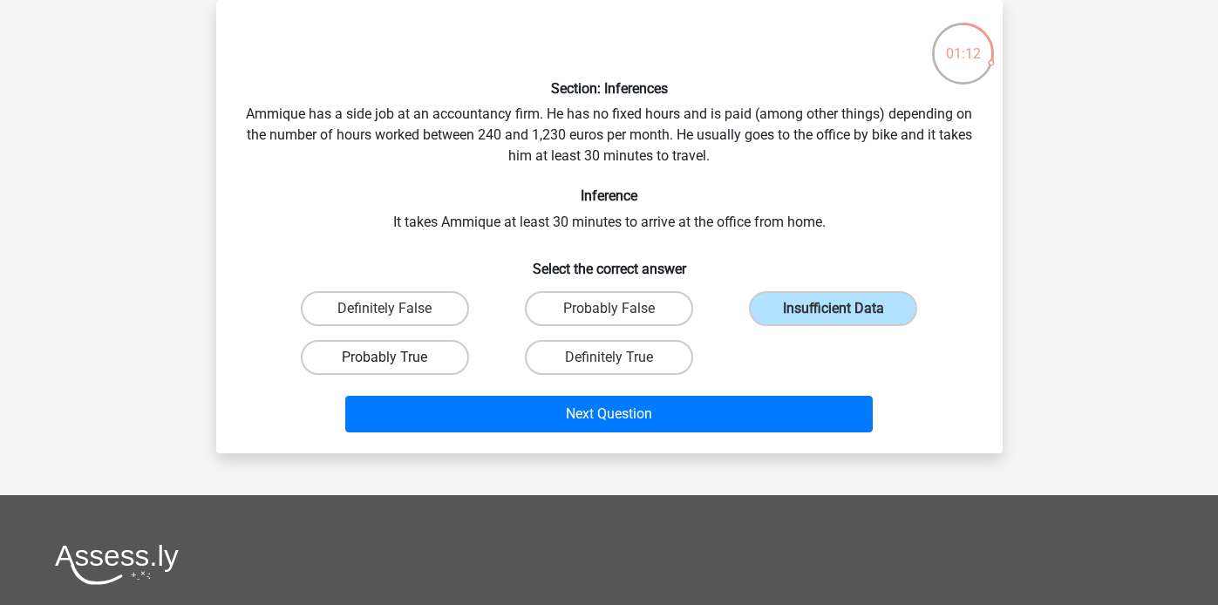
click at [396, 358] on input "Probably True" at bounding box center [390, 363] width 11 height 11
radio input "true"
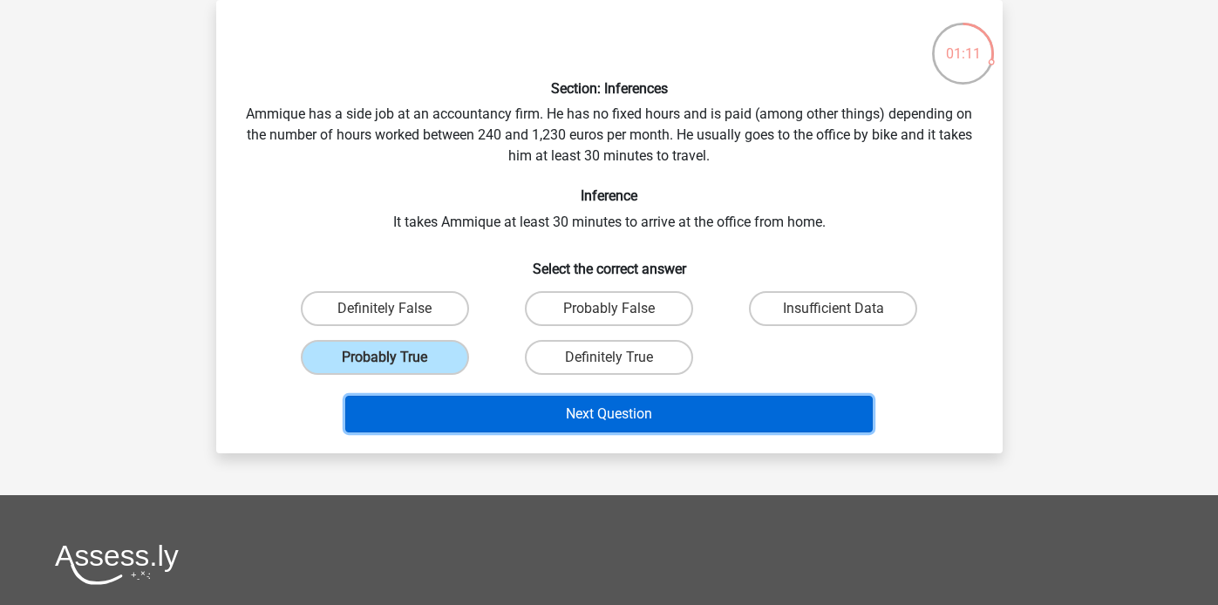
click at [477, 409] on button "Next Question" at bounding box center [609, 414] width 528 height 37
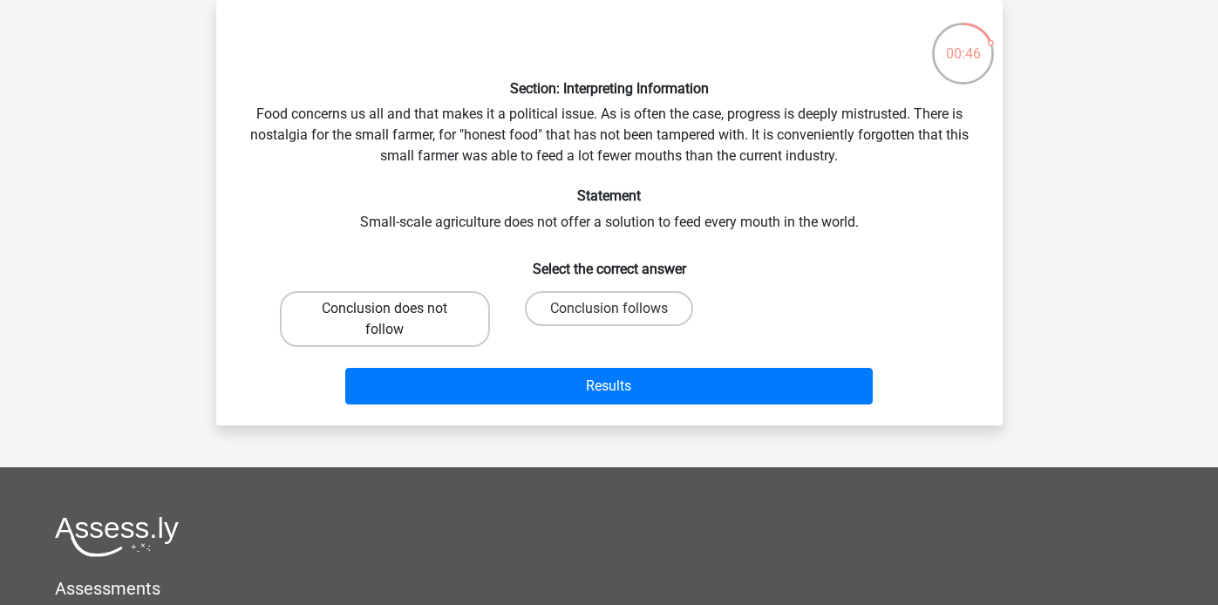
click at [383, 332] on label "Conclusion does not follow" at bounding box center [385, 319] width 210 height 56
click at [385, 320] on input "Conclusion does not follow" at bounding box center [390, 314] width 11 height 11
radio input "true"
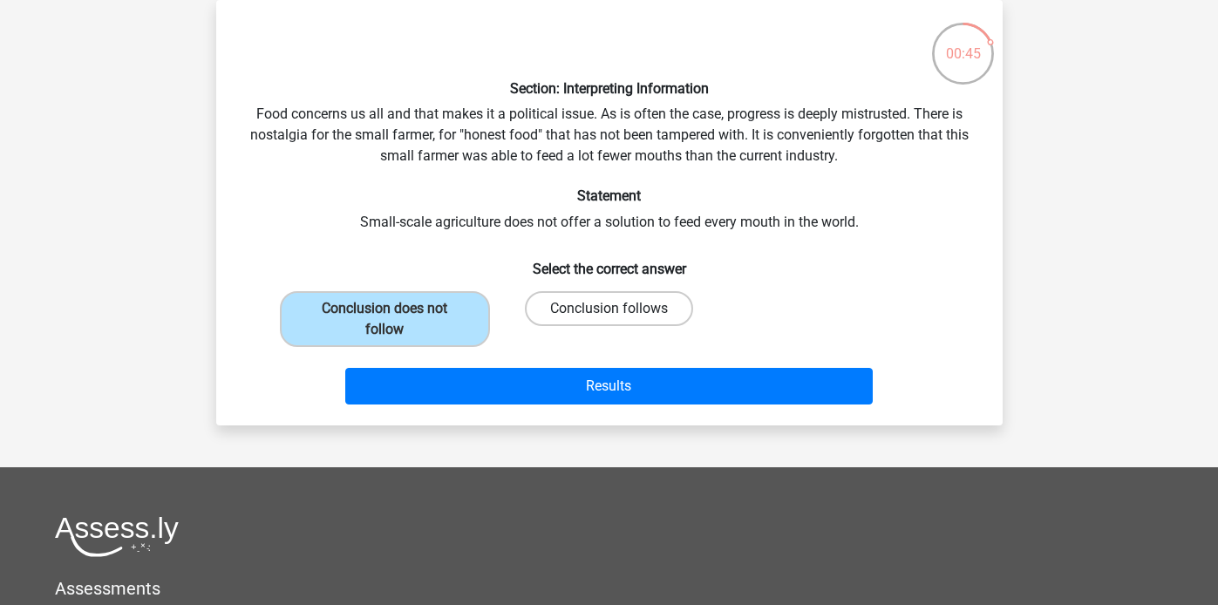
click at [615, 304] on label "Conclusion follows" at bounding box center [609, 308] width 168 height 35
click at [615, 309] on input "Conclusion follows" at bounding box center [614, 314] width 11 height 11
radio input "true"
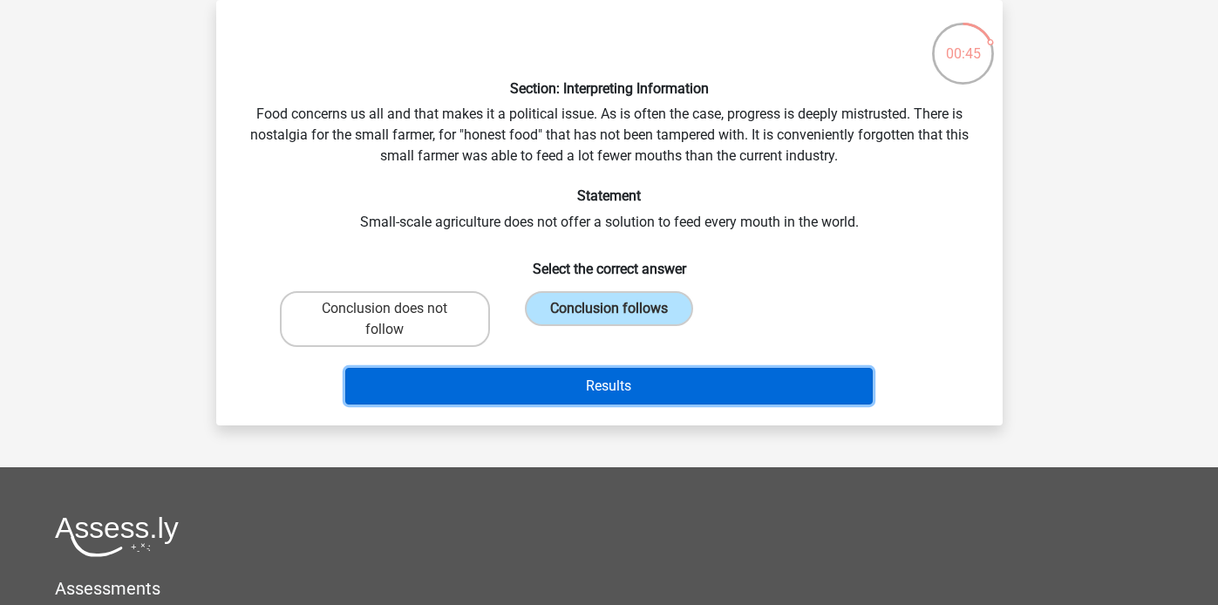
click at [590, 391] on button "Results" at bounding box center [609, 386] width 528 height 37
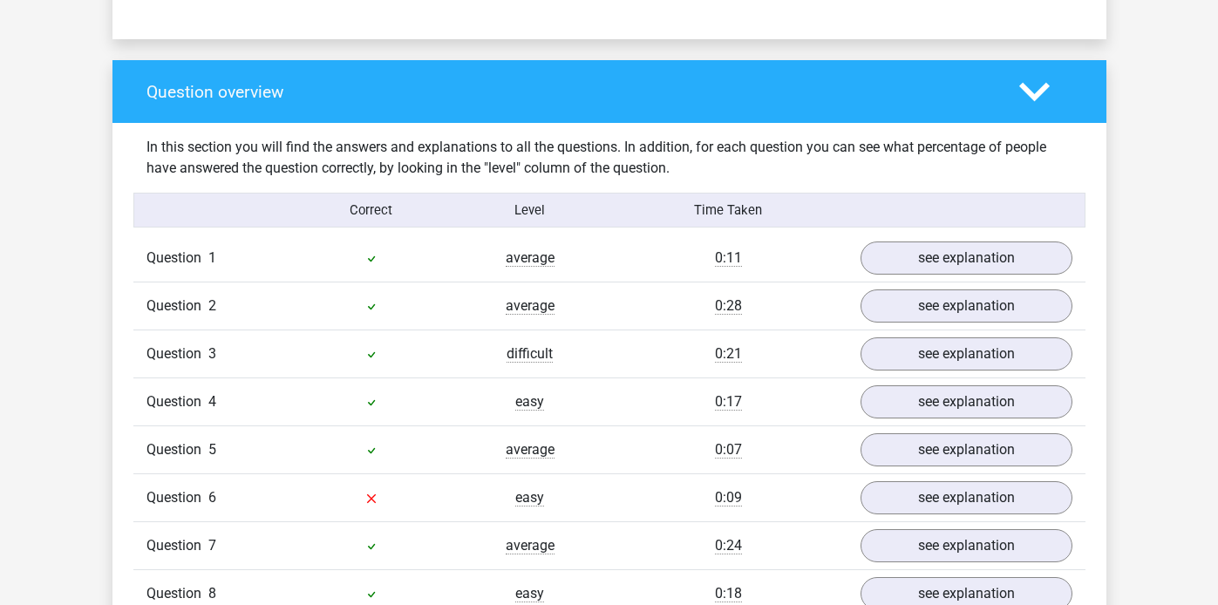
scroll to position [1371, 0]
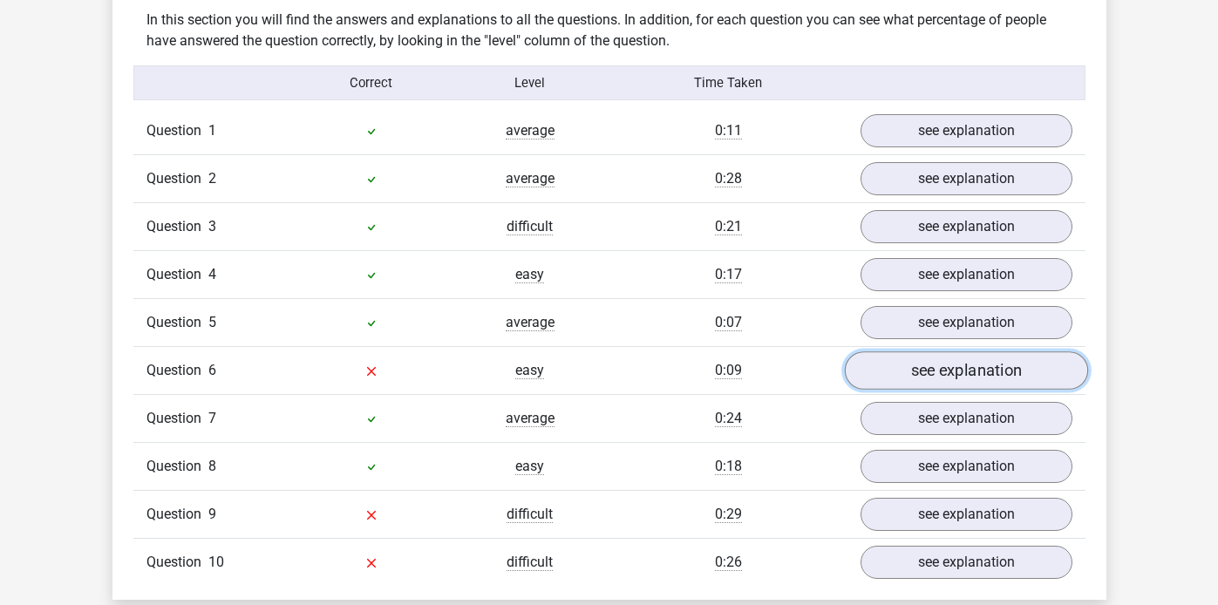
click at [997, 366] on link "see explanation" at bounding box center [965, 370] width 243 height 38
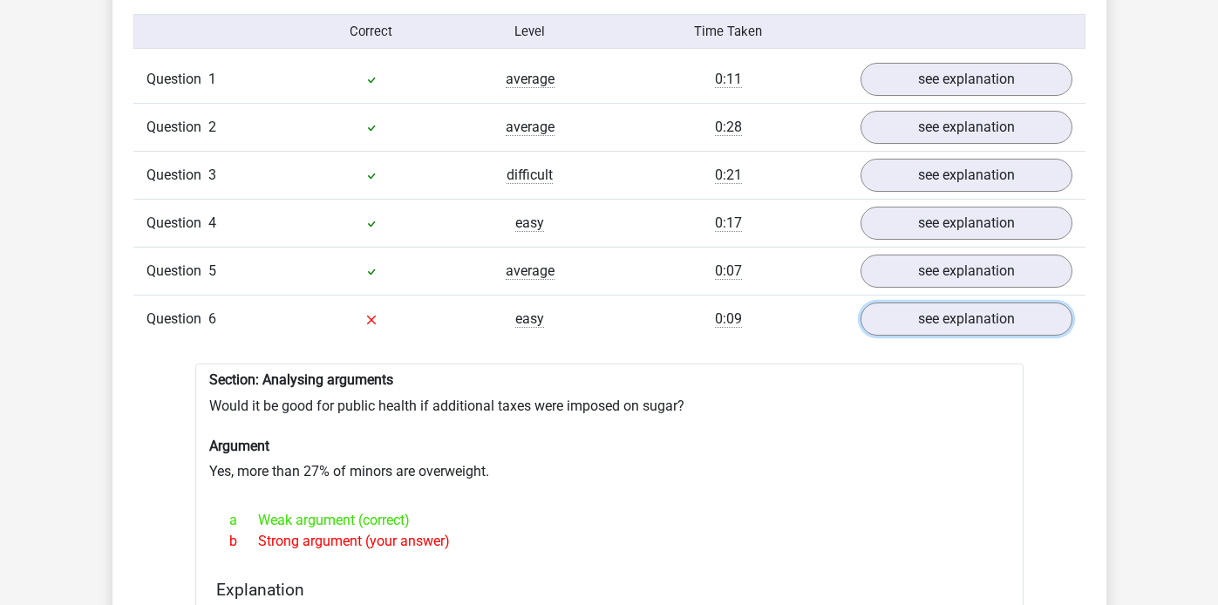
scroll to position [1646, 0]
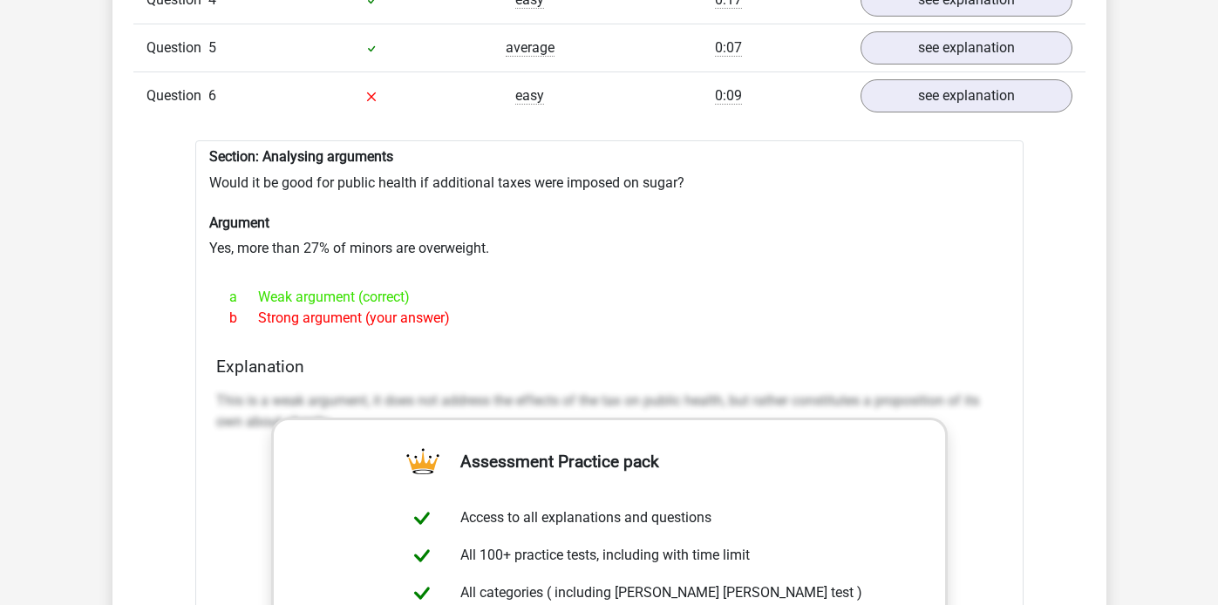
click at [1005, 83] on link "see explanation" at bounding box center [965, 96] width 243 height 38
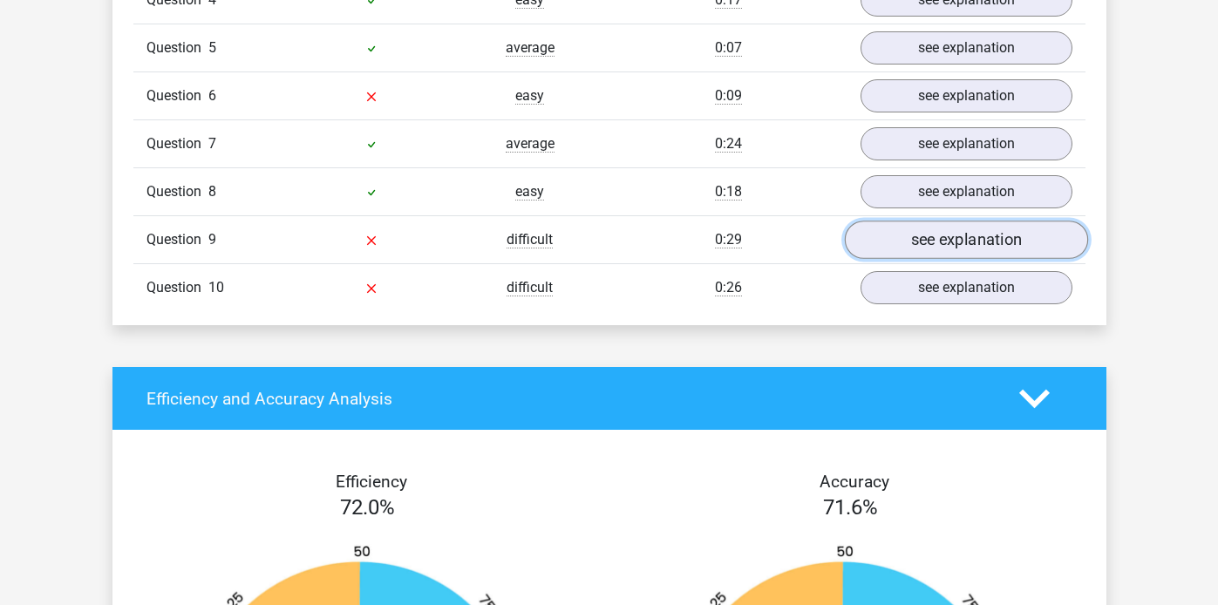
click at [980, 240] on link "see explanation" at bounding box center [965, 240] width 243 height 38
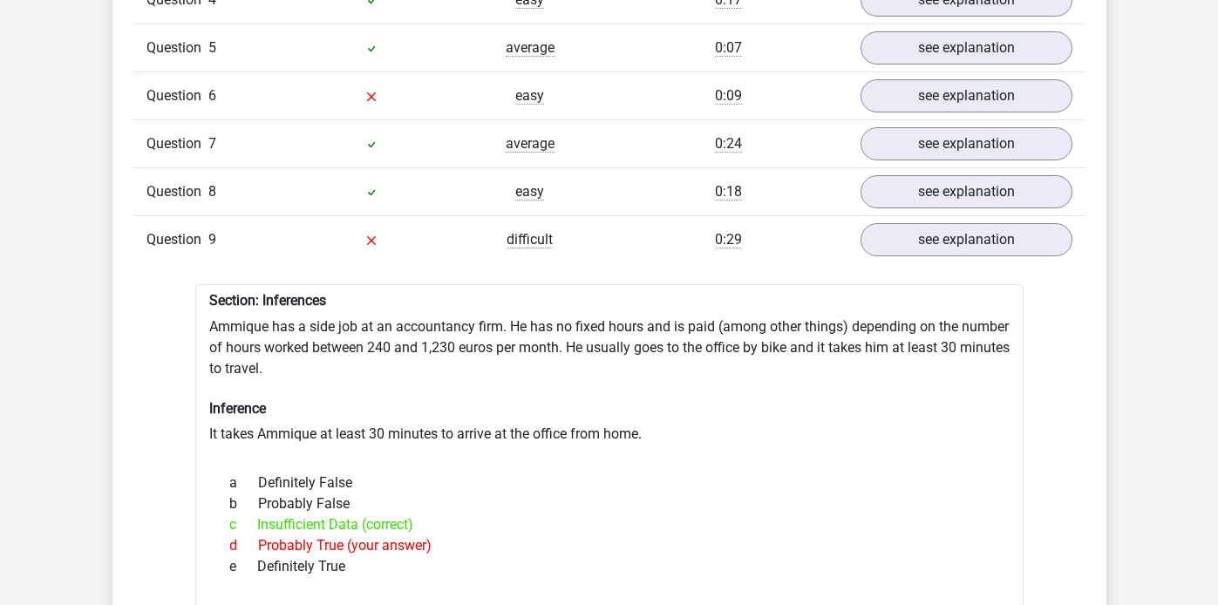
click at [932, 228] on link "see explanation" at bounding box center [965, 240] width 243 height 38
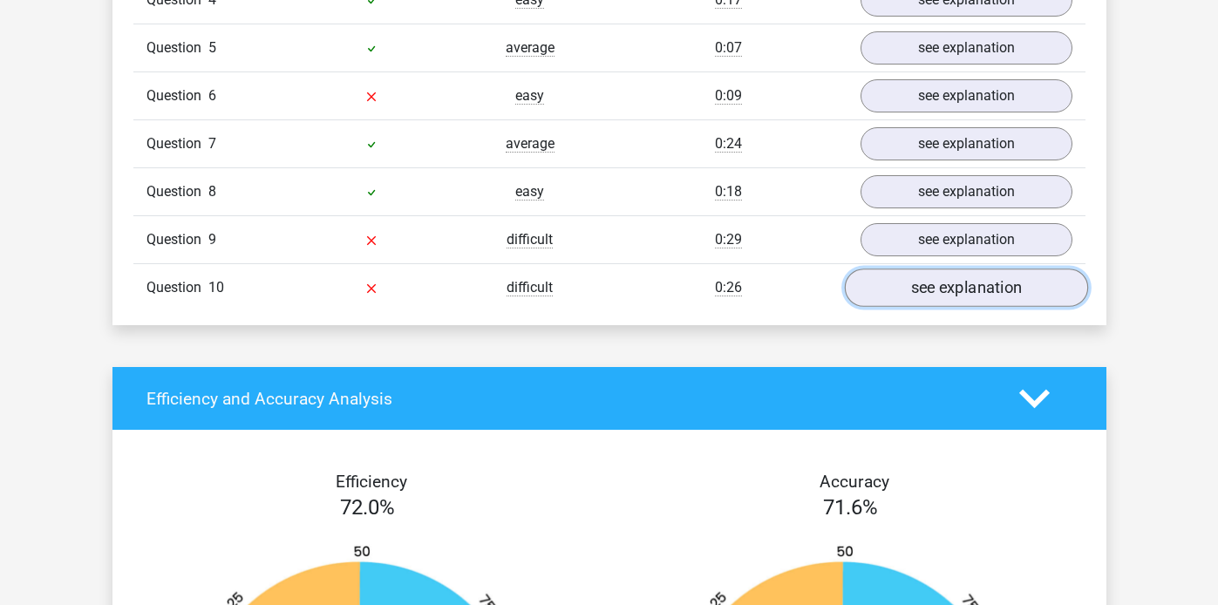
click at [909, 279] on link "see explanation" at bounding box center [965, 288] width 243 height 38
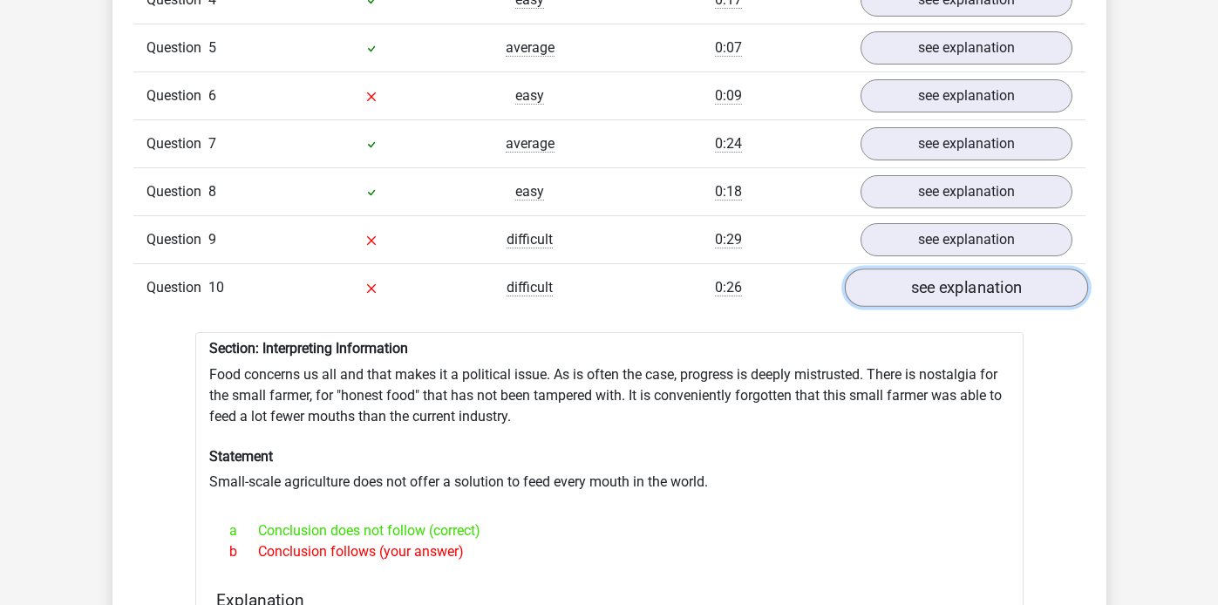
click at [911, 279] on link "see explanation" at bounding box center [965, 288] width 243 height 38
